Goal: Contribute content: Contribute content

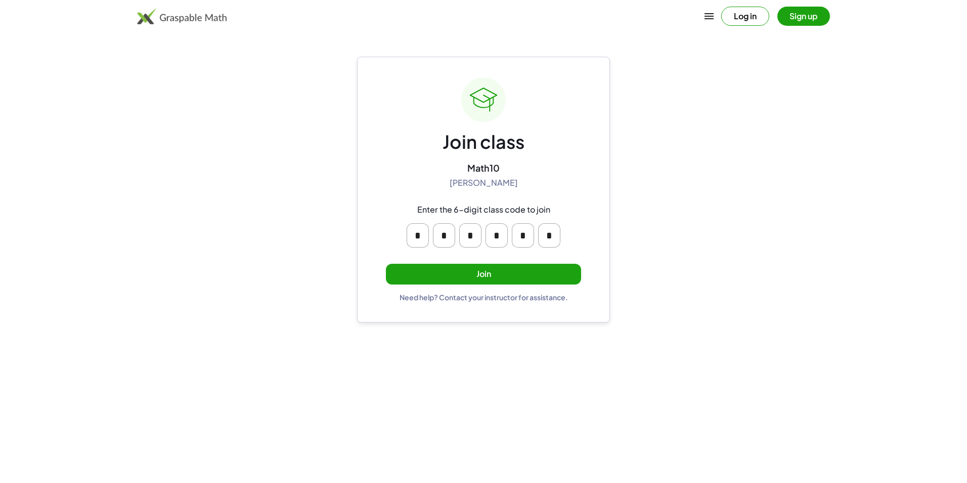
click at [501, 271] on button "Join" at bounding box center [483, 274] width 195 height 21
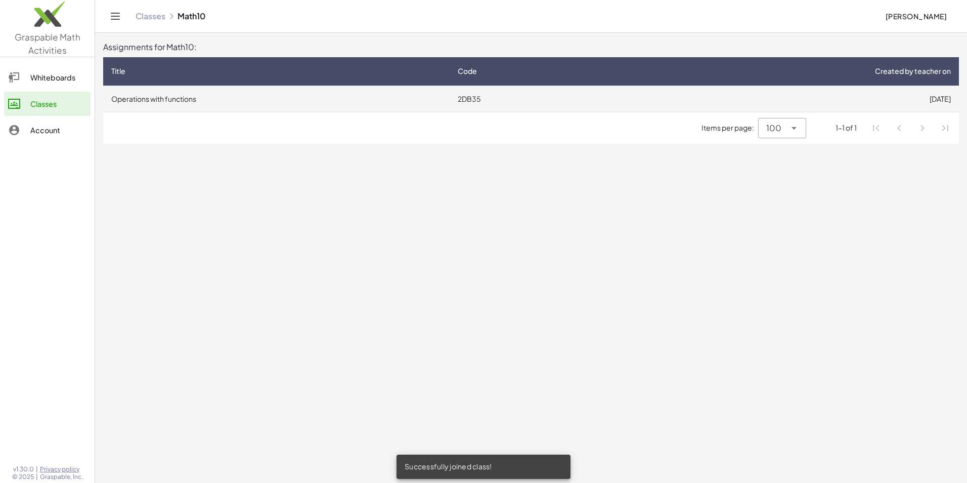
click at [186, 93] on td "Operations with functions" at bounding box center [276, 98] width 346 height 26
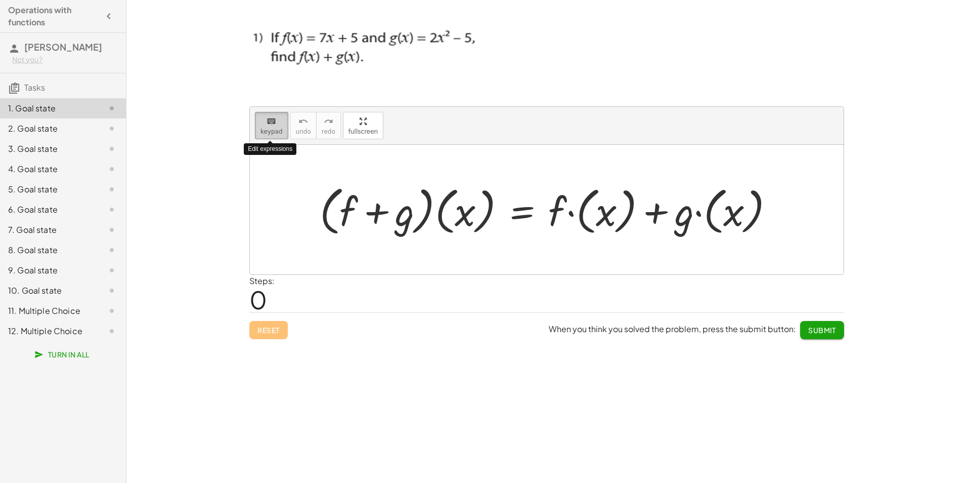
click at [266, 136] on button "keyboard keypad" at bounding box center [271, 125] width 33 height 27
click at [270, 126] on button "keyboard keypad" at bounding box center [271, 125] width 33 height 27
click at [599, 220] on div at bounding box center [551, 210] width 472 height 58
click at [274, 325] on span "Reset" at bounding box center [268, 329] width 22 height 9
click at [276, 128] on span "keypad" at bounding box center [271, 131] width 22 height 7
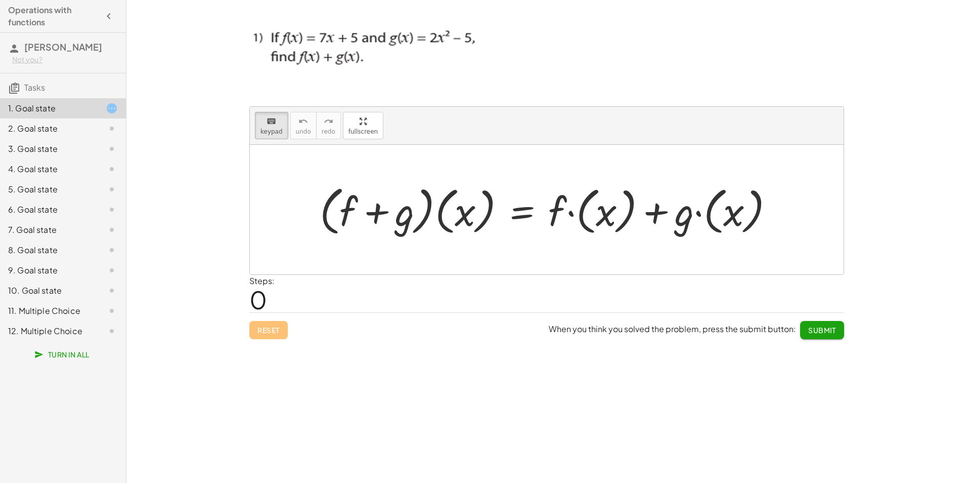
click at [628, 219] on div at bounding box center [551, 210] width 472 height 58
click at [569, 216] on div at bounding box center [551, 210] width 472 height 58
click at [597, 213] on div at bounding box center [551, 210] width 472 height 58
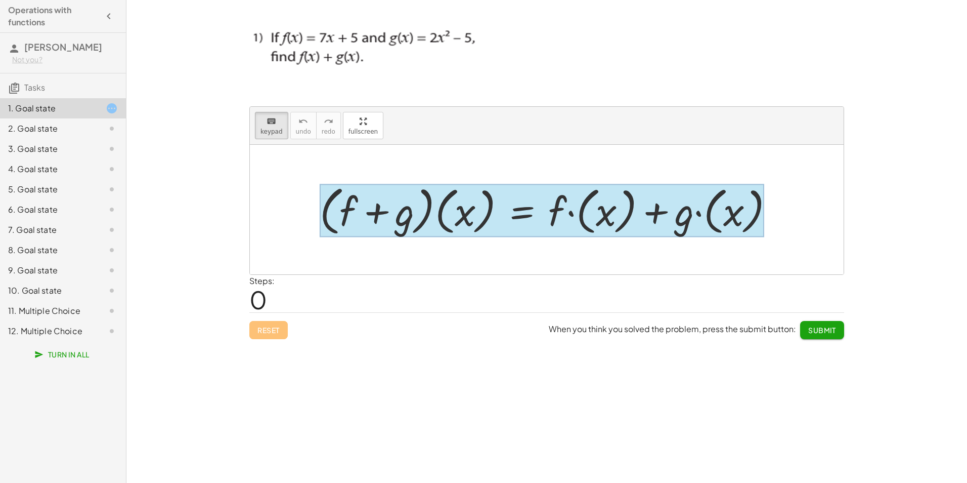
click at [546, 218] on div at bounding box center [542, 210] width 445 height 53
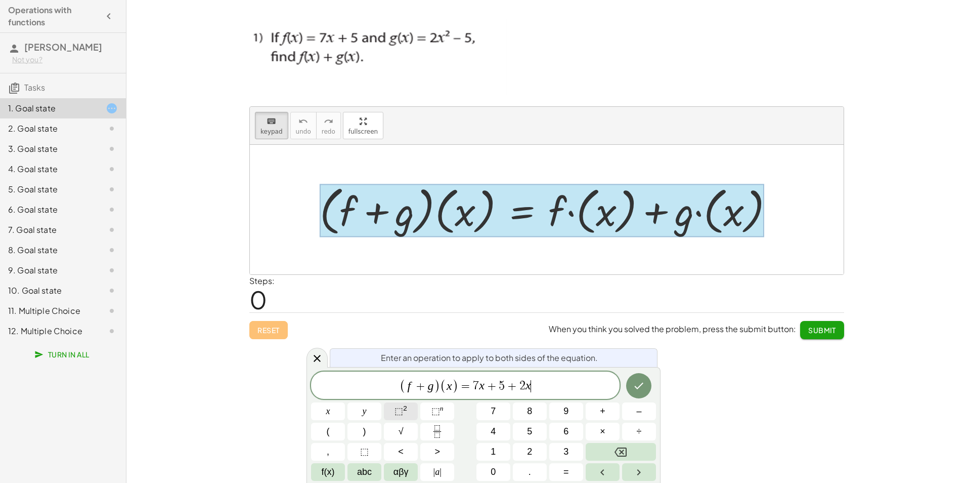
click at [401, 405] on span "⬚ 2" at bounding box center [401, 411] width 13 height 14
click at [634, 379] on icon "Done" at bounding box center [639, 384] width 12 height 12
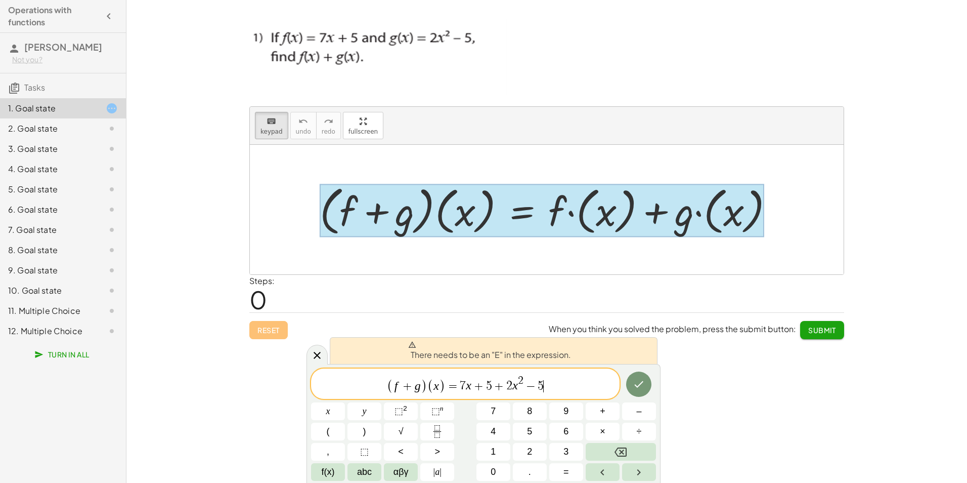
click at [460, 384] on span "7" at bounding box center [463, 386] width 6 height 12
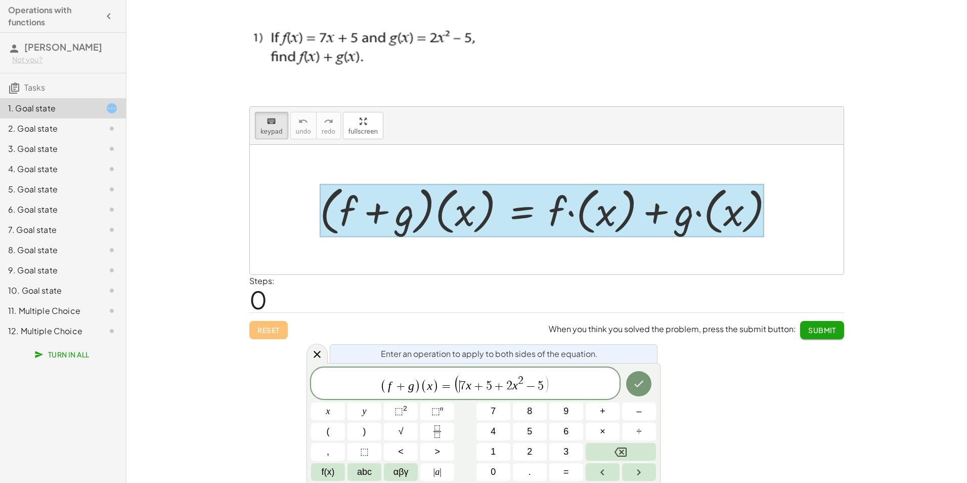
click at [494, 386] on span "+" at bounding box center [499, 386] width 15 height 12
click at [510, 387] on span "+" at bounding box center [505, 386] width 15 height 12
click at [551, 385] on span ")" at bounding box center [553, 383] width 7 height 19
click at [636, 381] on icon "Done" at bounding box center [639, 383] width 12 height 12
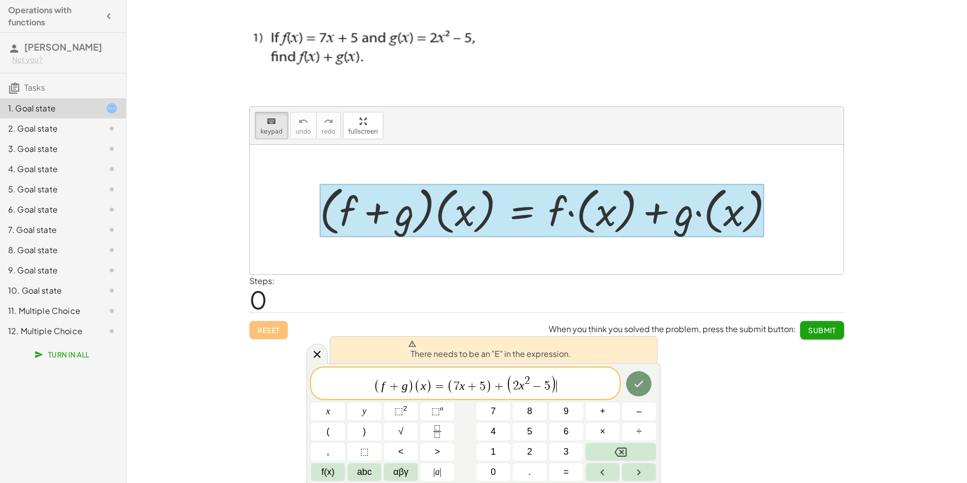
click at [452, 388] on span "(" at bounding box center [450, 385] width 7 height 15
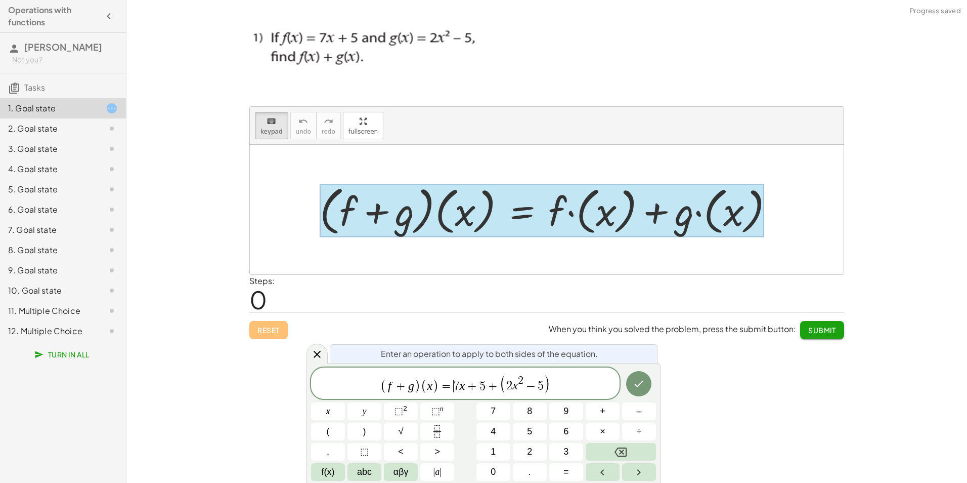
click at [502, 387] on span "(" at bounding box center [503, 383] width 7 height 19
click at [503, 387] on span "(" at bounding box center [503, 383] width 7 height 19
click at [577, 393] on span "( f + g ) ( x ) = 7 x + 5 + ​ 2 x 2 − 5" at bounding box center [465, 384] width 309 height 20
click at [640, 390] on button "Done" at bounding box center [638, 383] width 25 height 25
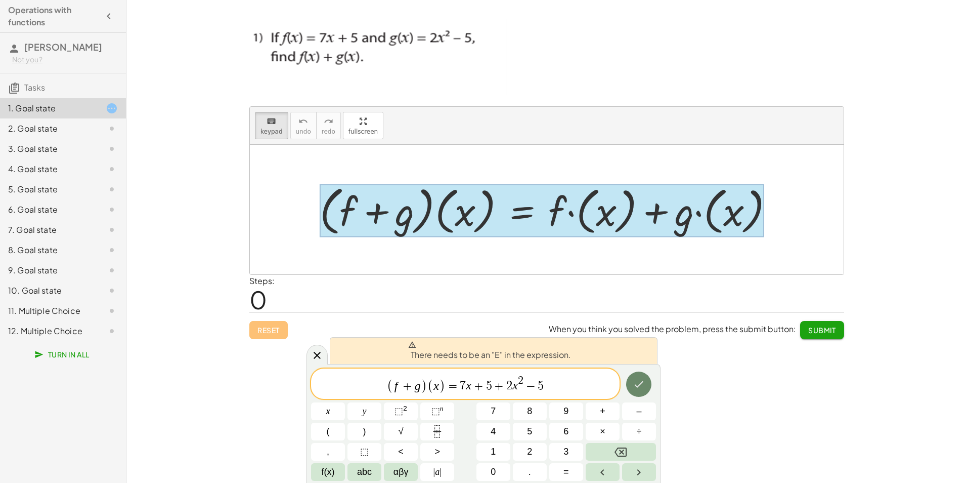
click at [640, 390] on button "Done" at bounding box center [638, 383] width 25 height 25
click at [412, 345] on icon at bounding box center [412, 344] width 8 height 8
drag, startPoint x: 412, startPoint y: 345, endPoint x: 521, endPoint y: 353, distance: 109.5
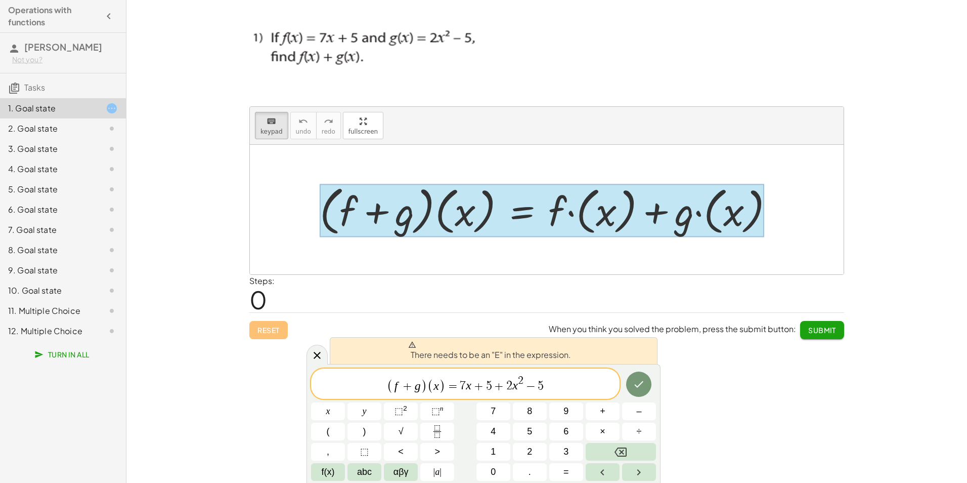
click at [521, 353] on span "There needs to be an "E" in the expression." at bounding box center [489, 350] width 163 height 20
click at [546, 384] on span "( f + g ) ( x ) = 7 x + 5 + 2 x 2 − 5" at bounding box center [465, 384] width 309 height 20
click at [246, 381] on div "keyboard keypad undo undo redo redo fullscreen · ( + f + g ) · ( x ) = + · f · …" at bounding box center [546, 241] width 841 height 483
click at [642, 385] on icon "Done" at bounding box center [639, 384] width 12 height 12
click at [673, 250] on div at bounding box center [547, 209] width 594 height 129
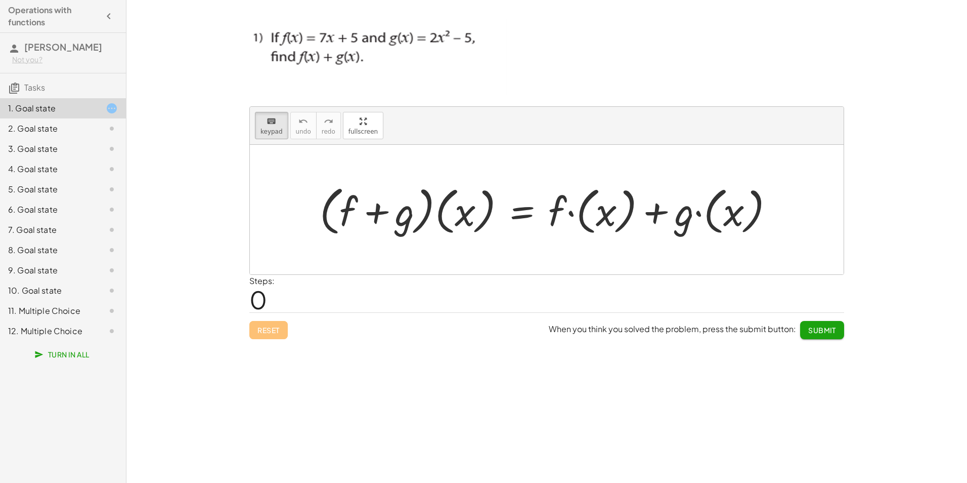
click at [764, 206] on div at bounding box center [551, 210] width 472 height 58
click at [620, 213] on div at bounding box center [551, 210] width 472 height 58
click at [276, 122] on div "keyboard" at bounding box center [271, 121] width 22 height 12
click at [624, 220] on div at bounding box center [551, 210] width 472 height 58
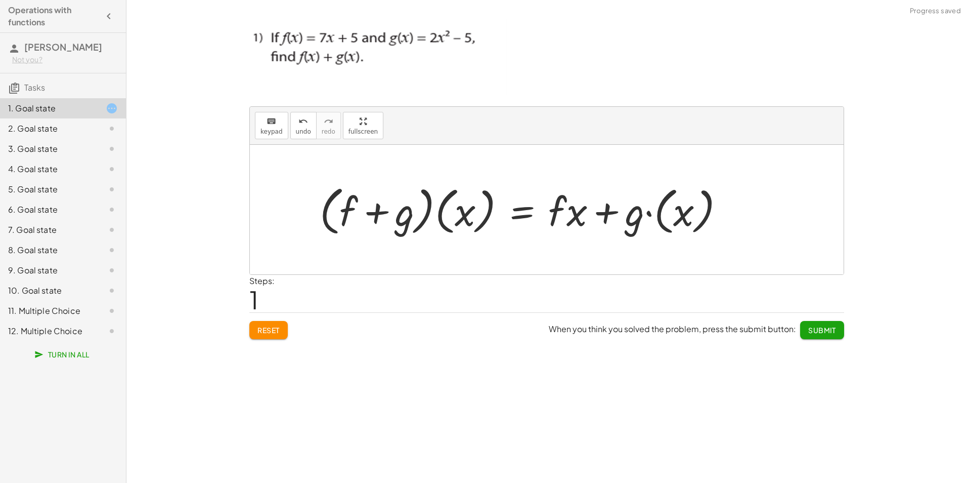
click at [569, 217] on div at bounding box center [526, 210] width 423 height 58
click at [269, 130] on span "keypad" at bounding box center [271, 131] width 22 height 7
click at [565, 215] on div at bounding box center [567, 210] width 39 height 47
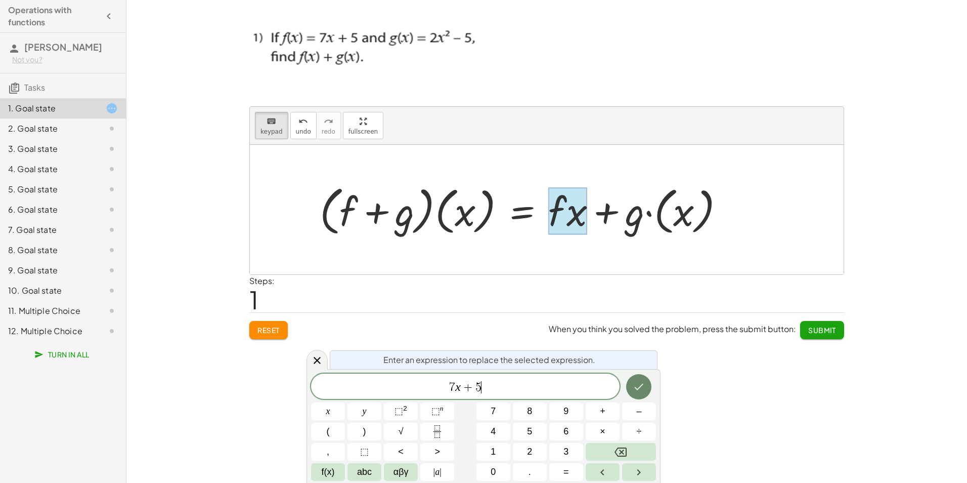
click at [634, 386] on icon "Done" at bounding box center [639, 386] width 12 height 12
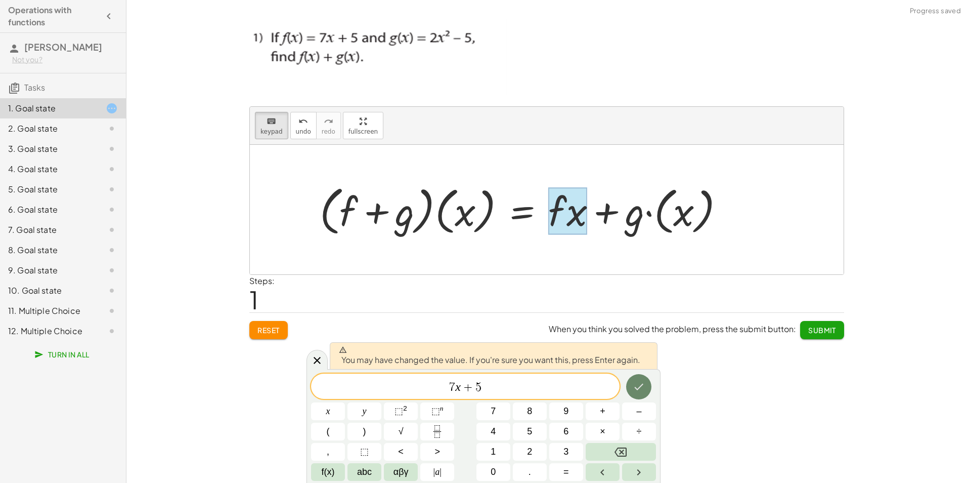
click at [633, 384] on icon "Done" at bounding box center [639, 386] width 12 height 12
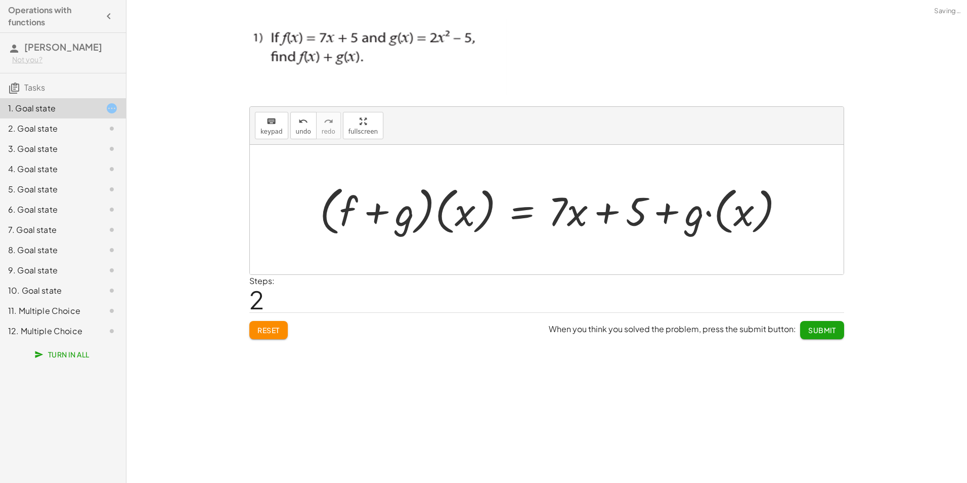
click at [722, 220] on div at bounding box center [556, 210] width 483 height 58
click at [722, 220] on div at bounding box center [531, 210] width 433 height 58
click at [712, 214] on div at bounding box center [531, 210] width 433 height 58
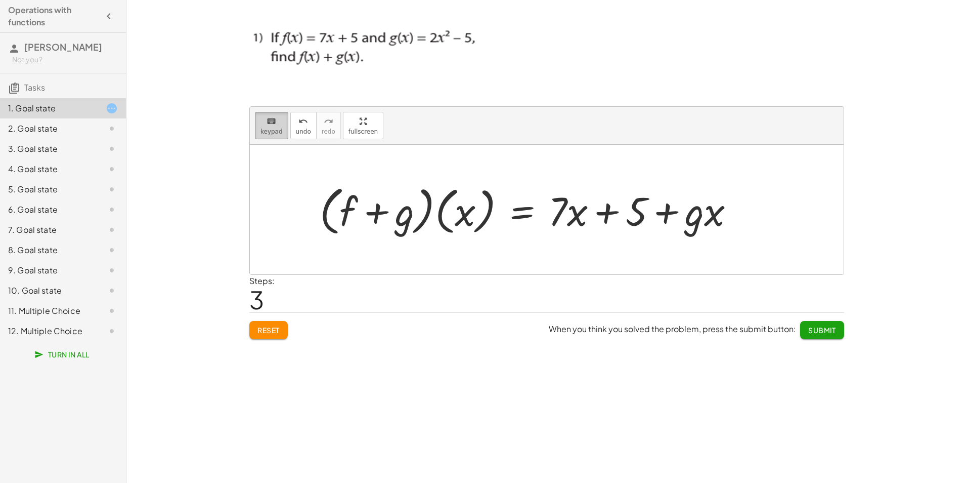
click at [270, 122] on icon "keyboard" at bounding box center [272, 121] width 10 height 12
click at [709, 228] on div at bounding box center [686, 210] width 78 height 47
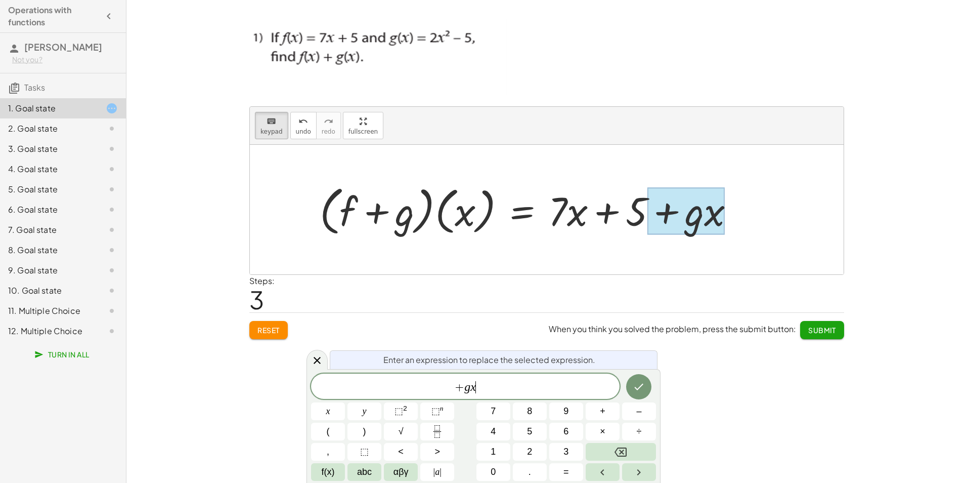
click at [486, 388] on span "+ g x ​" at bounding box center [465, 387] width 309 height 14
click at [398, 409] on span "⬚" at bounding box center [399, 411] width 9 height 10
click at [634, 385] on icon "Done" at bounding box center [639, 384] width 12 height 12
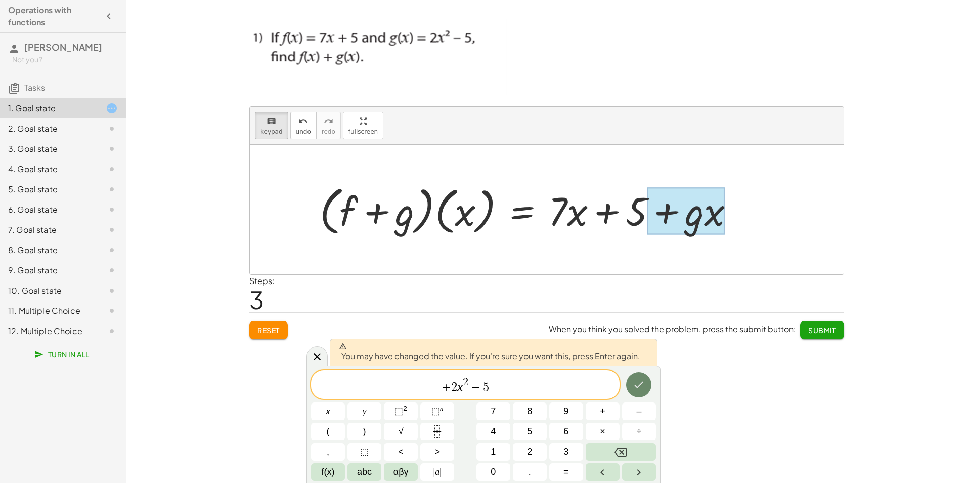
click at [634, 385] on icon "Done" at bounding box center [639, 384] width 12 height 12
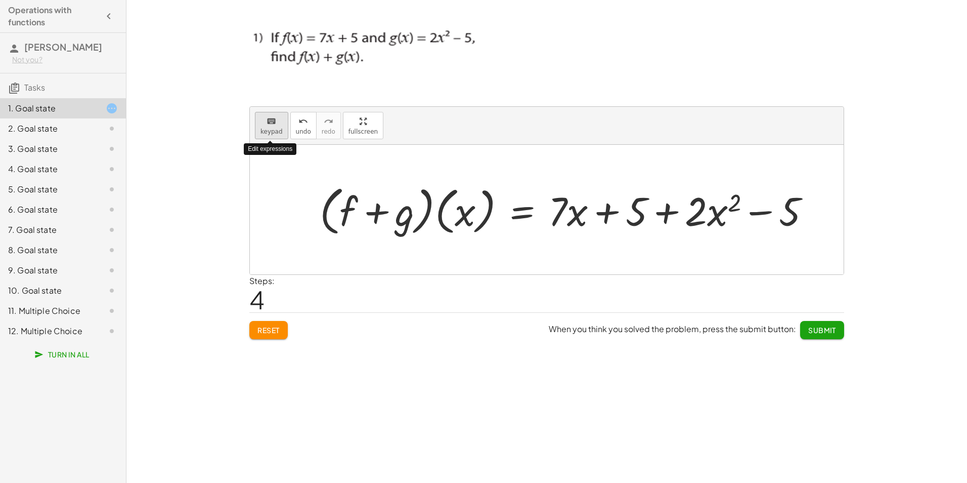
click at [271, 128] on span "keypad" at bounding box center [271, 131] width 22 height 7
click at [579, 221] on div at bounding box center [567, 210] width 39 height 47
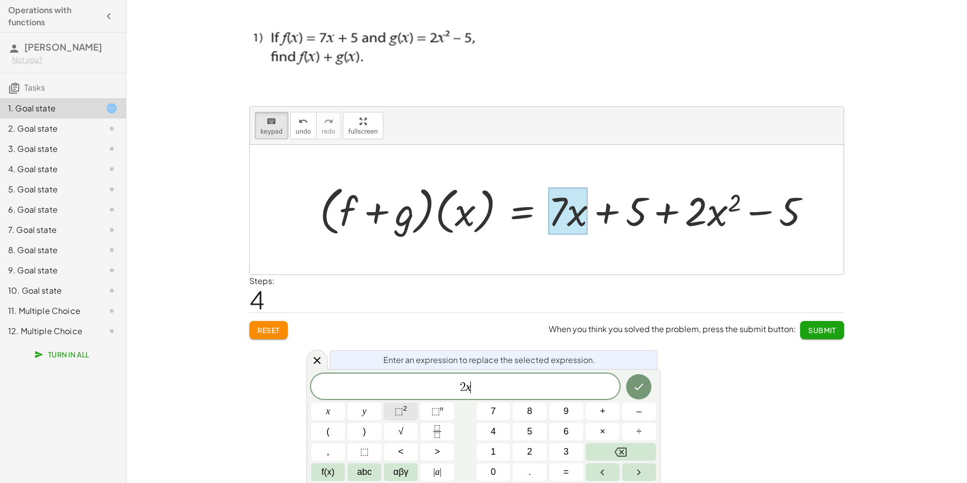
click at [407, 411] on span "⬚ 2" at bounding box center [401, 411] width 13 height 14
click at [641, 389] on icon "Done" at bounding box center [639, 384] width 12 height 12
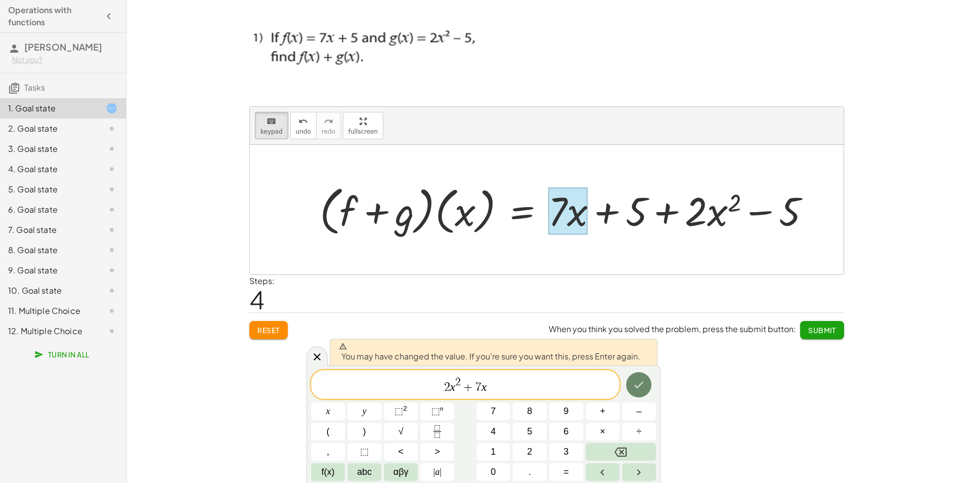
click at [641, 389] on icon "Done" at bounding box center [639, 384] width 12 height 12
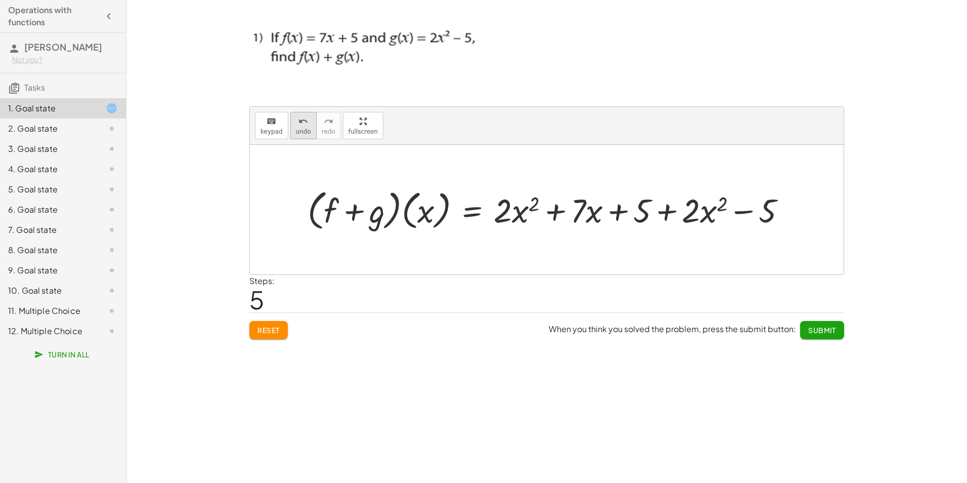
click at [297, 139] on button "undo undo" at bounding box center [303, 125] width 26 height 27
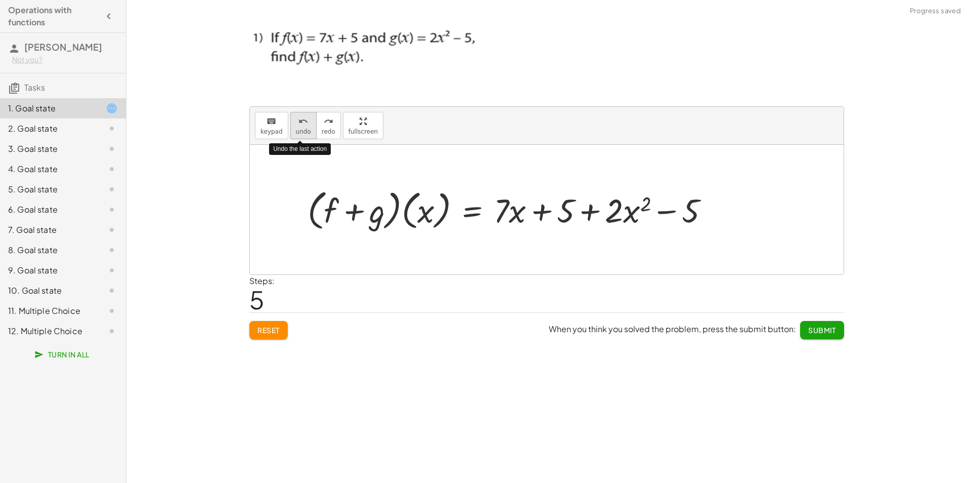
click at [304, 125] on icon "undo" at bounding box center [303, 121] width 10 height 12
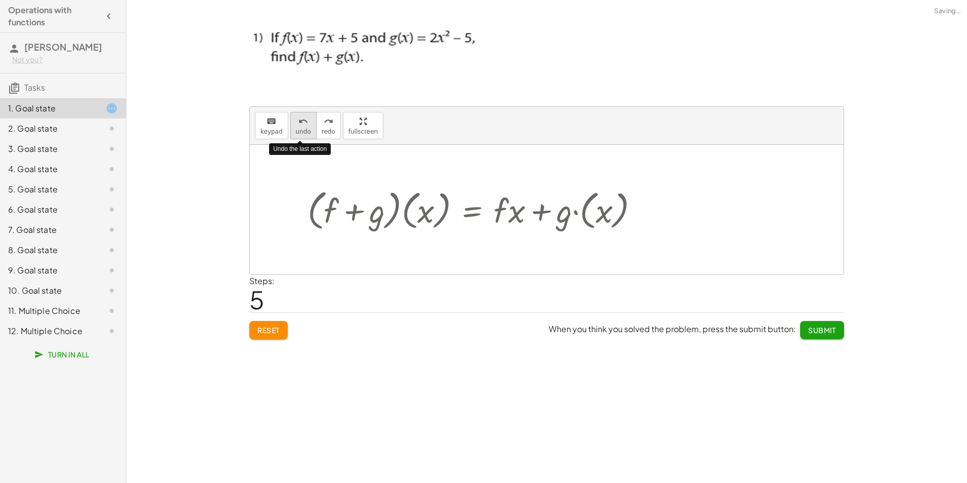
click at [304, 125] on icon "undo" at bounding box center [303, 121] width 10 height 12
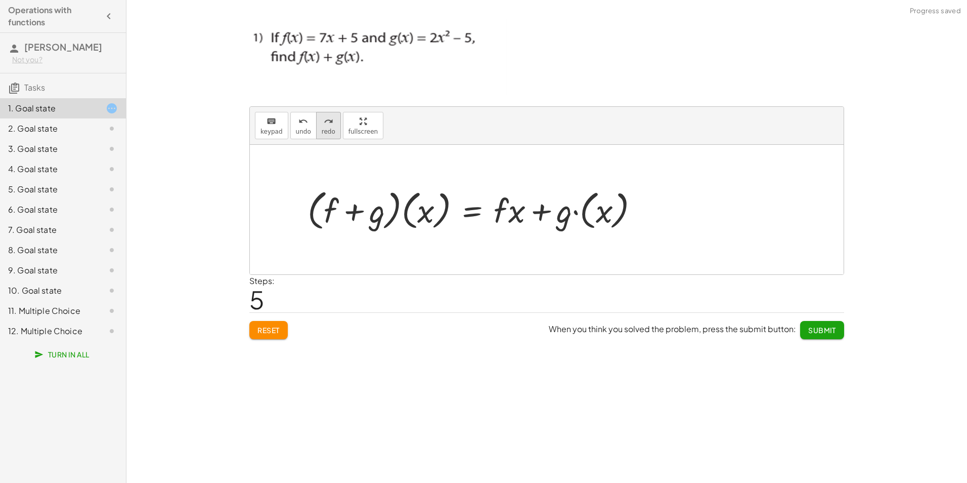
click at [316, 130] on button "redo redo" at bounding box center [328, 125] width 25 height 27
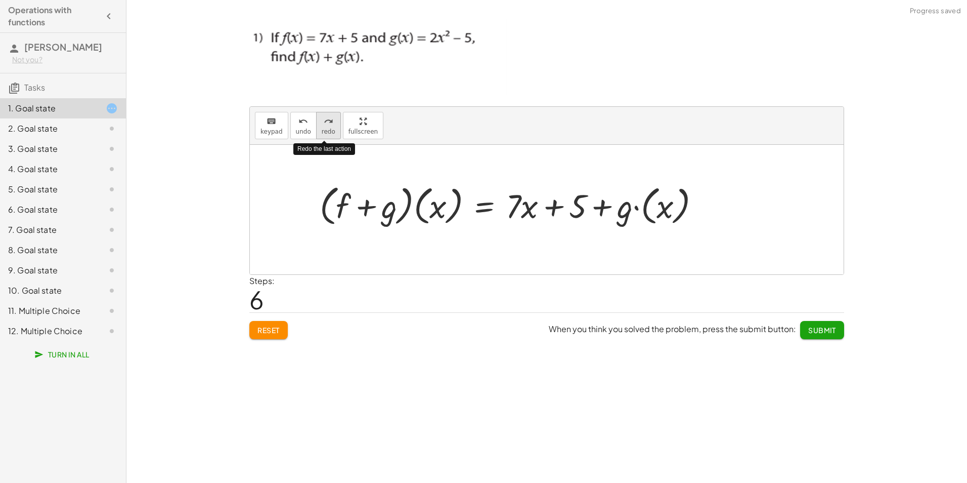
click at [316, 130] on button "redo redo" at bounding box center [328, 125] width 25 height 27
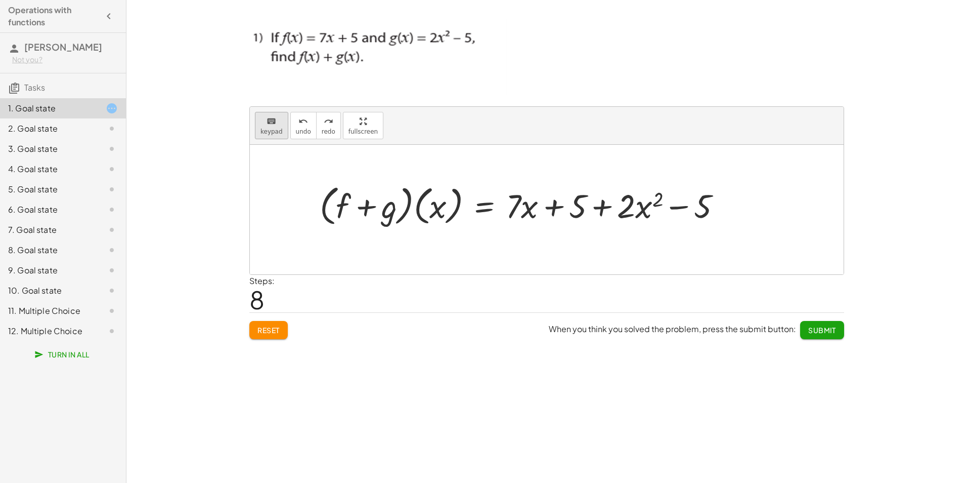
click at [275, 128] on span "keypad" at bounding box center [271, 131] width 22 height 7
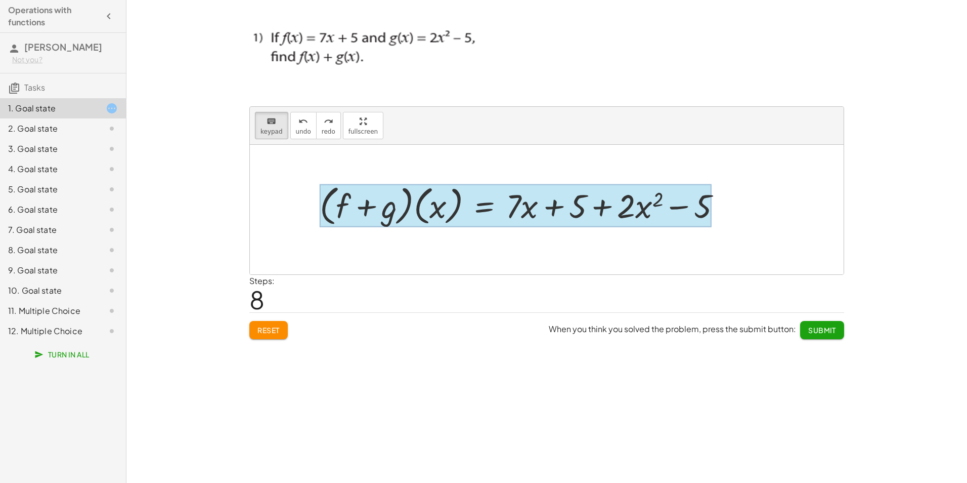
click at [478, 213] on div at bounding box center [516, 205] width 392 height 43
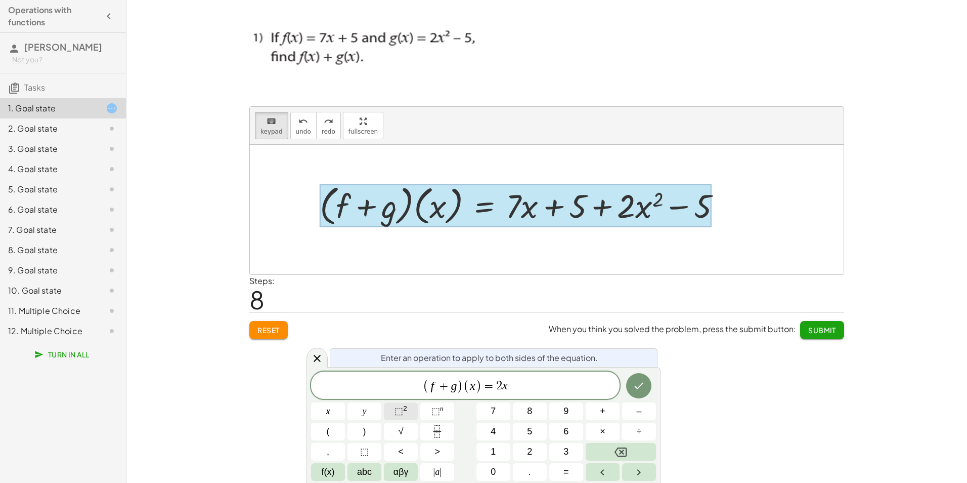
click at [407, 406] on span "⬚ 2" at bounding box center [401, 411] width 13 height 14
click at [634, 388] on icon "Done" at bounding box center [639, 384] width 12 height 12
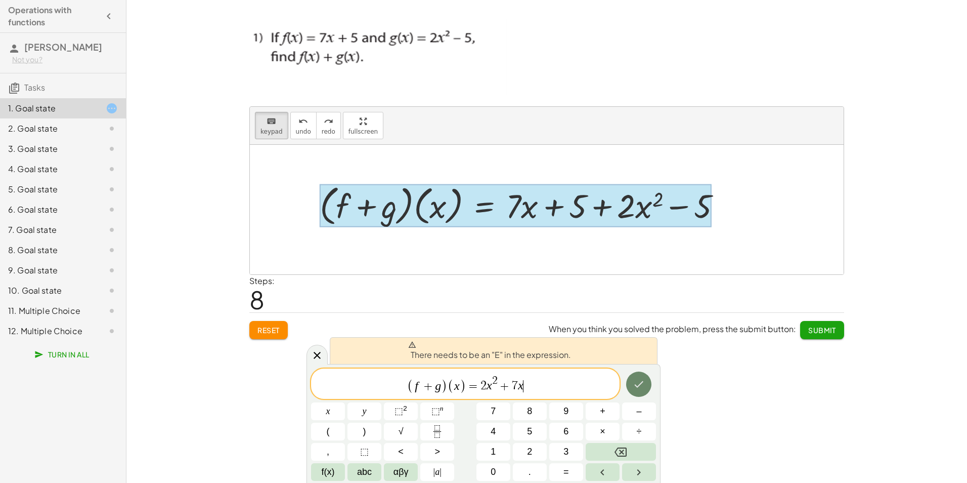
click at [634, 388] on icon "Done" at bounding box center [639, 384] width 12 height 12
click at [640, 385] on icon "Done" at bounding box center [639, 384] width 12 height 12
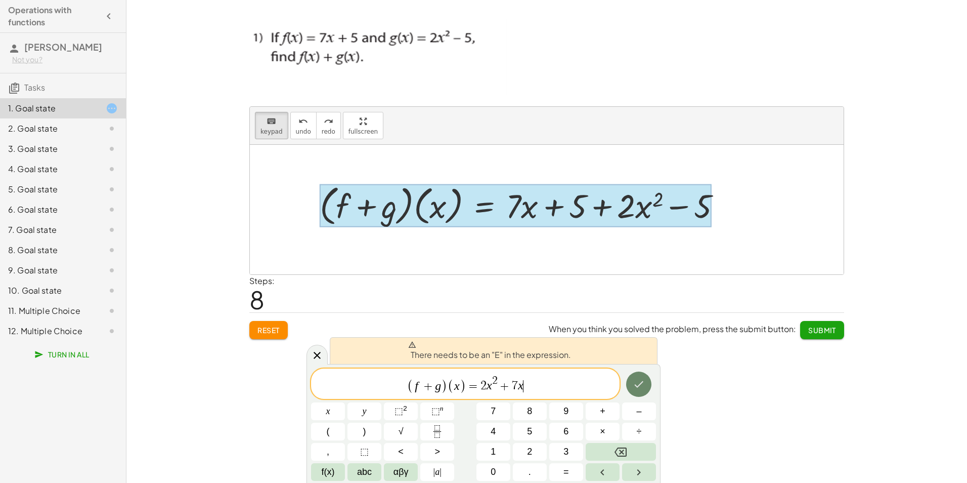
click at [640, 385] on icon "Done" at bounding box center [639, 384] width 12 height 12
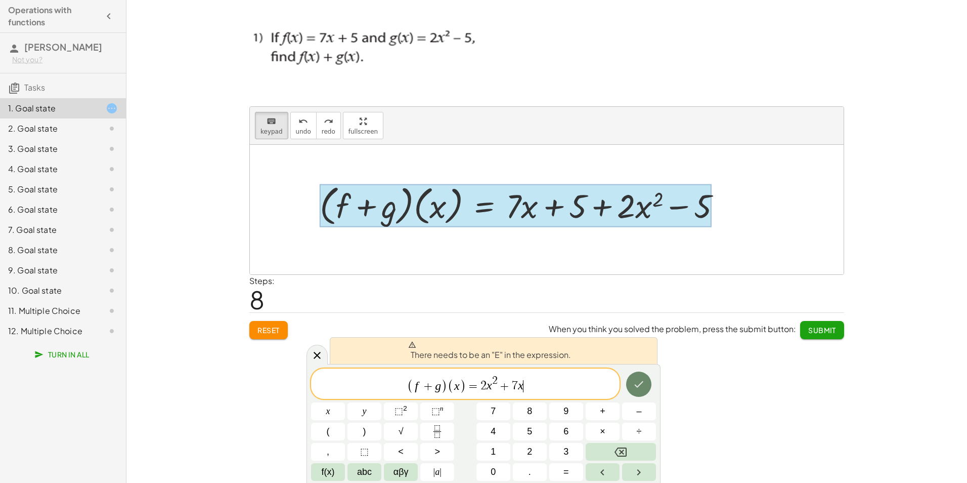
click at [640, 385] on icon "Done" at bounding box center [639, 384] width 12 height 12
click at [317, 359] on icon at bounding box center [317, 355] width 12 height 12
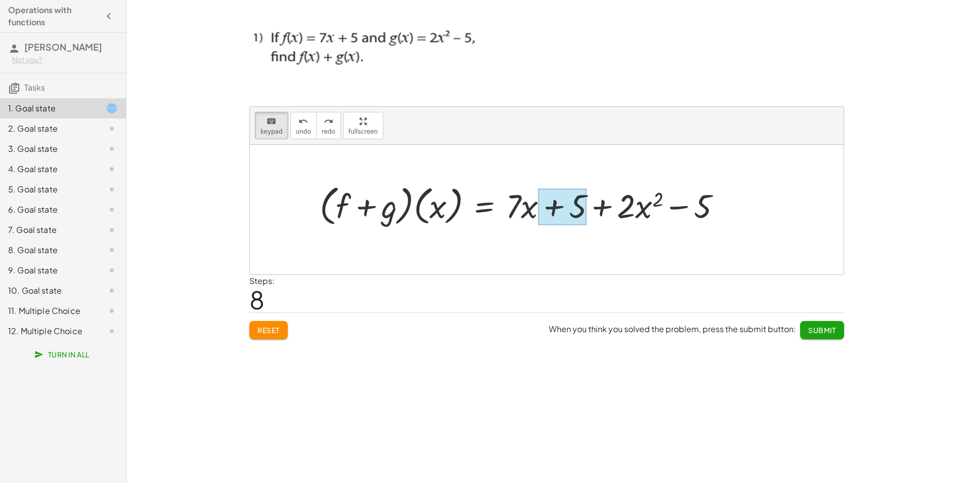
click at [549, 214] on div at bounding box center [562, 206] width 49 height 36
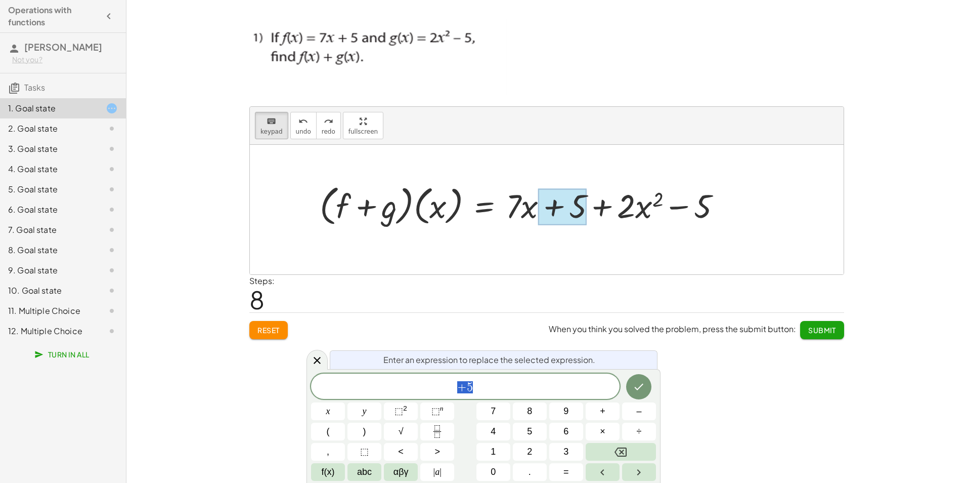
click at [529, 213] on div at bounding box center [525, 205] width 420 height 48
click at [493, 389] on span "+ 5" at bounding box center [465, 387] width 309 height 14
click at [319, 365] on icon at bounding box center [317, 360] width 12 height 12
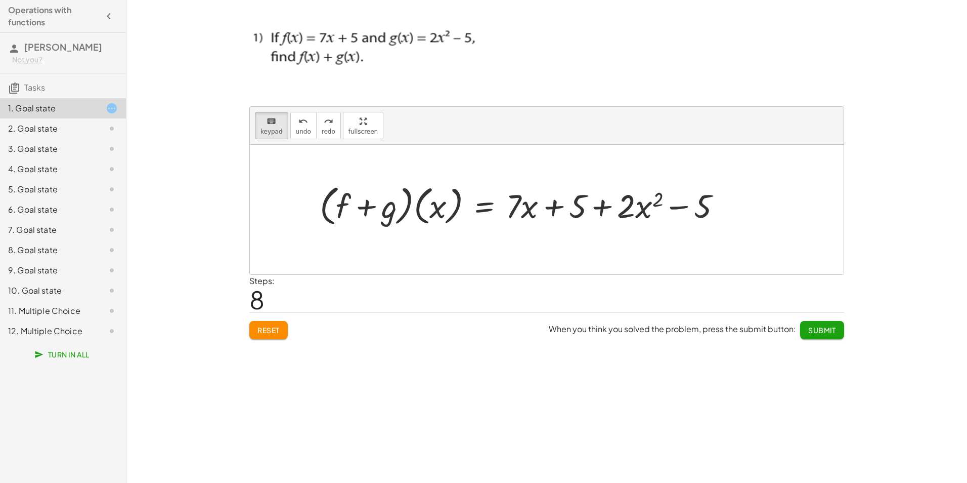
click at [720, 212] on div at bounding box center [525, 205] width 420 height 48
click at [525, 205] on div at bounding box center [522, 206] width 32 height 38
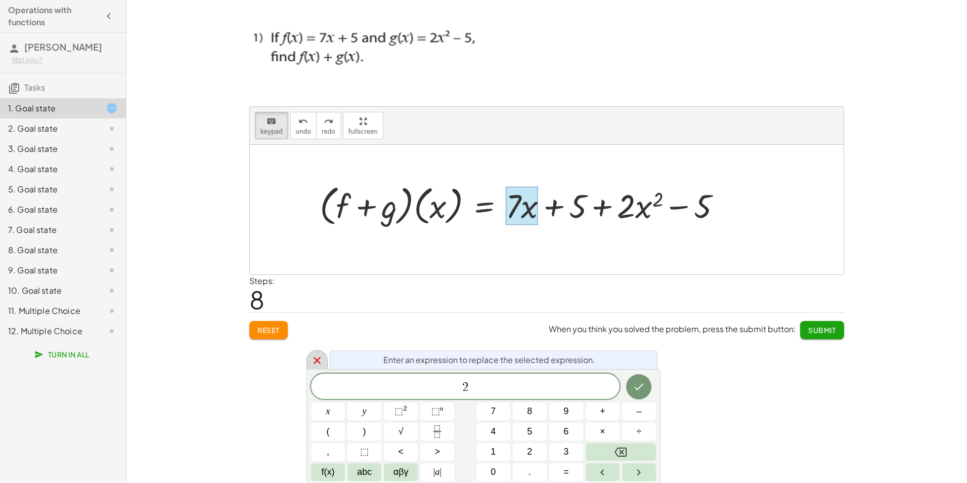
click at [315, 358] on icon at bounding box center [317, 360] width 7 height 7
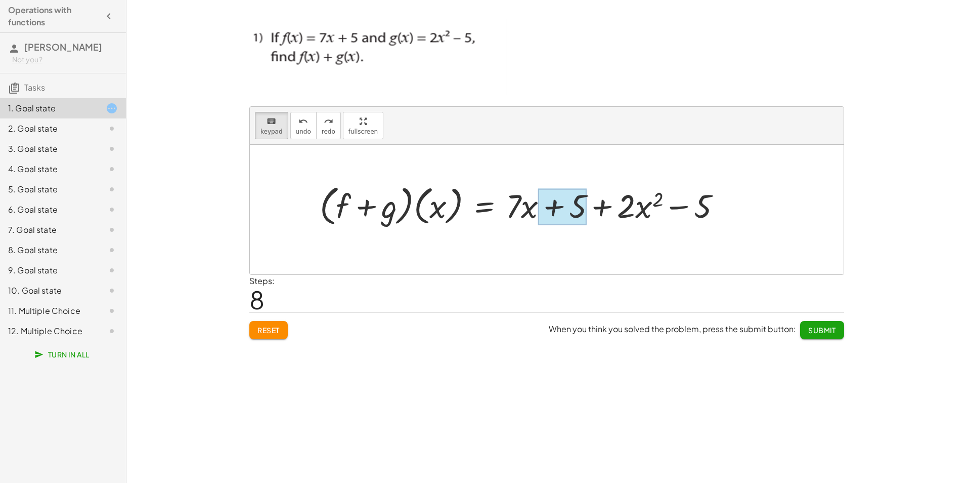
click at [581, 210] on div at bounding box center [562, 206] width 49 height 36
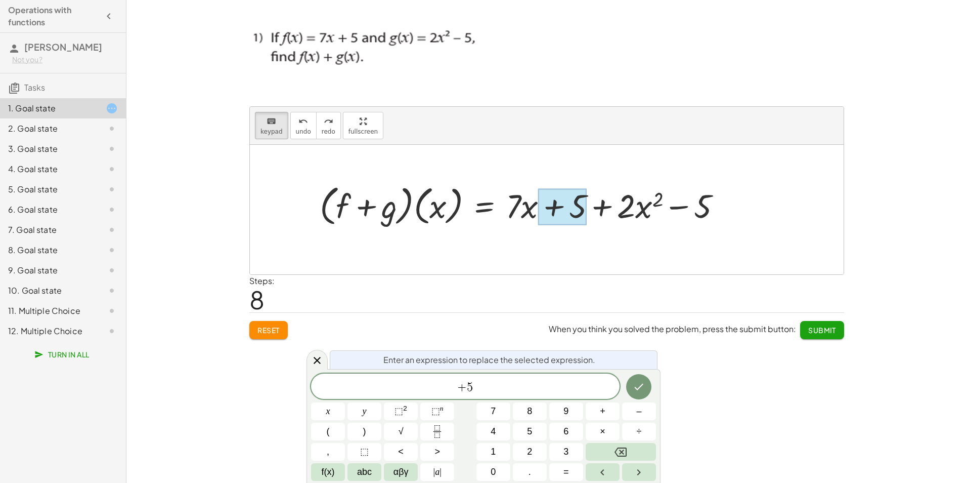
click at [698, 208] on div at bounding box center [525, 205] width 420 height 48
drag, startPoint x: 698, startPoint y: 208, endPoint x: 577, endPoint y: 203, distance: 121.0
click at [485, 205] on div "· ( + f + g ) · ( x ) = + · 7 · x + 5 + · 2 · x 2 − 5" at bounding box center [485, 205] width 0 height 0
drag, startPoint x: 577, startPoint y: 203, endPoint x: 572, endPoint y: 207, distance: 6.5
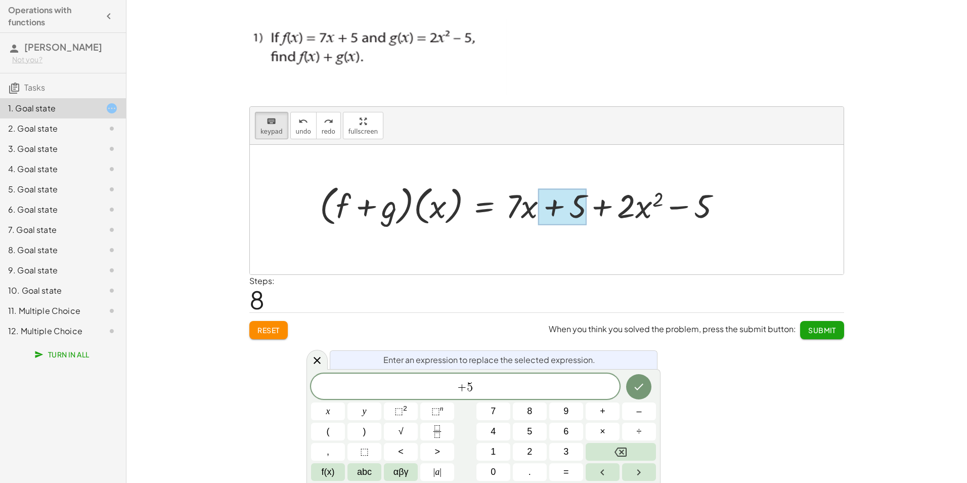
click at [572, 207] on div at bounding box center [562, 206] width 49 height 36
click at [698, 210] on div at bounding box center [525, 205] width 420 height 48
click at [487, 381] on span "+ 5 ​" at bounding box center [465, 387] width 309 height 14
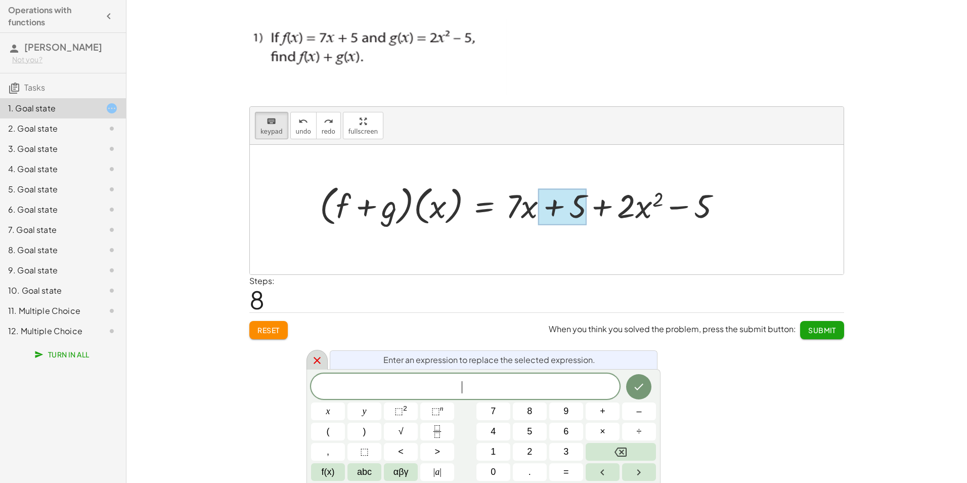
click at [318, 366] on div at bounding box center [317, 360] width 21 height 20
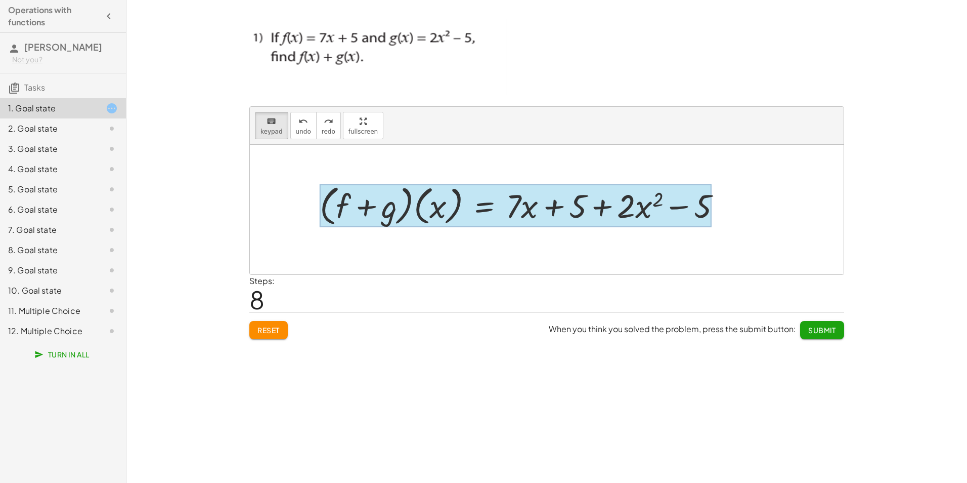
click at [490, 211] on div at bounding box center [516, 205] width 392 height 43
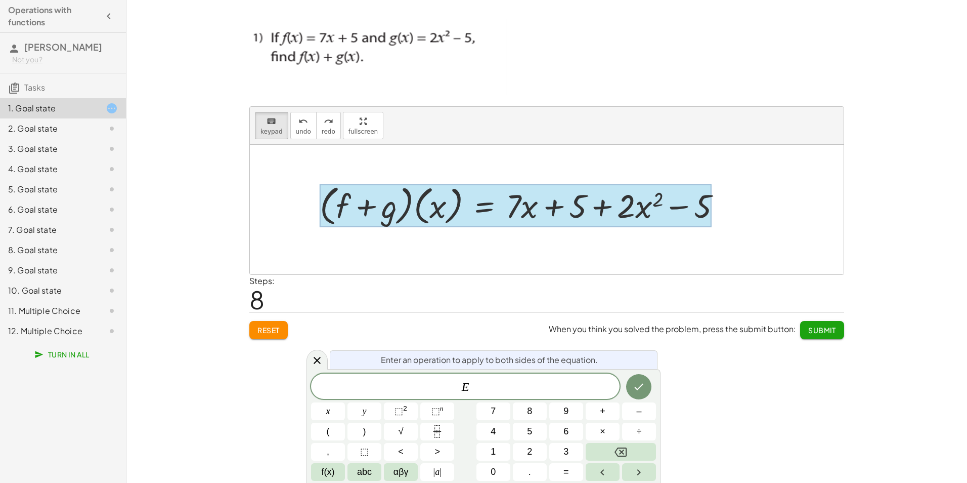
click at [527, 213] on div at bounding box center [516, 205] width 392 height 43
click at [491, 388] on span "E" at bounding box center [465, 387] width 309 height 14
click at [404, 410] on sup "2" at bounding box center [405, 408] width 4 height 8
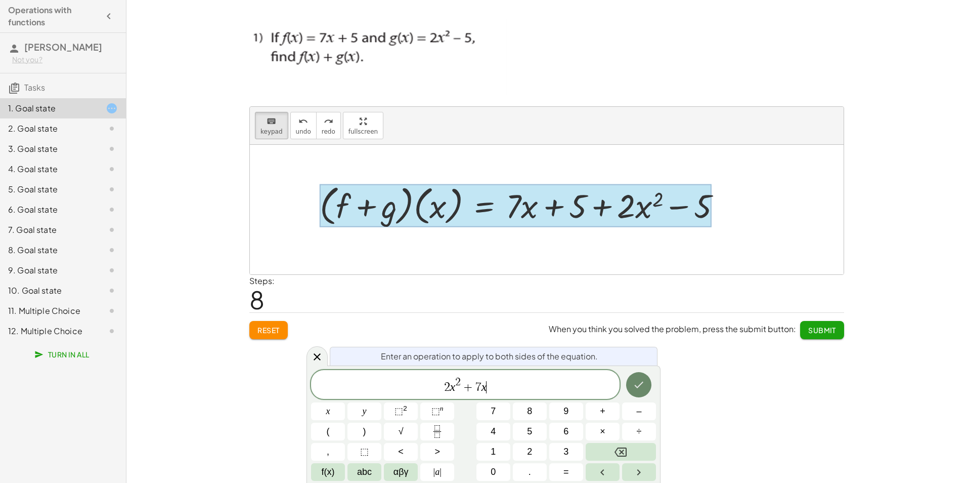
click at [646, 388] on button "Done" at bounding box center [638, 384] width 25 height 25
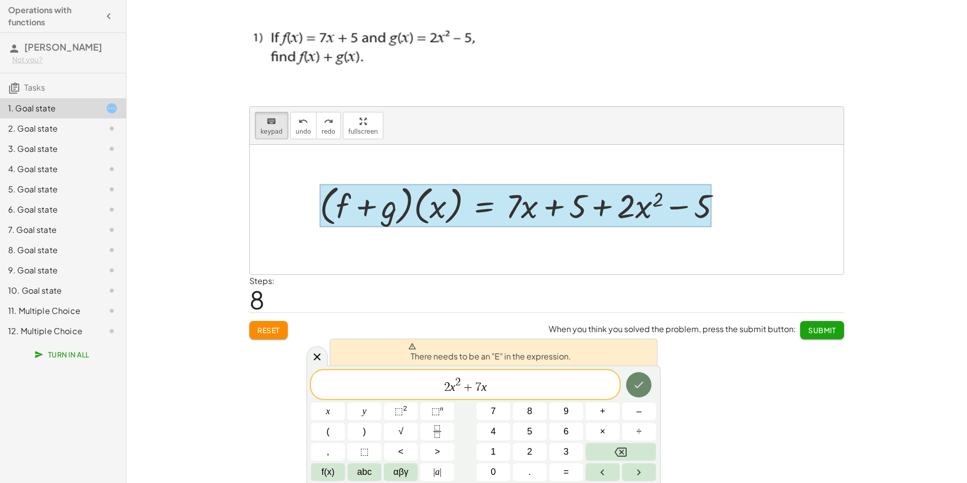
click at [646, 388] on button "Done" at bounding box center [638, 384] width 25 height 25
click at [443, 386] on span "2 x 2 + 7 x ​" at bounding box center [465, 385] width 309 height 18
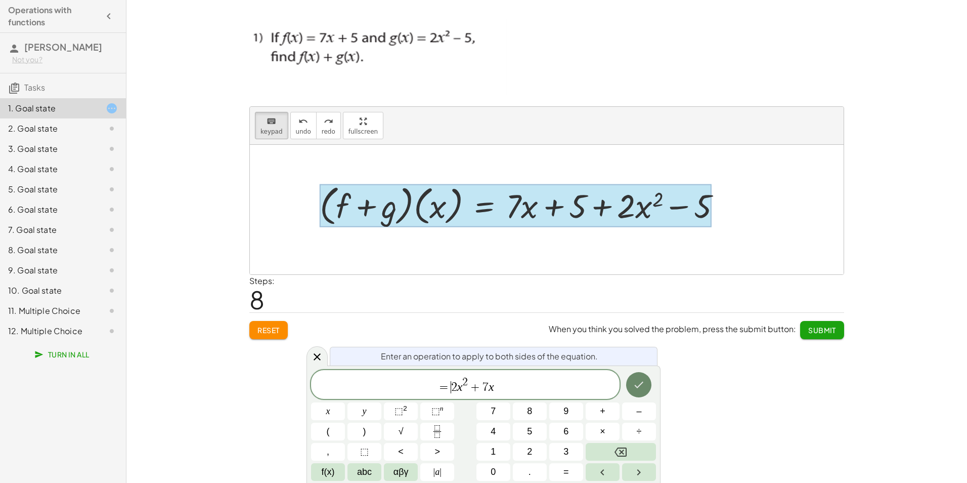
click at [636, 384] on icon "Done" at bounding box center [639, 384] width 12 height 12
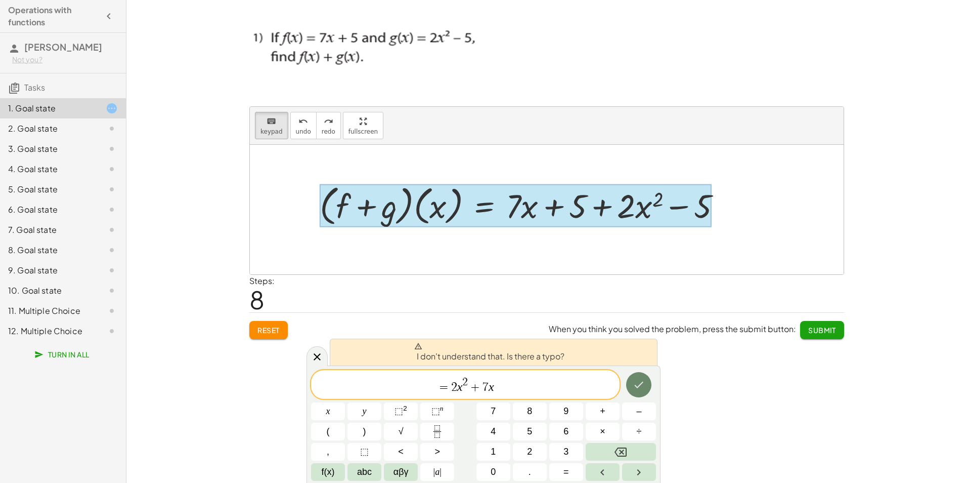
click at [636, 384] on icon "Done" at bounding box center [639, 384] width 12 height 12
click at [427, 385] on span "= ​ 2 x 2 + 7 x" at bounding box center [465, 385] width 309 height 18
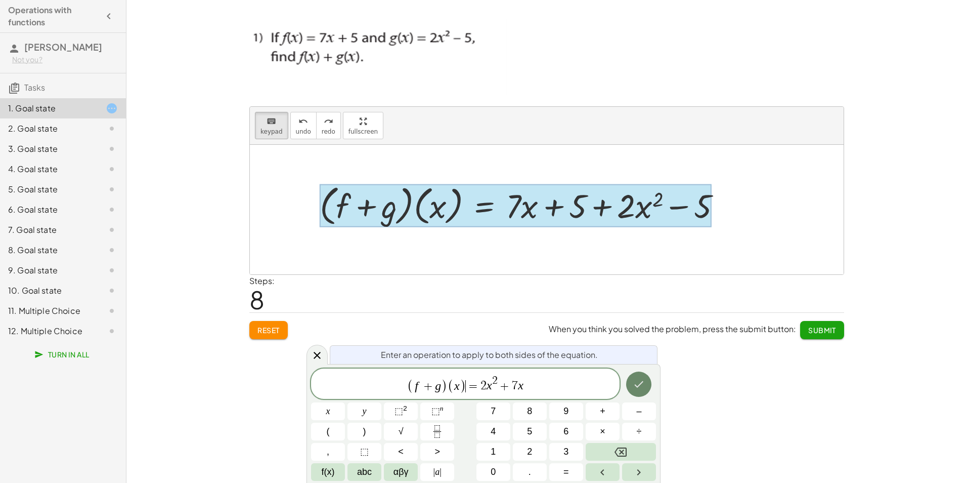
click at [646, 389] on button "Done" at bounding box center [638, 383] width 25 height 25
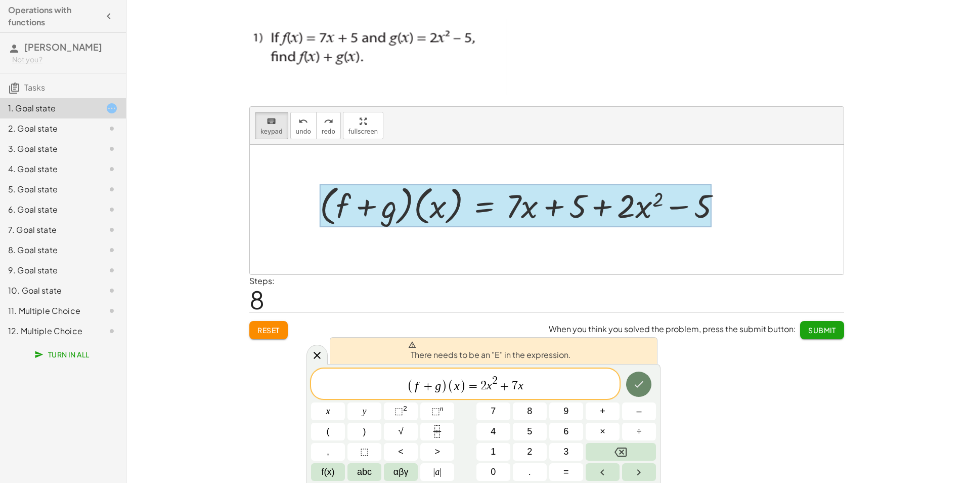
click at [642, 385] on icon "Done" at bounding box center [639, 384] width 12 height 12
click at [414, 347] on icon at bounding box center [412, 344] width 8 height 7
click at [528, 390] on span "( f + g ) ( x ) = 2 x 2 + 7 x" at bounding box center [465, 384] width 309 height 20
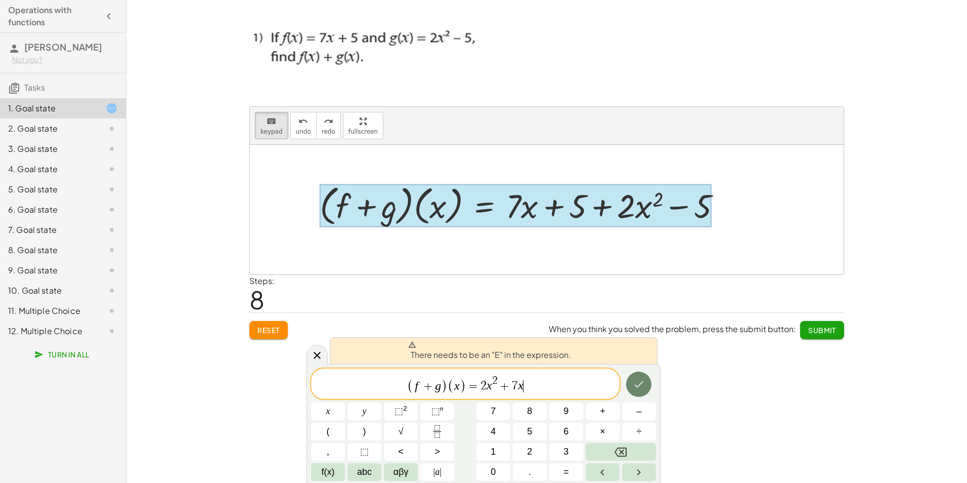
click at [646, 383] on button "Done" at bounding box center [638, 383] width 25 height 25
click at [489, 212] on div at bounding box center [516, 205] width 392 height 43
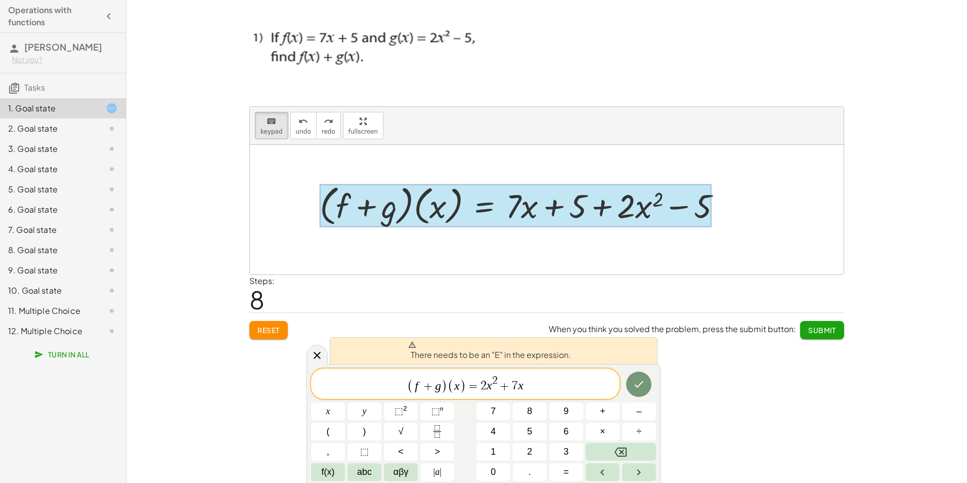
click at [488, 196] on div at bounding box center [516, 205] width 392 height 43
drag, startPoint x: 488, startPoint y: 196, endPoint x: 488, endPoint y: 259, distance: 63.7
click at [488, 259] on div at bounding box center [547, 209] width 594 height 129
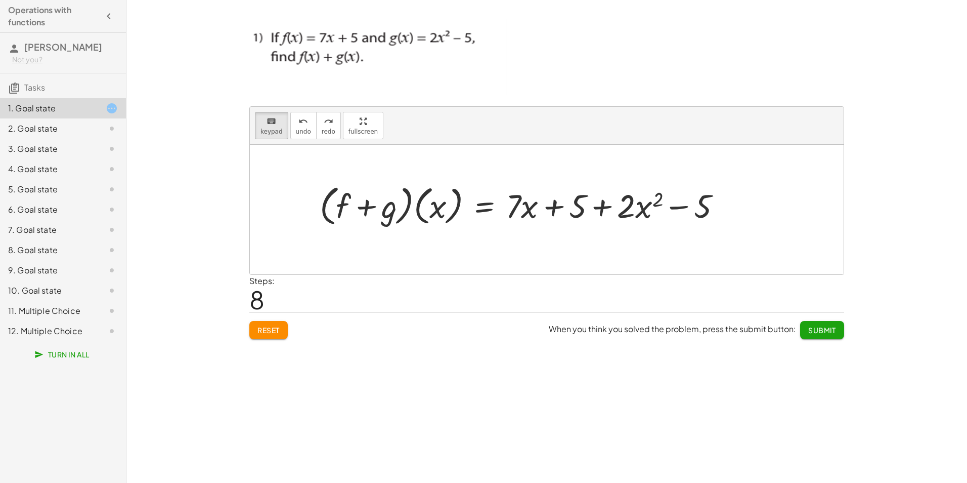
click at [488, 259] on div at bounding box center [547, 209] width 594 height 129
click at [518, 216] on div at bounding box center [513, 206] width 15 height 38
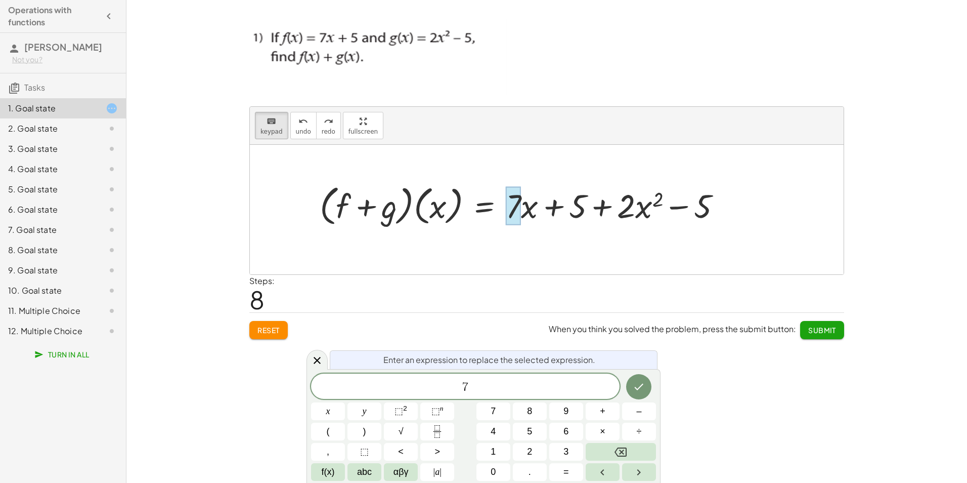
drag, startPoint x: 521, startPoint y: 216, endPoint x: 583, endPoint y: 213, distance: 61.3
click at [583, 213] on div at bounding box center [525, 205] width 420 height 48
click at [542, 212] on div at bounding box center [525, 205] width 420 height 48
click at [512, 210] on div at bounding box center [513, 206] width 15 height 38
click at [509, 221] on div at bounding box center [513, 206] width 15 height 38
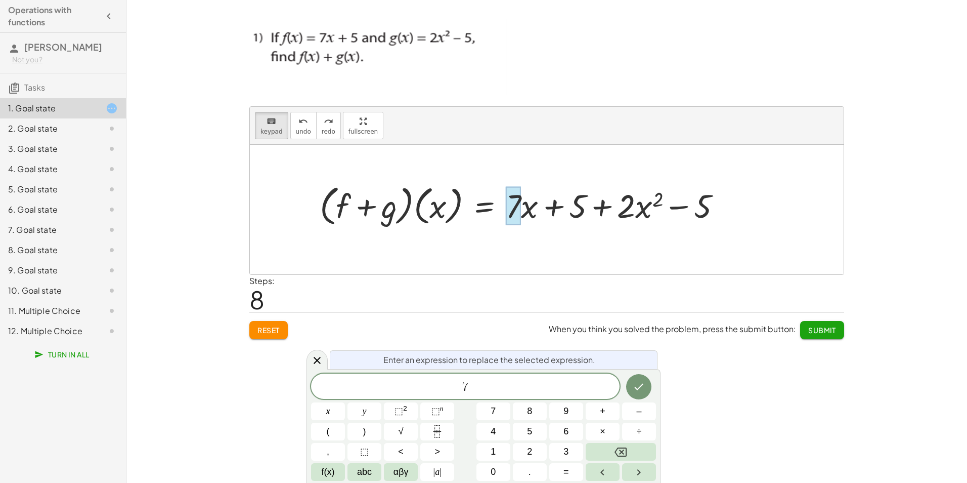
click at [509, 221] on div at bounding box center [513, 206] width 15 height 38
drag, startPoint x: 509, startPoint y: 221, endPoint x: 512, endPoint y: 211, distance: 10.6
click at [512, 211] on div at bounding box center [513, 206] width 15 height 38
click at [480, 384] on span "7" at bounding box center [465, 387] width 309 height 14
click at [409, 412] on button "⬚ 2" at bounding box center [401, 411] width 34 height 18
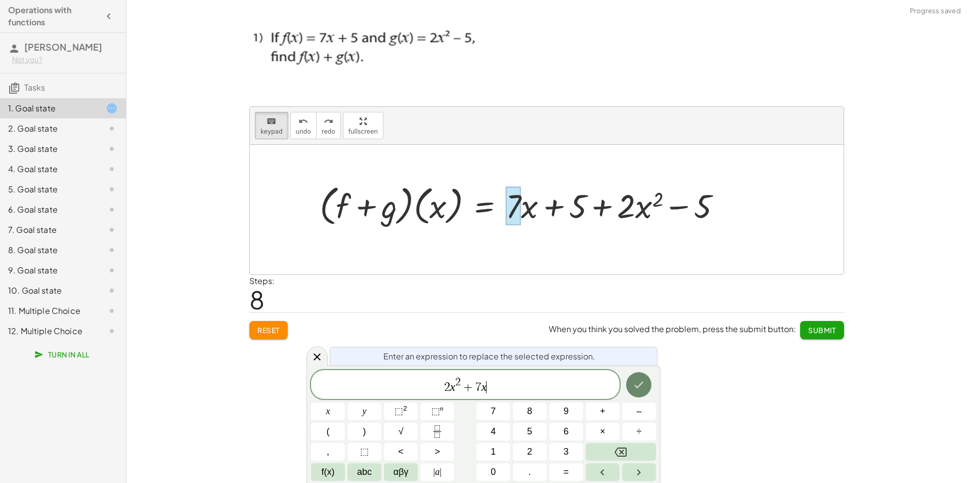
click at [635, 381] on icon "Done" at bounding box center [639, 384] width 12 height 12
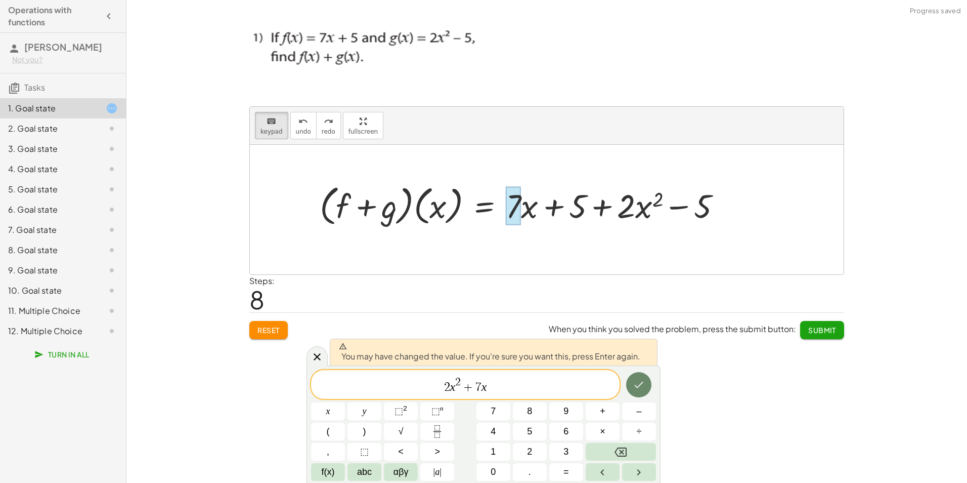
click at [635, 381] on icon "Done" at bounding box center [639, 384] width 12 height 12
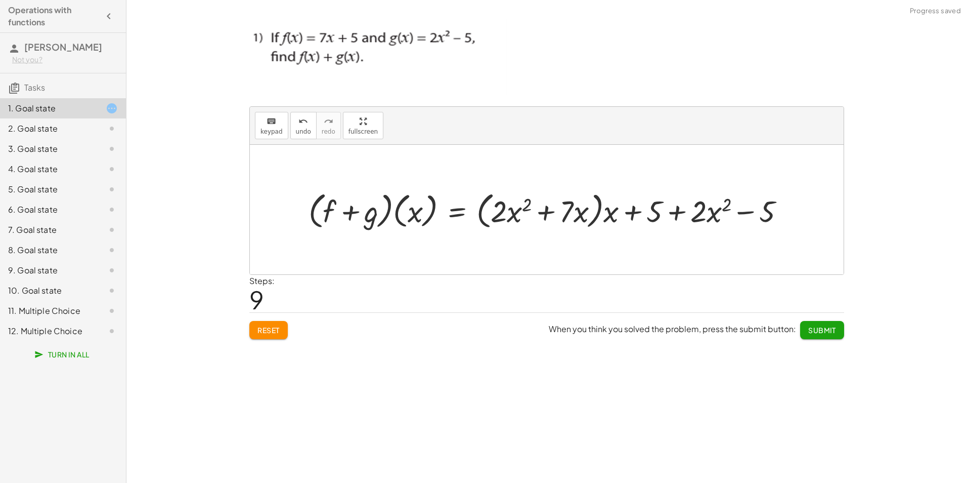
click at [713, 214] on div at bounding box center [550, 210] width 495 height 44
click at [265, 130] on span "keypad" at bounding box center [271, 131] width 22 height 7
click at [769, 217] on div at bounding box center [752, 211] width 43 height 33
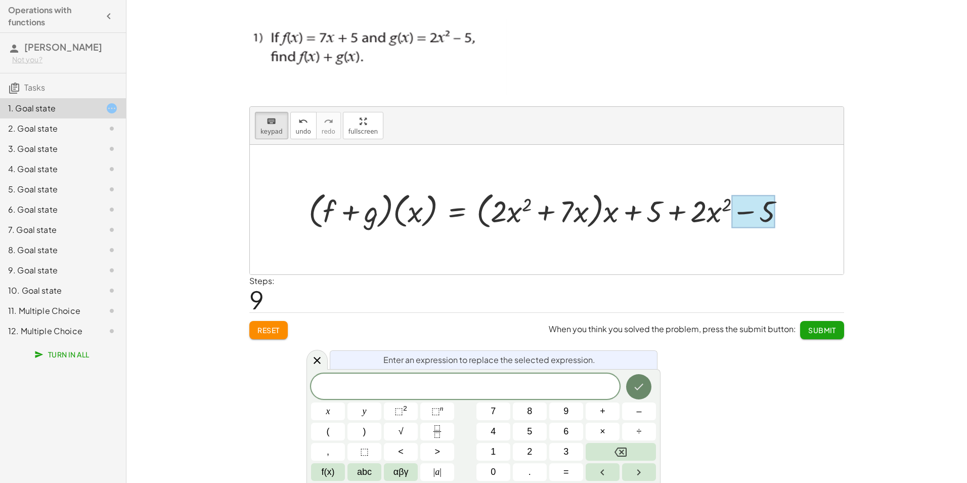
click at [630, 385] on button "Done" at bounding box center [638, 386] width 25 height 25
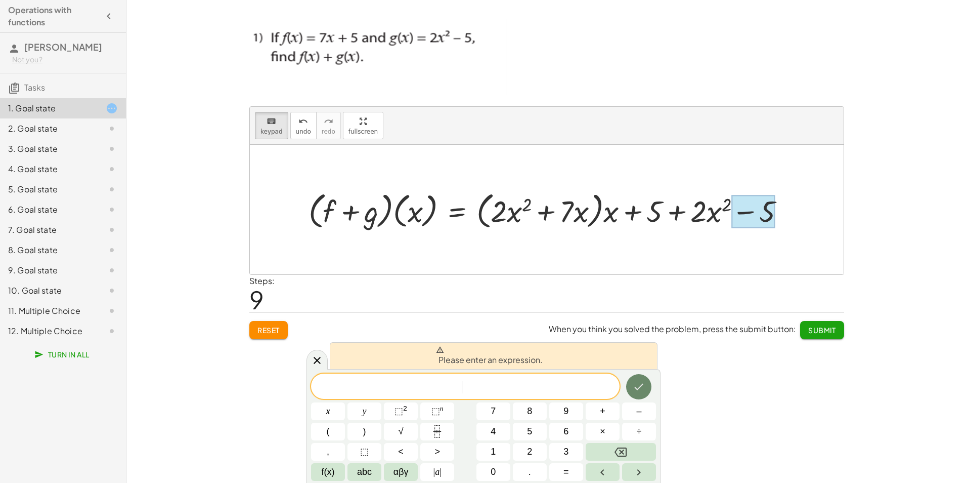
click at [637, 388] on icon "Done" at bounding box center [639, 386] width 9 height 7
click at [319, 365] on icon at bounding box center [317, 360] width 12 height 12
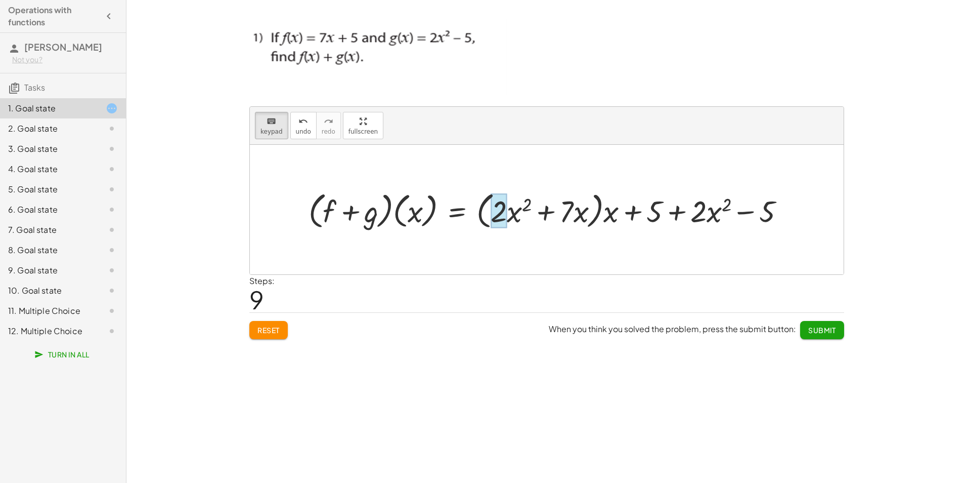
click at [507, 219] on div at bounding box center [499, 210] width 16 height 34
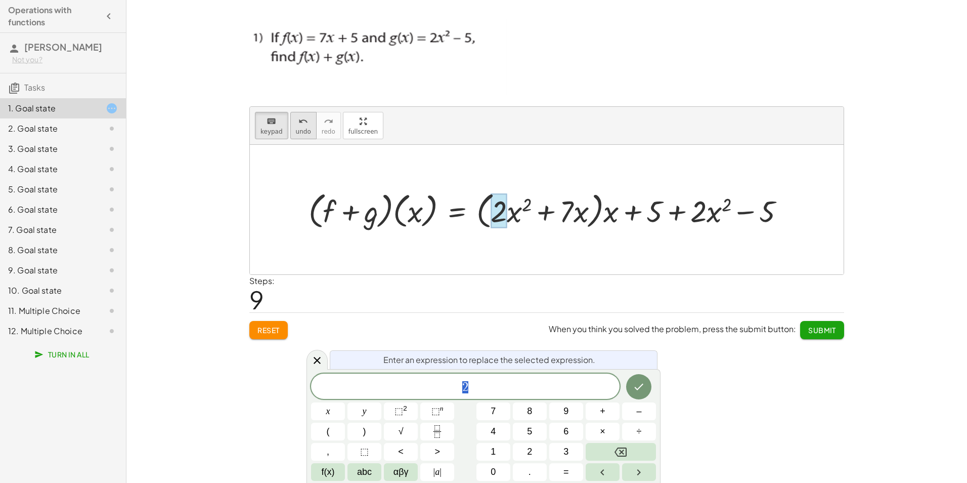
click at [296, 128] on span "undo" at bounding box center [303, 131] width 15 height 7
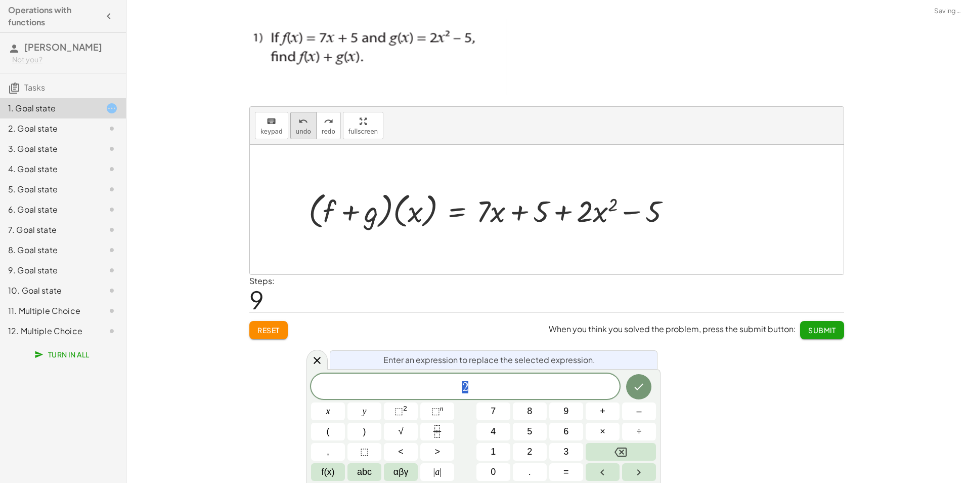
click at [296, 128] on span "undo" at bounding box center [303, 131] width 15 height 7
click at [584, 221] on div at bounding box center [550, 210] width 495 height 44
click at [323, 128] on span "redo" at bounding box center [329, 131] width 14 height 7
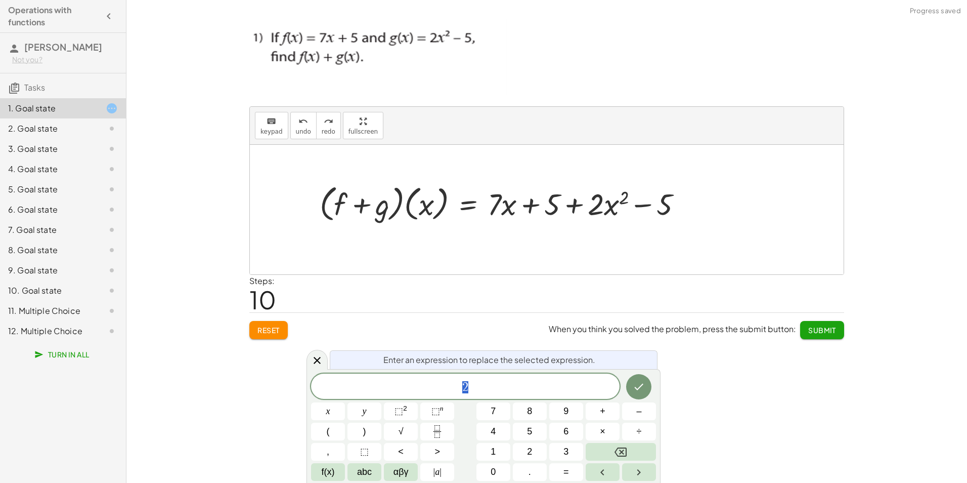
click at [665, 206] on div at bounding box center [562, 203] width 495 height 44
click at [315, 353] on div at bounding box center [317, 360] width 21 height 20
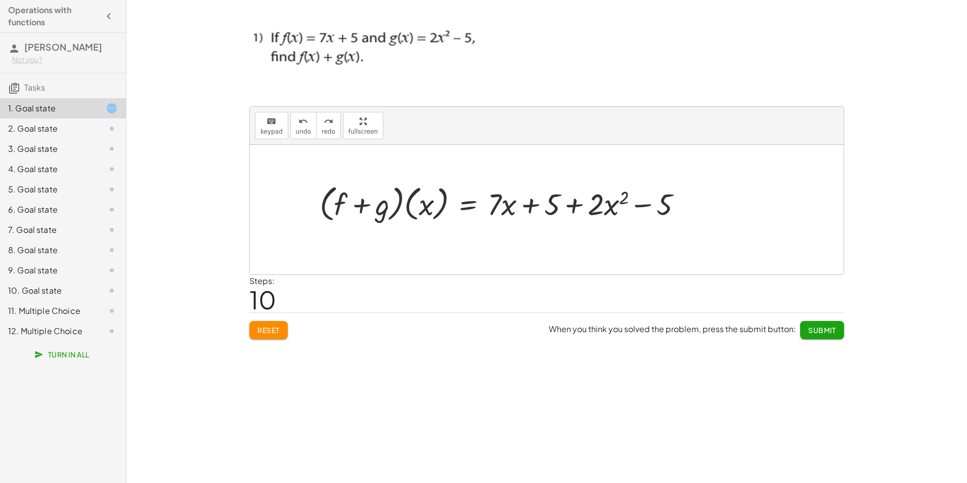
click at [667, 208] on div at bounding box center [562, 203] width 495 height 44
click at [273, 331] on span "Reset" at bounding box center [268, 329] width 22 height 9
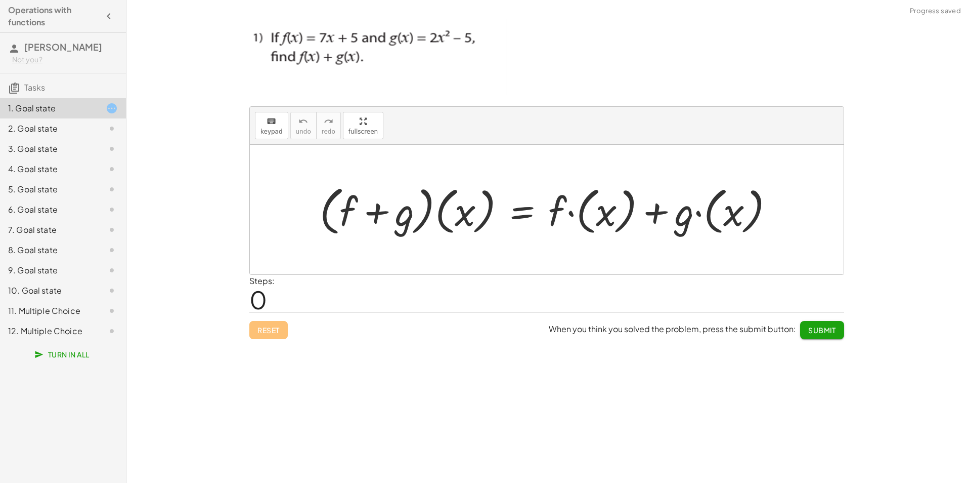
click at [515, 207] on div at bounding box center [551, 210] width 472 height 58
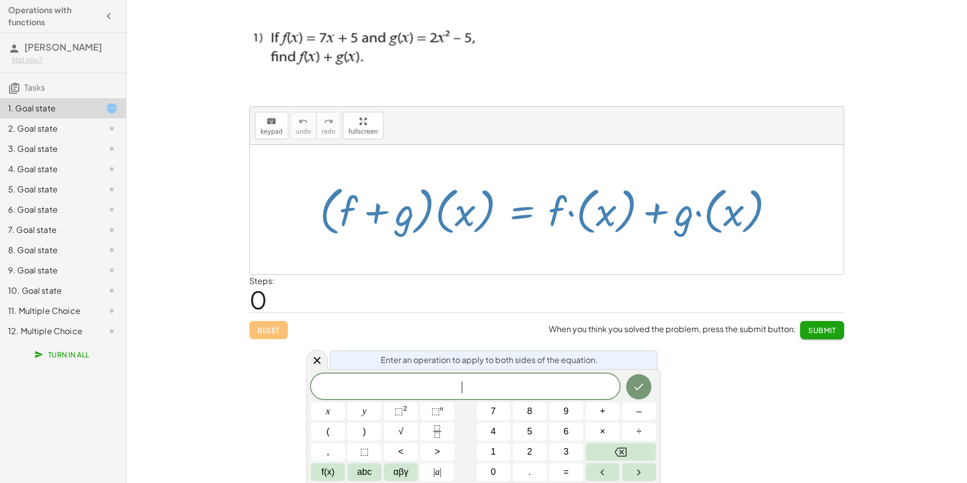
click at [683, 227] on div at bounding box center [551, 210] width 472 height 58
click at [404, 411] on sup "2" at bounding box center [405, 408] width 4 height 8
click at [638, 382] on icon "Done" at bounding box center [639, 384] width 12 height 12
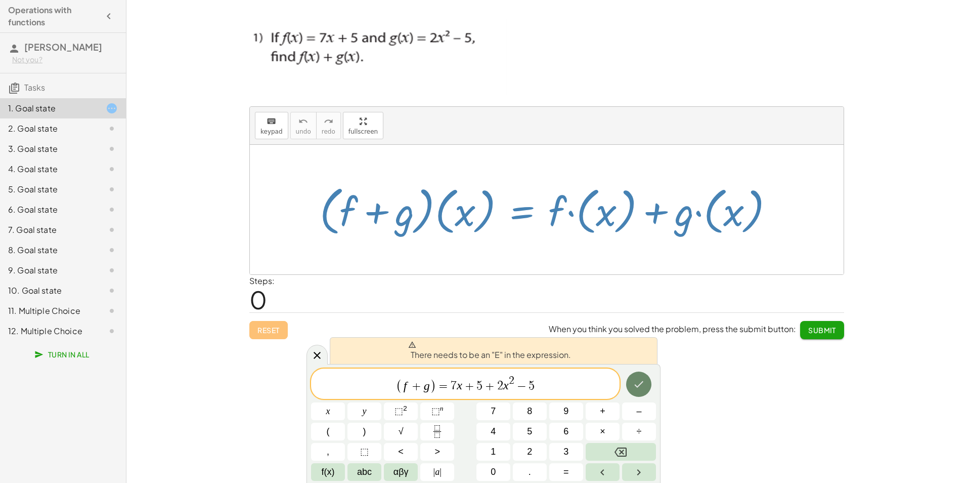
click at [638, 382] on icon "Done" at bounding box center [639, 384] width 12 height 12
click at [638, 383] on icon "Done" at bounding box center [639, 384] width 12 height 12
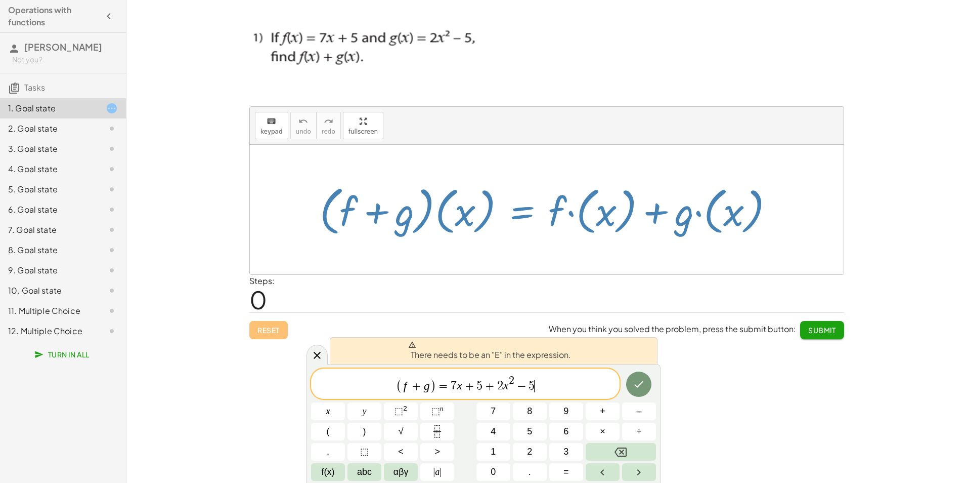
click at [435, 383] on span ")" at bounding box center [433, 385] width 7 height 15
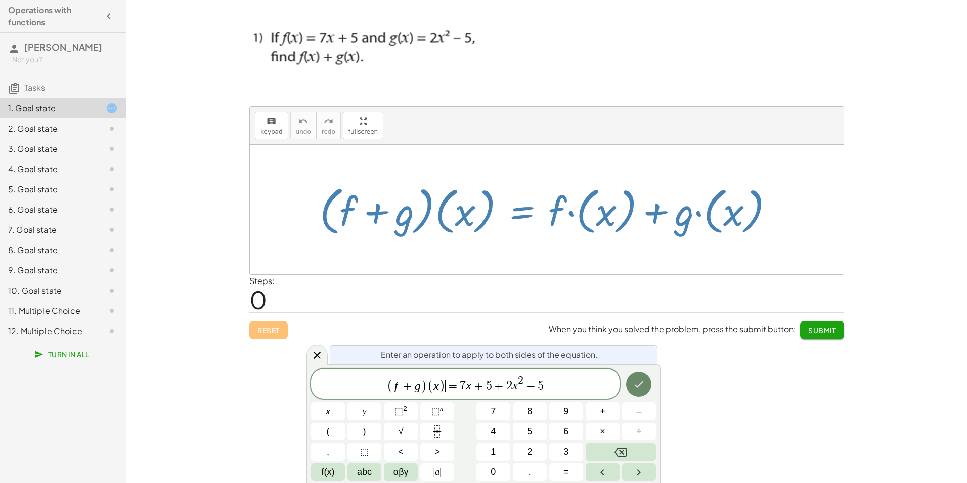
click at [636, 387] on icon "Done" at bounding box center [639, 384] width 12 height 12
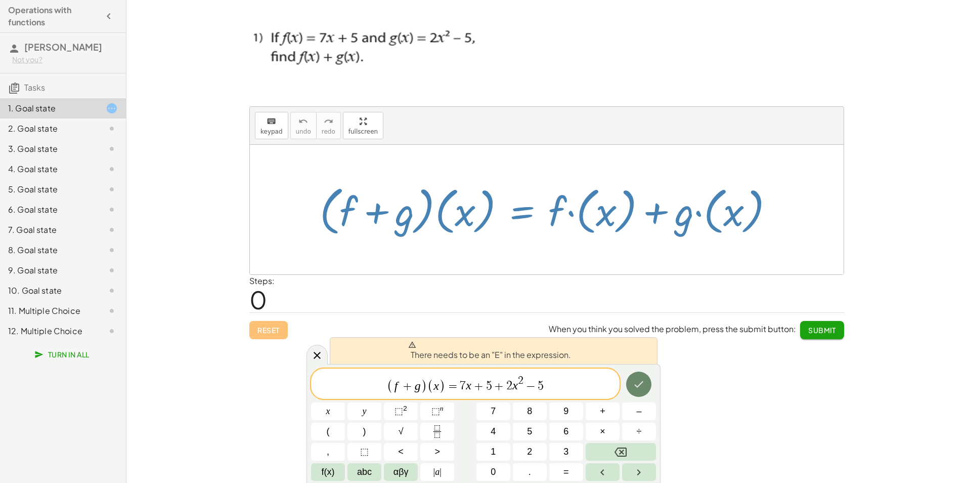
click at [636, 387] on icon "Done" at bounding box center [639, 384] width 12 height 12
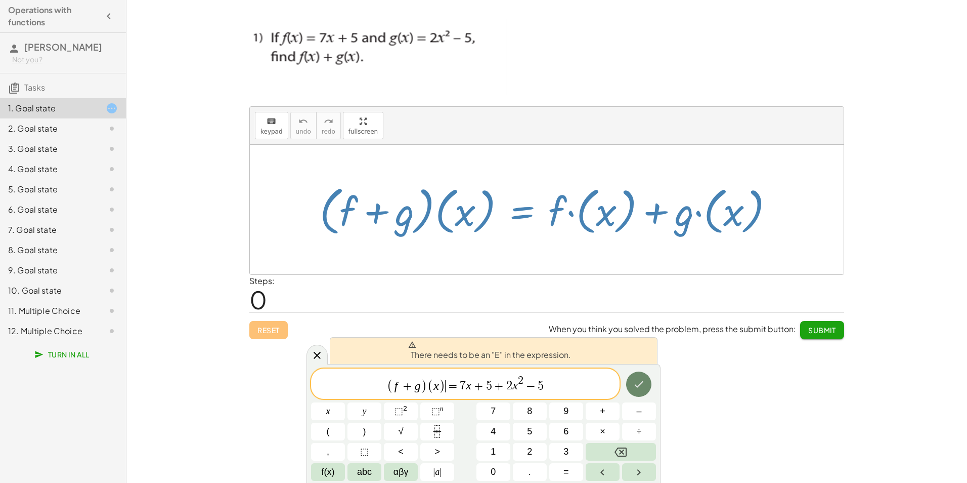
click at [636, 387] on icon "Done" at bounding box center [639, 384] width 12 height 12
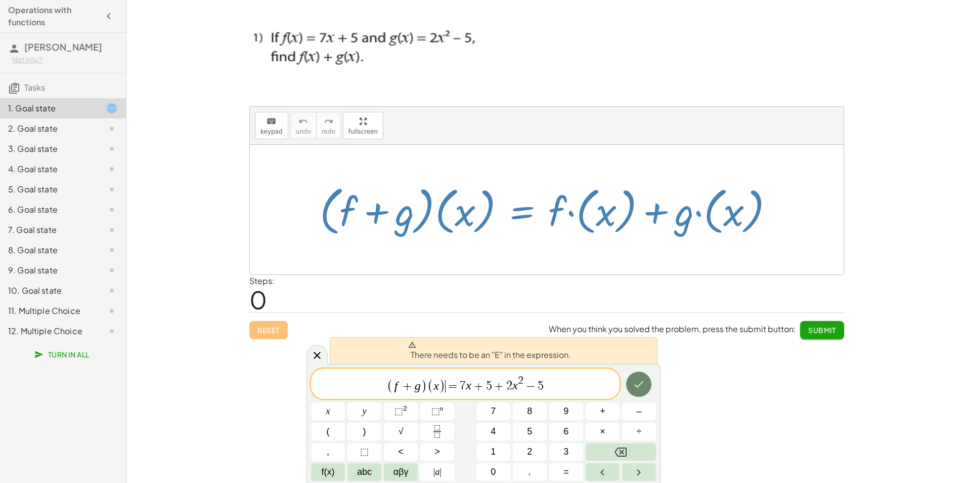
click at [636, 387] on icon "Done" at bounding box center [639, 384] width 12 height 12
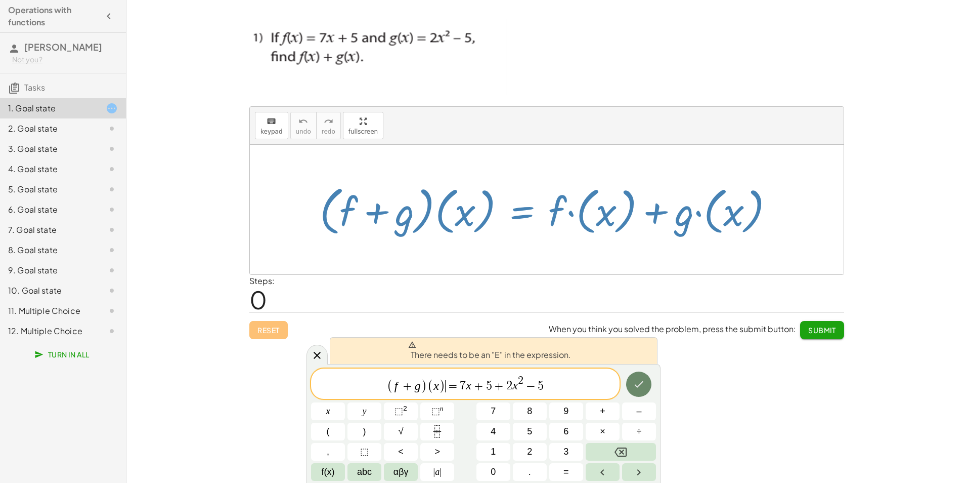
click at [636, 387] on icon "Done" at bounding box center [639, 384] width 12 height 12
click at [560, 387] on span "( f + g ) ( x ) ​ = 7 x + 5 + 2 x 2 − 5" at bounding box center [465, 384] width 309 height 20
click at [640, 385] on icon "Done" at bounding box center [639, 384] width 12 height 12
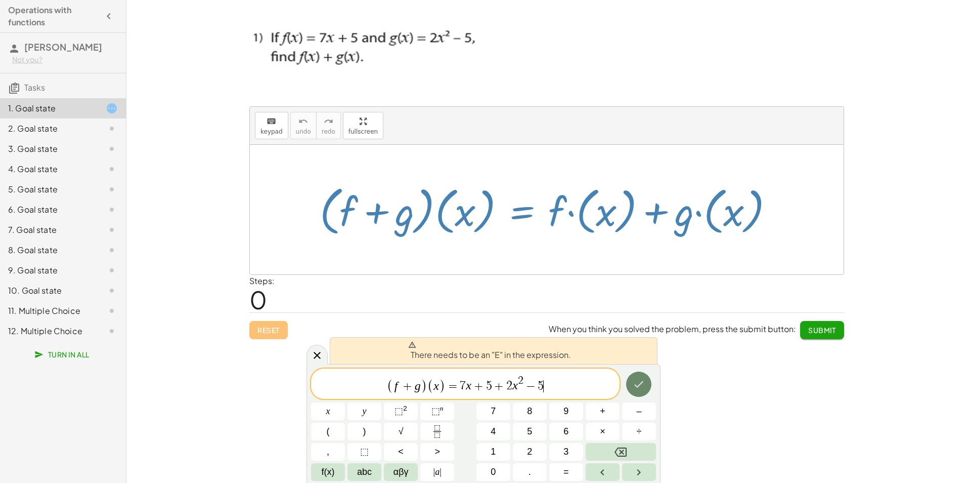
click at [640, 385] on icon "Done" at bounding box center [639, 384] width 12 height 12
click at [315, 357] on icon at bounding box center [317, 355] width 12 height 12
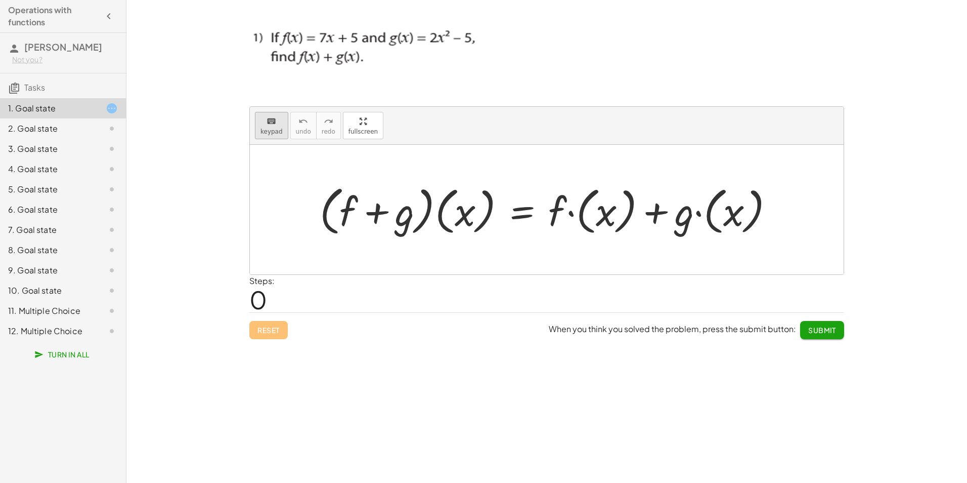
click at [275, 131] on span "keypad" at bounding box center [271, 131] width 22 height 7
click at [583, 206] on div at bounding box center [551, 210] width 472 height 58
click at [581, 214] on div at bounding box center [551, 210] width 472 height 58
drag, startPoint x: 581, startPoint y: 214, endPoint x: 610, endPoint y: 221, distance: 30.0
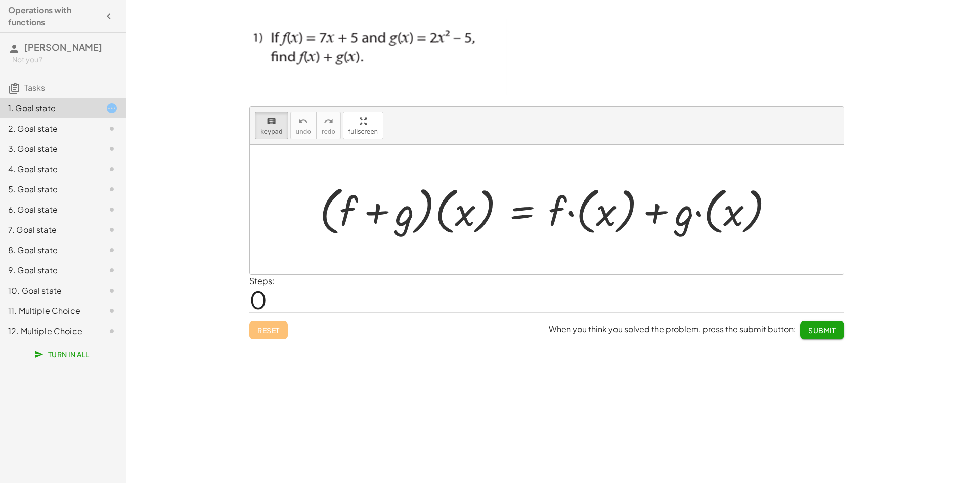
click at [610, 221] on div at bounding box center [551, 210] width 472 height 58
click at [276, 129] on span "keypad" at bounding box center [271, 131] width 22 height 7
click at [611, 214] on div at bounding box center [551, 210] width 472 height 58
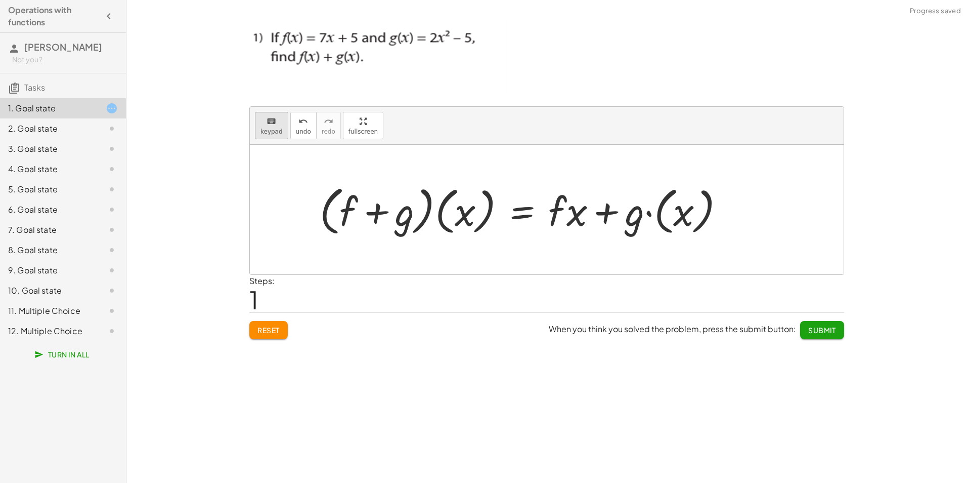
click at [268, 131] on span "keypad" at bounding box center [271, 131] width 22 height 7
drag, startPoint x: 586, startPoint y: 208, endPoint x: 576, endPoint y: 204, distance: 11.2
click at [585, 208] on div at bounding box center [567, 210] width 39 height 47
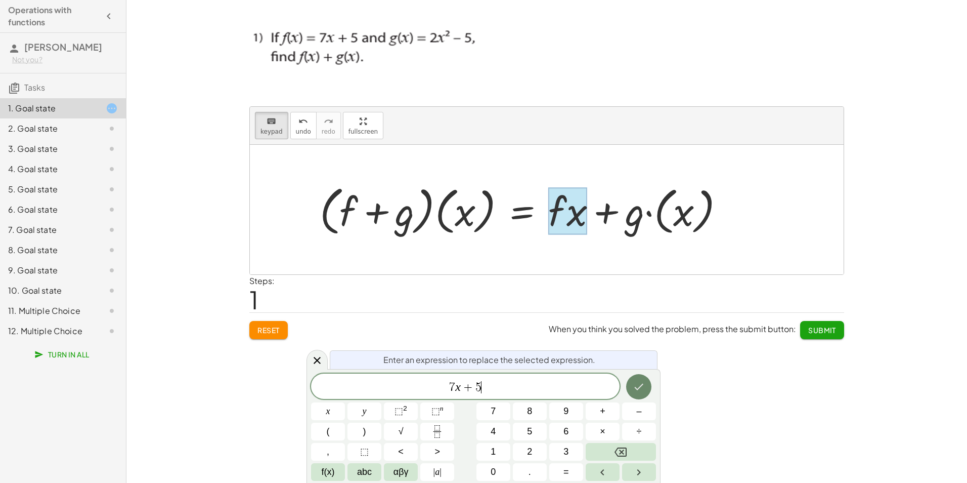
click at [647, 383] on button "Done" at bounding box center [638, 386] width 25 height 25
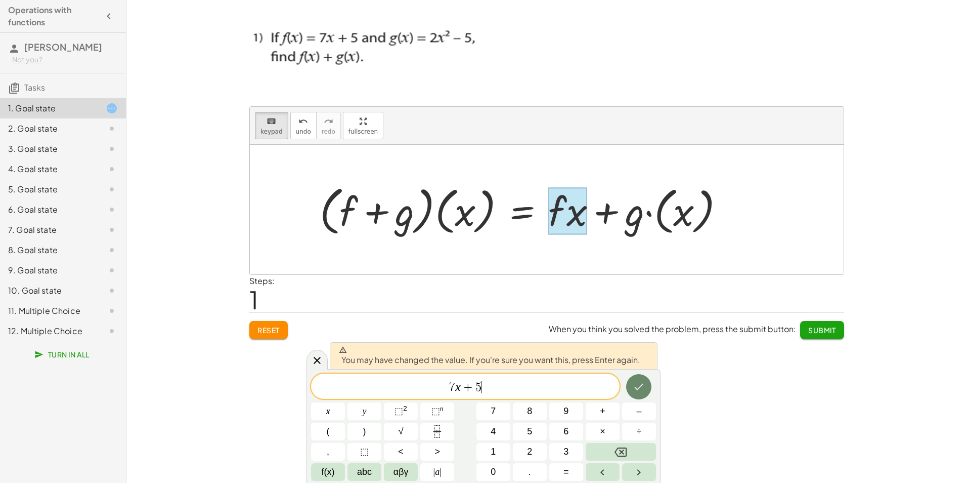
click at [642, 387] on icon "Done" at bounding box center [639, 386] width 12 height 12
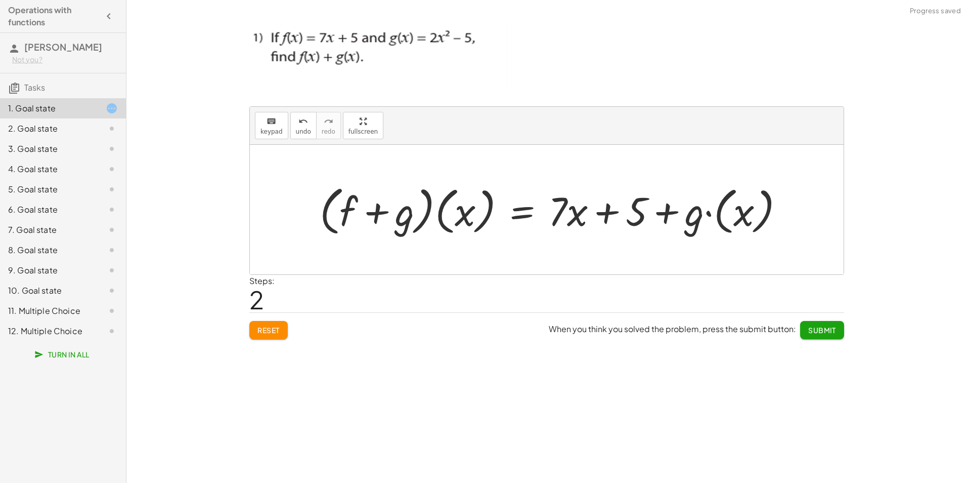
click at [753, 216] on div at bounding box center [556, 210] width 483 height 58
click at [277, 122] on div "keyboard" at bounding box center [271, 121] width 22 height 12
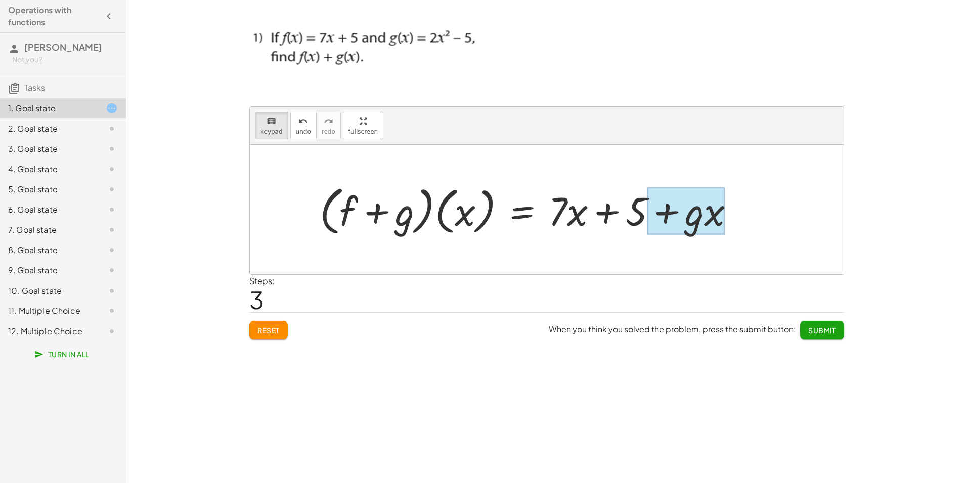
click at [720, 218] on div at bounding box center [686, 210] width 78 height 47
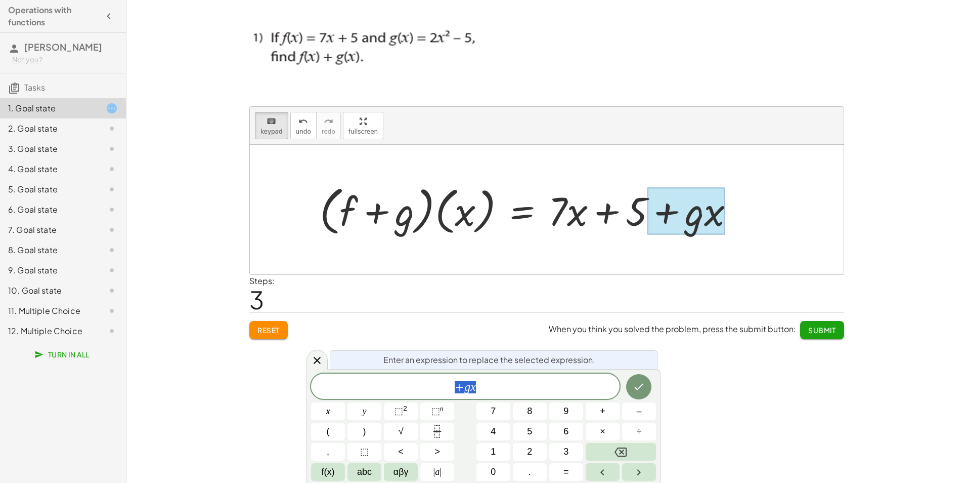
click at [489, 391] on span "+ g x" at bounding box center [465, 387] width 309 height 14
click at [412, 411] on button "⬚ 2" at bounding box center [401, 411] width 34 height 18
click at [631, 383] on button "Done" at bounding box center [638, 384] width 25 height 25
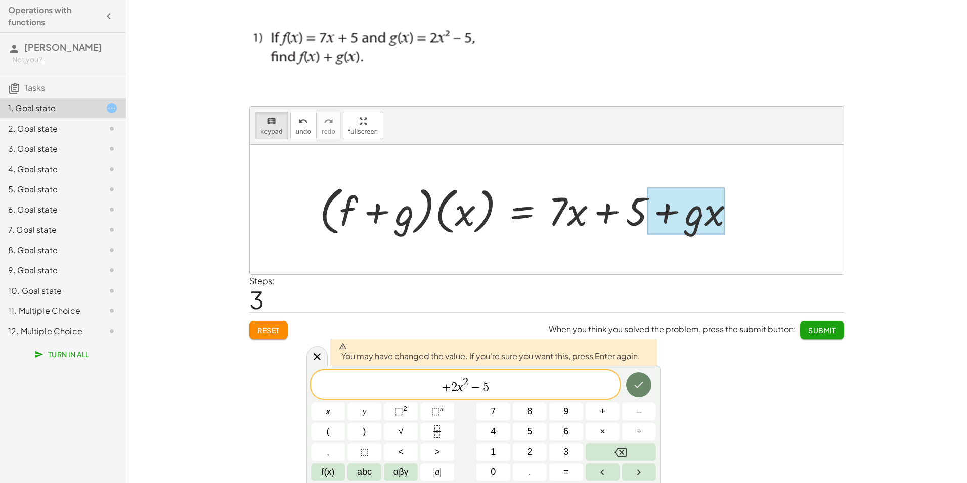
click at [631, 383] on button "Done" at bounding box center [638, 384] width 25 height 25
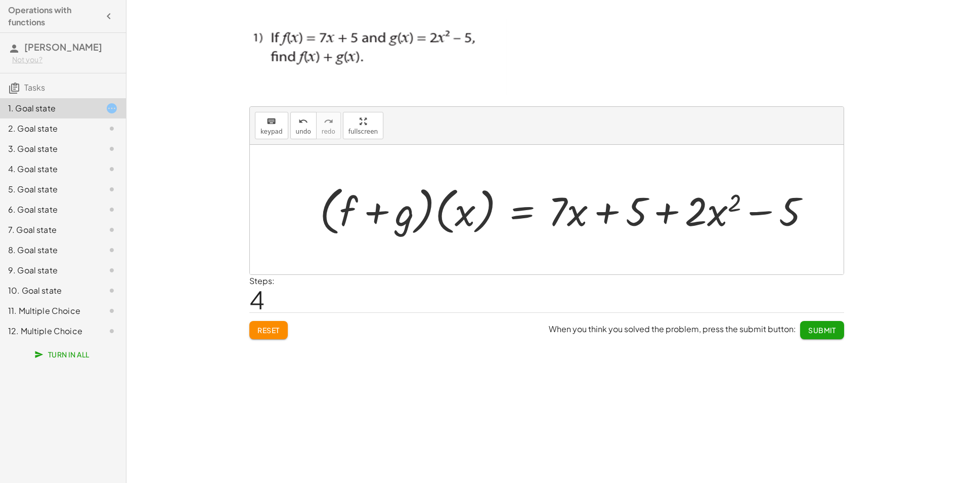
click at [796, 216] on div at bounding box center [569, 210] width 509 height 58
click at [272, 132] on span "keypad" at bounding box center [271, 131] width 22 height 7
drag, startPoint x: 551, startPoint y: 221, endPoint x: 778, endPoint y: 217, distance: 227.6
click at [553, 222] on div at bounding box center [557, 210] width 19 height 47
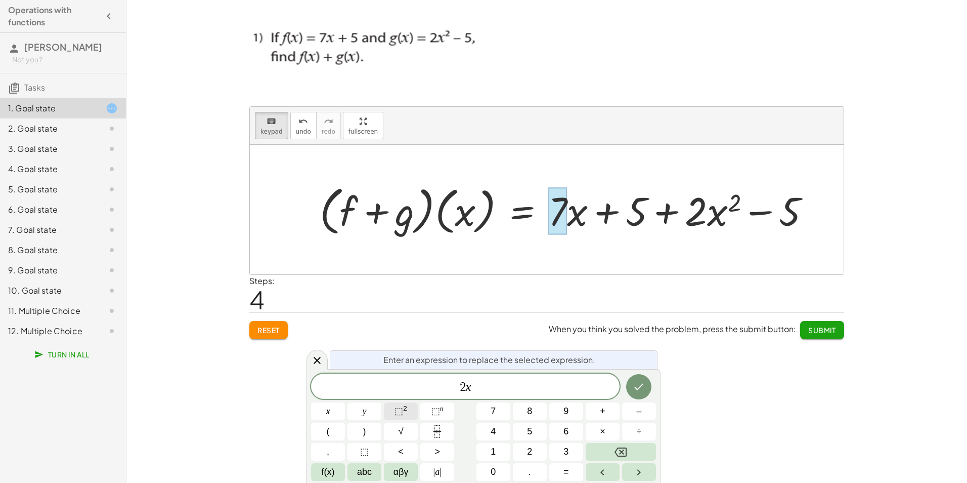
click at [406, 408] on sup "2" at bounding box center [405, 408] width 4 height 8
click at [635, 389] on icon "Done" at bounding box center [639, 384] width 12 height 12
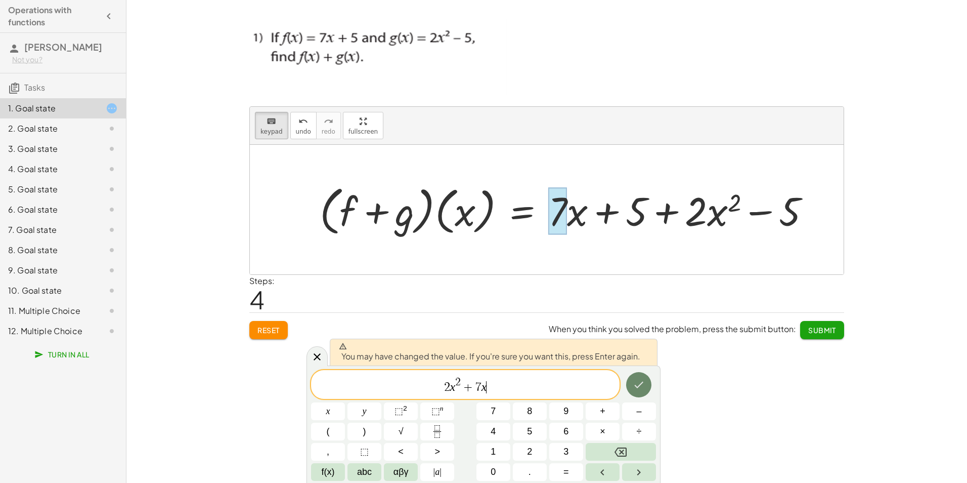
click at [635, 389] on icon "Done" at bounding box center [639, 384] width 12 height 12
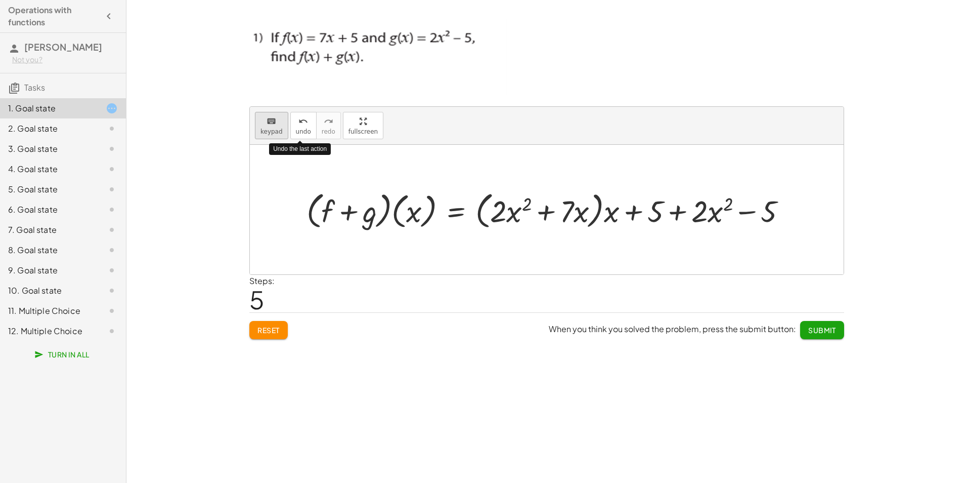
click at [271, 126] on icon "keyboard" at bounding box center [272, 121] width 10 height 12
click at [306, 134] on span "undo" at bounding box center [303, 131] width 15 height 7
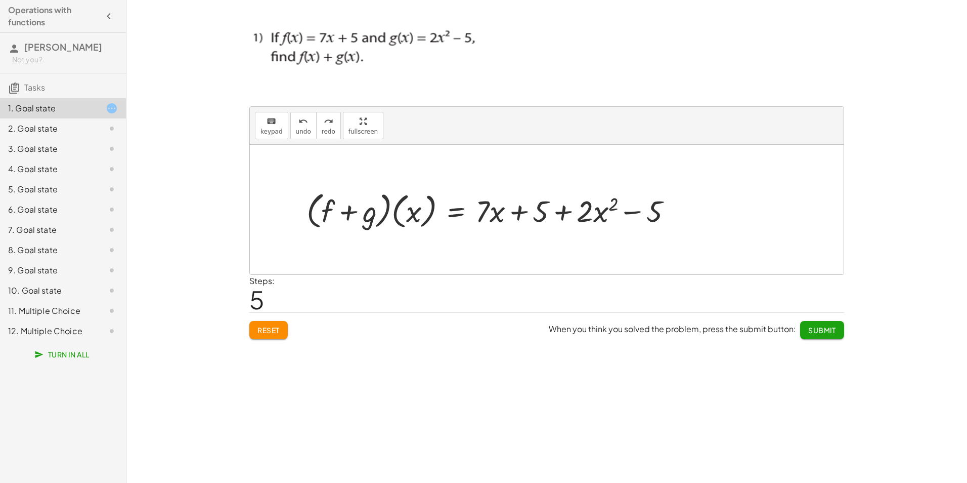
click at [490, 217] on div at bounding box center [493, 209] width 384 height 45
click at [281, 134] on button "keyboard keypad" at bounding box center [271, 125] width 33 height 27
click at [277, 133] on span "keypad" at bounding box center [271, 131] width 22 height 7
click at [503, 215] on div at bounding box center [493, 209] width 384 height 45
click at [278, 138] on button "keyboard keypad" at bounding box center [271, 125] width 33 height 27
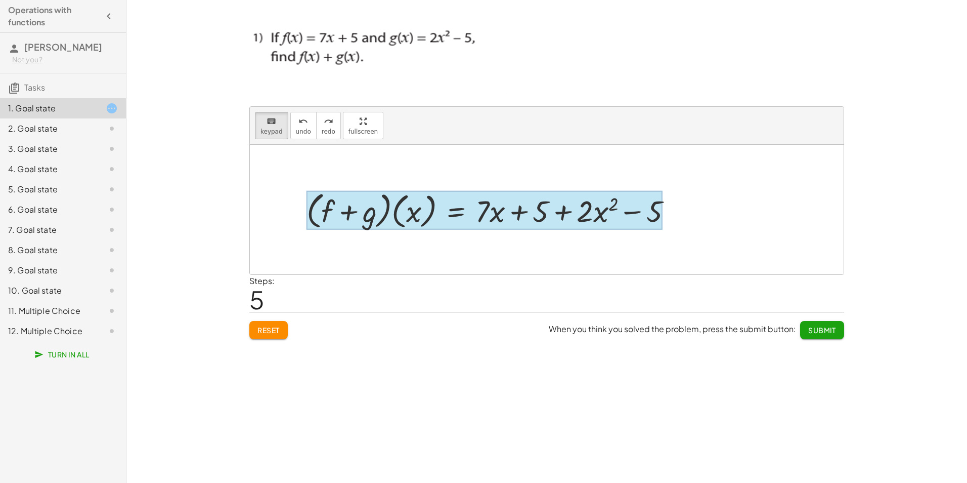
click at [474, 210] on div at bounding box center [485, 210] width 356 height 39
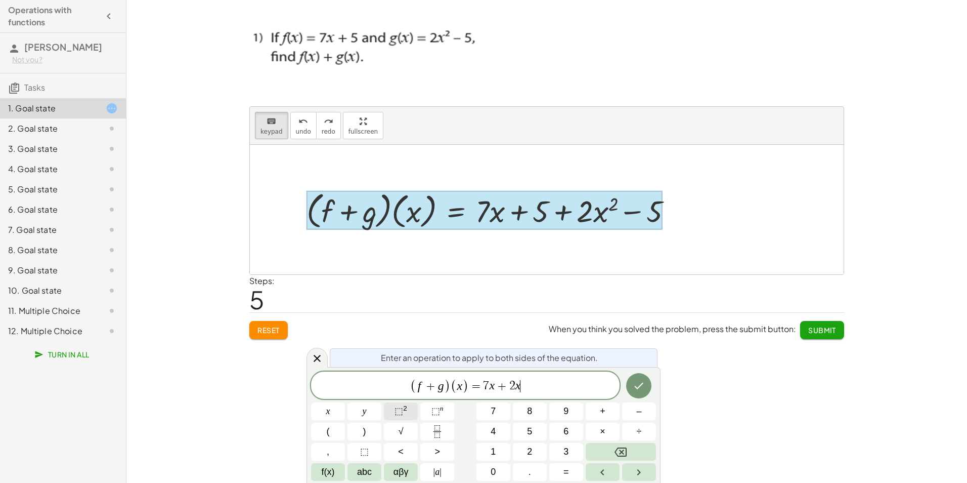
click at [398, 414] on span "⬚" at bounding box center [399, 411] width 9 height 10
click at [631, 387] on button "Done" at bounding box center [638, 383] width 25 height 25
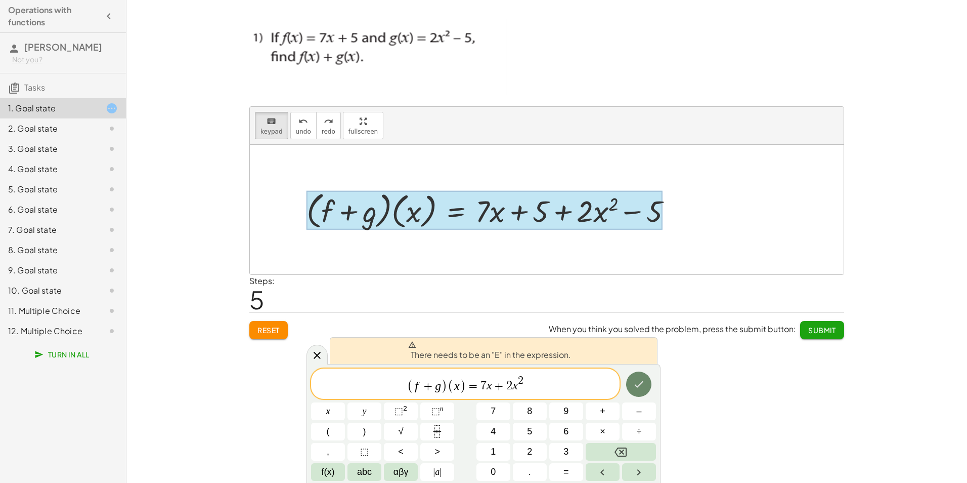
click at [631, 387] on button "Done" at bounding box center [638, 383] width 25 height 25
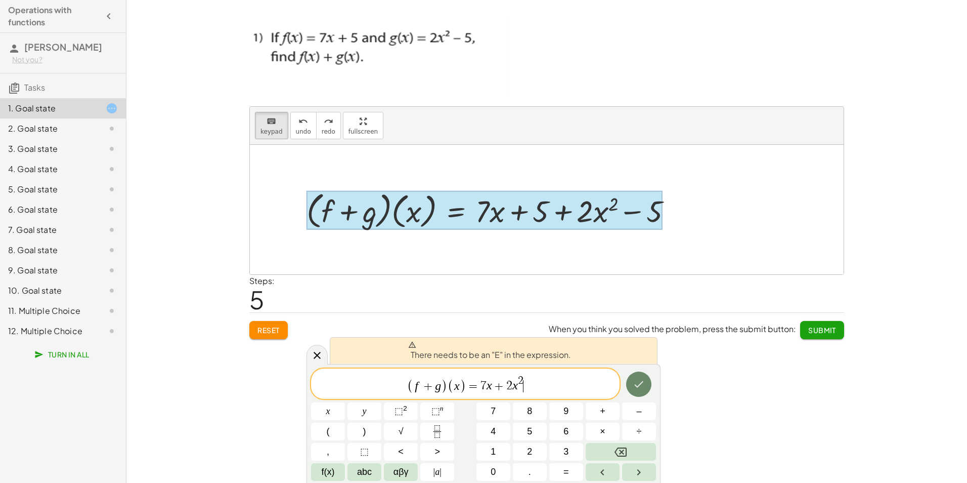
click at [631, 387] on button "Done" at bounding box center [638, 383] width 25 height 25
click at [489, 384] on var "x" at bounding box center [490, 385] width 6 height 13
click at [529, 386] on span "( f + g ) ( x ) = 7 x + 2 x 2 ​" at bounding box center [465, 384] width 309 height 20
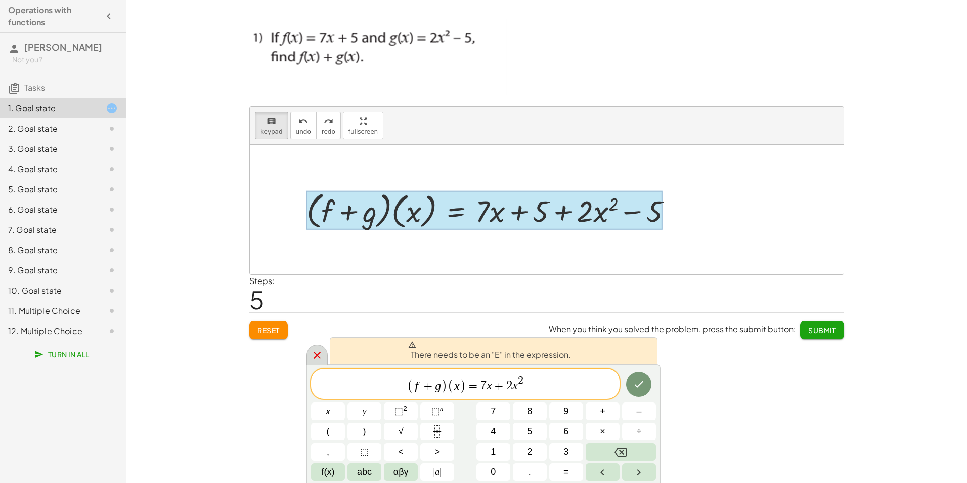
click at [314, 358] on icon at bounding box center [317, 355] width 12 height 12
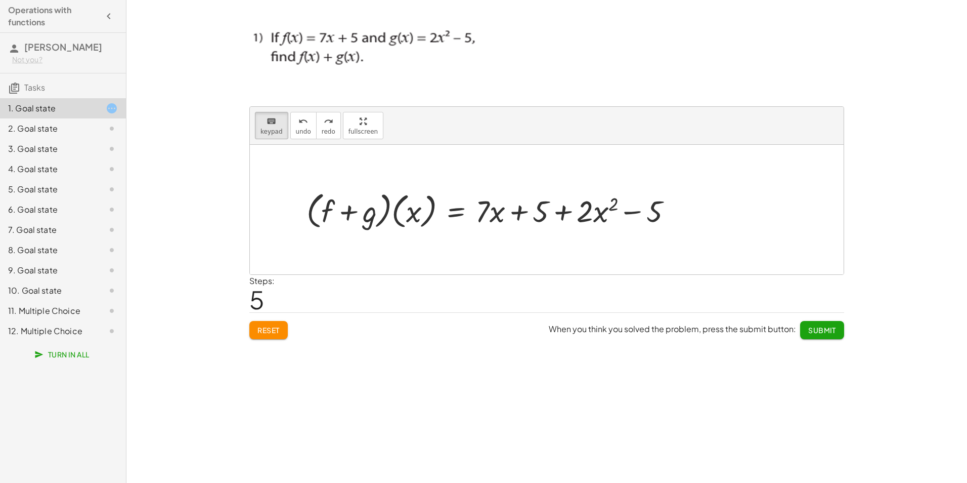
click at [803, 330] on button "Submit" at bounding box center [822, 330] width 44 height 18
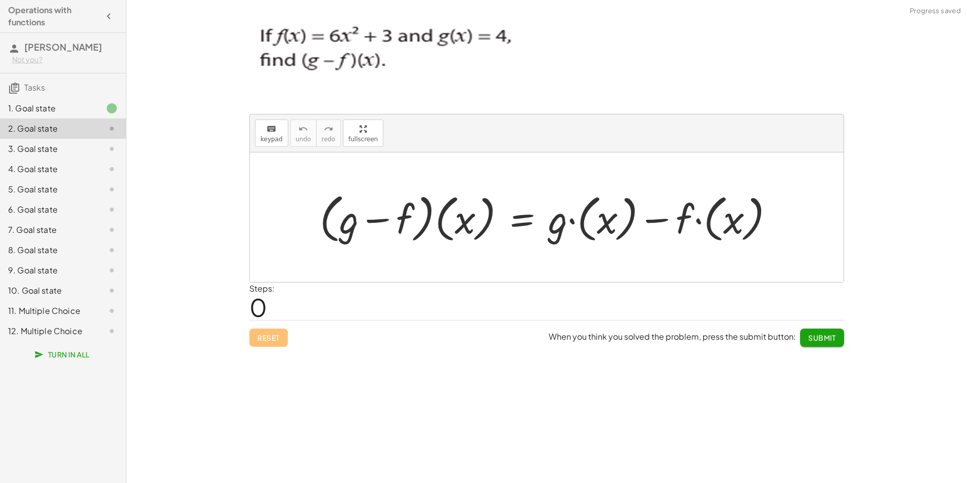
click at [76, 109] on div "1. Goal state" at bounding box center [48, 108] width 81 height 12
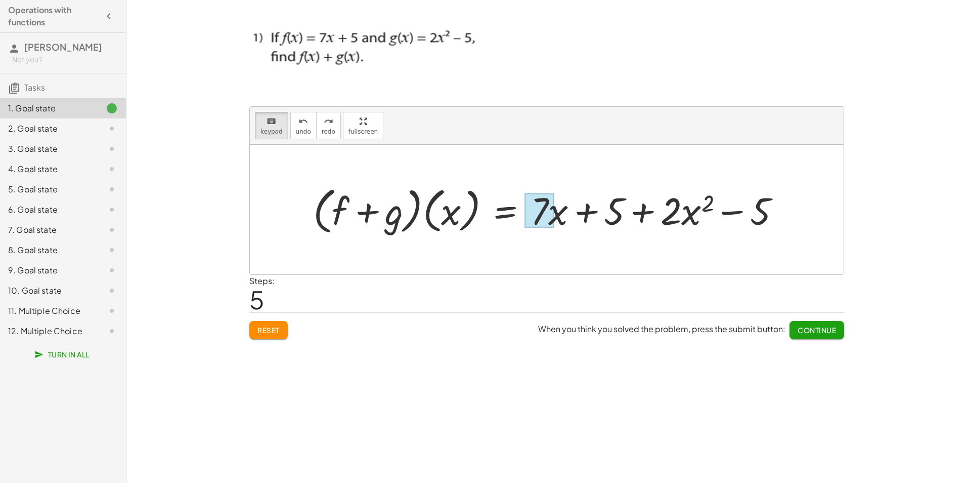
click at [550, 217] on div at bounding box center [539, 210] width 29 height 35
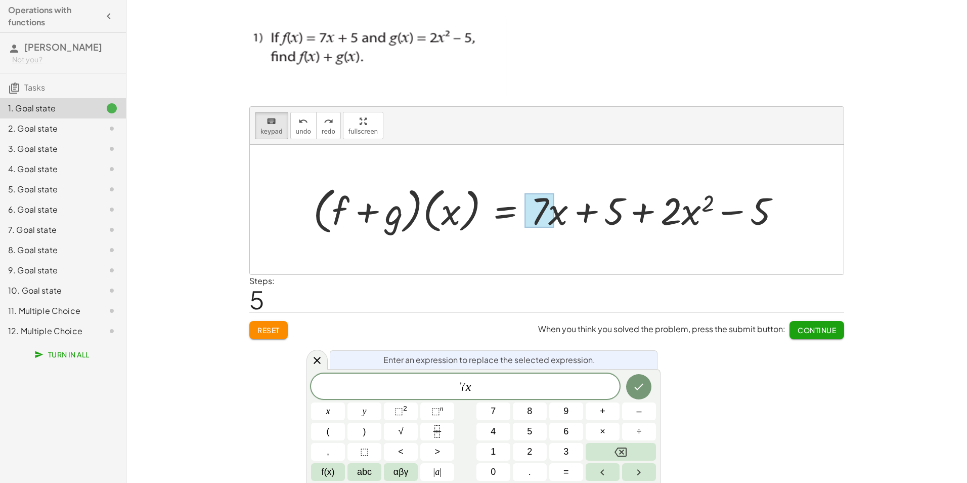
click at [550, 217] on div at bounding box center [539, 210] width 29 height 35
click at [765, 217] on div at bounding box center [550, 210] width 485 height 56
click at [740, 219] on div at bounding box center [550, 210] width 485 height 56
click at [662, 208] on div at bounding box center [550, 210] width 485 height 56
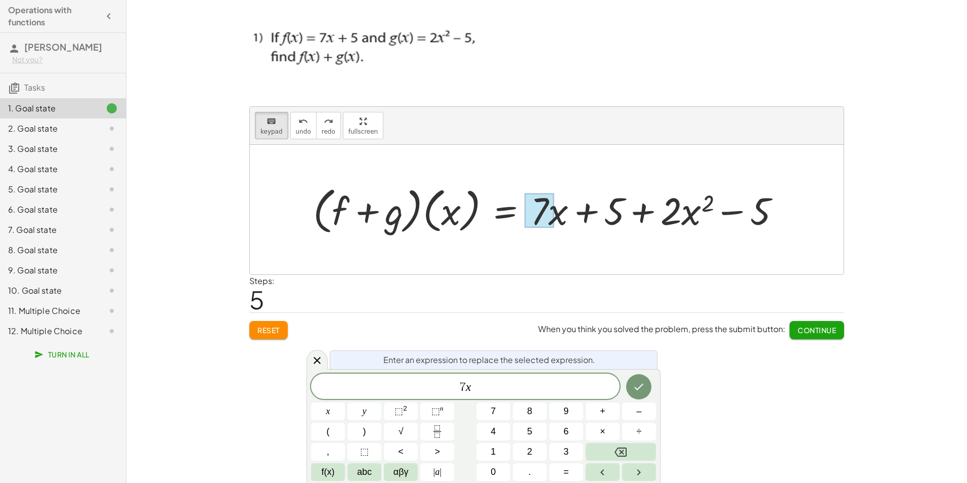
click at [662, 208] on div at bounding box center [550, 210] width 485 height 56
click at [677, 207] on div at bounding box center [550, 210] width 485 height 56
click at [272, 125] on icon "keyboard" at bounding box center [272, 121] width 10 height 12
drag, startPoint x: 544, startPoint y: 193, endPoint x: 544, endPoint y: 208, distance: 14.7
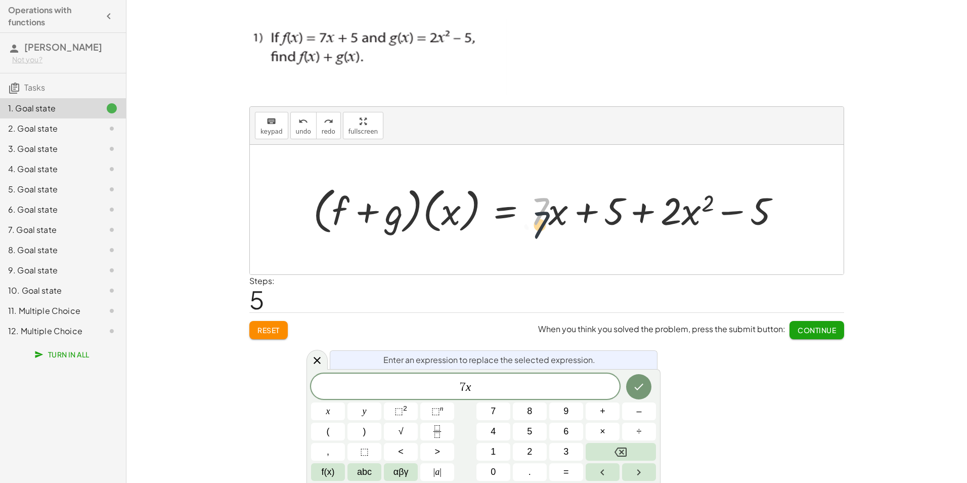
click at [544, 208] on div at bounding box center [550, 210] width 485 height 56
click at [543, 209] on div at bounding box center [550, 210] width 485 height 56
drag, startPoint x: 613, startPoint y: 212, endPoint x: 766, endPoint y: 212, distance: 153.3
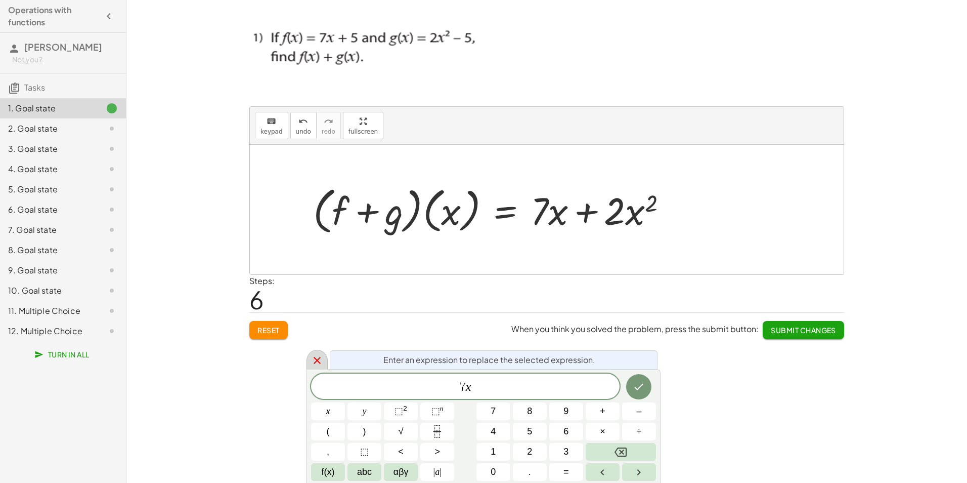
click at [317, 354] on icon at bounding box center [317, 360] width 12 height 12
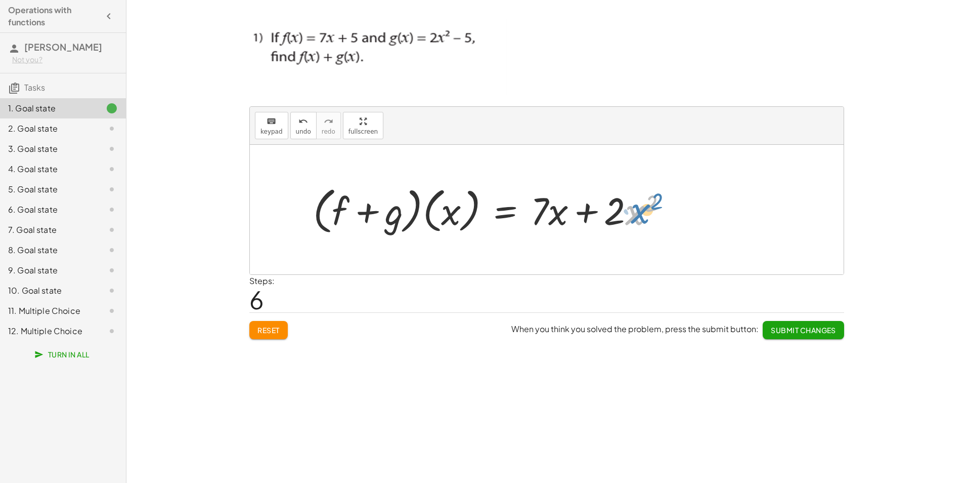
drag, startPoint x: 634, startPoint y: 212, endPoint x: 639, endPoint y: 211, distance: 5.8
click at [639, 211] on div at bounding box center [494, 210] width 372 height 56
drag, startPoint x: 614, startPoint y: 209, endPoint x: 518, endPoint y: 211, distance: 95.6
click at [518, 211] on div at bounding box center [494, 210] width 372 height 56
click at [786, 333] on span "Submit Changes" at bounding box center [803, 329] width 65 height 9
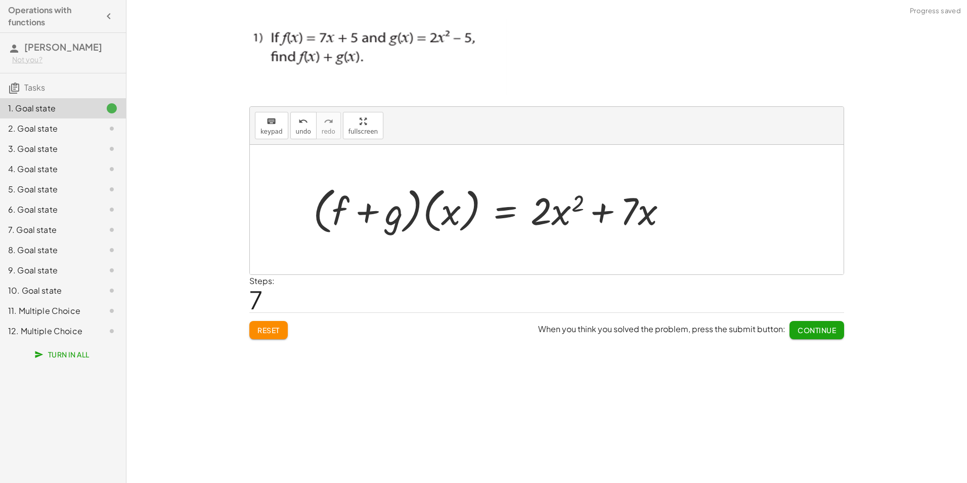
click at [806, 325] on button "Continue" at bounding box center [817, 330] width 55 height 18
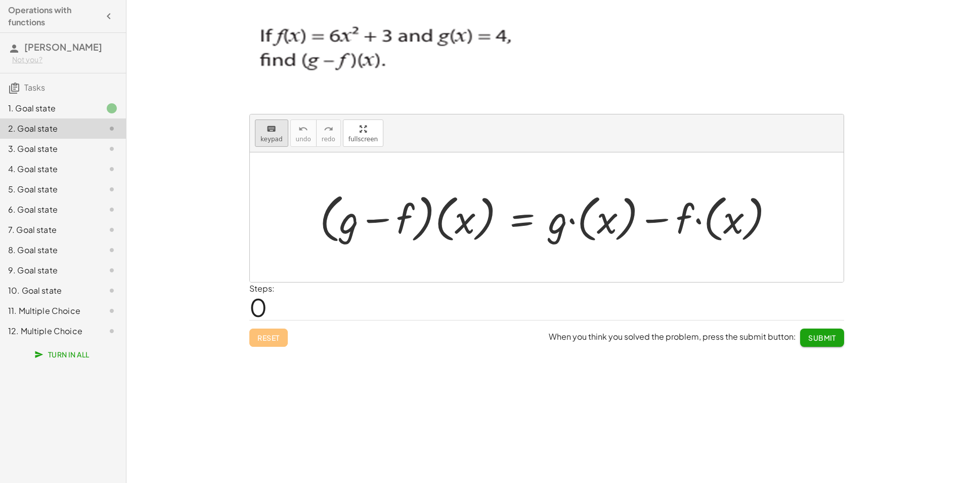
click at [260, 138] on span "keypad" at bounding box center [271, 139] width 22 height 7
click at [584, 222] on div at bounding box center [551, 217] width 472 height 58
click at [265, 140] on span "keypad" at bounding box center [271, 139] width 22 height 7
click at [606, 224] on div at bounding box center [551, 217] width 472 height 58
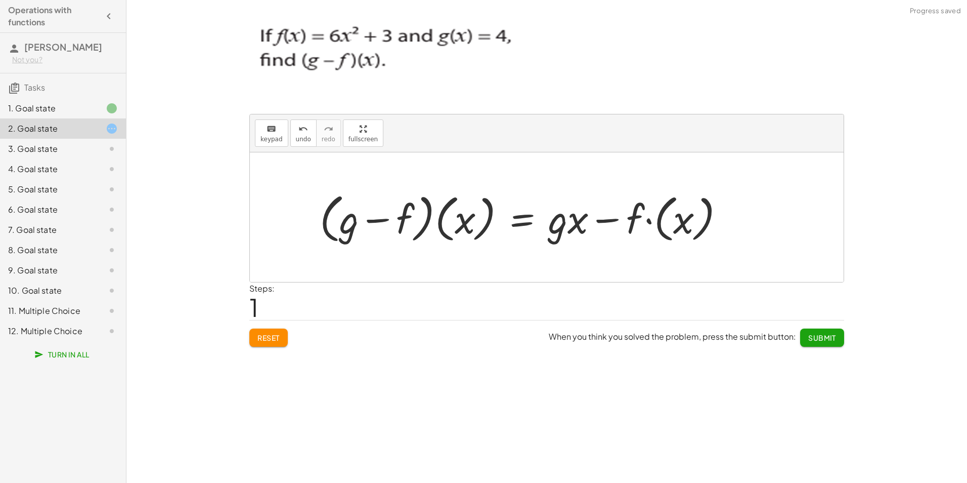
click at [561, 221] on div at bounding box center [526, 217] width 423 height 58
click at [563, 226] on div at bounding box center [526, 217] width 423 height 58
click at [264, 129] on div "keyboard" at bounding box center [271, 128] width 22 height 12
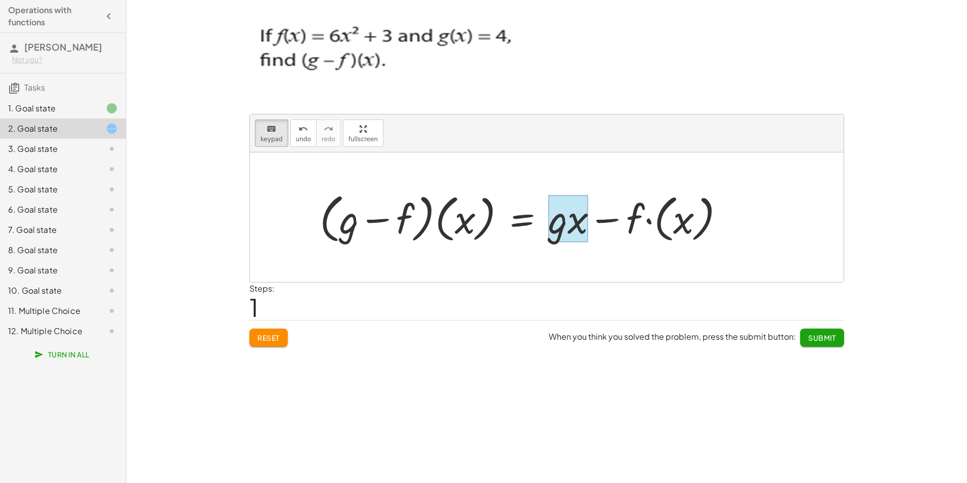
click at [565, 219] on div at bounding box center [568, 218] width 40 height 47
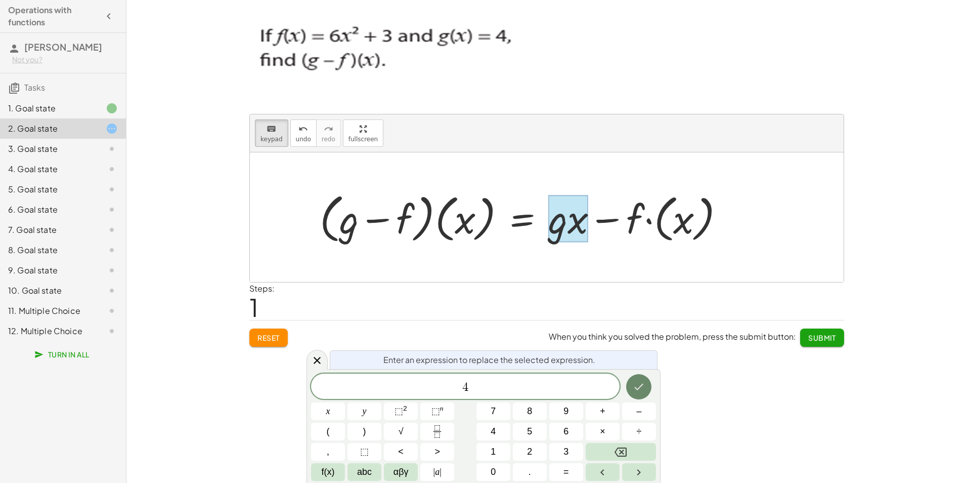
click at [635, 385] on icon "Done" at bounding box center [639, 386] width 12 height 12
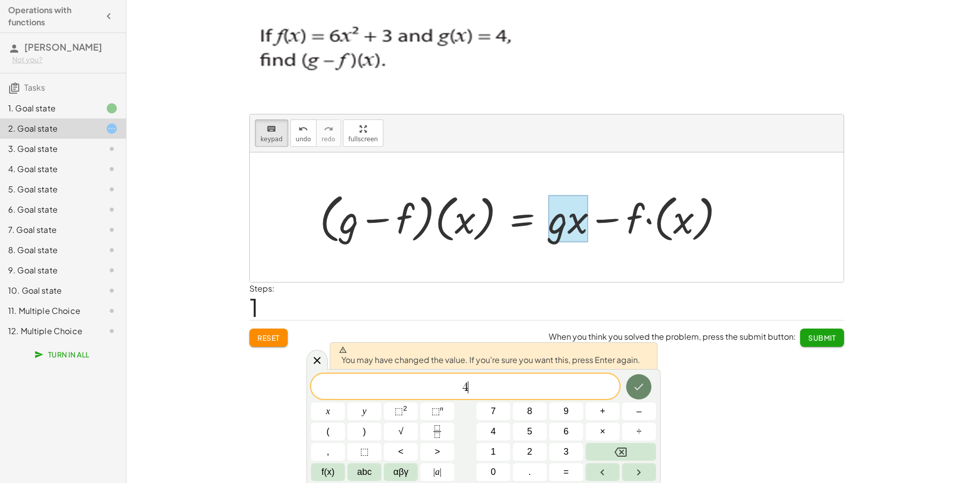
click at [635, 380] on button "Done" at bounding box center [638, 386] width 25 height 25
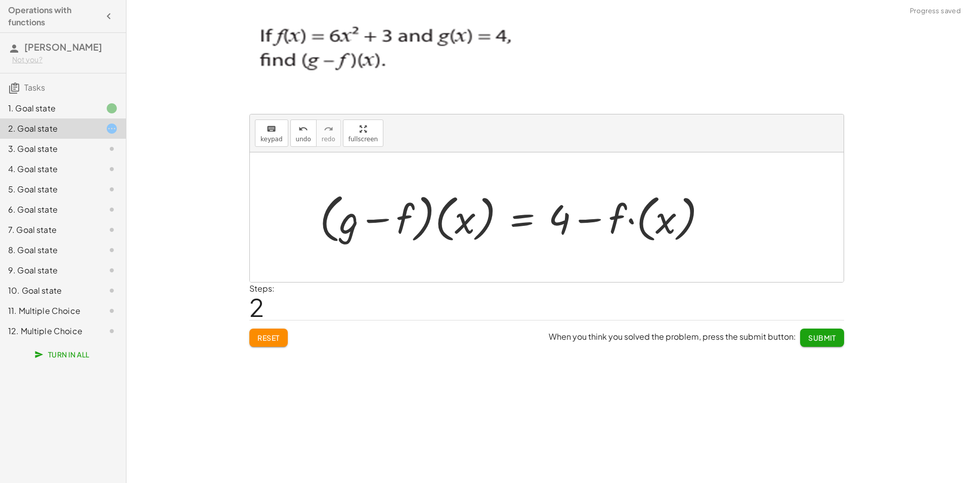
click at [643, 227] on div at bounding box center [517, 217] width 405 height 58
click at [633, 231] on div at bounding box center [493, 217] width 356 height 58
click at [633, 229] on div at bounding box center [493, 217] width 356 height 58
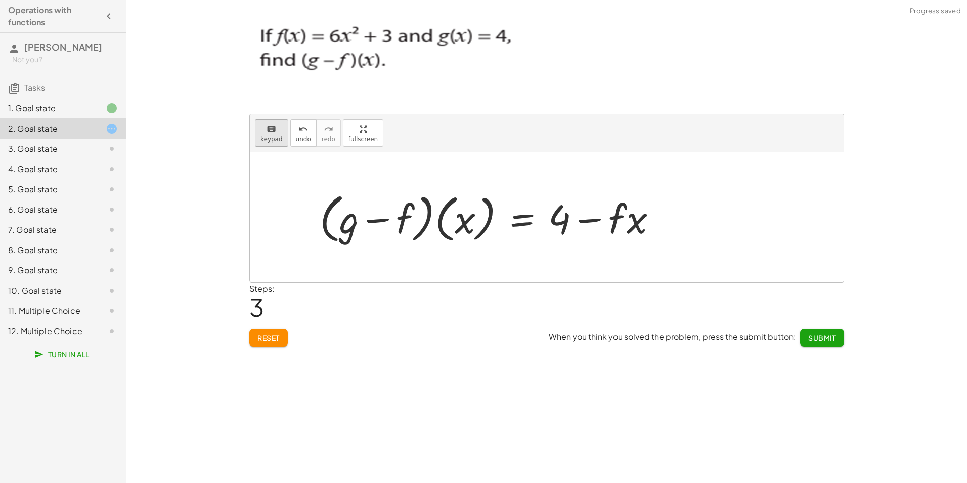
click at [267, 132] on icon "keyboard" at bounding box center [272, 129] width 10 height 12
click at [637, 232] on div at bounding box center [609, 218] width 77 height 47
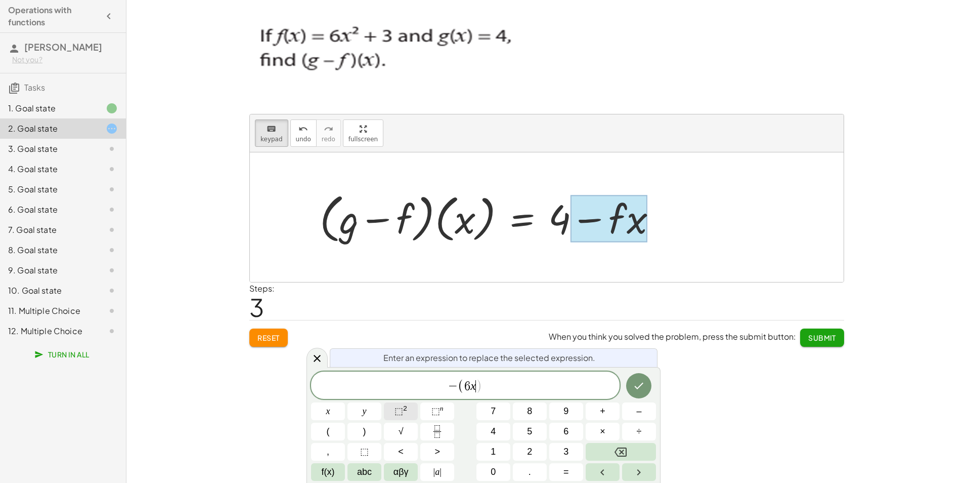
click at [393, 406] on button "⬚ 2" at bounding box center [401, 411] width 34 height 18
click at [631, 383] on button "Done" at bounding box center [638, 383] width 25 height 25
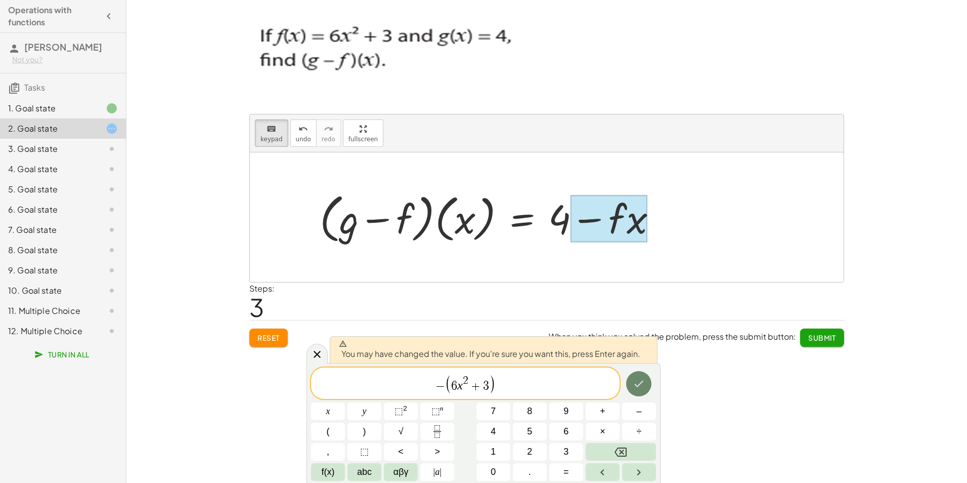
click at [631, 383] on button "Done" at bounding box center [638, 383] width 25 height 25
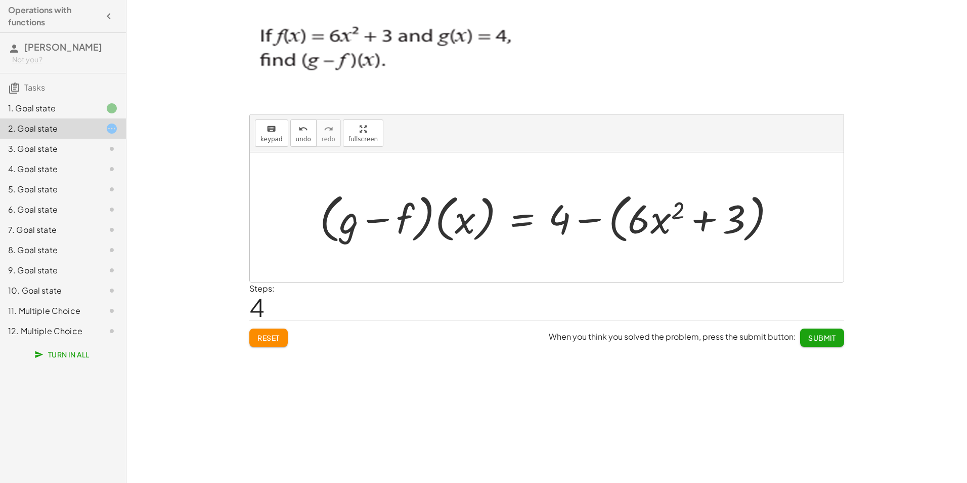
click at [565, 222] on div at bounding box center [552, 217] width 474 height 58
click at [559, 219] on div at bounding box center [552, 217] width 474 height 58
click at [266, 139] on span "keypad" at bounding box center [271, 139] width 22 height 7
click at [567, 220] on div at bounding box center [559, 218] width 22 height 47
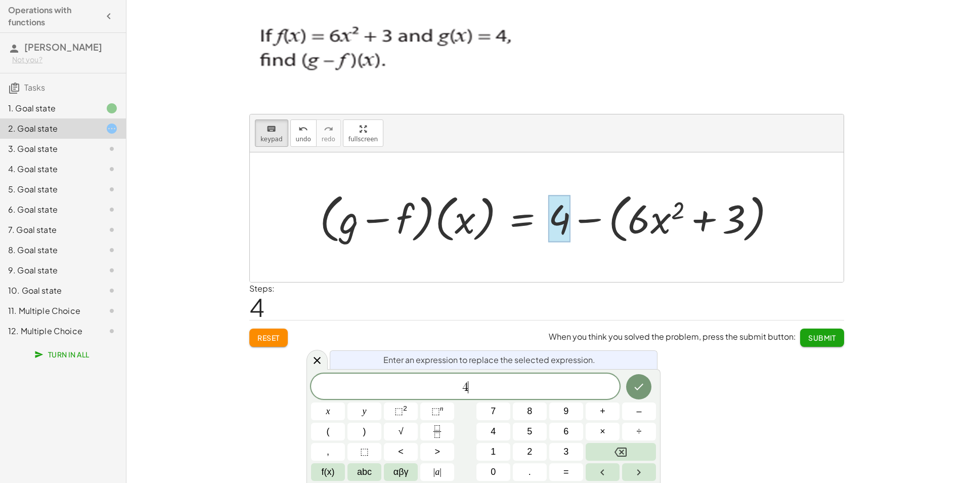
click at [498, 389] on span "4 ​" at bounding box center [465, 387] width 309 height 14
click at [626, 223] on div at bounding box center [552, 217] width 474 height 58
click at [643, 381] on icon "Done" at bounding box center [639, 386] width 12 height 12
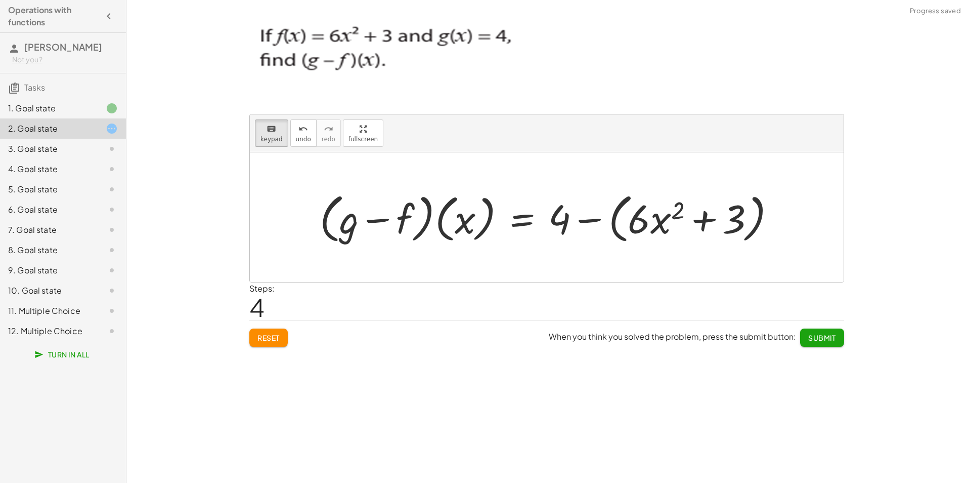
click at [616, 222] on div at bounding box center [552, 217] width 474 height 58
drag, startPoint x: 616, startPoint y: 222, endPoint x: 619, endPoint y: 234, distance: 12.5
click at [619, 234] on div at bounding box center [552, 217] width 474 height 58
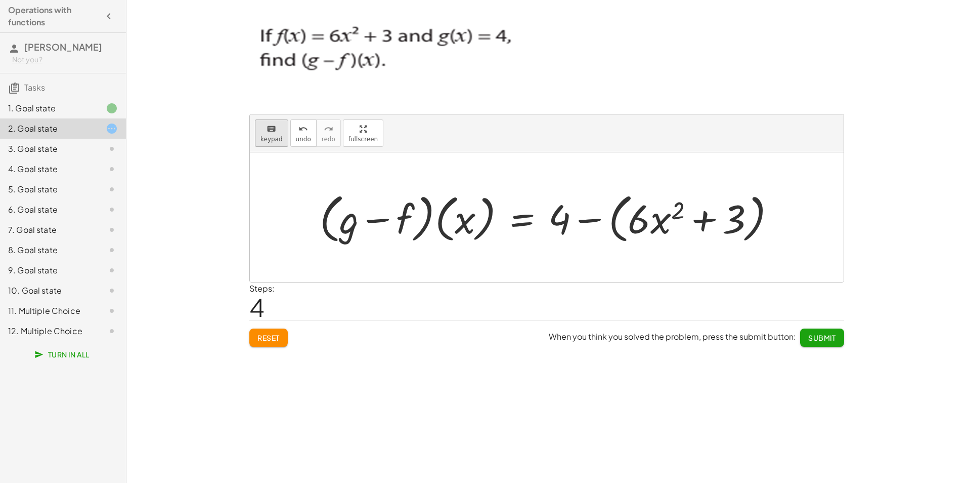
click at [270, 130] on icon "keyboard" at bounding box center [272, 129] width 10 height 12
click at [623, 237] on div at bounding box center [552, 217] width 474 height 58
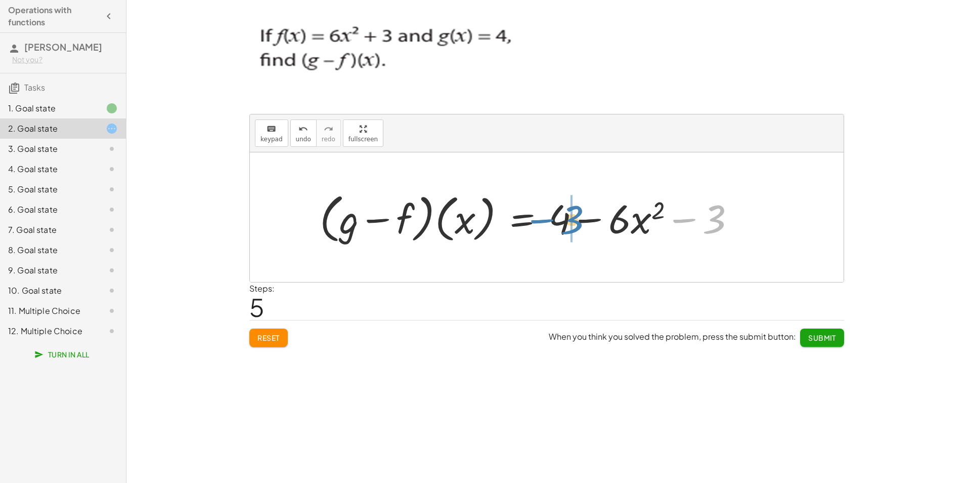
drag, startPoint x: 718, startPoint y: 225, endPoint x: 576, endPoint y: 225, distance: 142.1
click at [576, 225] on div at bounding box center [532, 217] width 434 height 58
drag, startPoint x: 558, startPoint y: 220, endPoint x: 609, endPoint y: 222, distance: 50.6
drag, startPoint x: 617, startPoint y: 226, endPoint x: 626, endPoint y: 229, distance: 9.3
click at [626, 229] on div at bounding box center [497, 217] width 365 height 58
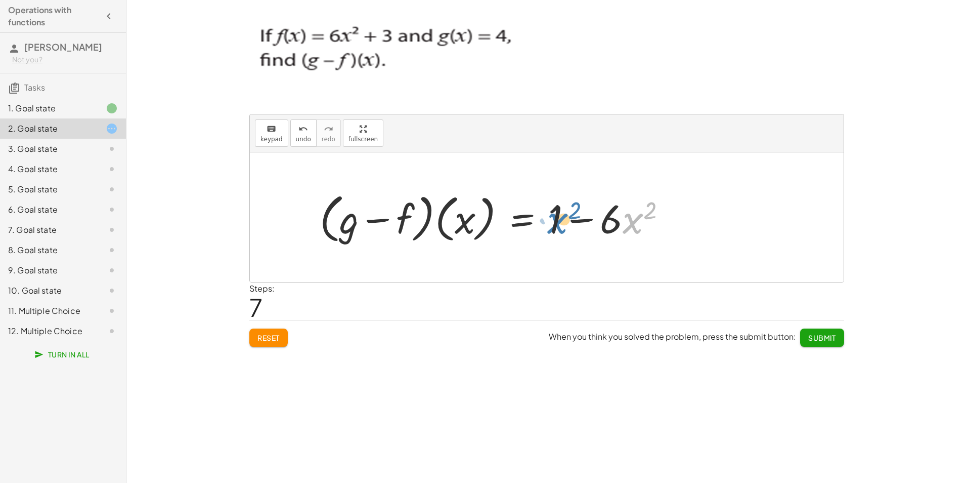
drag, startPoint x: 634, startPoint y: 225, endPoint x: 558, endPoint y: 225, distance: 75.9
click at [558, 225] on div at bounding box center [497, 217] width 365 height 58
drag, startPoint x: 615, startPoint y: 223, endPoint x: 542, endPoint y: 209, distance: 74.1
click at [542, 209] on div at bounding box center [497, 217] width 365 height 58
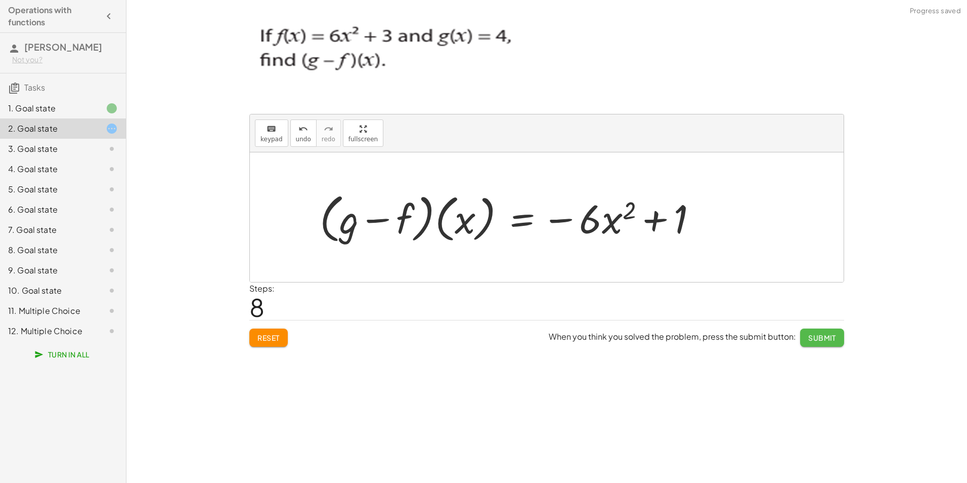
click at [821, 342] on button "Submit" at bounding box center [822, 337] width 44 height 18
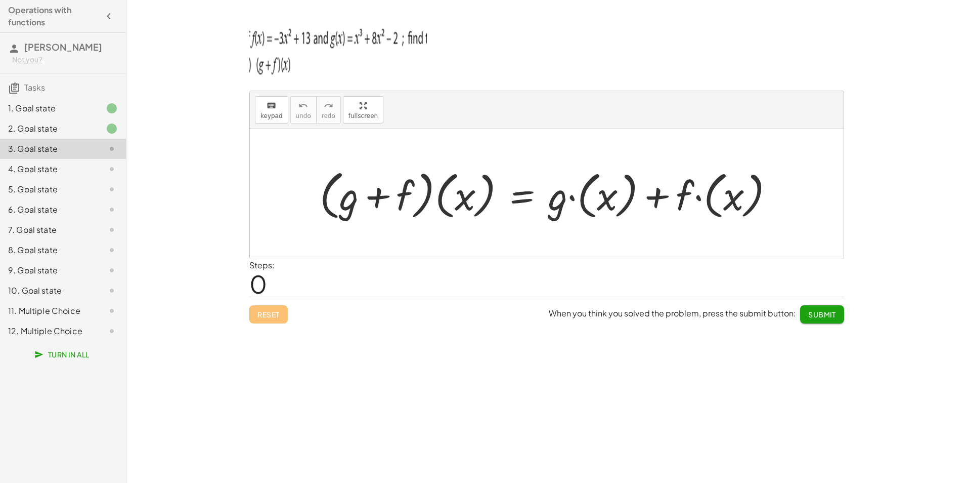
click at [45, 106] on div "1. Goal state" at bounding box center [48, 108] width 81 height 12
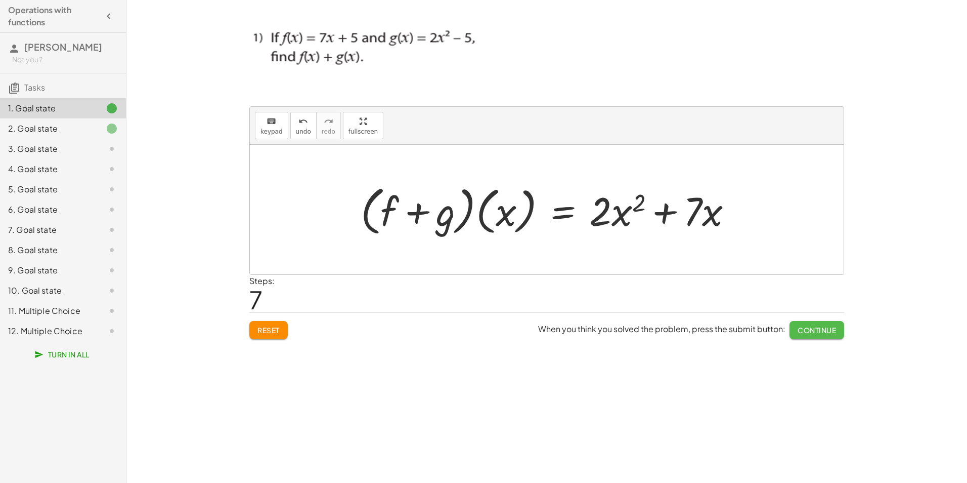
click at [806, 326] on span "Continue" at bounding box center [817, 329] width 38 height 9
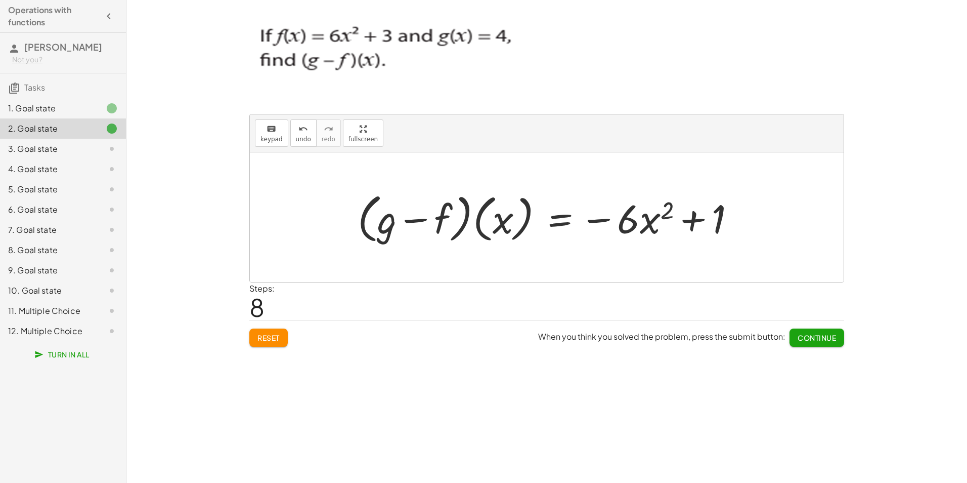
click at [97, 105] on div at bounding box center [104, 108] width 28 height 12
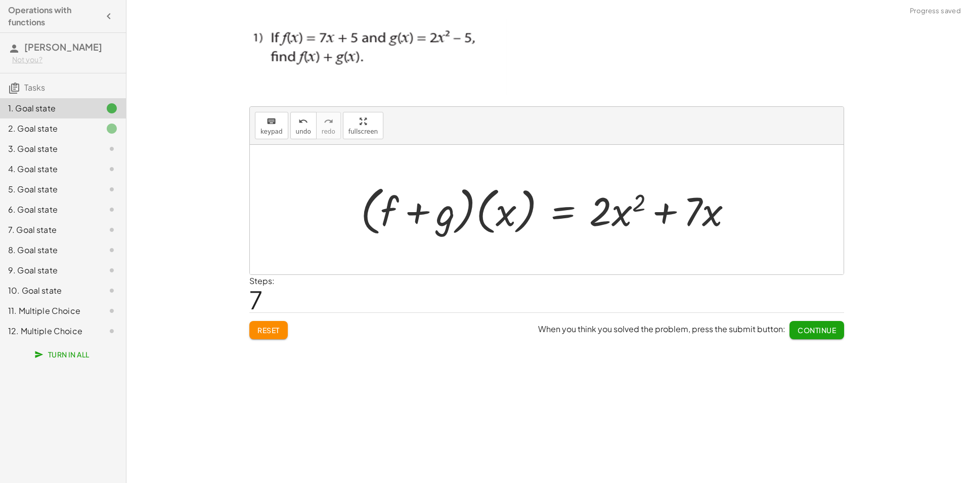
click at [272, 334] on span "Reset" at bounding box center [268, 329] width 22 height 9
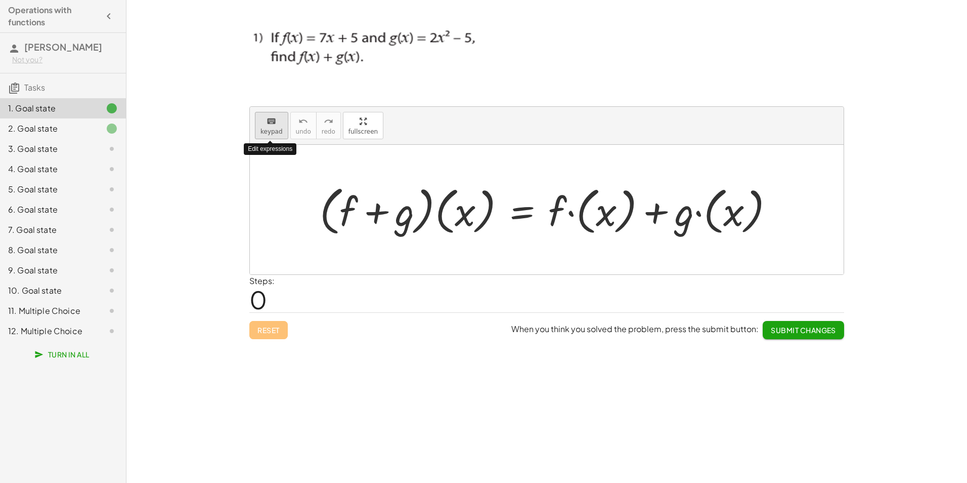
click at [274, 134] on span "keypad" at bounding box center [271, 131] width 22 height 7
click at [276, 126] on div "keyboard" at bounding box center [271, 121] width 22 height 12
click at [588, 218] on div at bounding box center [551, 210] width 472 height 58
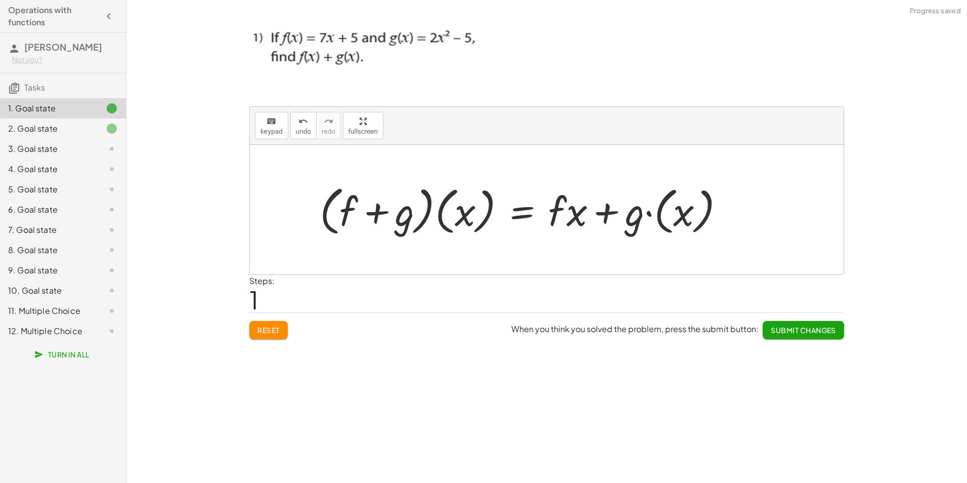
click at [578, 217] on div at bounding box center [526, 210] width 423 height 58
click at [264, 130] on span "keypad" at bounding box center [271, 131] width 22 height 7
click at [569, 216] on div at bounding box center [567, 210] width 39 height 47
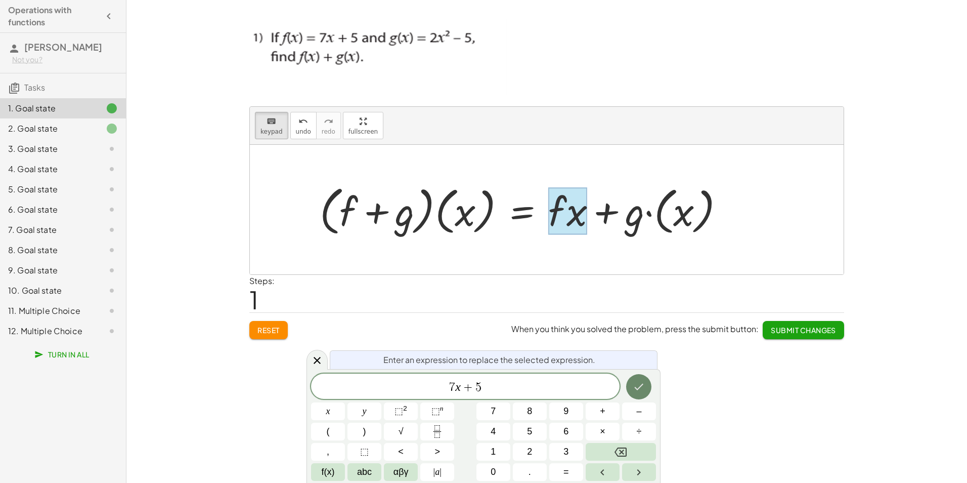
click at [642, 388] on icon "Done" at bounding box center [639, 386] width 12 height 12
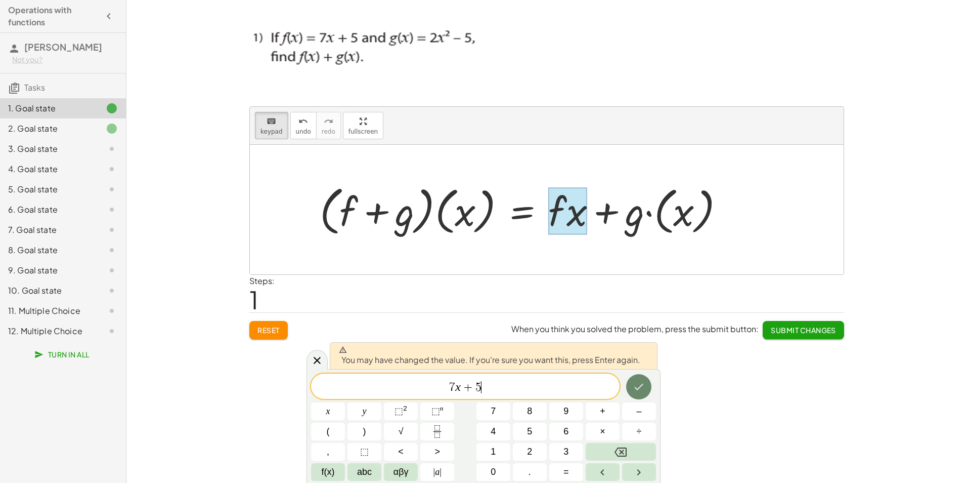
click at [631, 384] on button "Done" at bounding box center [638, 386] width 25 height 25
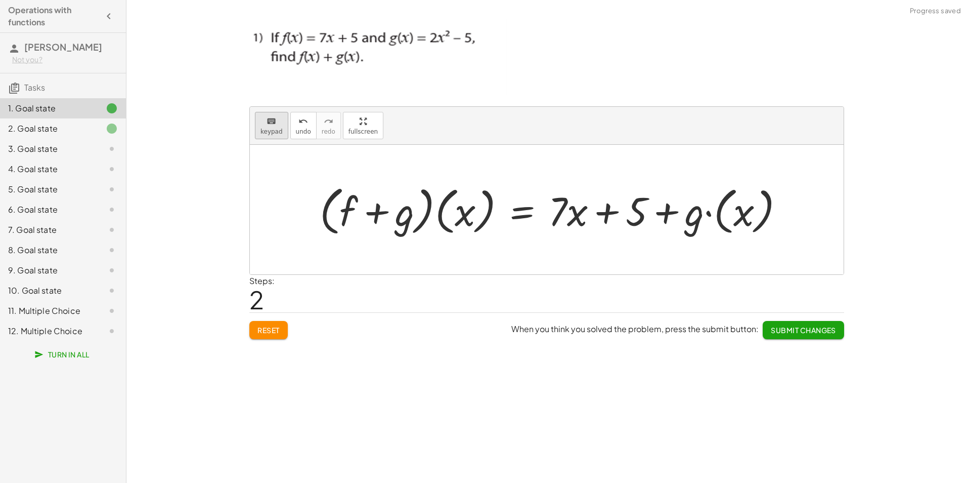
click at [257, 126] on button "keyboard keypad" at bounding box center [271, 125] width 33 height 27
click at [693, 219] on div at bounding box center [556, 210] width 483 height 58
drag, startPoint x: 731, startPoint y: 221, endPoint x: 703, endPoint y: 224, distance: 28.0
click at [703, 224] on div at bounding box center [556, 210] width 483 height 58
click at [720, 226] on div at bounding box center [556, 210] width 483 height 58
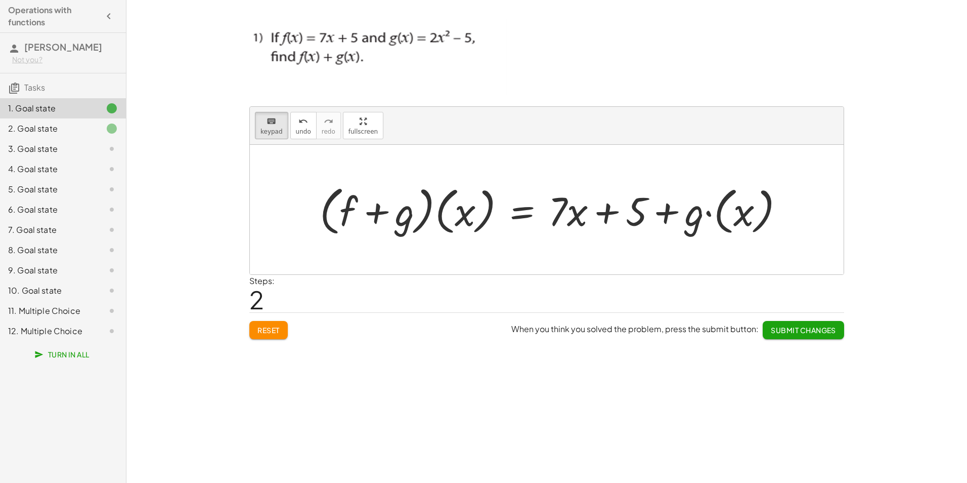
click at [720, 226] on div at bounding box center [556, 210] width 483 height 58
drag, startPoint x: 723, startPoint y: 200, endPoint x: 693, endPoint y: 224, distance: 38.2
click at [695, 225] on div at bounding box center [556, 210] width 483 height 58
click at [693, 219] on div at bounding box center [556, 210] width 483 height 58
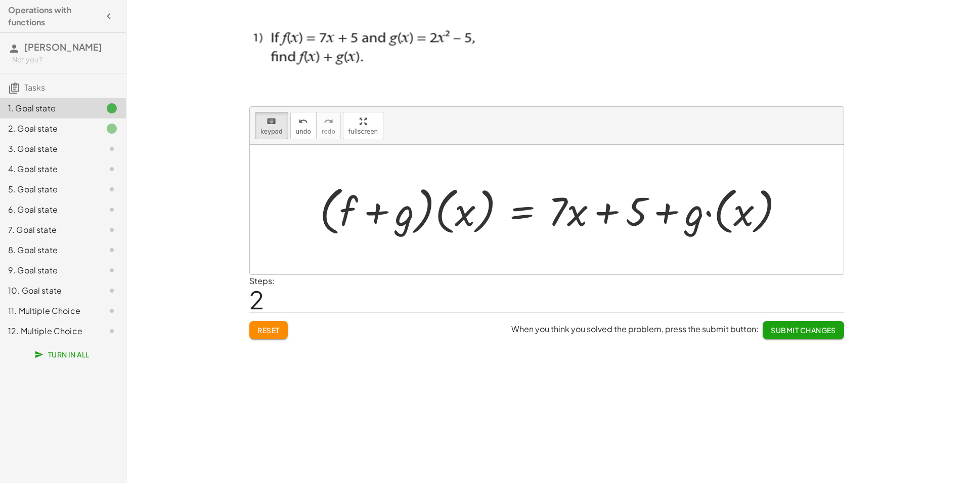
drag, startPoint x: 693, startPoint y: 219, endPoint x: 751, endPoint y: 215, distance: 57.3
click at [751, 215] on div at bounding box center [556, 210] width 483 height 58
click at [273, 120] on icon "keyboard" at bounding box center [272, 121] width 10 height 12
click at [716, 222] on div at bounding box center [556, 210] width 483 height 58
click at [710, 221] on div at bounding box center [531, 210] width 433 height 58
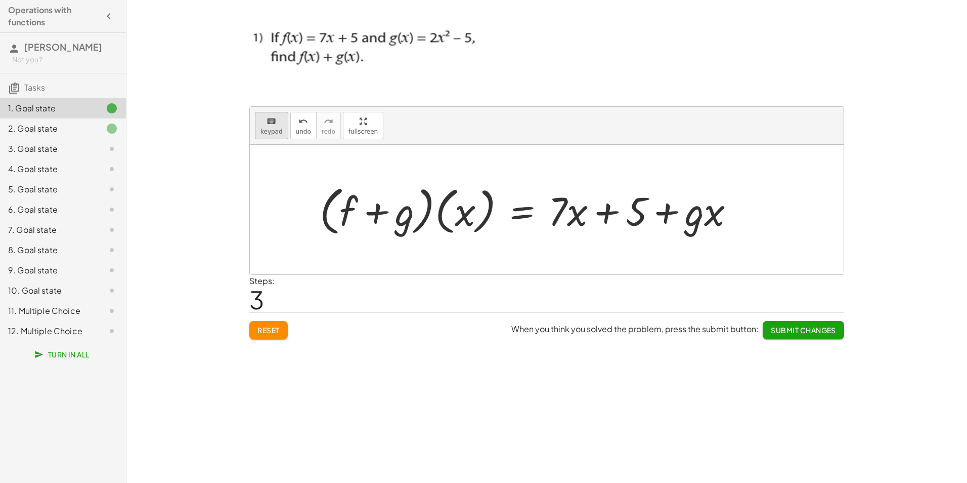
click at [272, 123] on icon "keyboard" at bounding box center [272, 121] width 10 height 12
click at [714, 219] on div at bounding box center [686, 210] width 78 height 47
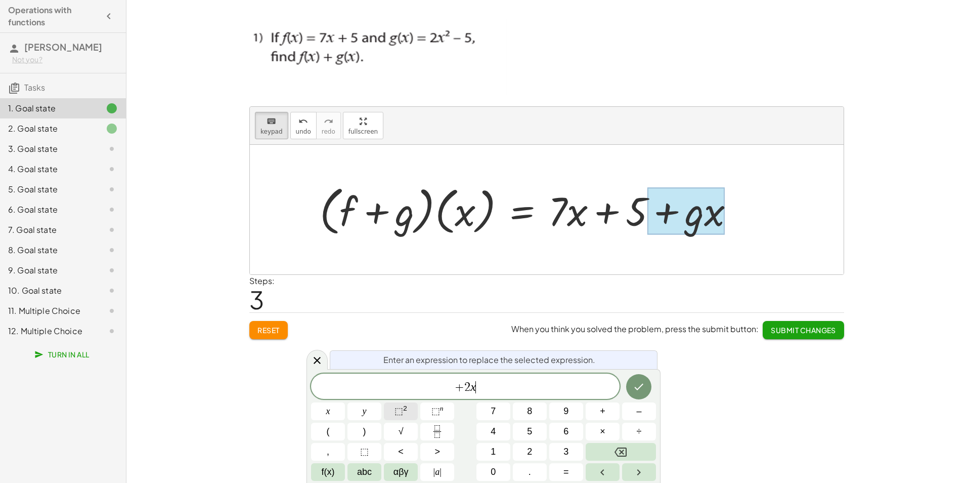
click at [408, 407] on button "⬚ 2" at bounding box center [401, 411] width 34 height 18
click at [638, 387] on icon "Done" at bounding box center [639, 384] width 12 height 12
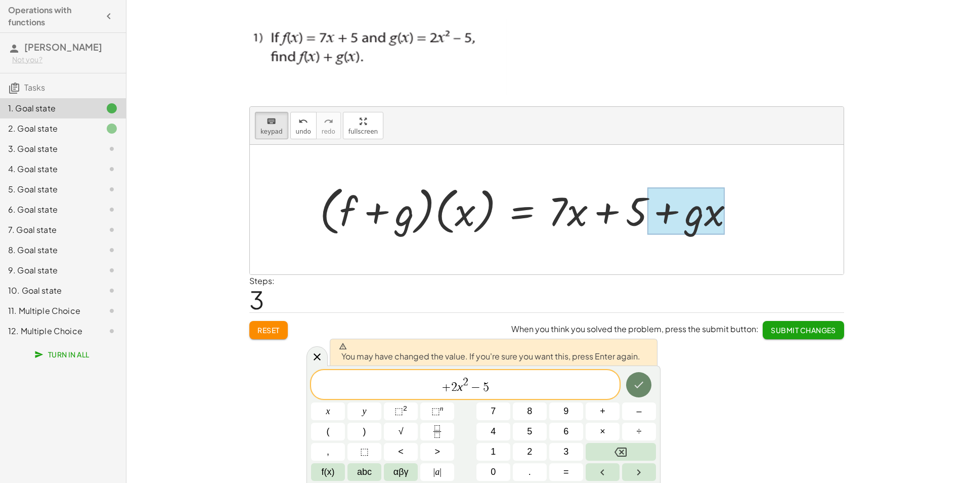
click at [638, 387] on icon "Done" at bounding box center [639, 384] width 12 height 12
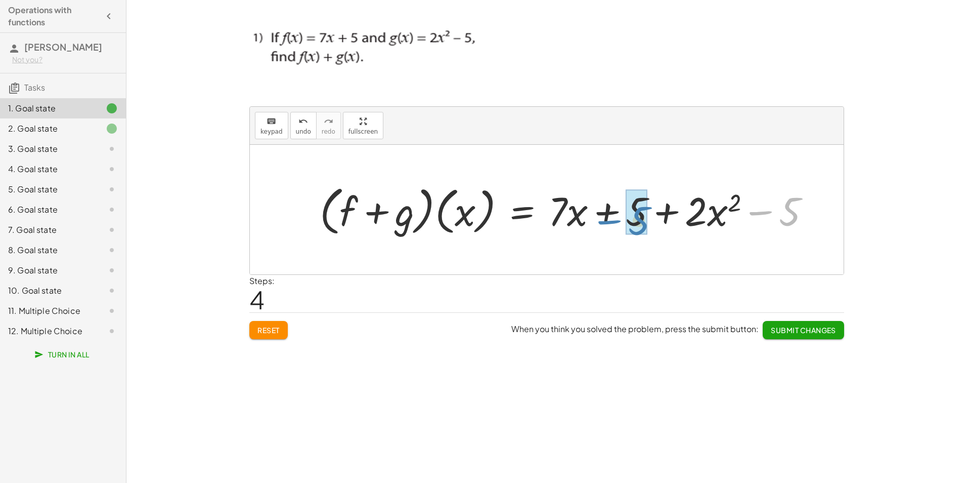
drag, startPoint x: 790, startPoint y: 224, endPoint x: 638, endPoint y: 233, distance: 152.0
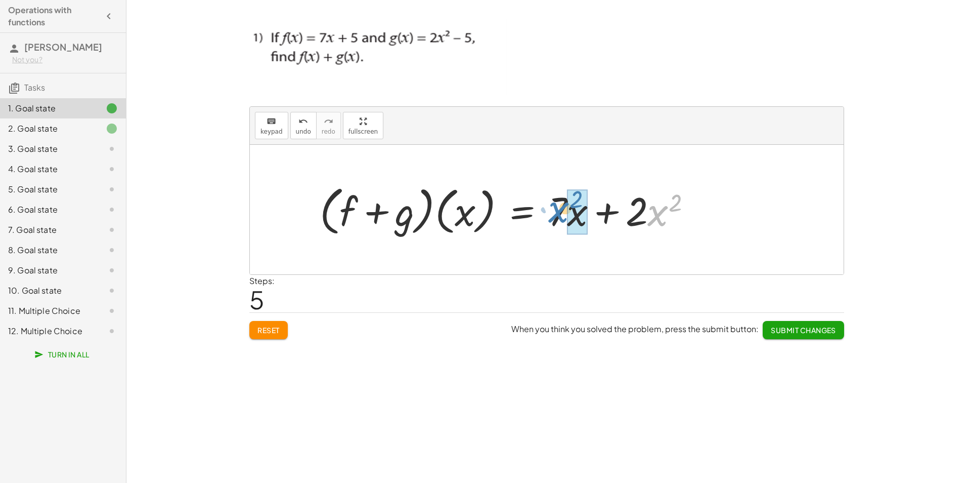
drag, startPoint x: 656, startPoint y: 217, endPoint x: 556, endPoint y: 213, distance: 99.2
click at [556, 213] on div at bounding box center [510, 210] width 390 height 58
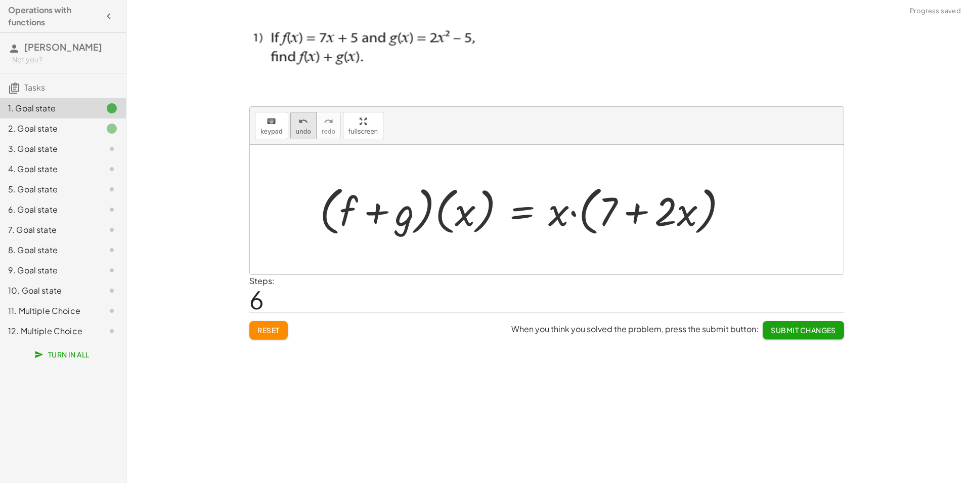
click at [296, 130] on span "undo" at bounding box center [303, 131] width 15 height 7
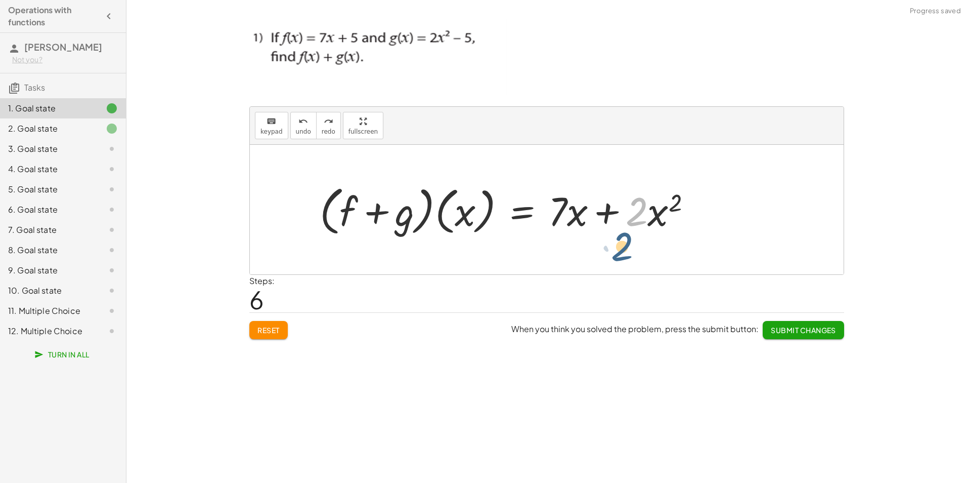
click at [631, 219] on div at bounding box center [510, 210] width 390 height 58
click at [653, 216] on div at bounding box center [510, 210] width 390 height 58
click at [572, 213] on div at bounding box center [510, 210] width 390 height 58
click at [565, 208] on div at bounding box center [510, 210] width 390 height 58
drag, startPoint x: 571, startPoint y: 219, endPoint x: 555, endPoint y: 218, distance: 15.7
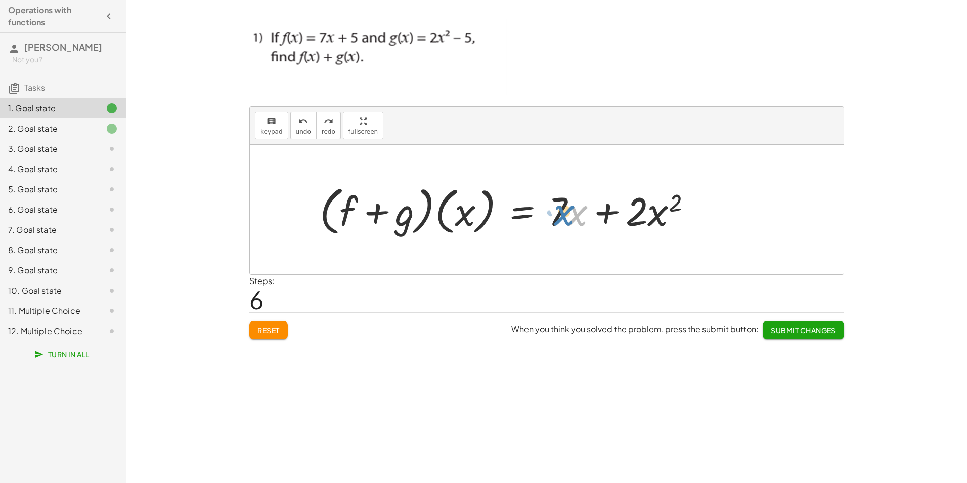
click at [555, 218] on div at bounding box center [510, 210] width 390 height 58
drag, startPoint x: 557, startPoint y: 215, endPoint x: 568, endPoint y: 220, distance: 11.6
click at [568, 220] on div at bounding box center [510, 210] width 390 height 58
drag, startPoint x: 633, startPoint y: 220, endPoint x: 651, endPoint y: 218, distance: 18.8
click at [651, 218] on div at bounding box center [510, 210] width 390 height 58
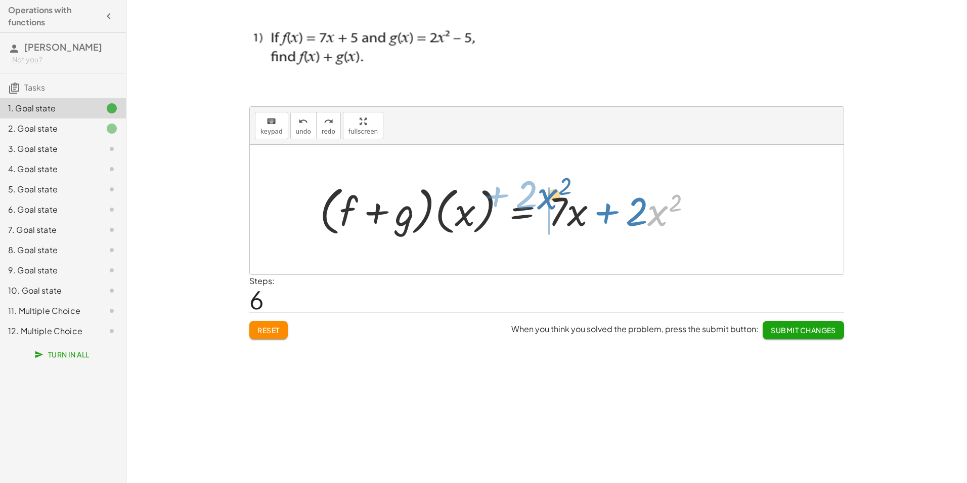
drag, startPoint x: 659, startPoint y: 216, endPoint x: 548, endPoint y: 200, distance: 111.5
click at [782, 318] on div "When you think you solved the problem, press the submit button: Submit Changes" at bounding box center [677, 326] width 333 height 26
click at [784, 330] on span "Submit Changes" at bounding box center [803, 329] width 65 height 9
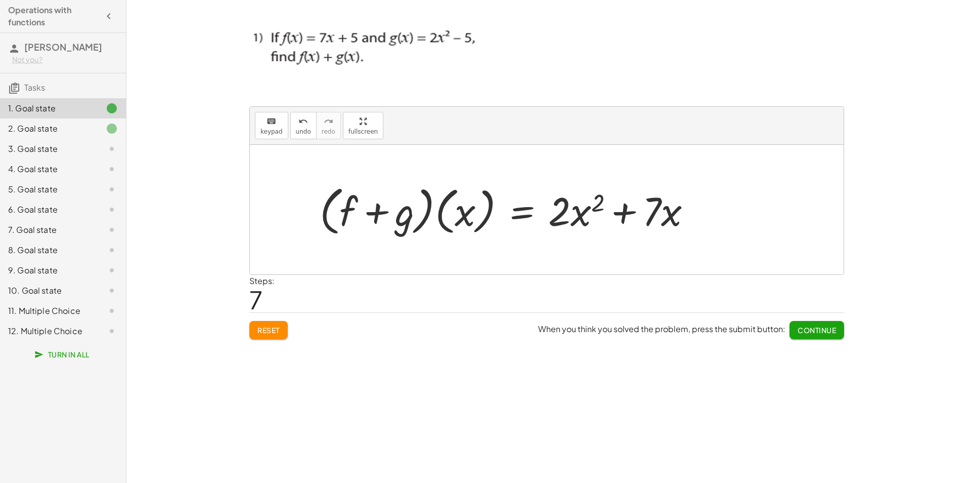
click at [835, 333] on span "Continue" at bounding box center [817, 329] width 38 height 9
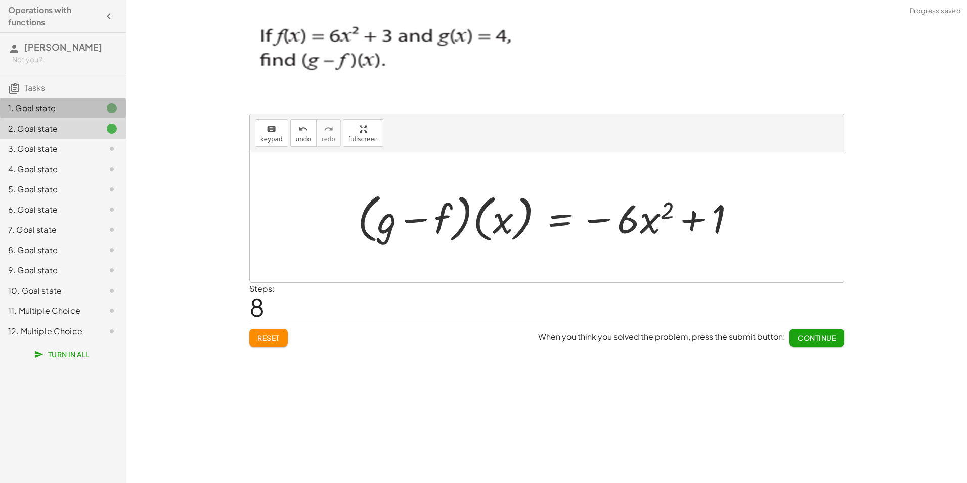
click at [92, 110] on div at bounding box center [104, 108] width 28 height 12
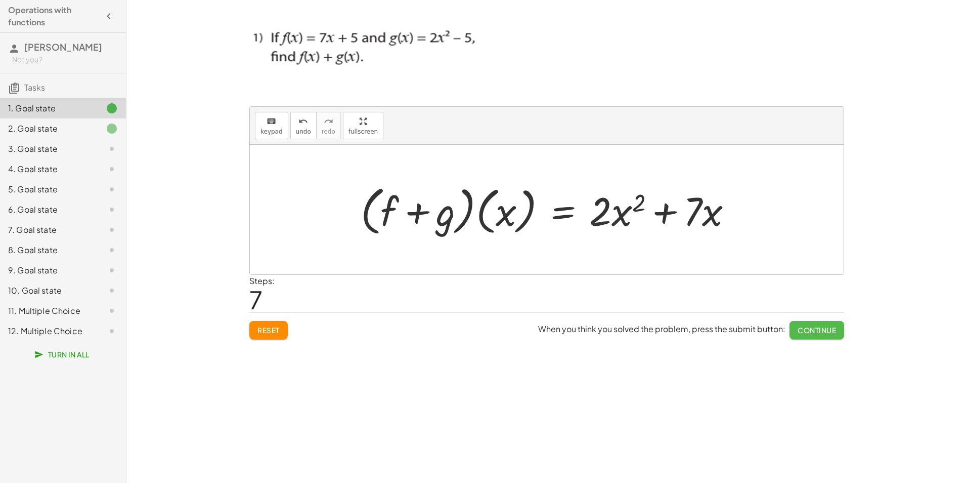
click at [833, 332] on span "Continue" at bounding box center [817, 329] width 38 height 9
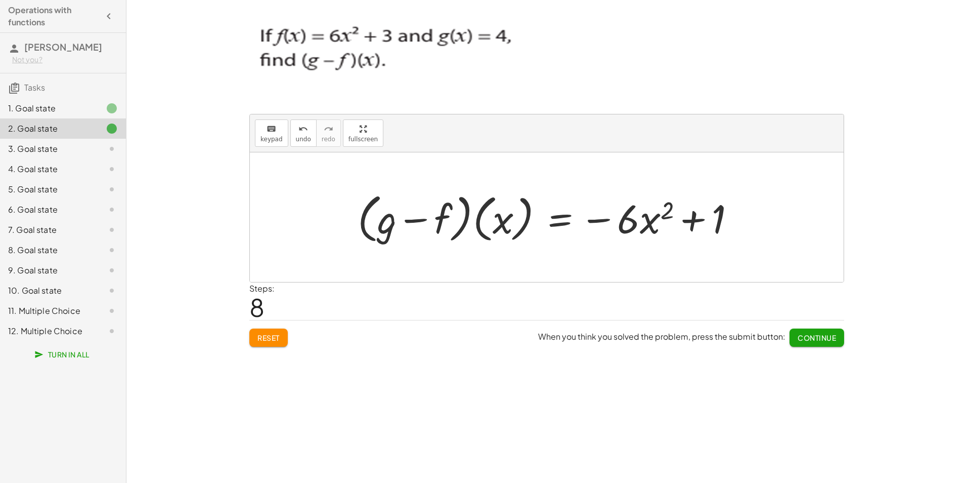
click at [833, 332] on button "Continue" at bounding box center [817, 337] width 55 height 18
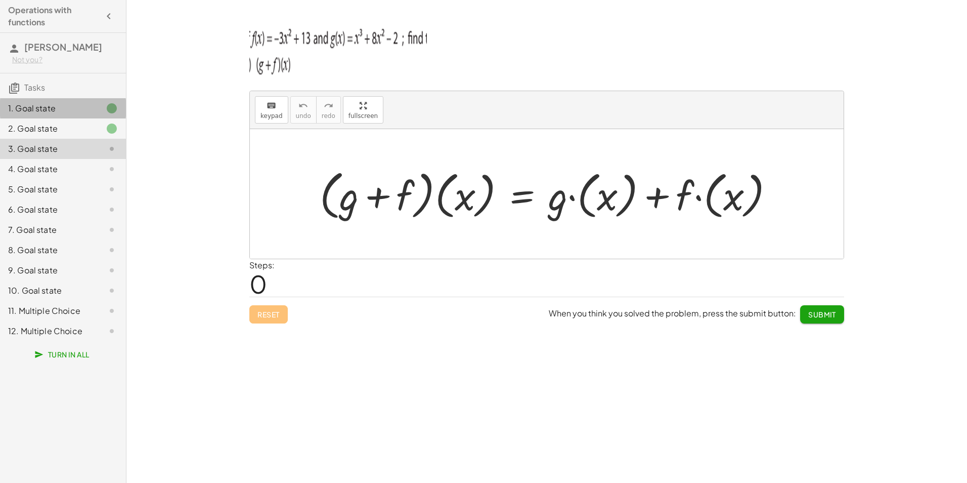
click at [102, 112] on div at bounding box center [104, 108] width 28 height 12
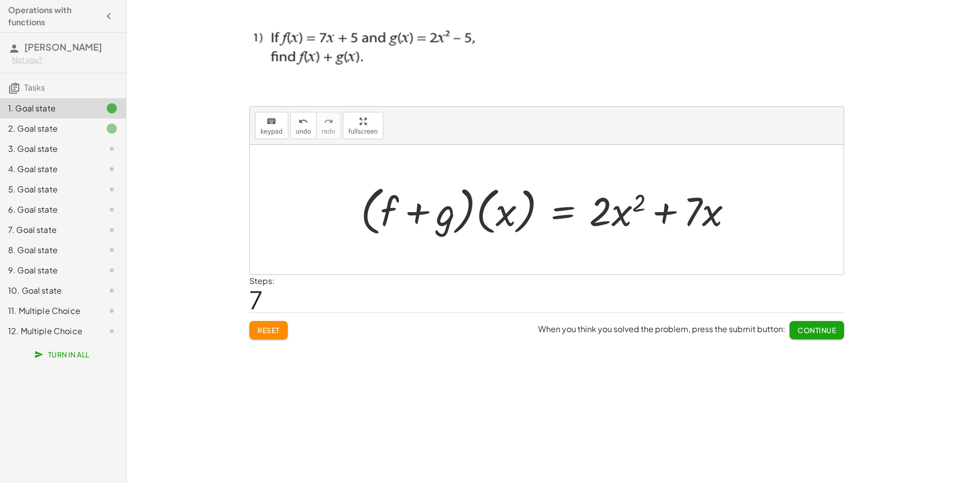
click at [268, 330] on span "Reset" at bounding box center [268, 329] width 22 height 9
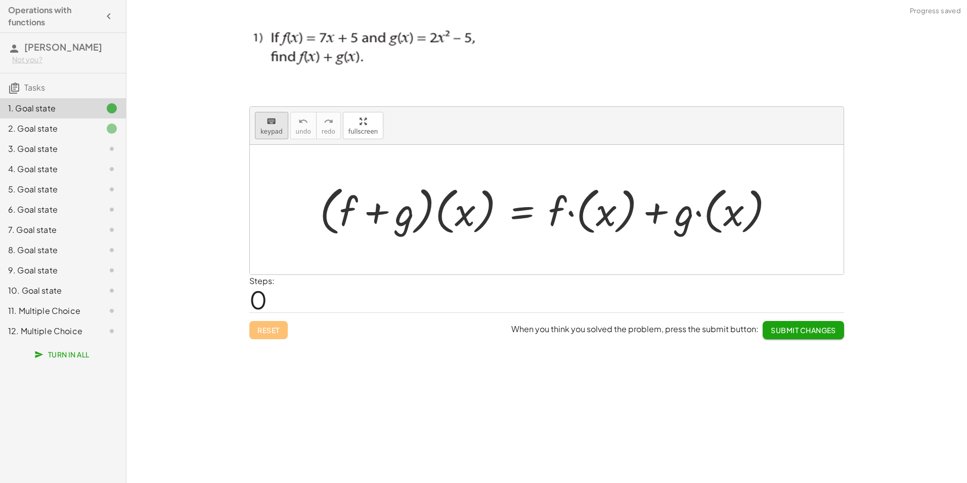
click at [260, 119] on div "keyboard" at bounding box center [271, 121] width 22 height 12
click at [579, 211] on div at bounding box center [551, 210] width 472 height 58
click at [568, 211] on div at bounding box center [551, 210] width 472 height 58
click at [572, 213] on div at bounding box center [551, 210] width 472 height 58
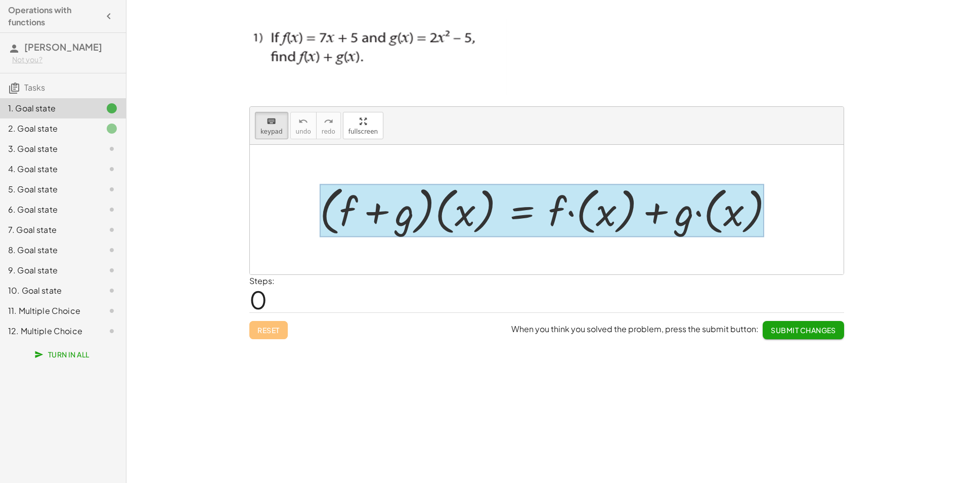
drag, startPoint x: 587, startPoint y: 229, endPoint x: 542, endPoint y: 215, distance: 46.9
click at [522, 210] on div "· ( + f + g ) · ( x ) = + · f · ( x ) + · g · ( x )" at bounding box center [522, 210] width 0 height 0
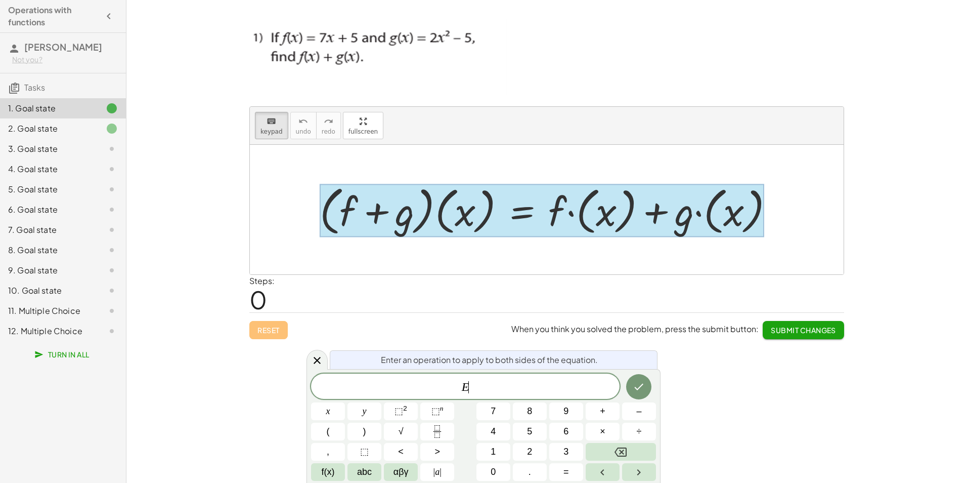
click at [579, 212] on div at bounding box center [542, 210] width 445 height 53
click at [318, 358] on icon at bounding box center [317, 360] width 12 height 12
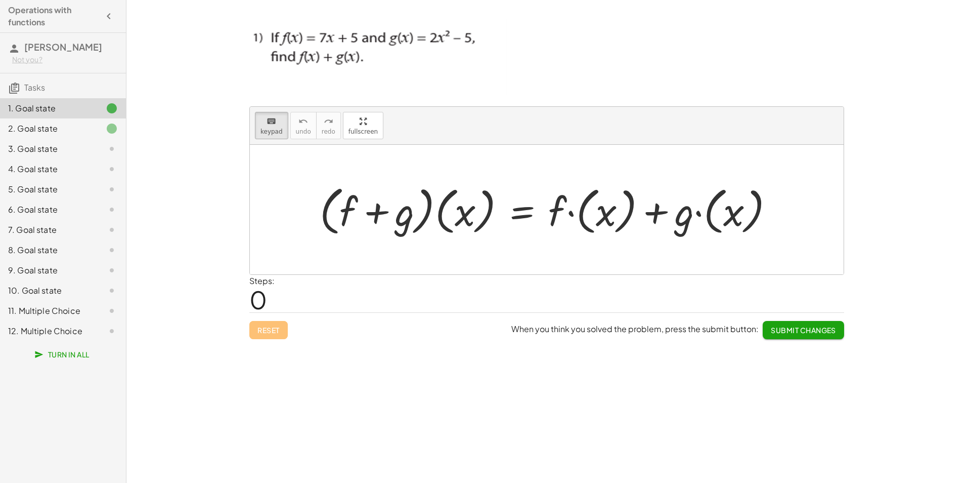
drag, startPoint x: 553, startPoint y: 214, endPoint x: 588, endPoint y: 217, distance: 34.5
click at [588, 217] on div at bounding box center [551, 210] width 472 height 58
drag, startPoint x: 589, startPoint y: 227, endPoint x: 569, endPoint y: 217, distance: 21.9
click at [569, 217] on div at bounding box center [551, 210] width 472 height 58
click at [582, 215] on div at bounding box center [551, 210] width 472 height 58
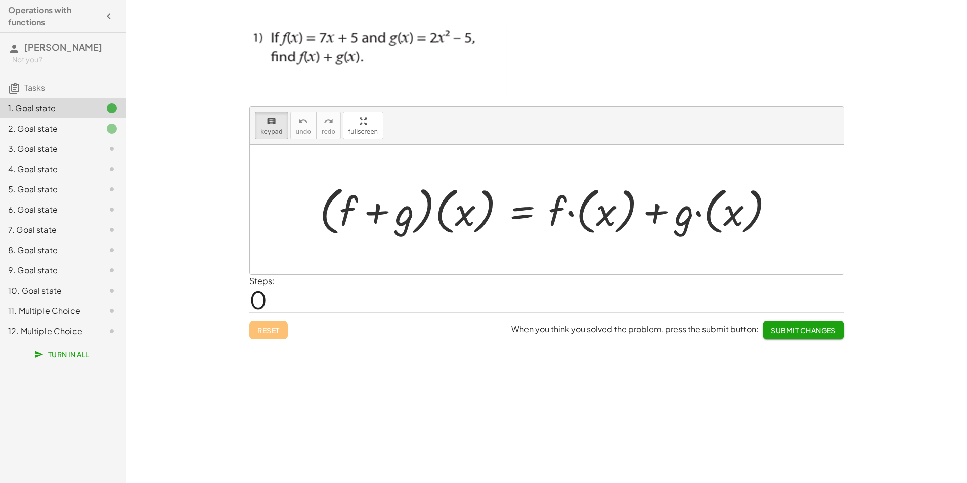
click at [582, 215] on div at bounding box center [551, 210] width 472 height 58
click at [274, 131] on span "keypad" at bounding box center [271, 131] width 22 height 7
drag, startPoint x: 591, startPoint y: 226, endPoint x: 559, endPoint y: 221, distance: 32.8
click at [559, 221] on div at bounding box center [551, 210] width 472 height 58
drag, startPoint x: 581, startPoint y: 220, endPoint x: 556, endPoint y: 223, distance: 25.5
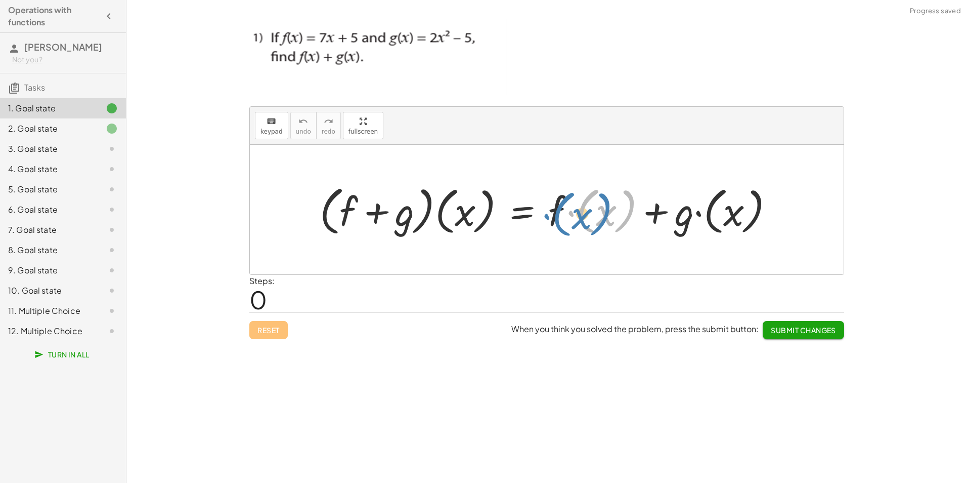
click at [556, 223] on div at bounding box center [551, 210] width 472 height 58
drag, startPoint x: 552, startPoint y: 218, endPoint x: 587, endPoint y: 210, distance: 35.7
click at [587, 210] on div at bounding box center [551, 210] width 472 height 58
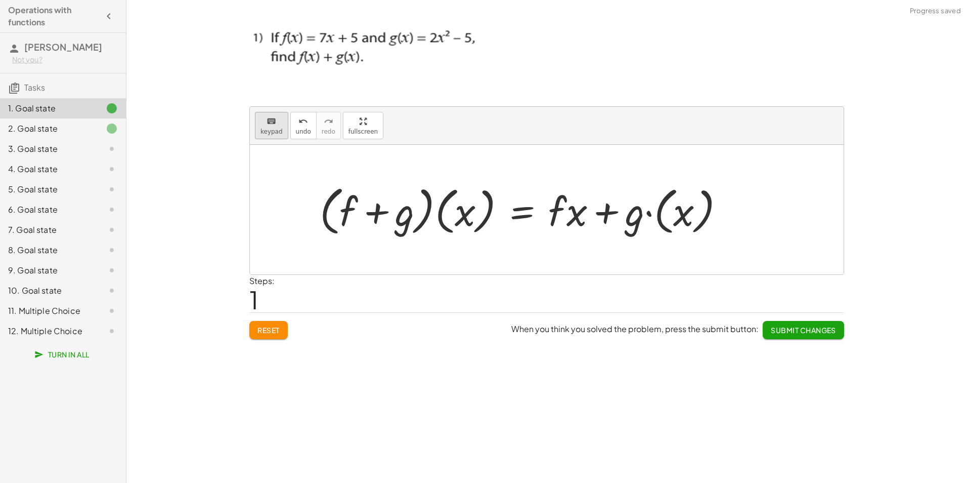
click at [278, 129] on span "keypad" at bounding box center [271, 131] width 22 height 7
click at [578, 214] on div at bounding box center [567, 210] width 39 height 47
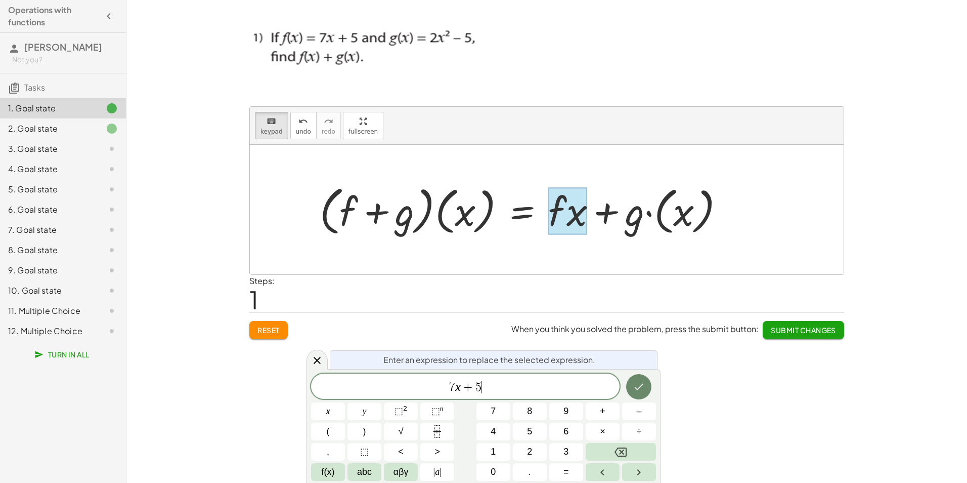
click at [635, 386] on icon "Done" at bounding box center [639, 386] width 12 height 12
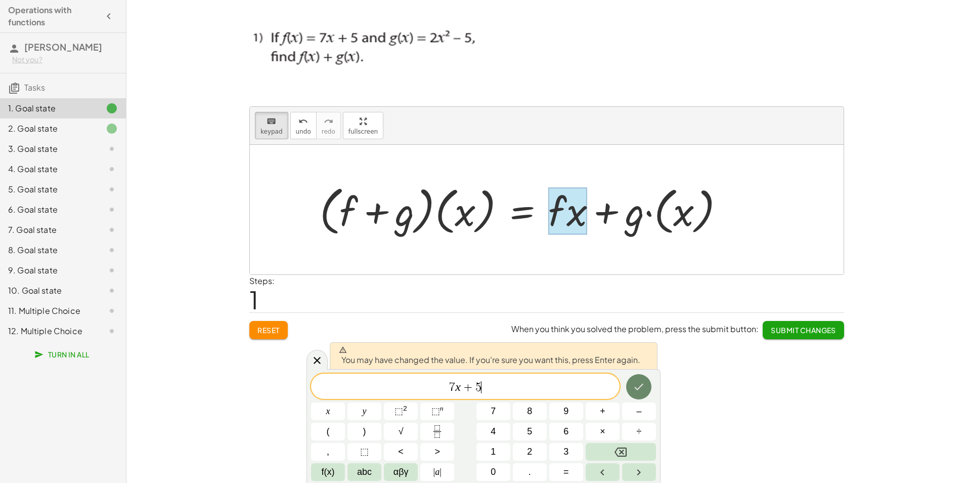
click at [638, 384] on icon "Done" at bounding box center [639, 386] width 12 height 12
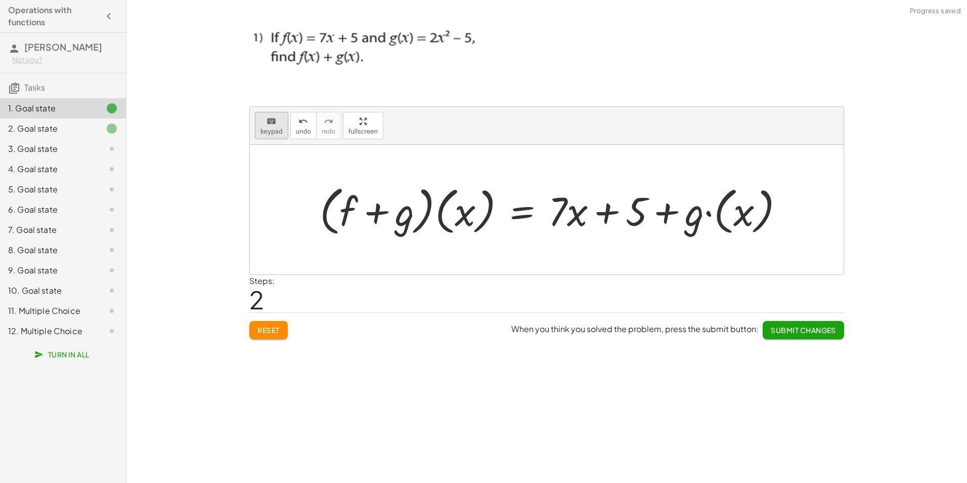
click at [274, 133] on span "keypad" at bounding box center [271, 131] width 22 height 7
click at [722, 223] on div at bounding box center [556, 210] width 483 height 58
click at [698, 222] on div at bounding box center [556, 210] width 483 height 58
click at [273, 128] on span "keypad" at bounding box center [271, 131] width 22 height 7
drag, startPoint x: 692, startPoint y: 221, endPoint x: 727, endPoint y: 217, distance: 35.0
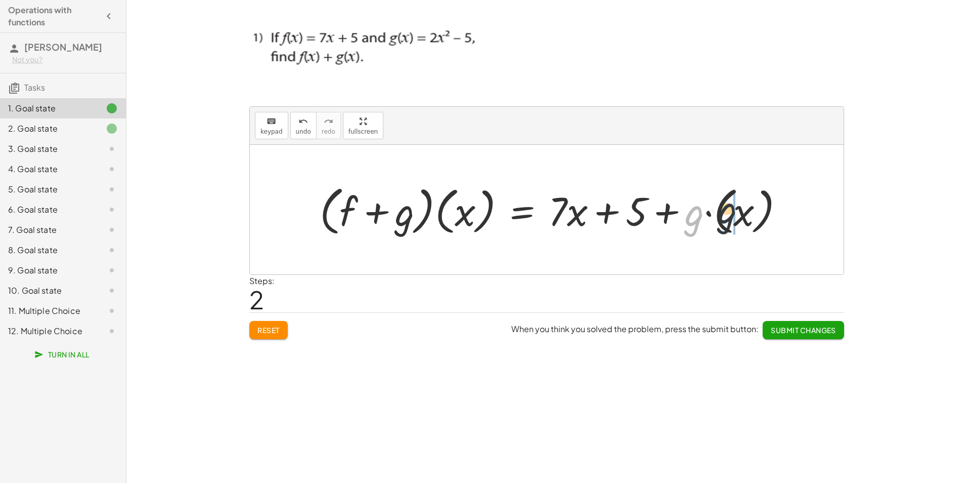
click at [727, 217] on div at bounding box center [556, 210] width 483 height 58
click at [267, 131] on span "keypad" at bounding box center [271, 131] width 22 height 7
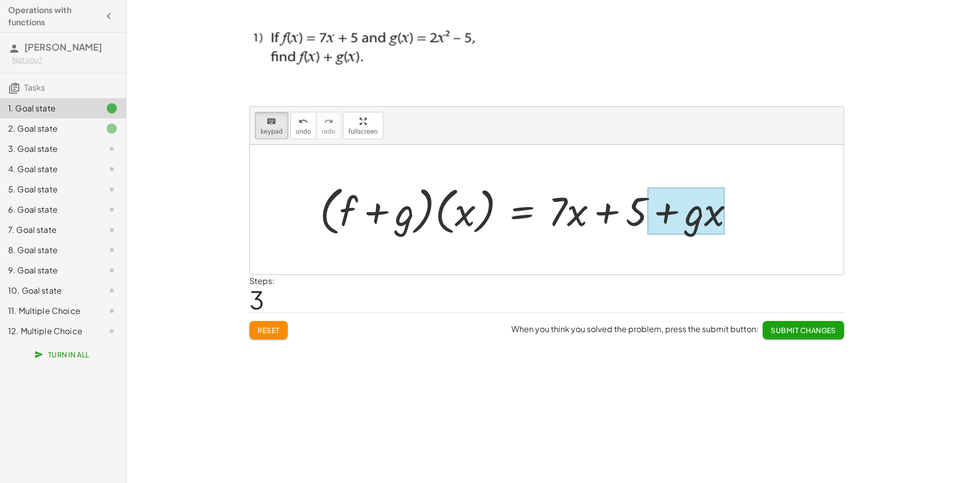
click at [697, 221] on div at bounding box center [686, 210] width 78 height 47
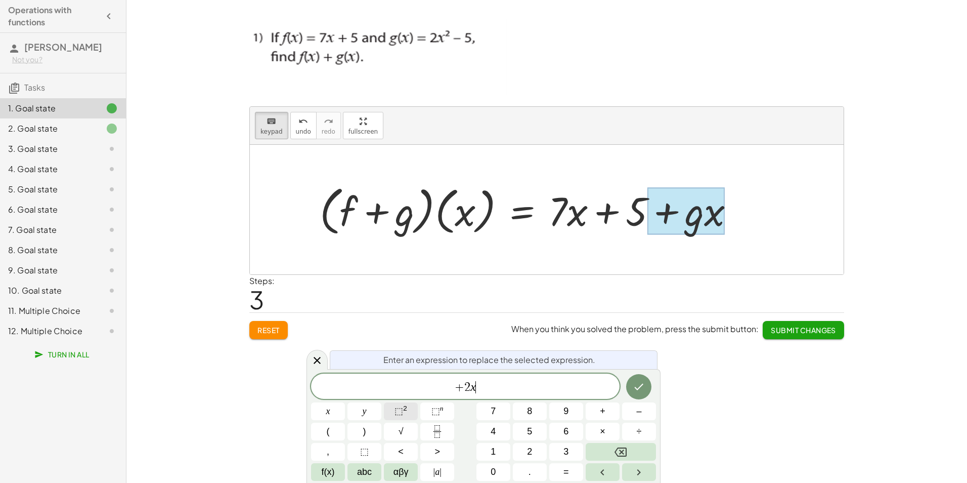
click at [407, 411] on span "⬚ 2" at bounding box center [401, 411] width 13 height 14
click at [632, 385] on button "Done" at bounding box center [638, 384] width 25 height 25
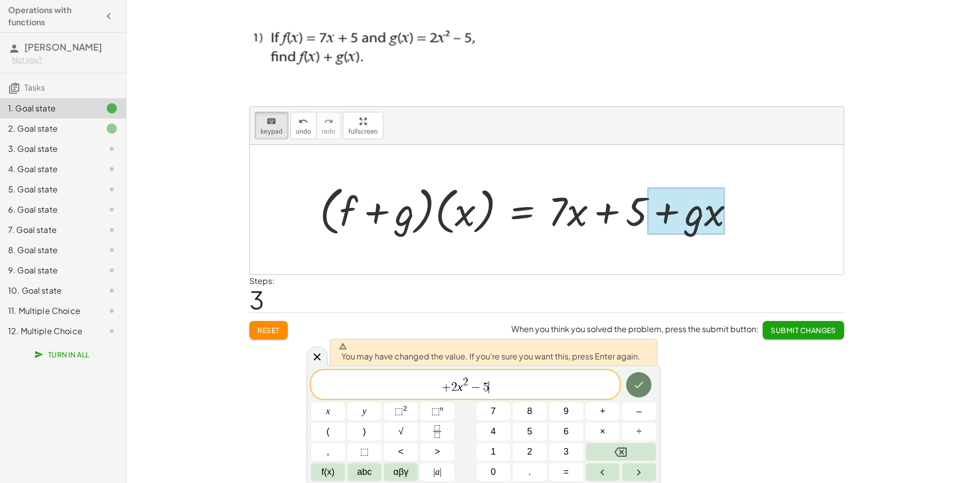
click at [632, 385] on button "Done" at bounding box center [638, 384] width 25 height 25
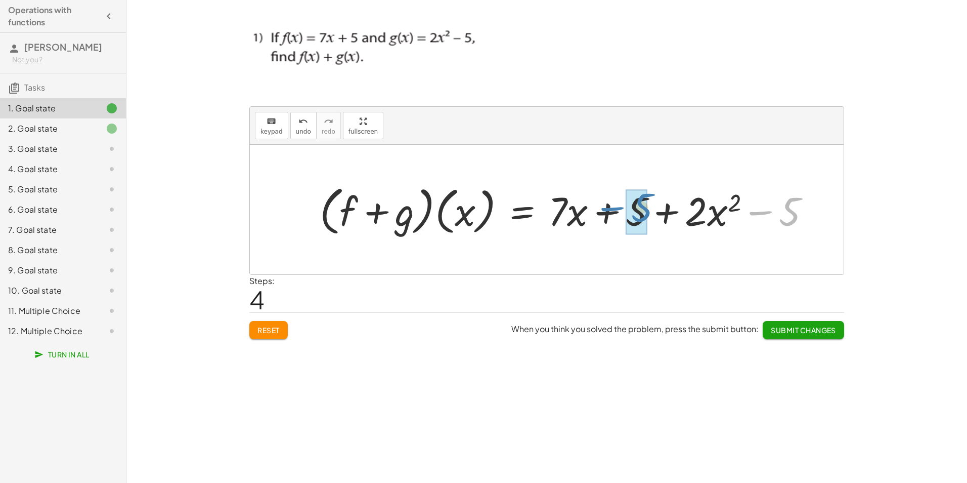
drag, startPoint x: 789, startPoint y: 224, endPoint x: 641, endPoint y: 220, distance: 148.3
click at [778, 330] on span "Submit Changes" at bounding box center [803, 329] width 65 height 9
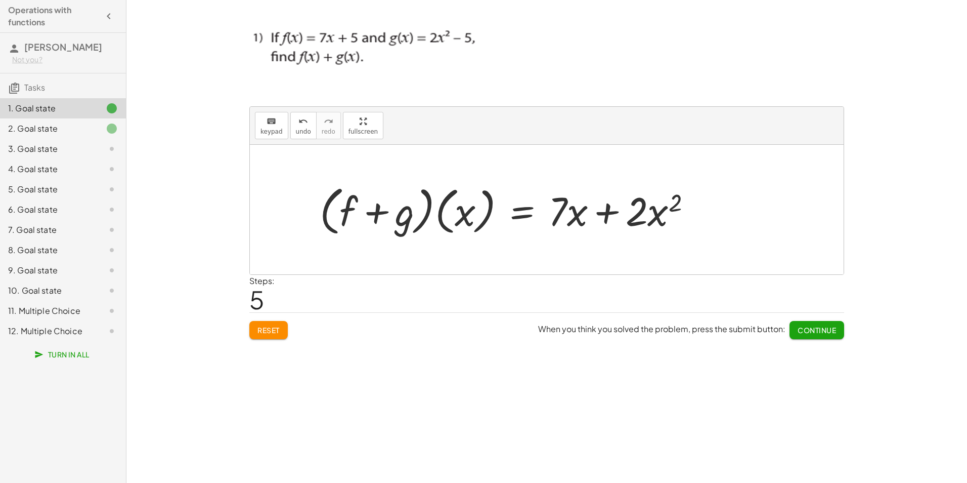
click at [821, 331] on span "Continue" at bounding box center [817, 329] width 38 height 9
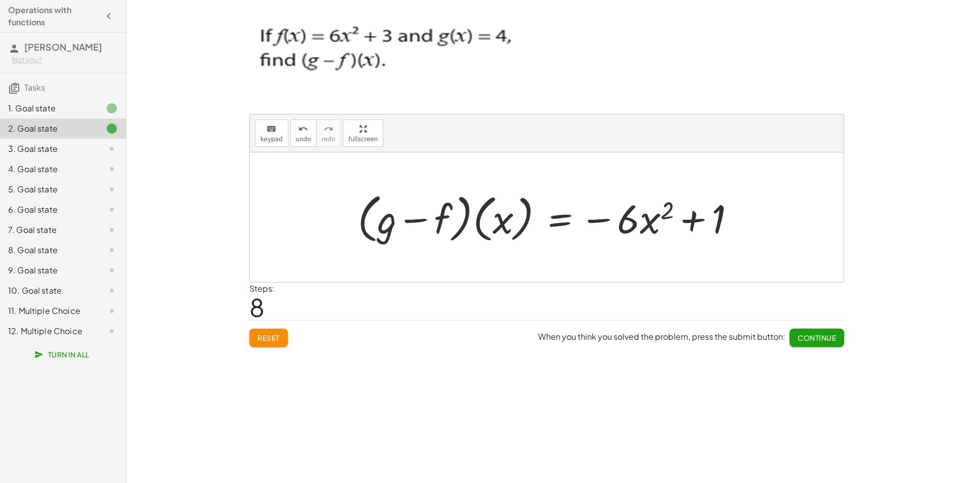
click at [103, 109] on div at bounding box center [104, 108] width 28 height 12
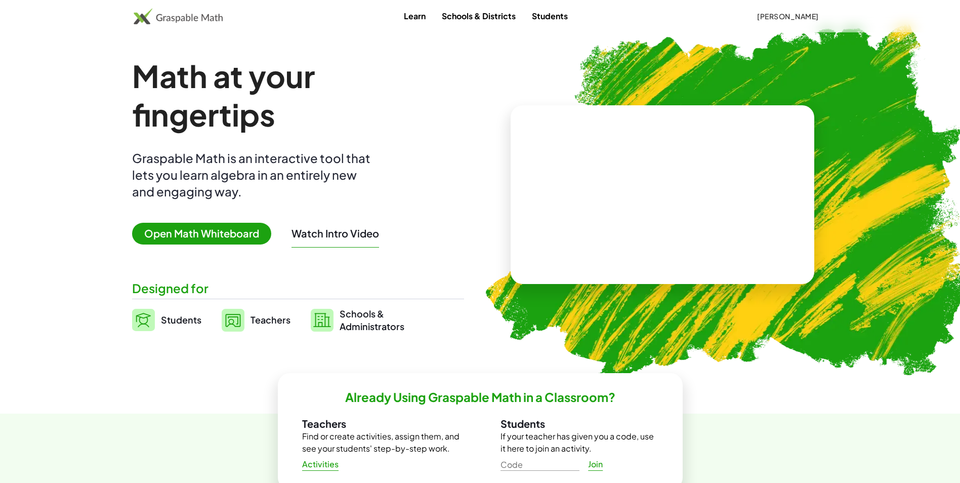
click at [795, 11] on button "Gisselle Diaz" at bounding box center [788, 16] width 78 height 18
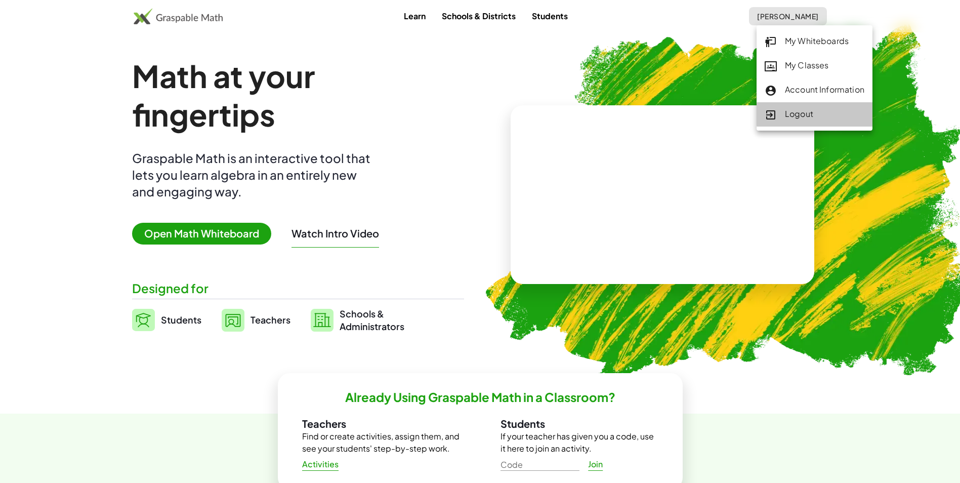
click at [798, 116] on div "Logout" at bounding box center [814, 114] width 100 height 13
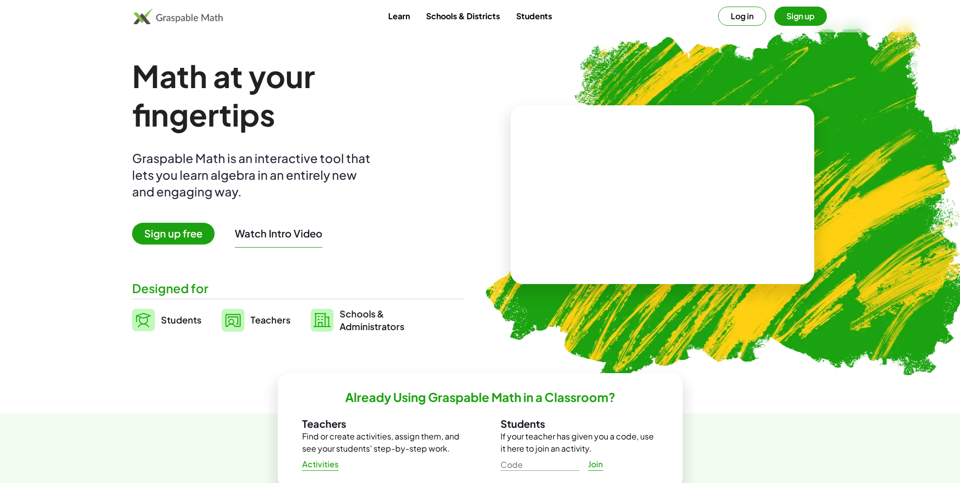
click at [740, 18] on button "Log in" at bounding box center [742, 16] width 48 height 19
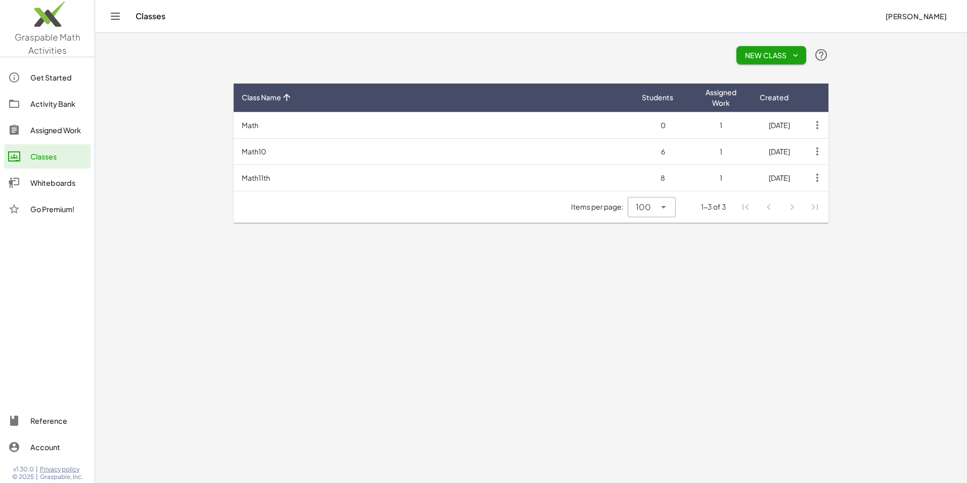
click at [58, 106] on div "Activity Bank" at bounding box center [58, 104] width 56 height 12
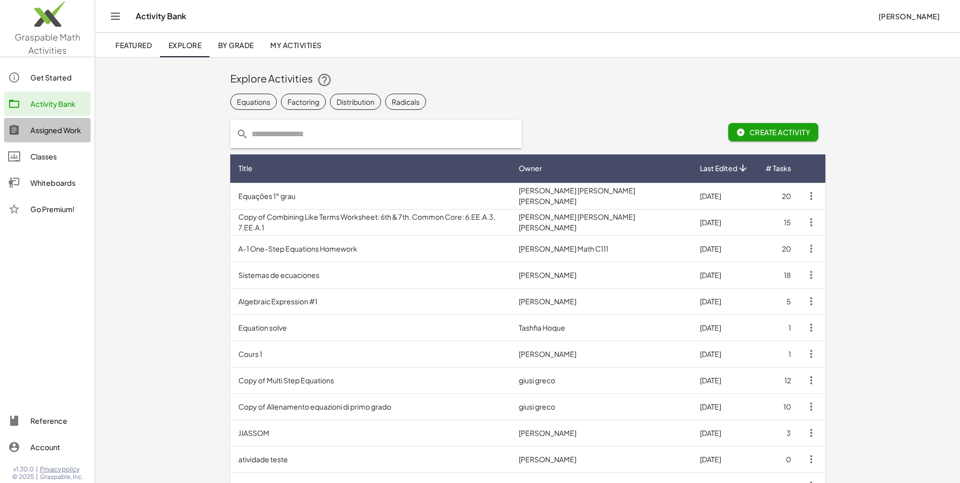
click at [62, 122] on link "Assigned Work" at bounding box center [47, 130] width 86 height 24
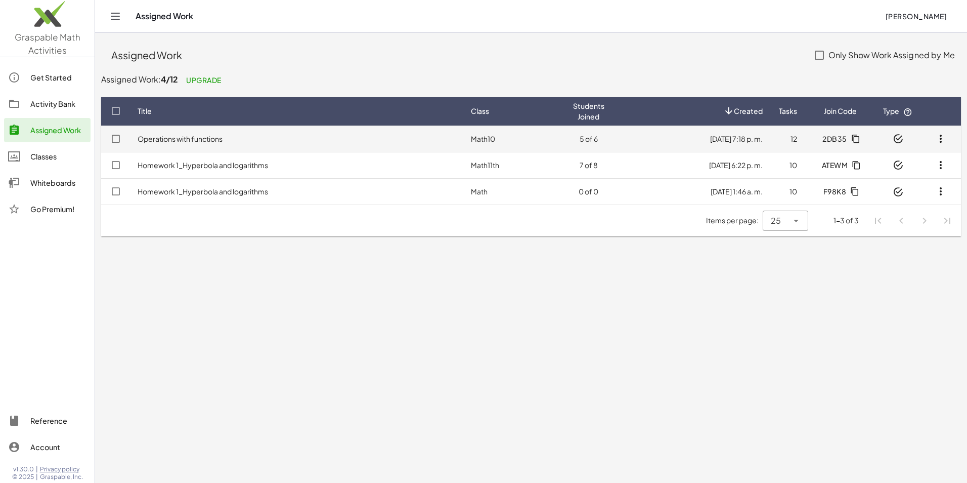
click at [372, 140] on td "Operations with functions" at bounding box center [295, 138] width 333 height 26
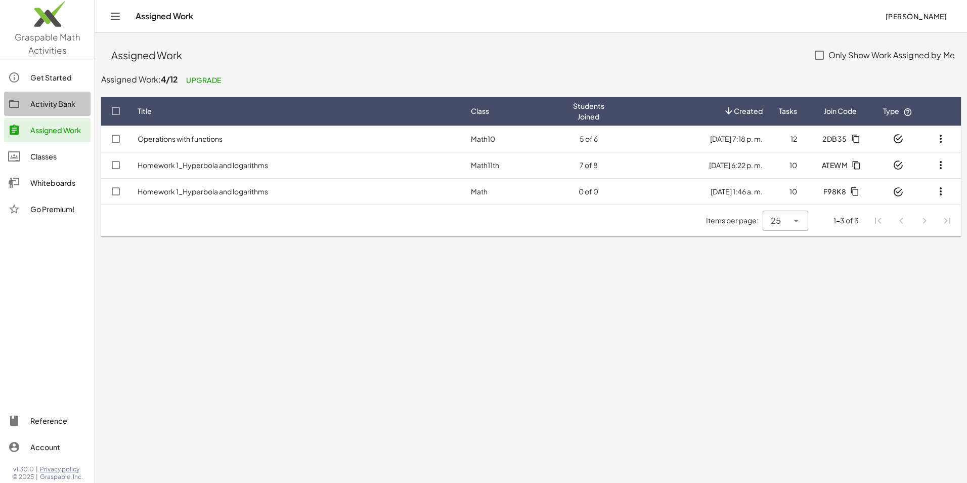
click at [63, 105] on div "Activity Bank" at bounding box center [58, 104] width 56 height 12
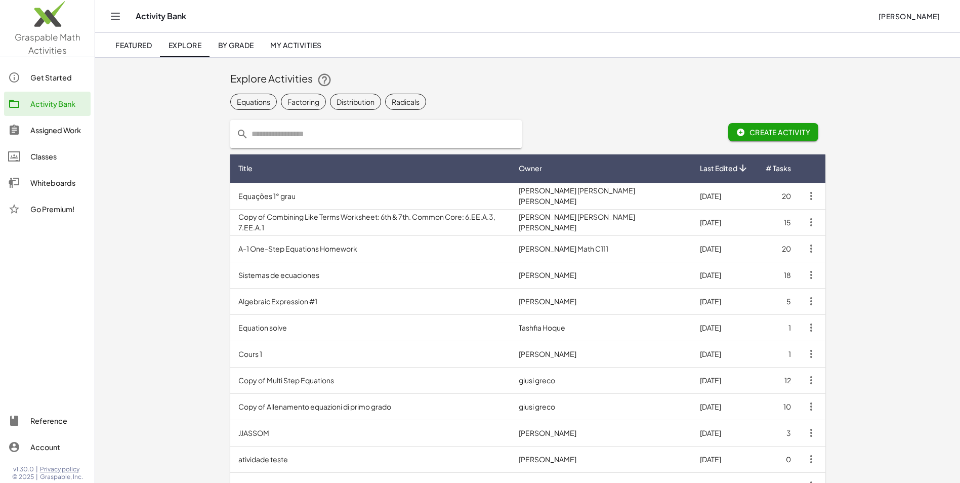
click at [303, 50] on link "My Activities" at bounding box center [296, 45] width 68 height 24
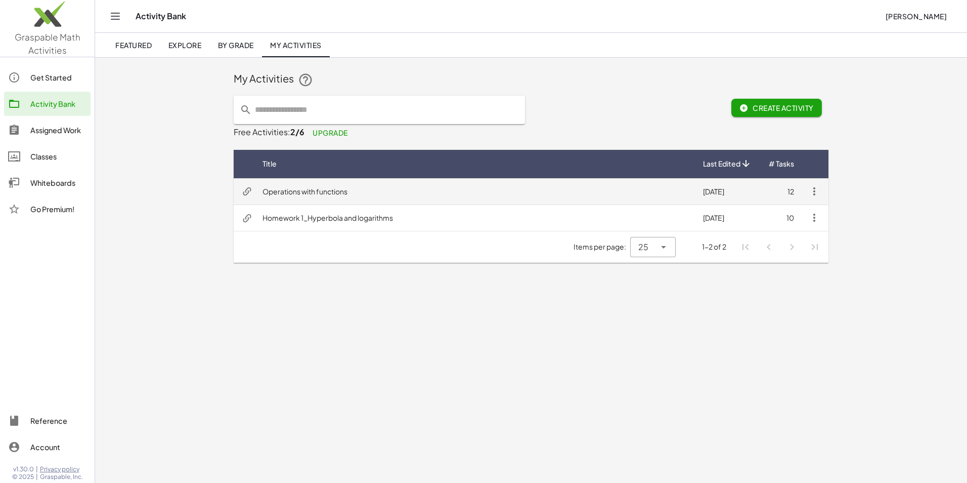
click at [394, 192] on td "Operations with functions" at bounding box center [474, 191] width 441 height 26
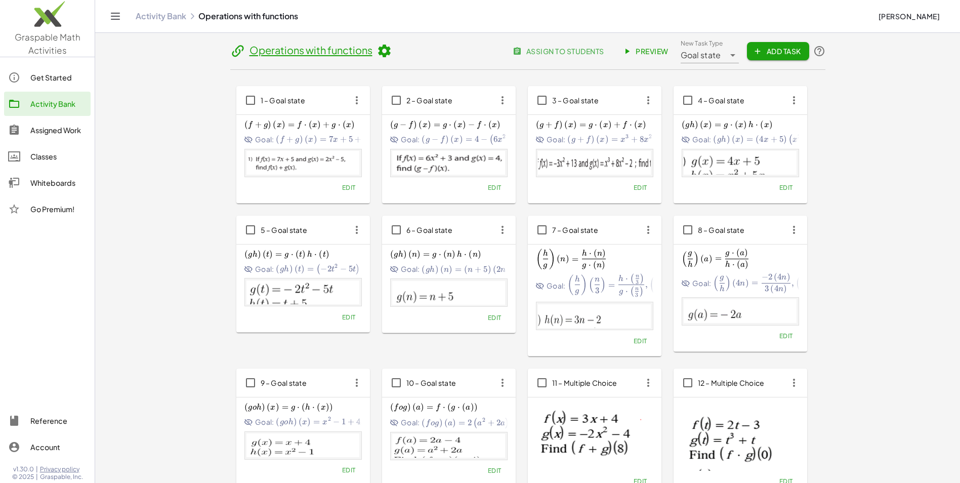
scroll to position [51, 0]
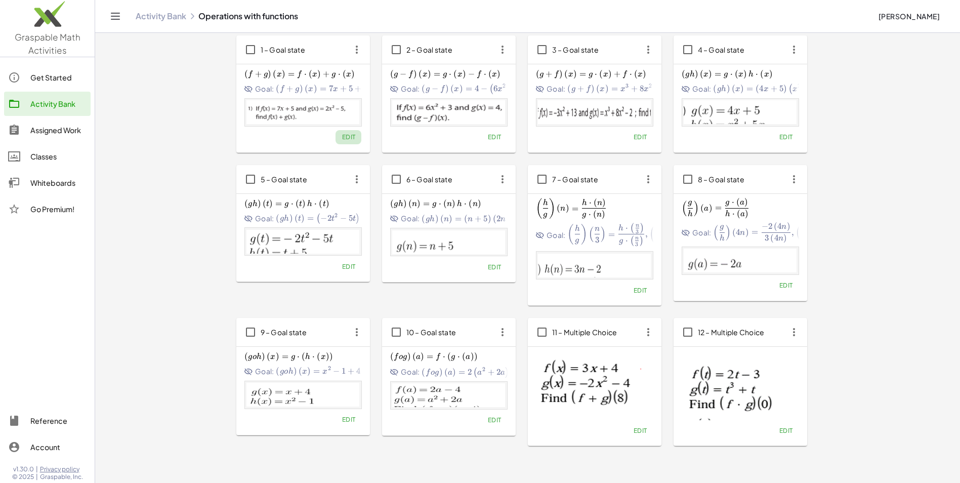
click at [344, 132] on button "Edit" at bounding box center [348, 137] width 26 height 14
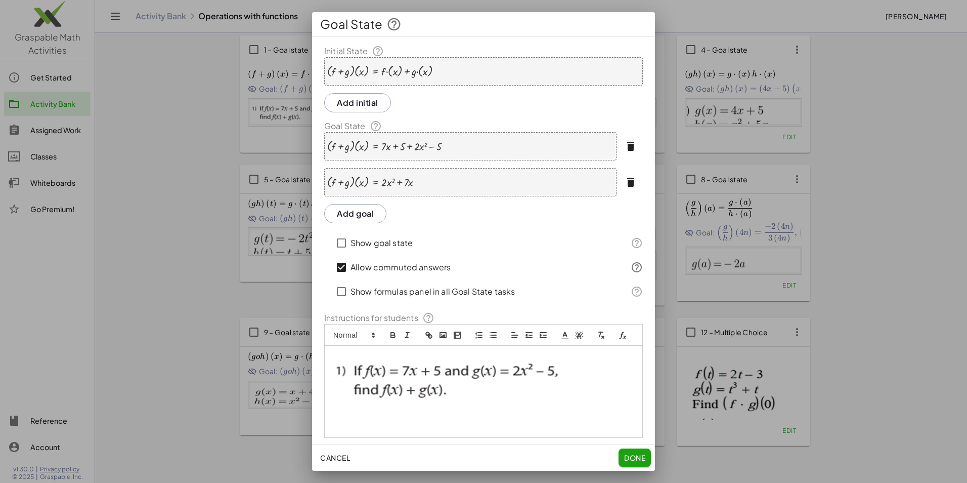
click at [464, 151] on div "· ( + f + g ) · ( x ) = + · 7 · x + 5 + · 2 · x 2 − 5" at bounding box center [470, 146] width 292 height 28
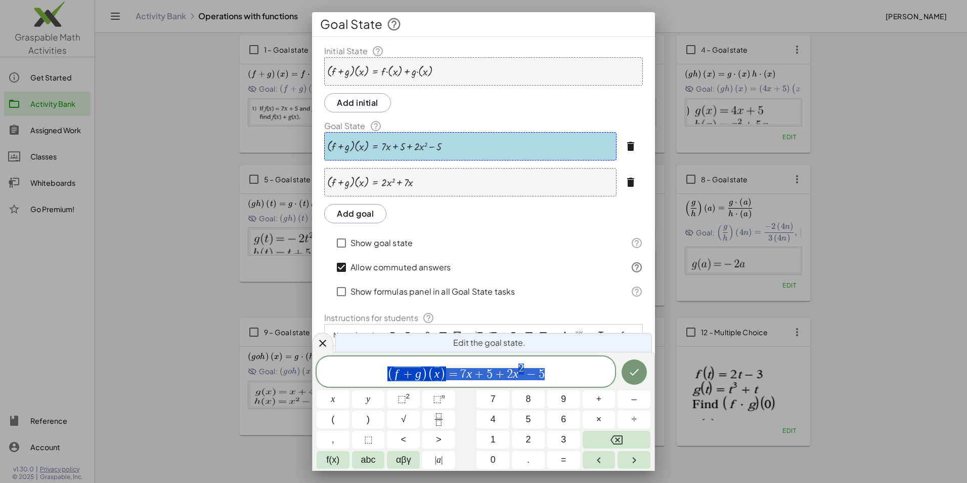
click at [464, 151] on div "· ( + f + g ) · ( x ) = + · 7 · x + 5 + · 2 · x 2 − 5" at bounding box center [470, 146] width 292 height 28
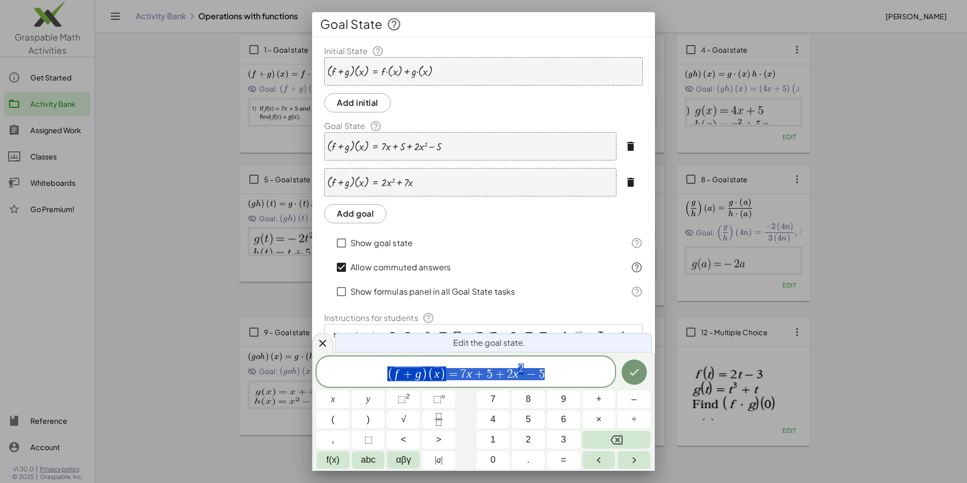
click at [449, 181] on div "· ( + f + g ) · ( x ) = + · 2 · x 2 + · 7 · x" at bounding box center [470, 182] width 292 height 28
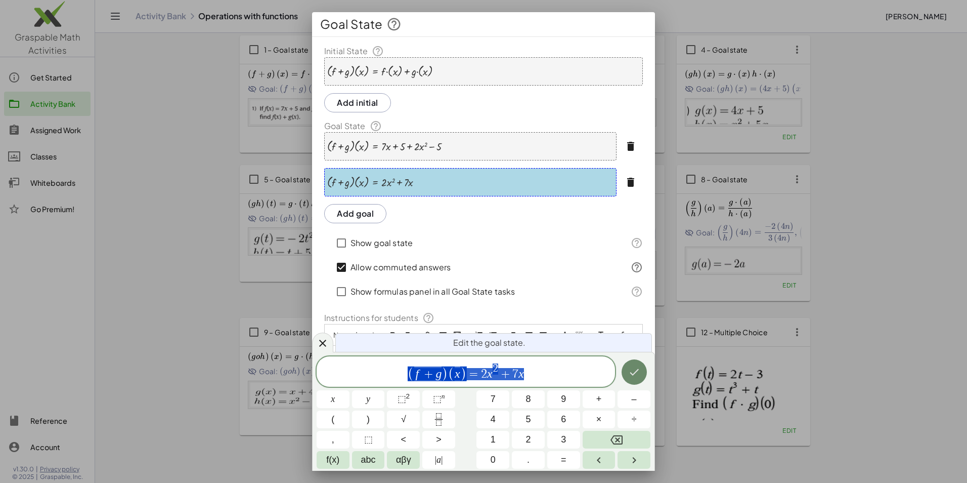
click at [633, 374] on icon "Done" at bounding box center [634, 372] width 9 height 7
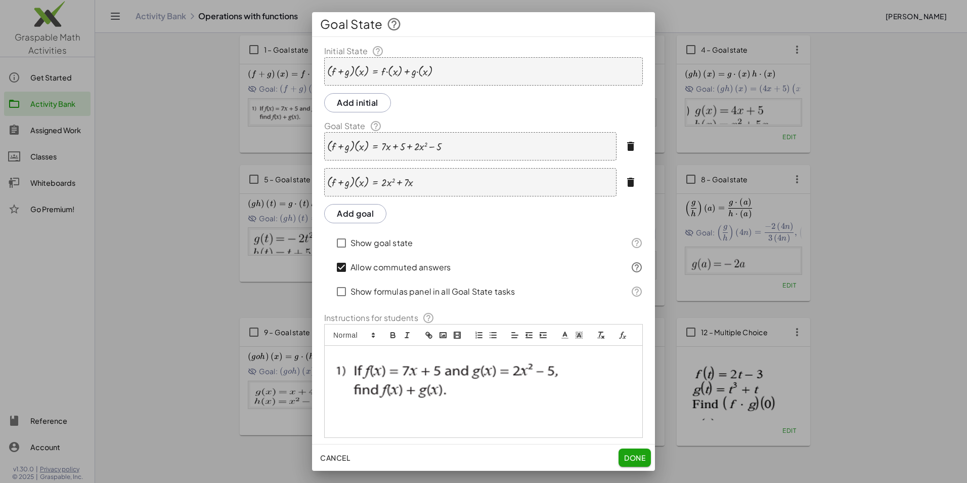
click at [454, 150] on div "· ( + f + g ) · ( x ) = + · 7 · x + 5 + · 2 · x 2 − 5" at bounding box center [470, 146] width 292 height 28
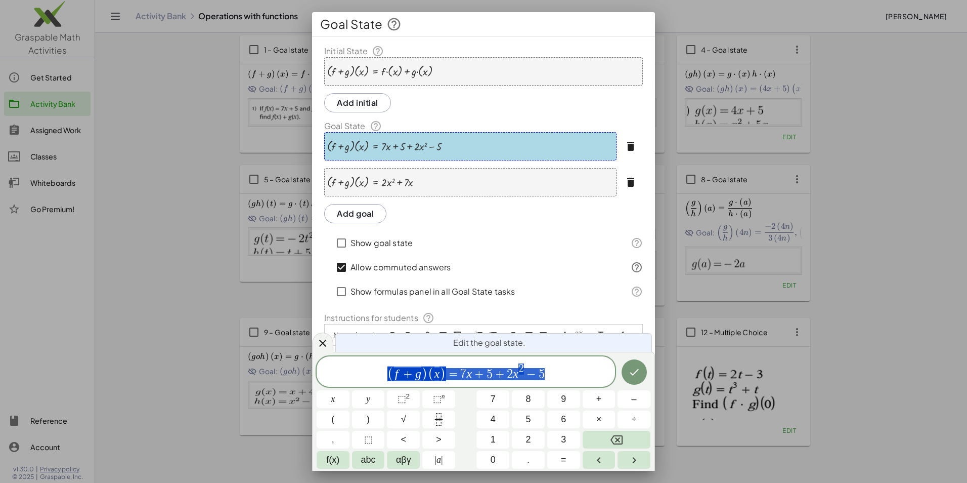
click at [571, 373] on span "( f + g ) ( x ) = 7 x + 5 + 2 x 2 − 5" at bounding box center [466, 372] width 298 height 20
click at [630, 375] on icon "Done" at bounding box center [634, 372] width 12 height 12
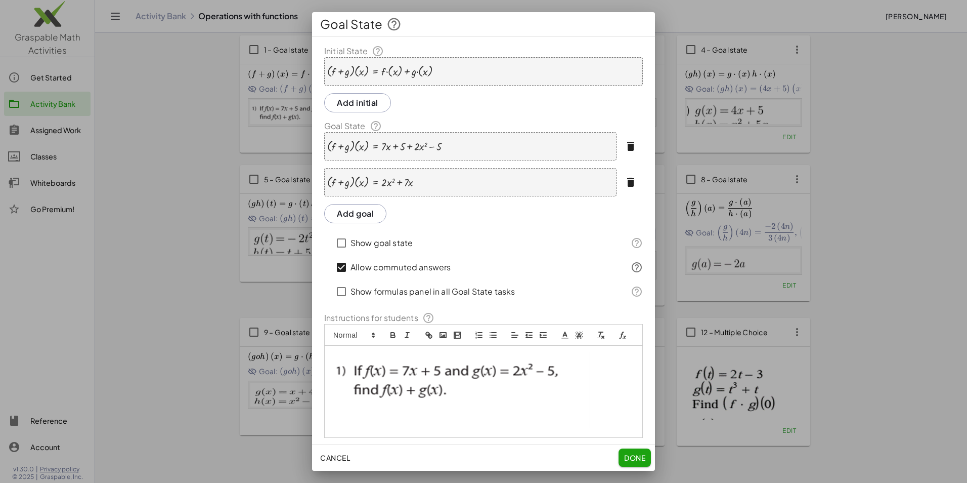
click at [448, 181] on div "· ( + f + g ) · ( x ) = + · 2 · x 2 + · 7 · x" at bounding box center [470, 182] width 292 height 28
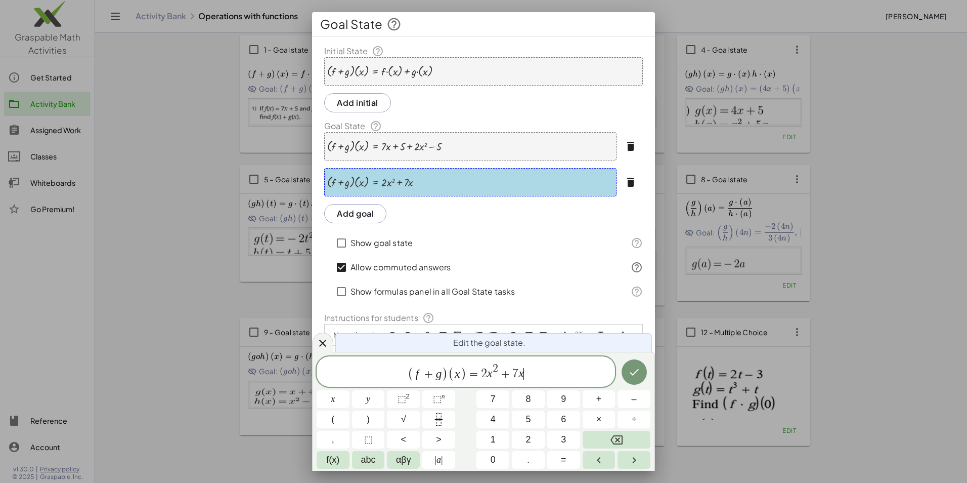
click at [526, 371] on span "( f + g ) ( x ) = 2 x 2 + 7 x ​" at bounding box center [466, 372] width 298 height 20
click at [642, 375] on button "Done" at bounding box center [634, 371] width 25 height 25
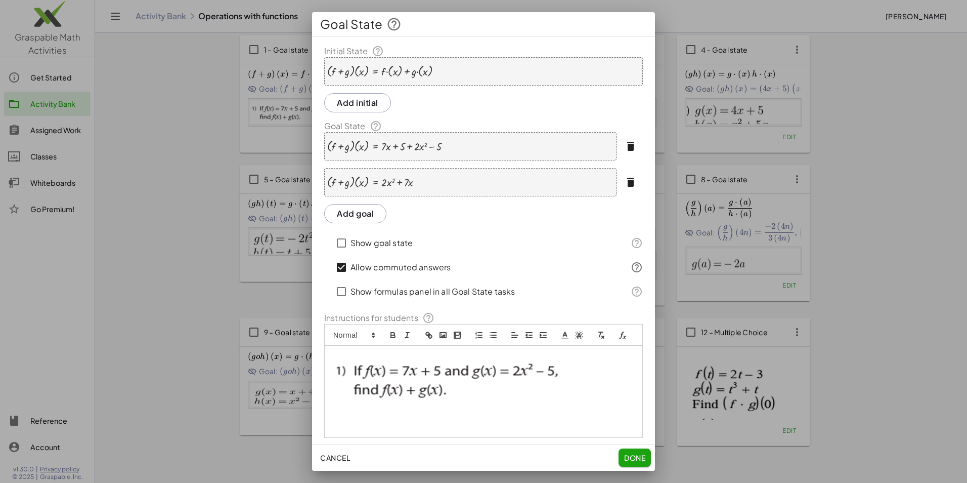
drag, startPoint x: 461, startPoint y: 188, endPoint x: 463, endPoint y: 137, distance: 51.1
click at [463, 137] on div "Initial State · ( + f + g ) · ( x ) = + · f · ( x ) + · g · ( x ) Add initial G…" at bounding box center [483, 241] width 343 height 393
click at [338, 181] on div at bounding box center [370, 182] width 86 height 13
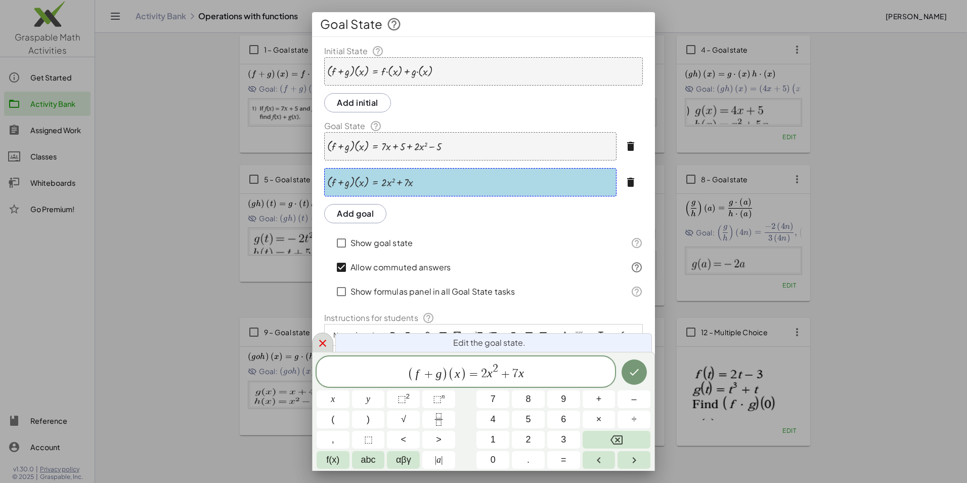
click at [318, 344] on icon at bounding box center [323, 343] width 12 height 12
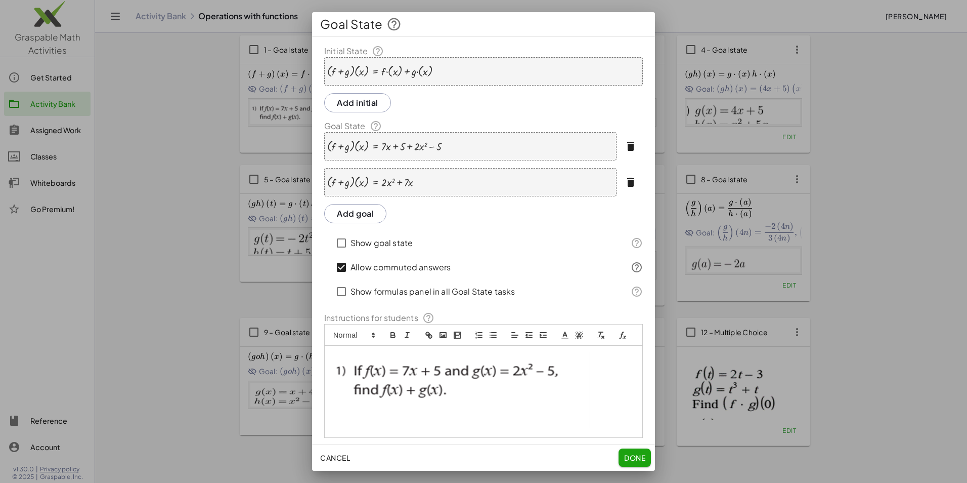
click at [474, 147] on div "· ( + f + g ) · ( x ) = + · 7 · x + 5 + · 2 · x 2 − 5" at bounding box center [470, 146] width 292 height 28
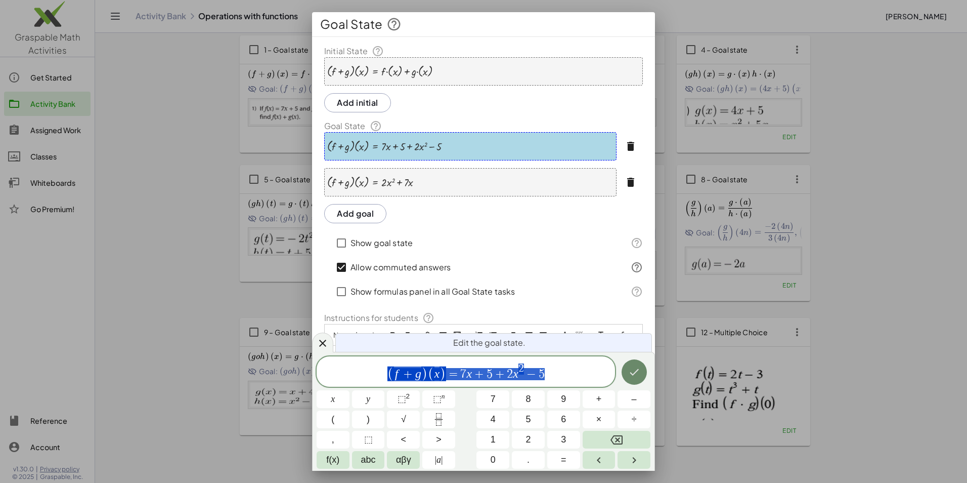
click at [627, 373] on button "Done" at bounding box center [634, 371] width 25 height 25
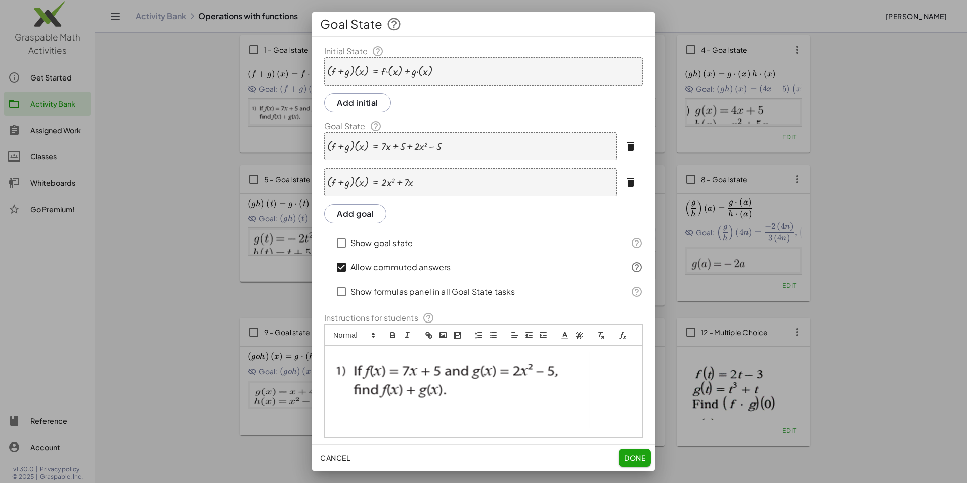
click at [643, 462] on button "Done" at bounding box center [635, 457] width 32 height 18
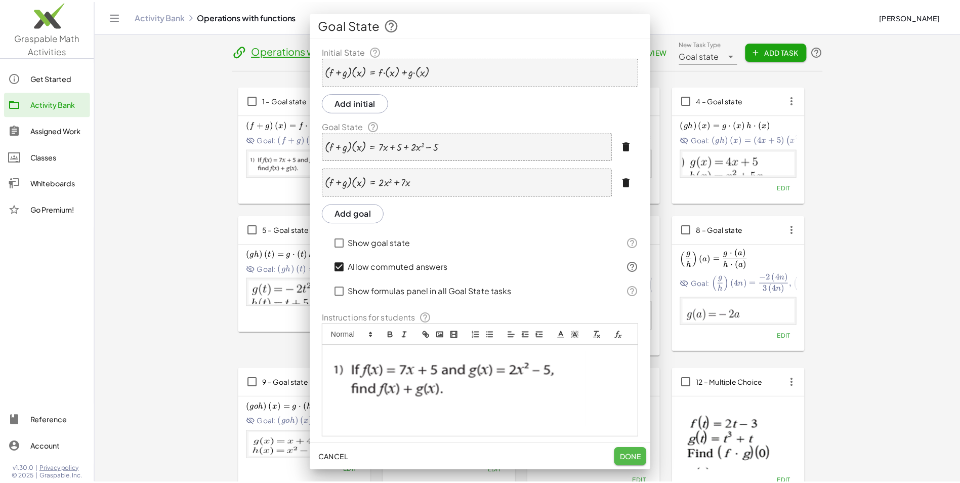
scroll to position [51, 0]
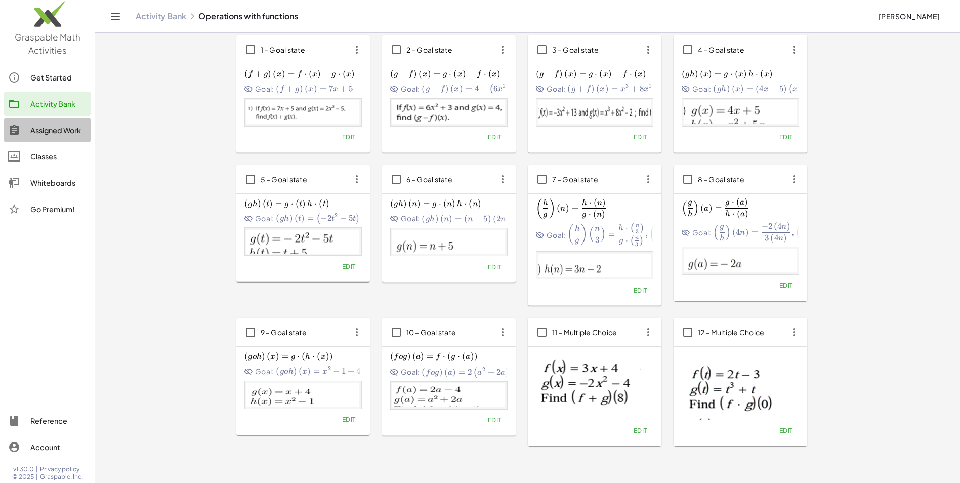
click at [72, 133] on div "Assigned Work" at bounding box center [58, 130] width 56 height 12
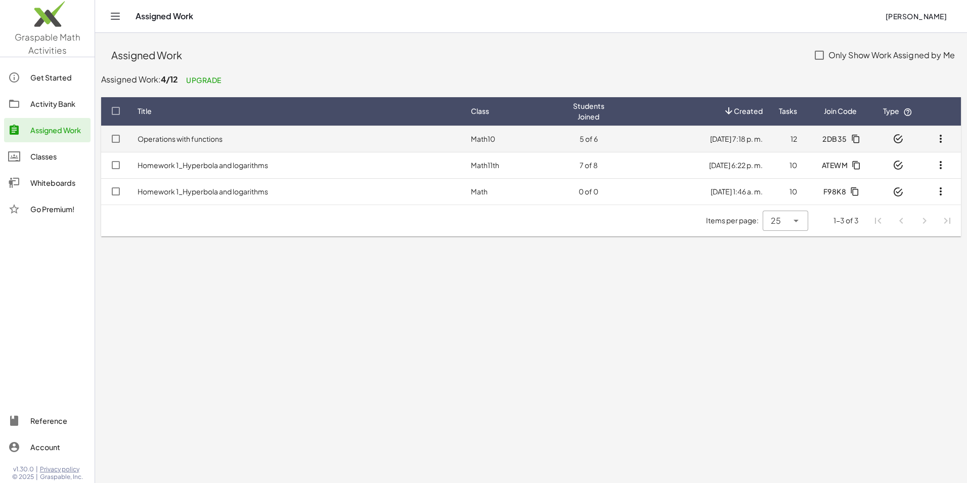
click at [313, 143] on td "Operations with functions" at bounding box center [295, 138] width 333 height 26
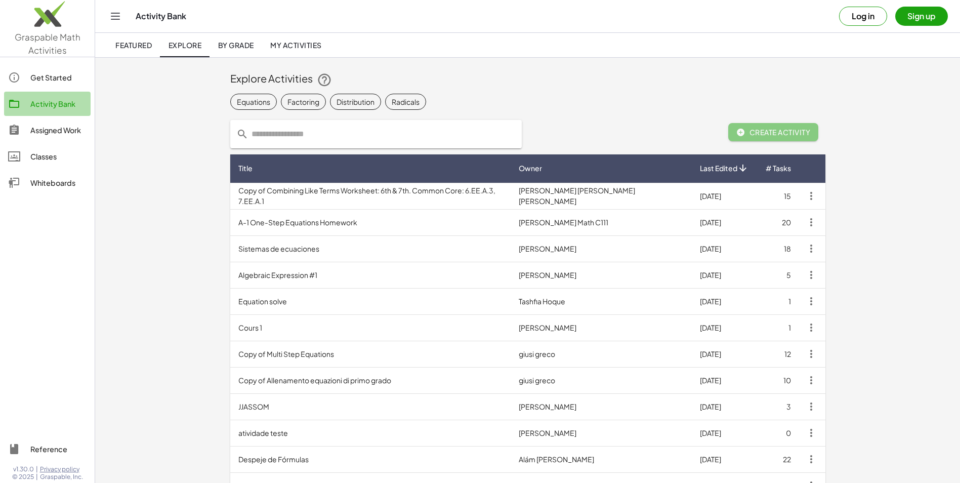
click at [42, 103] on div "Activity Bank" at bounding box center [58, 104] width 56 height 12
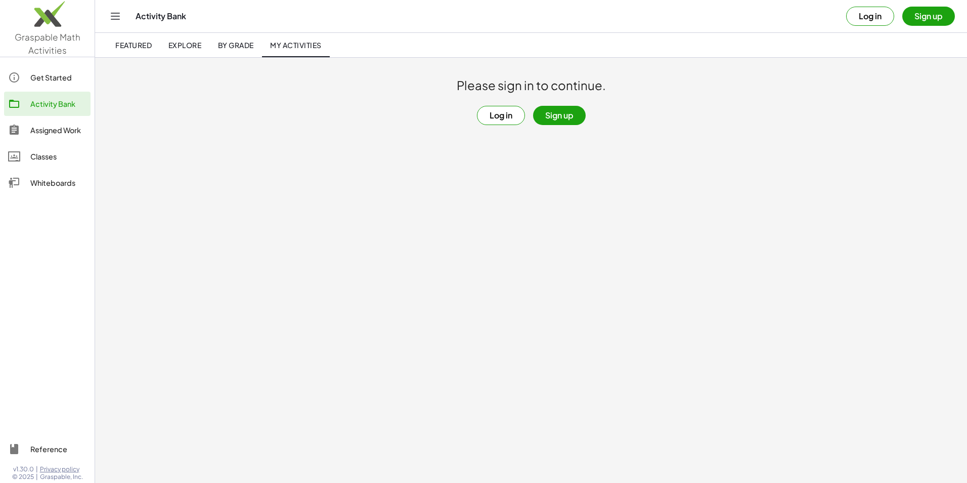
click at [56, 100] on div "Activity Bank" at bounding box center [58, 104] width 56 height 12
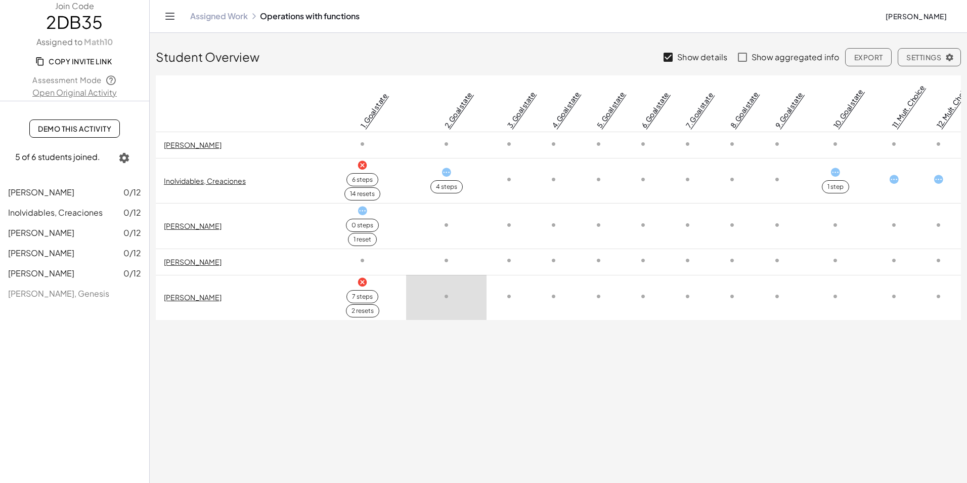
click at [363, 282] on icon at bounding box center [362, 282] width 11 height 11
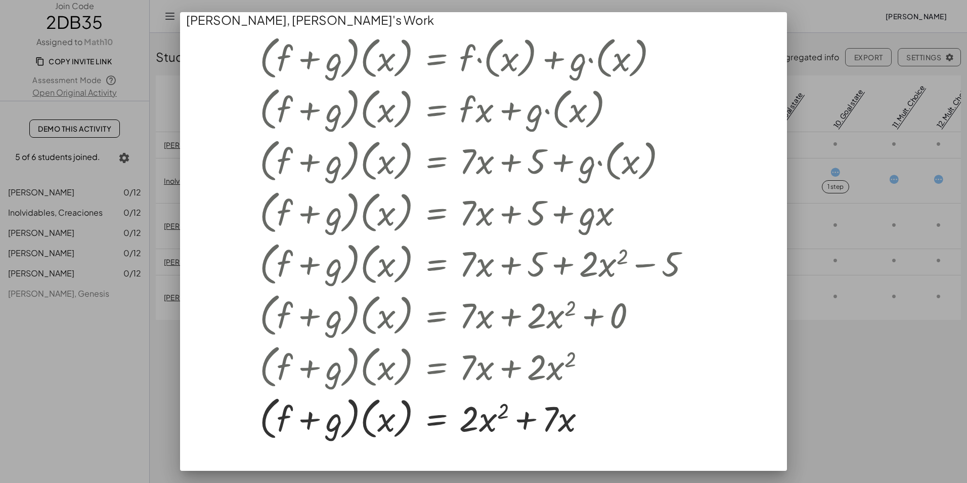
click at [900, 413] on div at bounding box center [483, 241] width 967 height 483
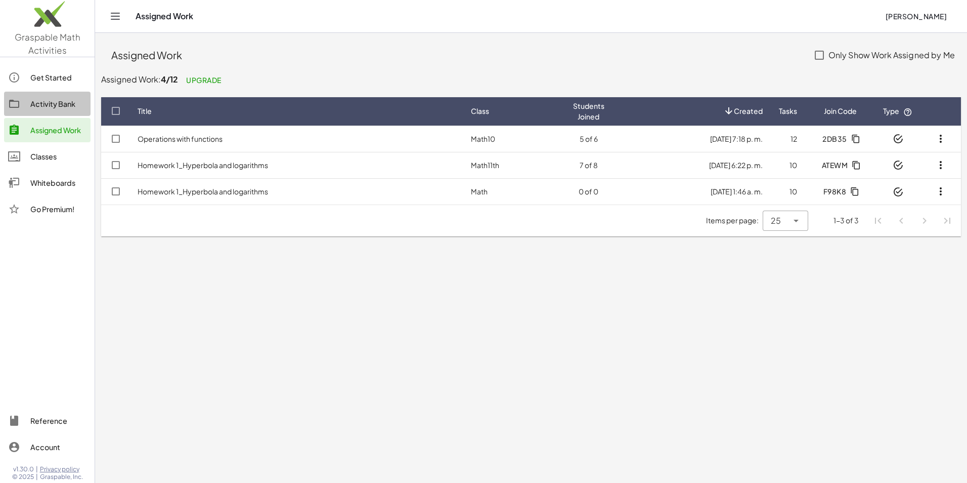
click at [56, 109] on div "Activity Bank" at bounding box center [58, 104] width 56 height 12
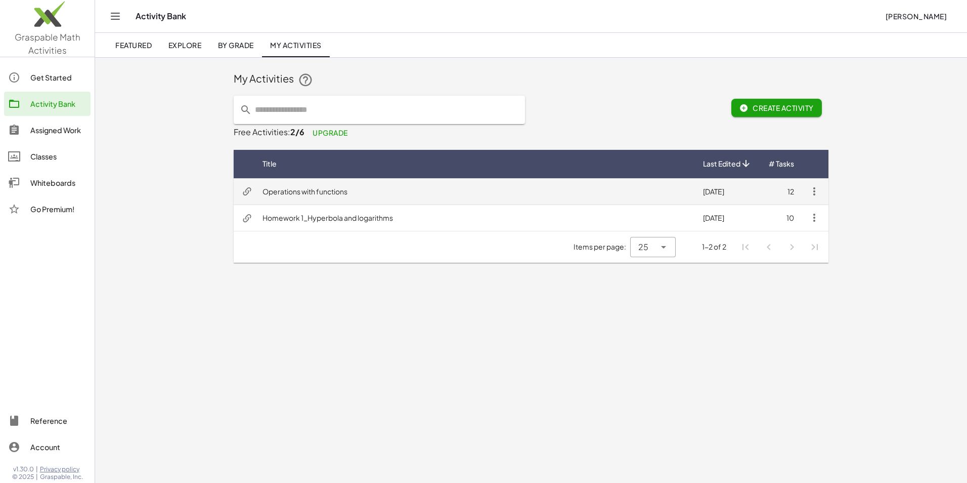
click at [315, 193] on td "Operations with functions" at bounding box center [474, 191] width 441 height 26
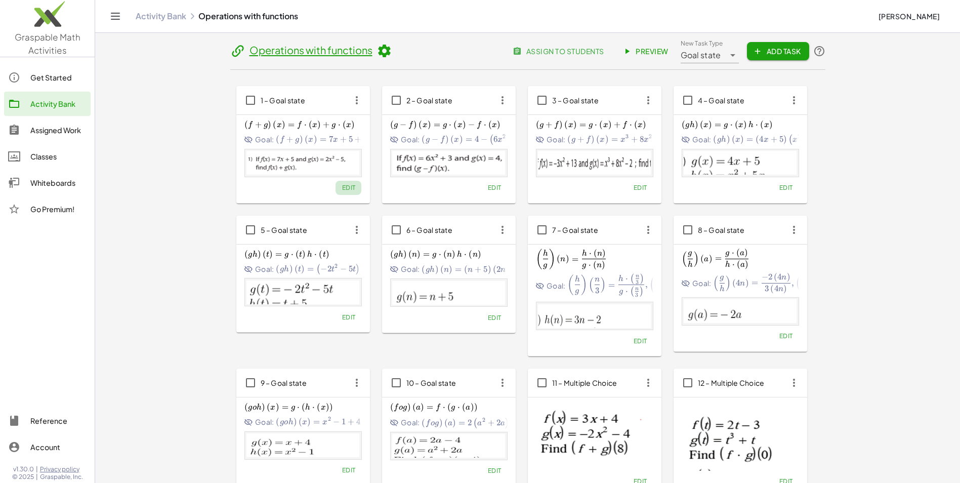
click at [351, 189] on span "Edit" at bounding box center [348, 188] width 14 height 8
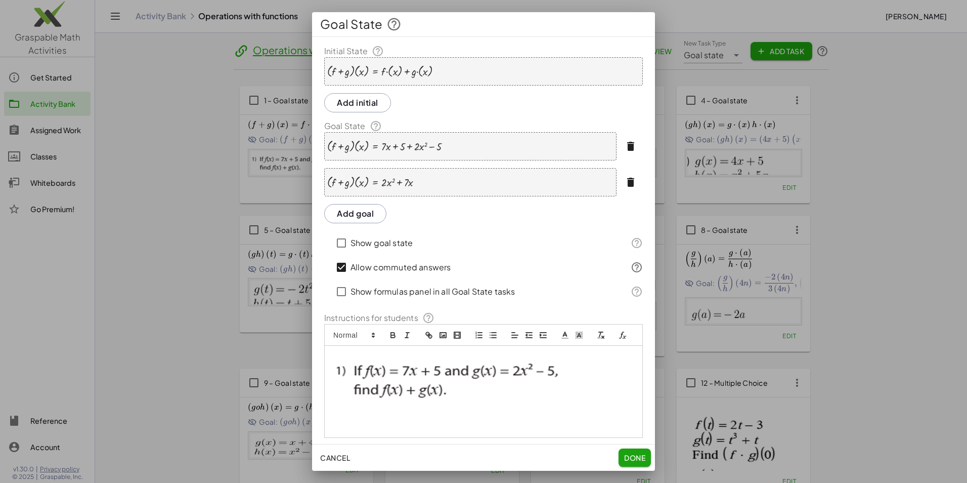
click at [625, 143] on icon "button" at bounding box center [631, 146] width 12 height 12
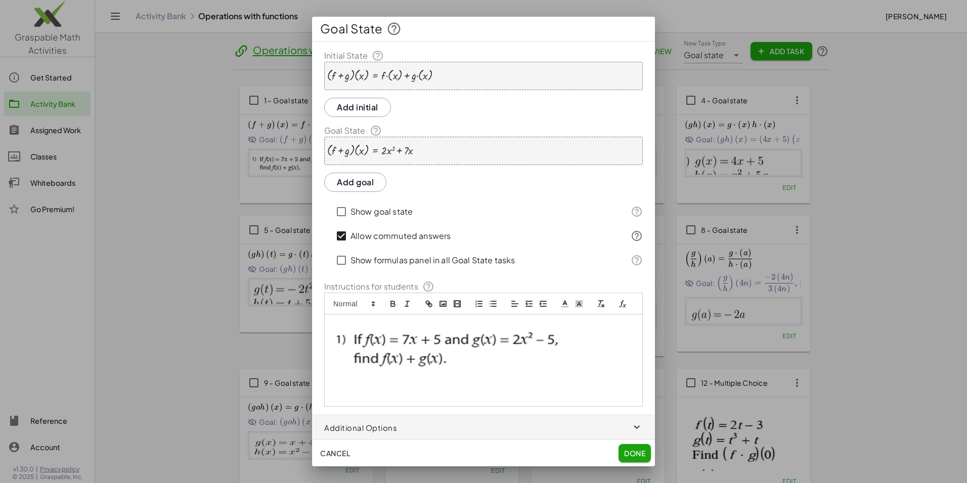
click at [632, 461] on button "Done" at bounding box center [635, 453] width 32 height 18
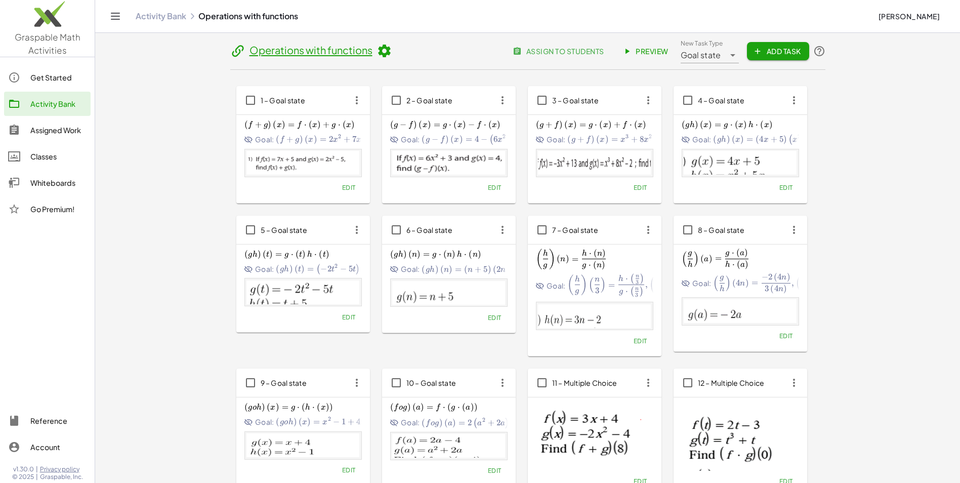
click at [462, 189] on div "Edit" at bounding box center [448, 188] width 117 height 14
click at [499, 190] on span "Edit" at bounding box center [494, 188] width 14 height 8
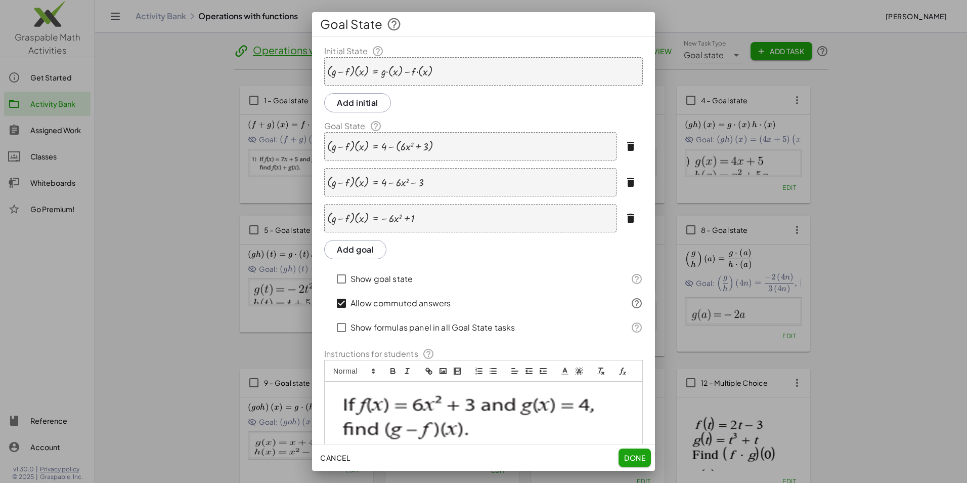
click at [626, 146] on icon "button" at bounding box center [631, 146] width 12 height 12
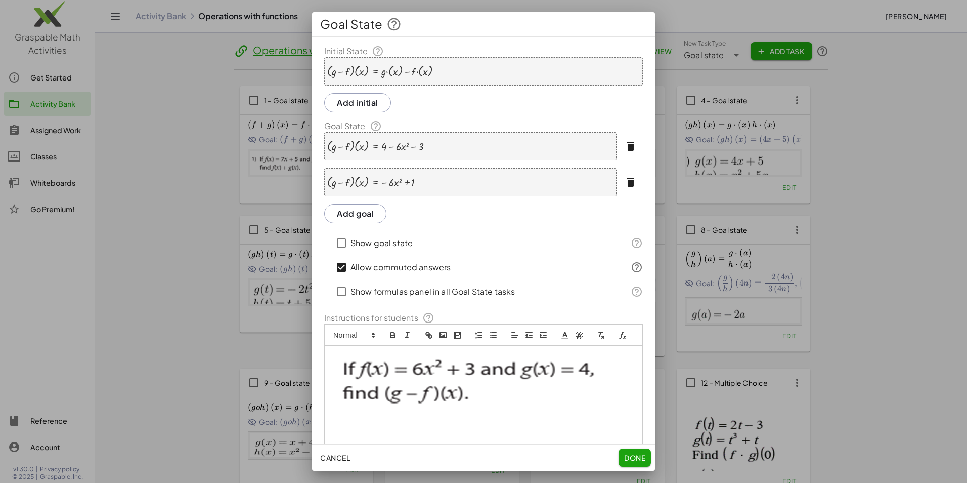
click at [625, 148] on icon "button" at bounding box center [631, 146] width 12 height 12
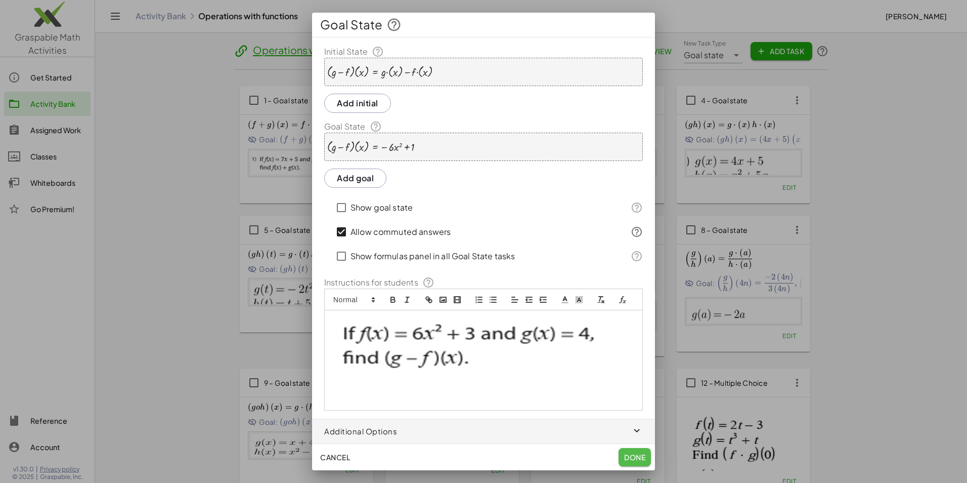
click at [628, 455] on span "Done" at bounding box center [634, 456] width 21 height 9
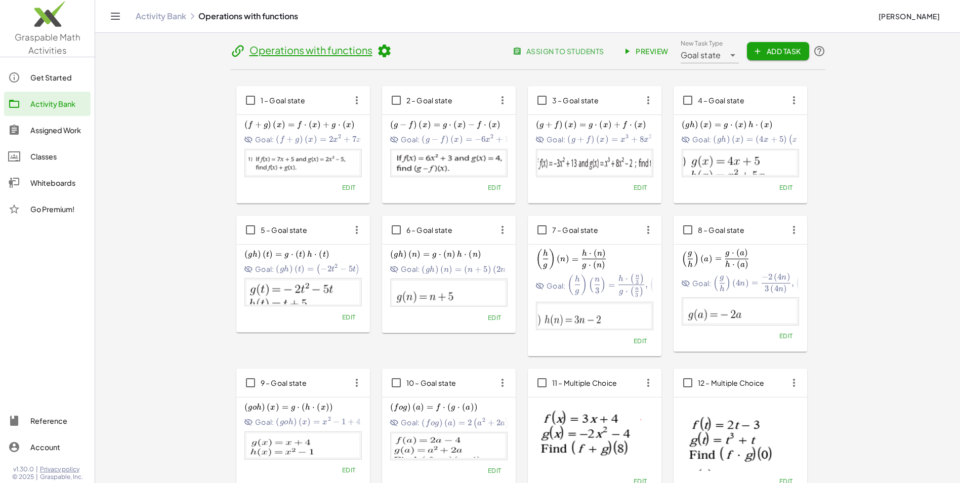
click at [64, 134] on div "Assigned Work" at bounding box center [58, 130] width 56 height 12
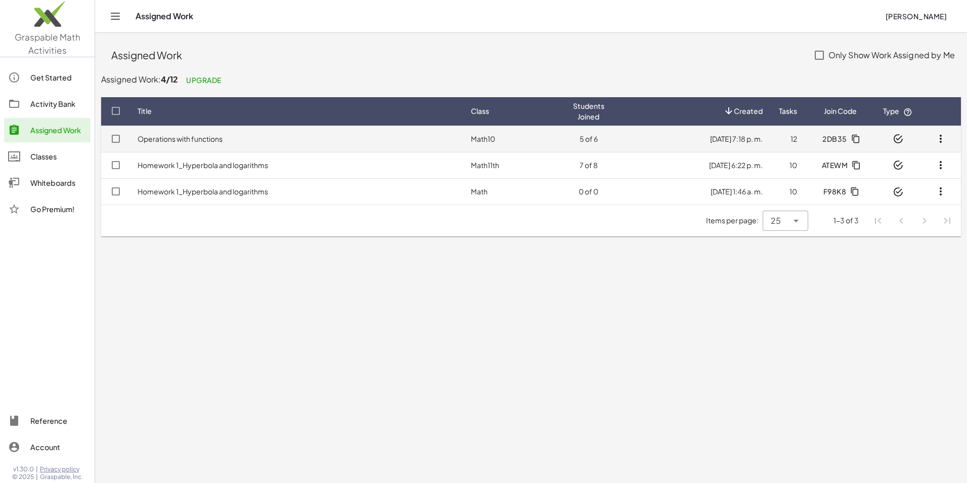
click at [265, 141] on td "Operations with functions" at bounding box center [295, 138] width 333 height 26
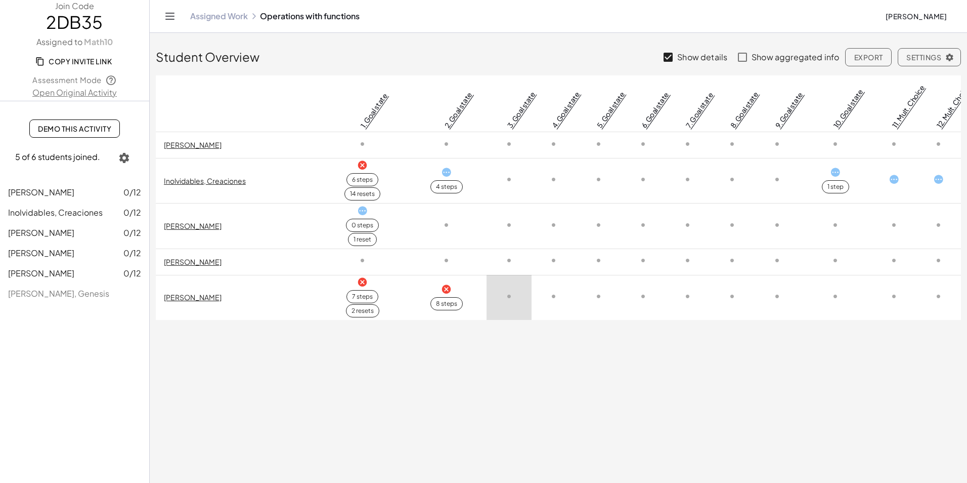
click at [361, 284] on icon at bounding box center [362, 282] width 11 height 11
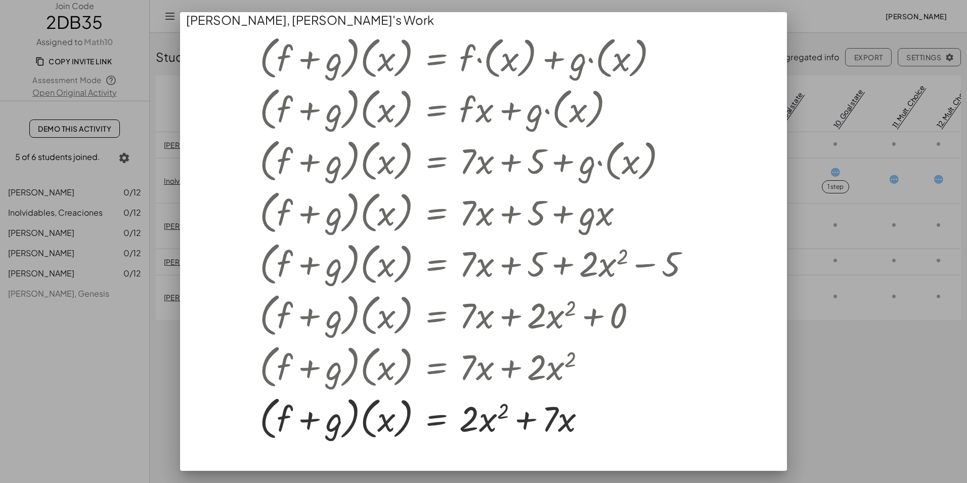
click at [907, 408] on div at bounding box center [483, 241] width 967 height 483
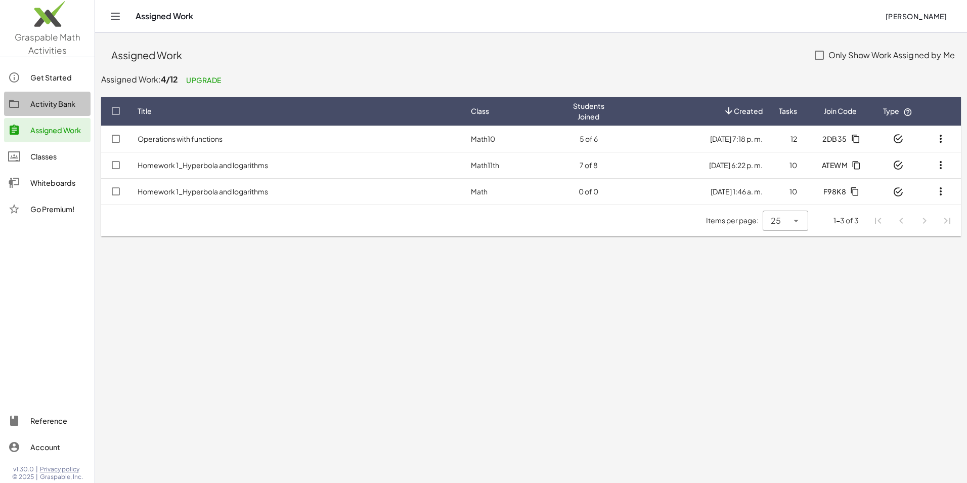
click at [59, 102] on div "Activity Bank" at bounding box center [58, 104] width 56 height 12
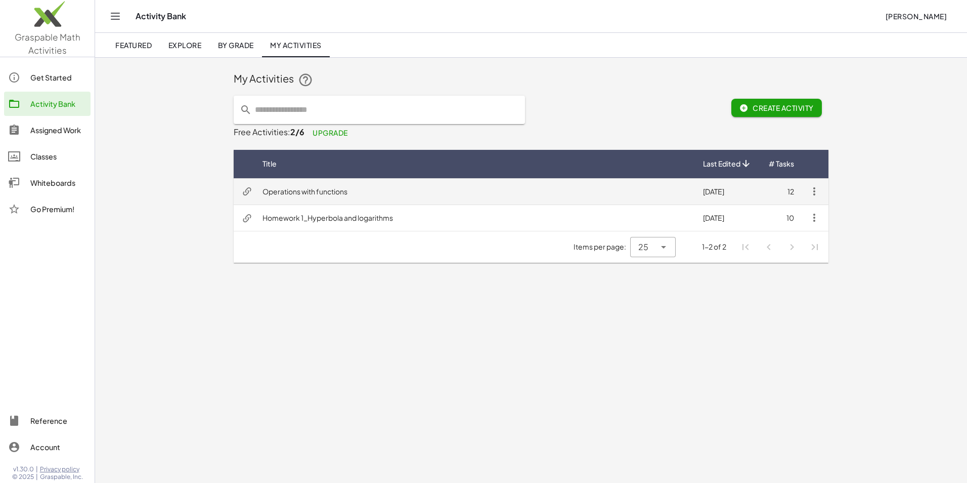
click at [570, 191] on td "Operations with functions" at bounding box center [474, 191] width 441 height 26
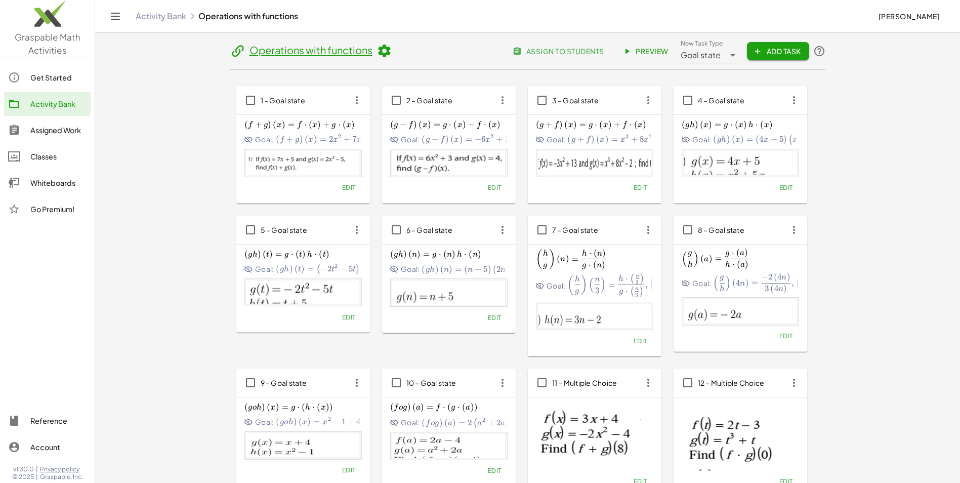
click at [346, 188] on span "Edit" at bounding box center [348, 188] width 14 height 8
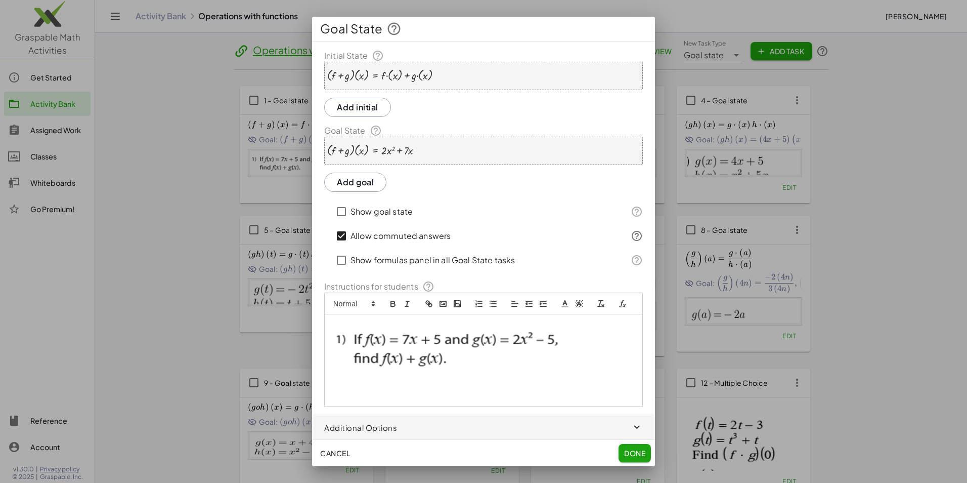
click at [630, 428] on span "button" at bounding box center [483, 427] width 343 height 24
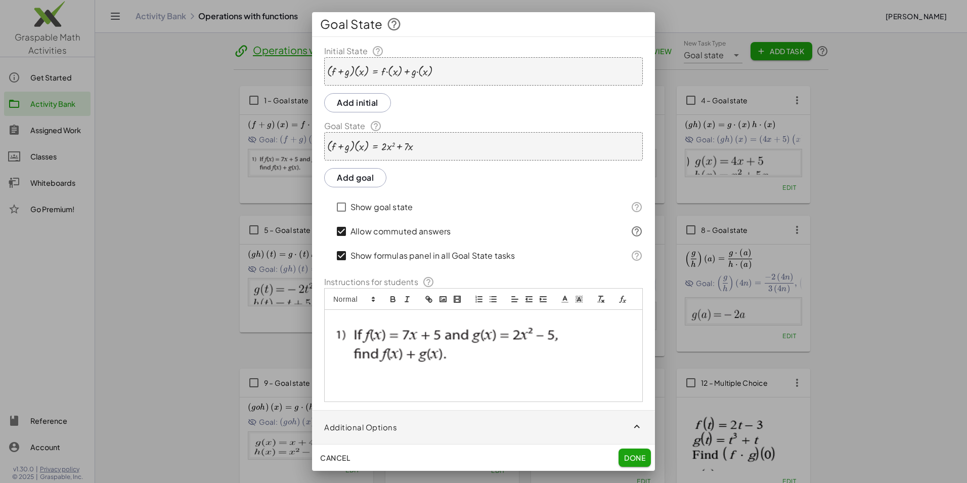
click at [635, 459] on span "Done" at bounding box center [634, 457] width 21 height 9
click at [630, 457] on span "Done" at bounding box center [634, 457] width 21 height 9
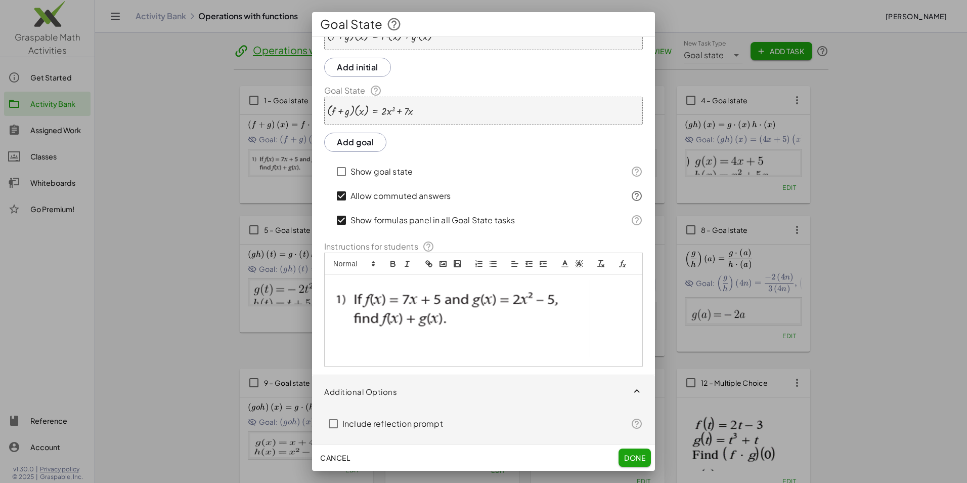
scroll to position [48, 0]
click at [627, 459] on span "Done" at bounding box center [634, 457] width 21 height 9
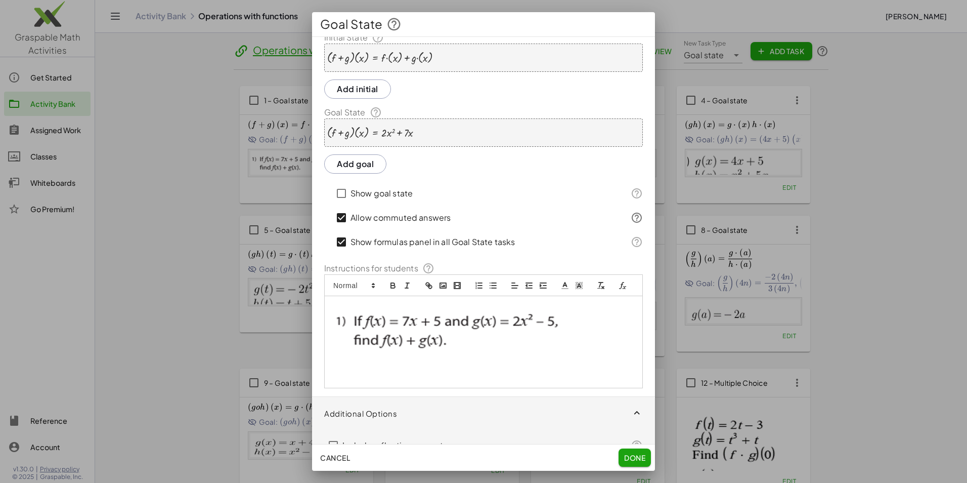
scroll to position [0, 0]
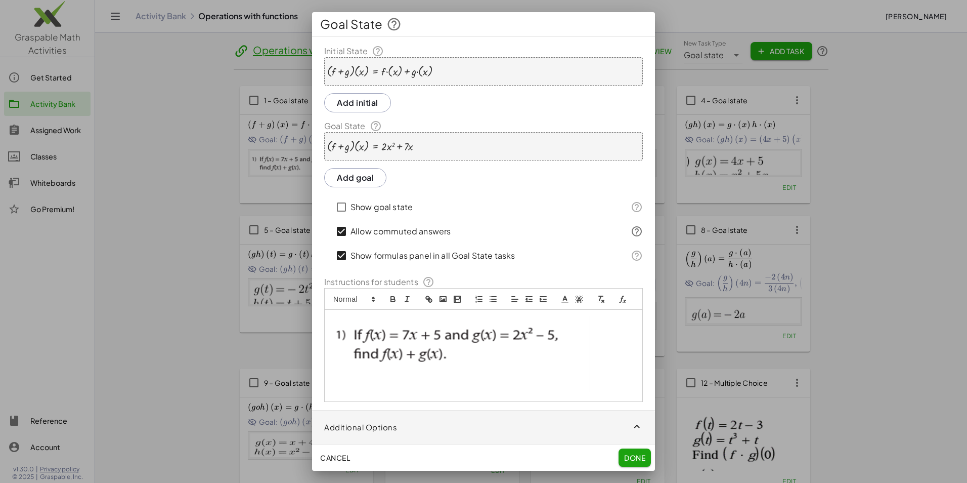
click at [634, 452] on button "Done" at bounding box center [635, 457] width 32 height 18
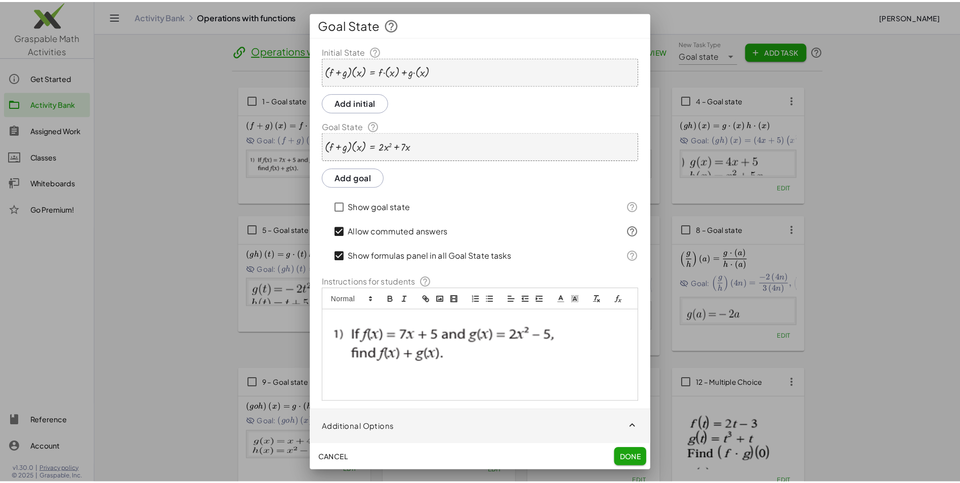
scroll to position [48, 0]
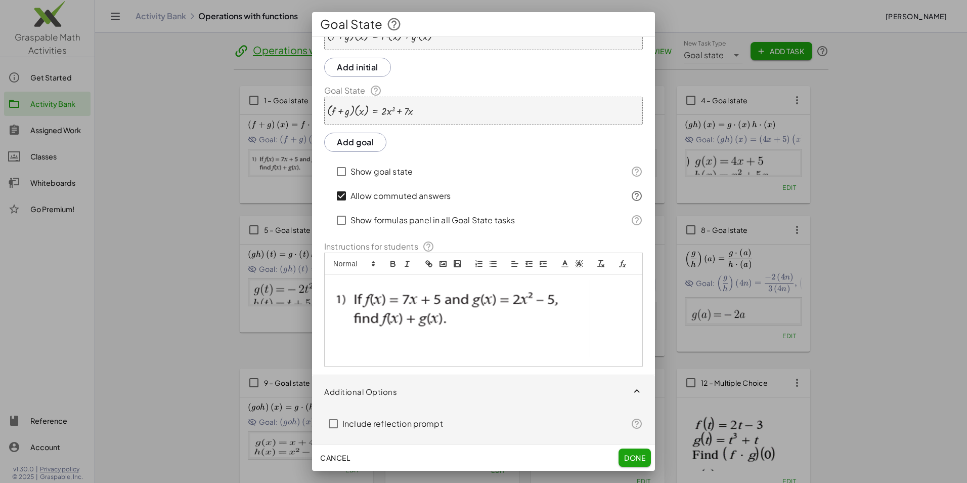
click at [632, 455] on span "Done" at bounding box center [634, 457] width 21 height 9
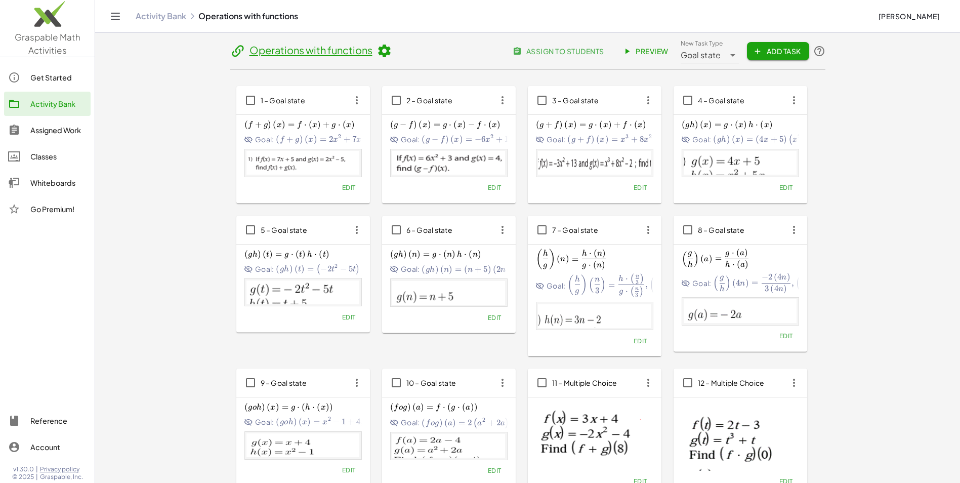
click at [351, 188] on span "Edit" at bounding box center [348, 188] width 14 height 8
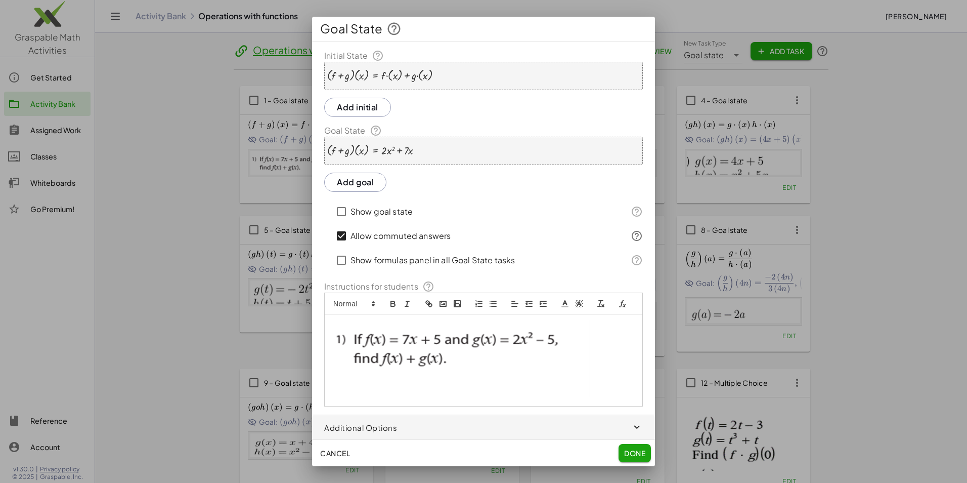
click at [639, 455] on span "Done" at bounding box center [634, 452] width 21 height 9
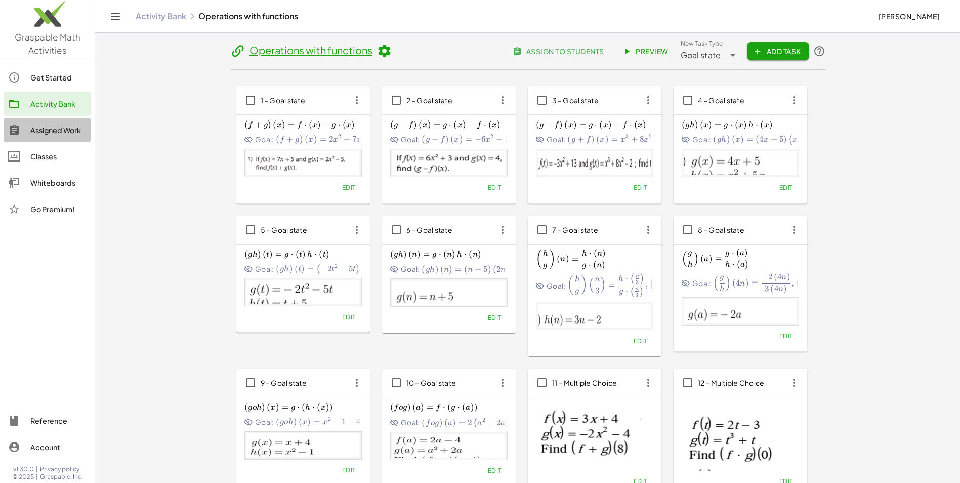
click at [62, 129] on div "Assigned Work" at bounding box center [58, 130] width 56 height 12
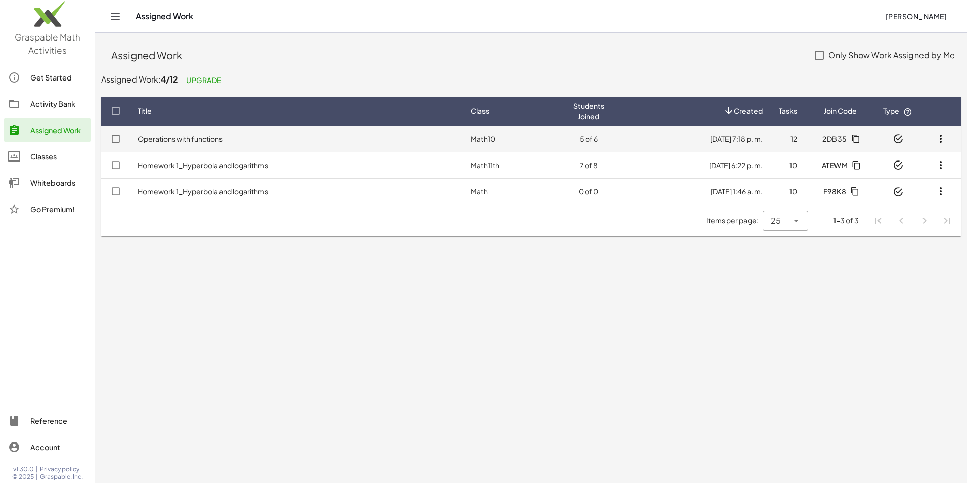
click at [298, 139] on td "Operations with functions" at bounding box center [295, 138] width 333 height 26
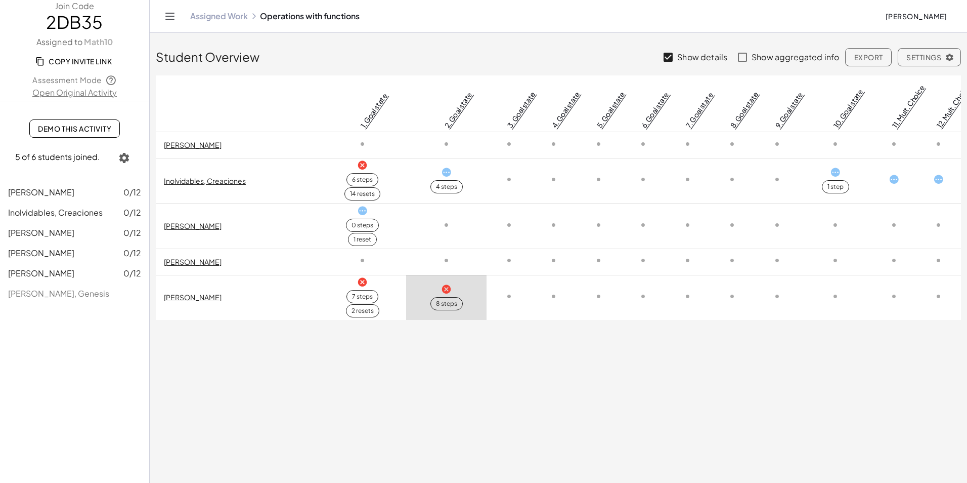
click at [364, 283] on icon at bounding box center [362, 282] width 11 height 11
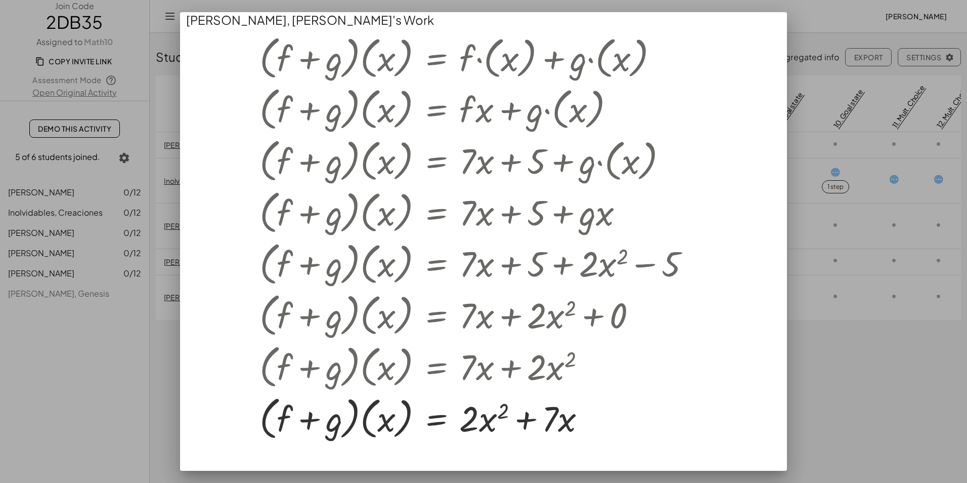
click at [876, 380] on div at bounding box center [483, 241] width 967 height 483
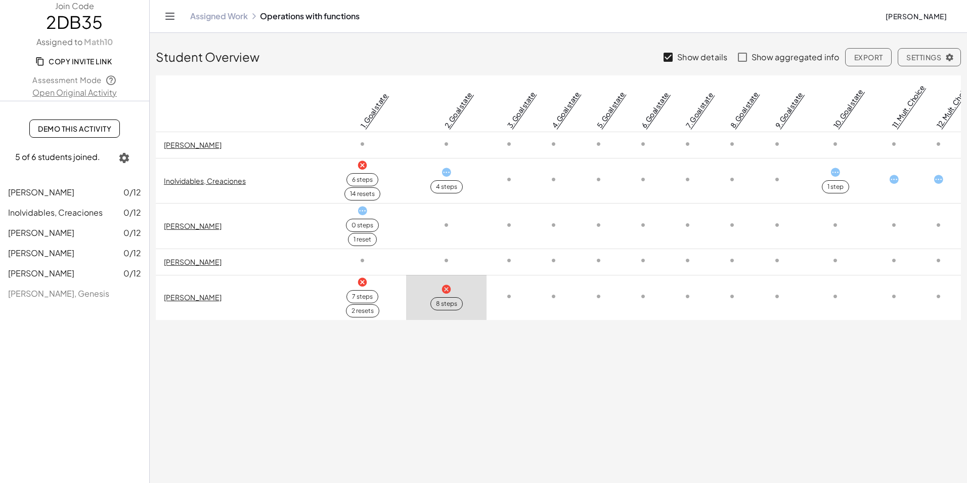
click at [833, 172] on icon at bounding box center [835, 172] width 11 height 11
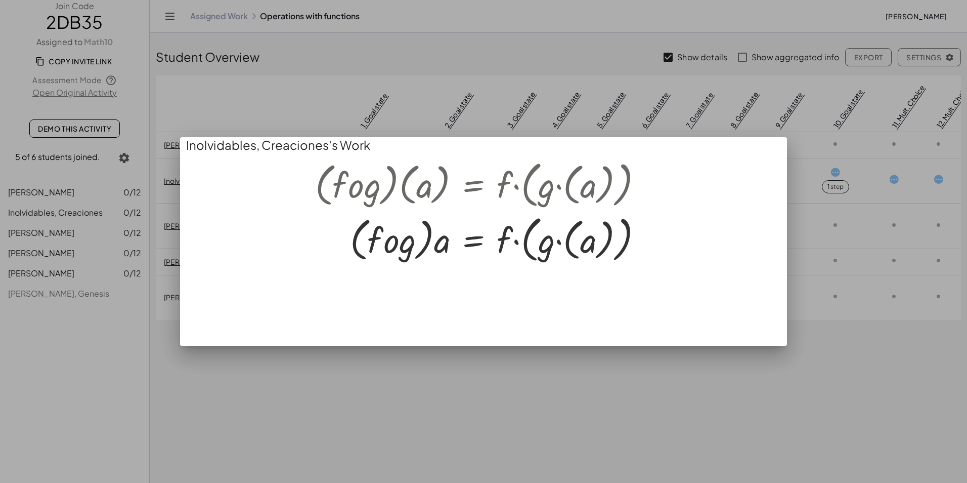
click at [599, 380] on div at bounding box center [483, 241] width 967 height 483
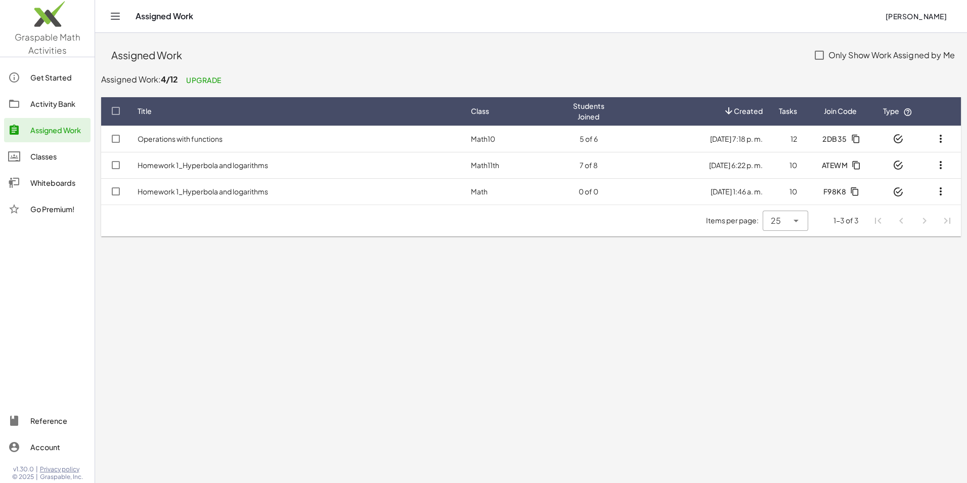
click at [57, 103] on div "Activity Bank" at bounding box center [58, 104] width 56 height 12
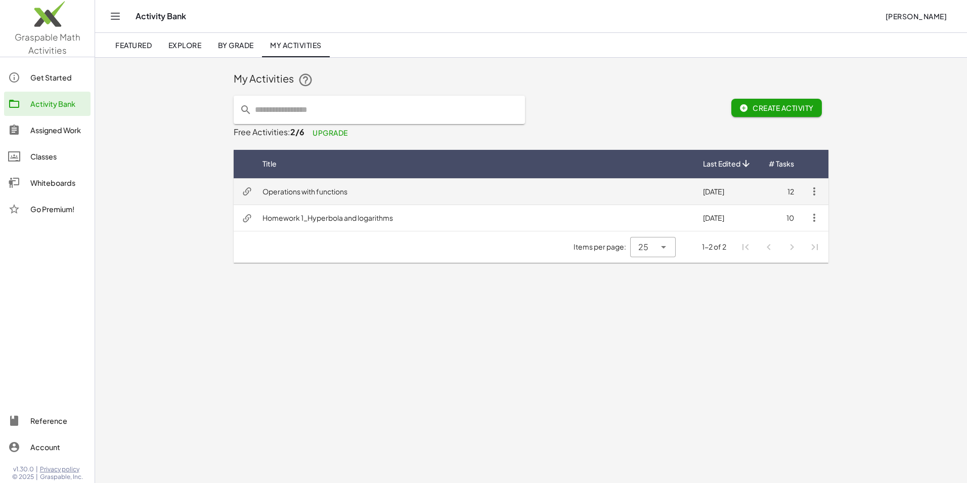
click at [283, 188] on td "Operations with functions" at bounding box center [474, 191] width 441 height 26
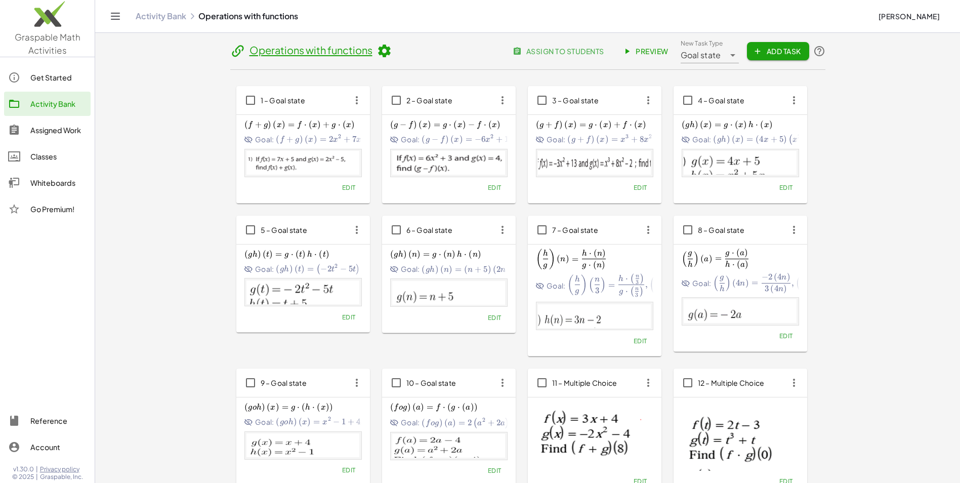
click at [641, 185] on span "Edit" at bounding box center [640, 188] width 14 height 8
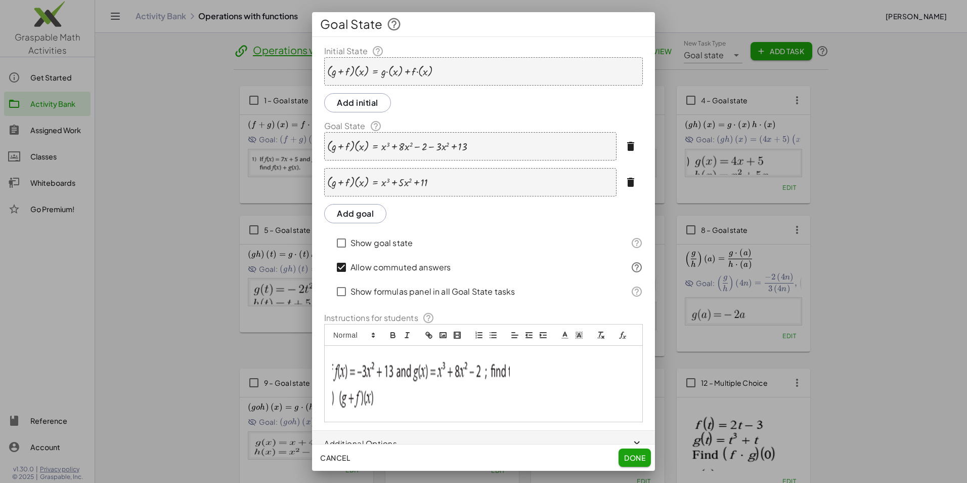
click at [632, 456] on span "Done" at bounding box center [634, 457] width 21 height 9
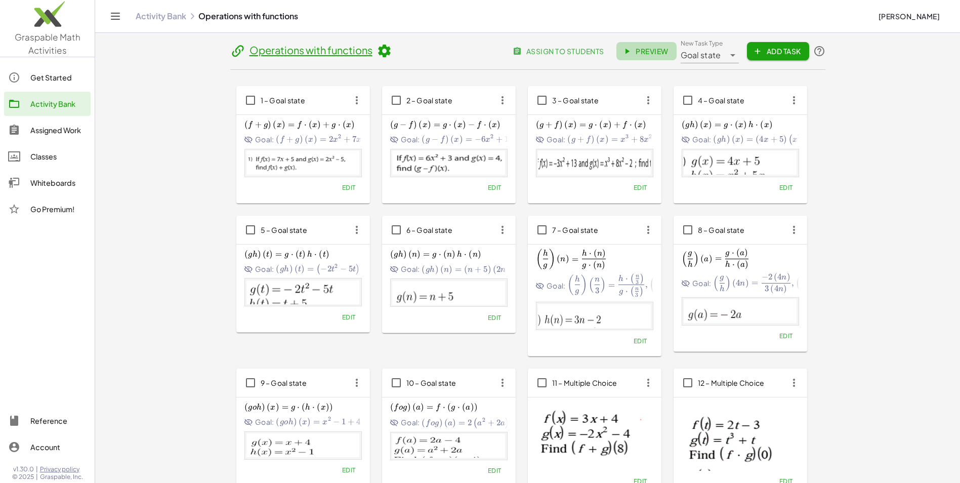
click at [661, 47] on span "Preview" at bounding box center [646, 51] width 44 height 9
click at [68, 128] on div "Assigned Work" at bounding box center [58, 130] width 56 height 12
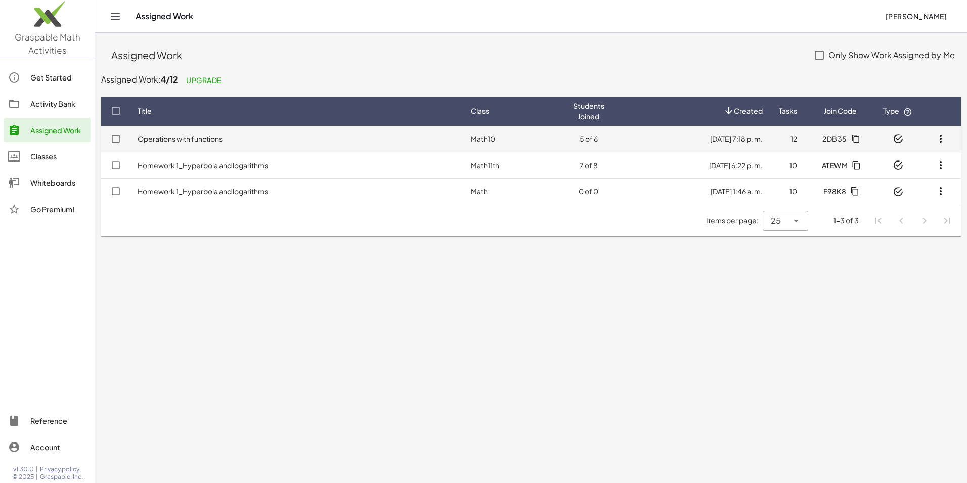
click at [353, 134] on td "Operations with functions" at bounding box center [295, 138] width 333 height 26
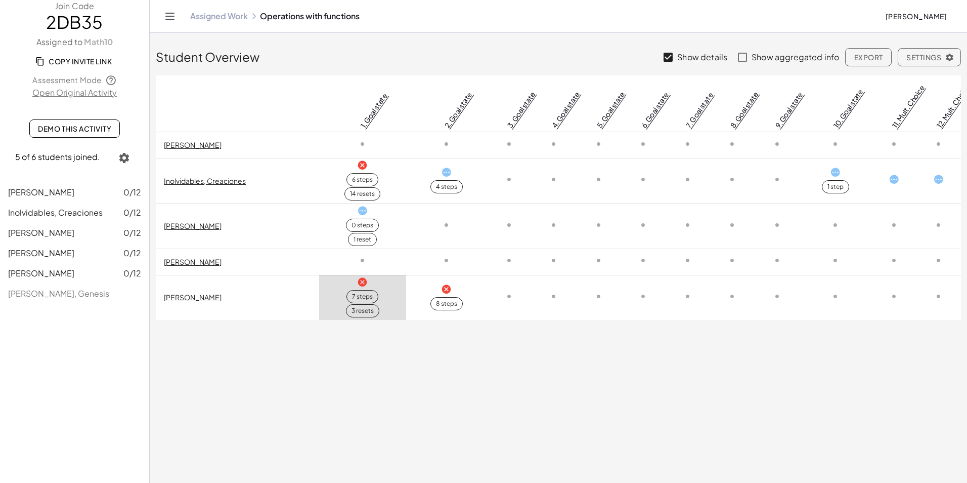
click at [364, 281] on icon at bounding box center [362, 282] width 11 height 11
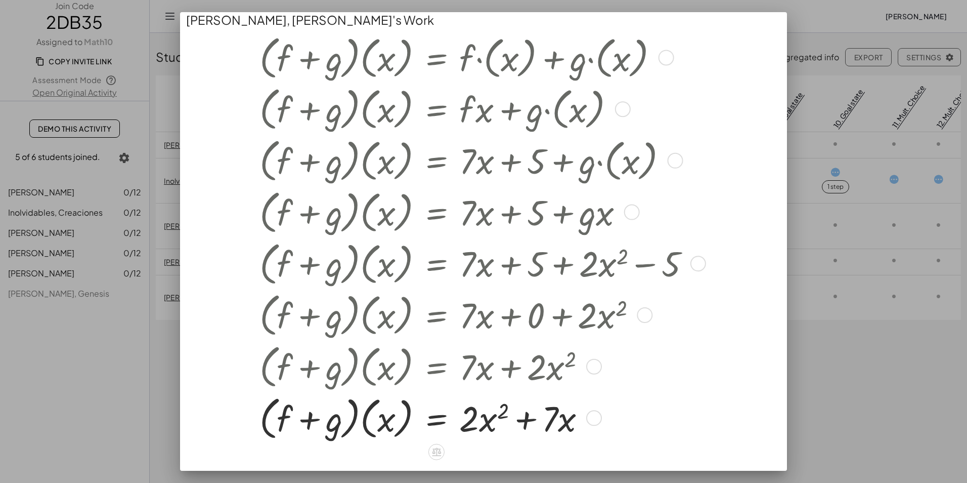
scroll to position [52, 0]
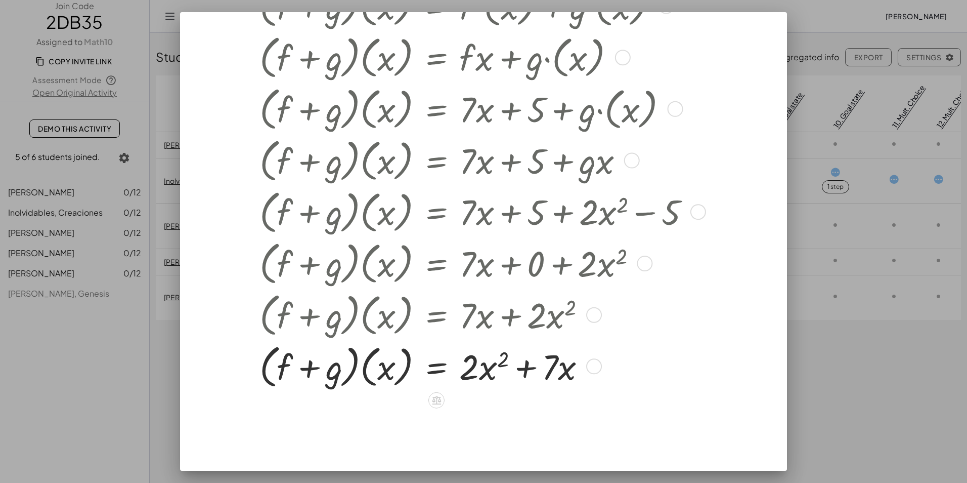
click at [597, 364] on div at bounding box center [594, 366] width 16 height 16
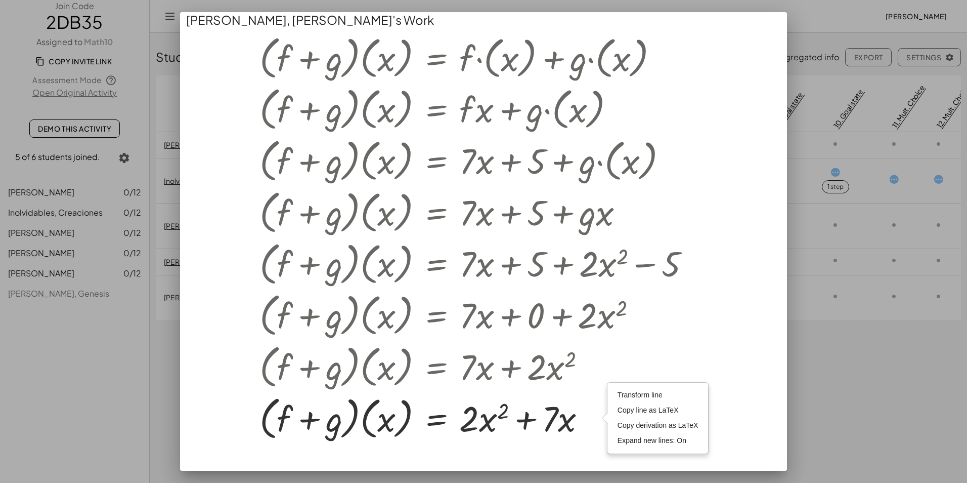
click at [857, 398] on div at bounding box center [483, 241] width 967 height 483
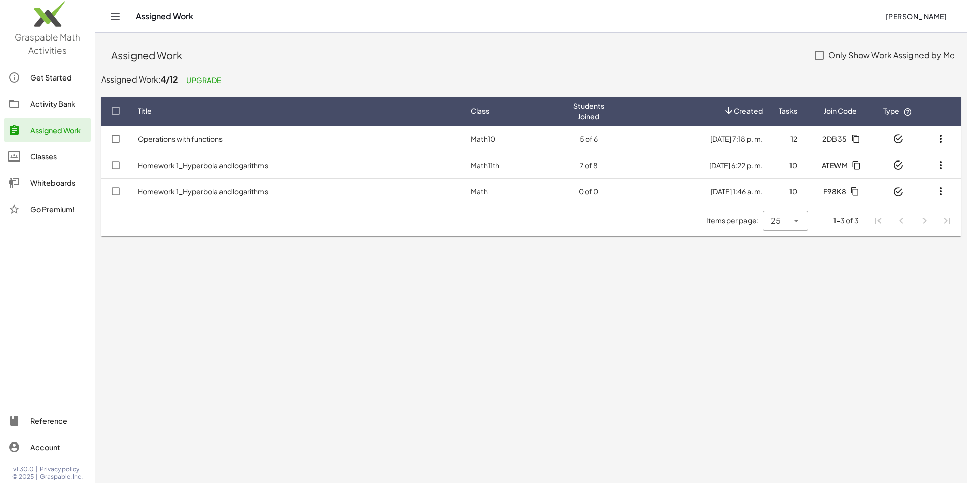
click at [61, 105] on div "Activity Bank" at bounding box center [58, 104] width 56 height 12
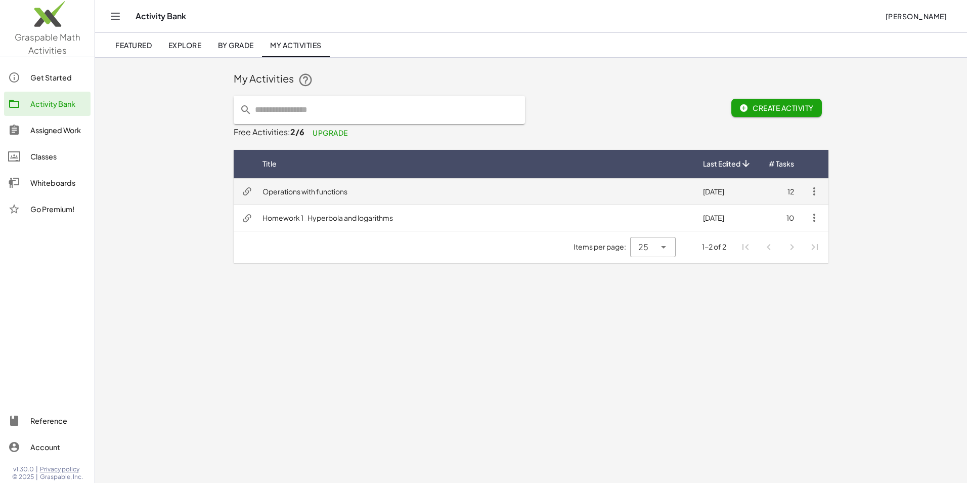
click at [328, 188] on td "Operations with functions" at bounding box center [474, 191] width 441 height 26
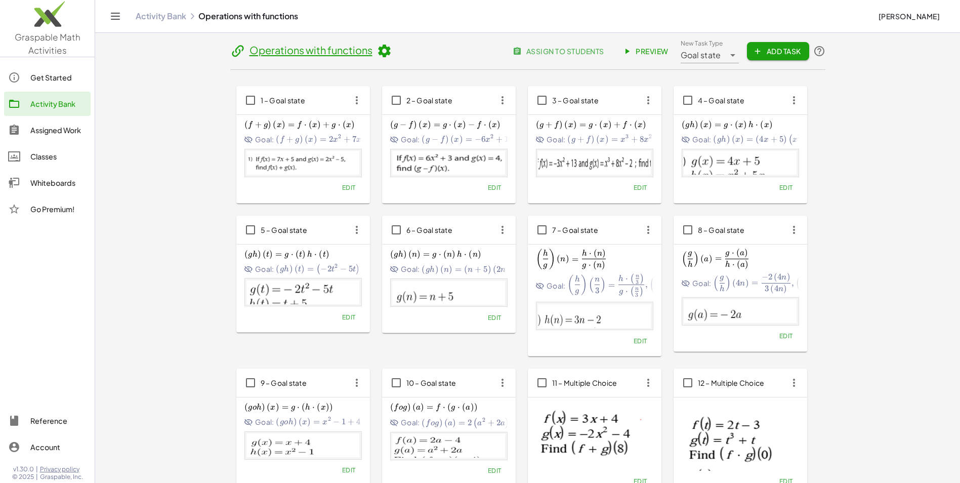
click at [354, 99] on icon "button" at bounding box center [356, 100] width 18 height 18
click at [344, 193] on button "Edit" at bounding box center [348, 188] width 26 height 14
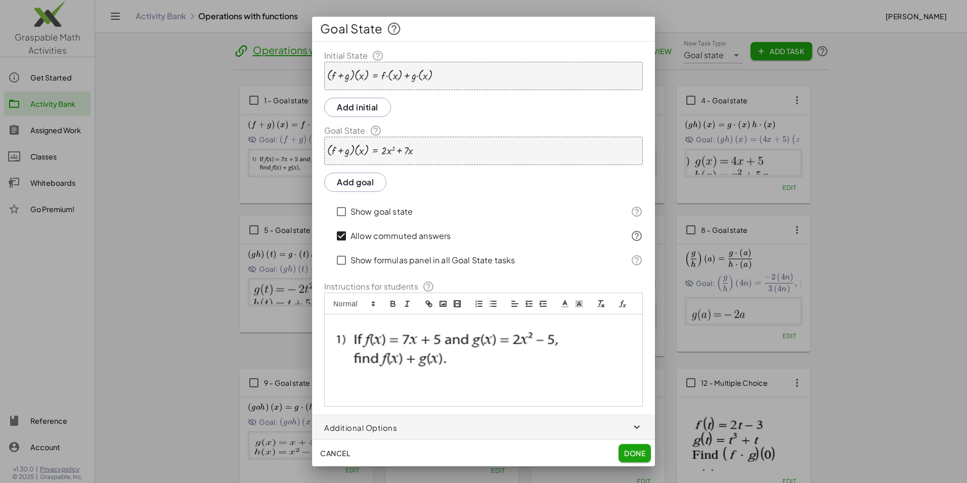
click at [967, 216] on html "Graspable Math Activities Get Started Activity Bank Assigned Work Classes White…" at bounding box center [483, 241] width 967 height 483
click at [632, 424] on icon "button" at bounding box center [638, 427] width 12 height 12
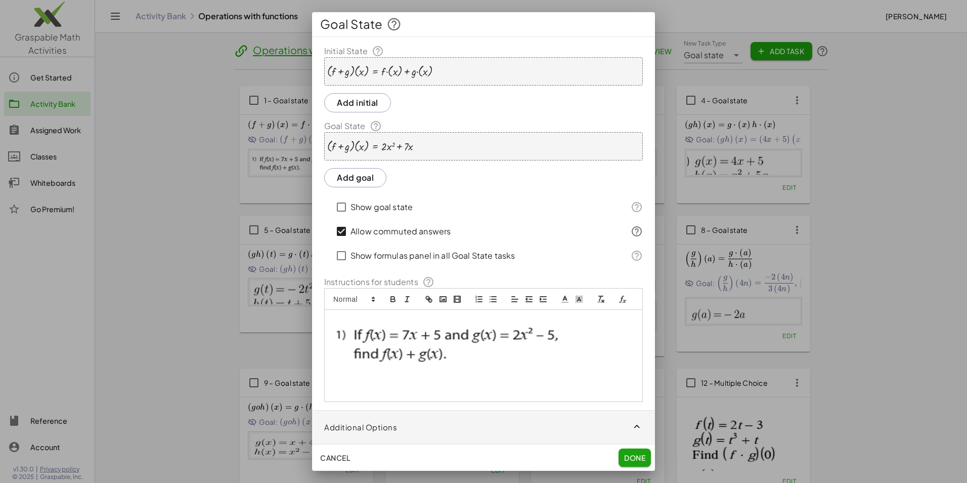
click at [631, 232] on icon at bounding box center [637, 231] width 12 height 12
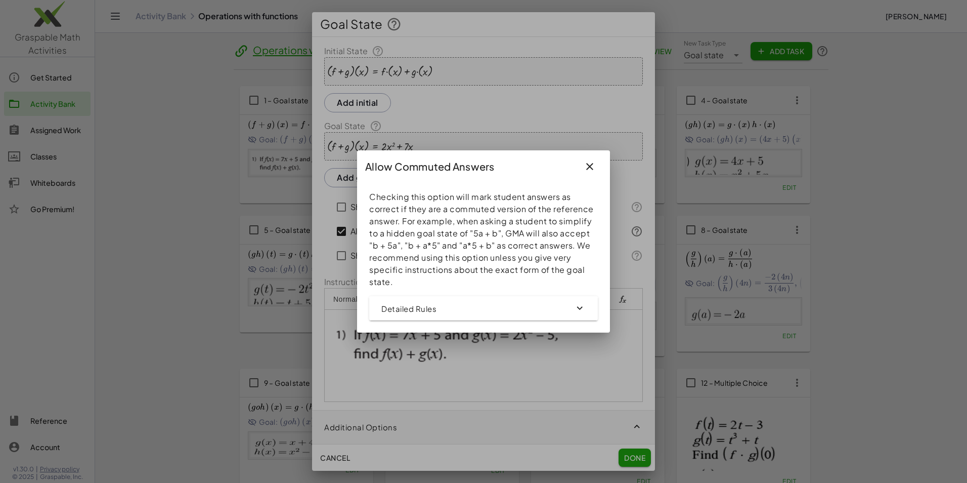
click at [578, 306] on icon "button" at bounding box center [581, 308] width 12 height 12
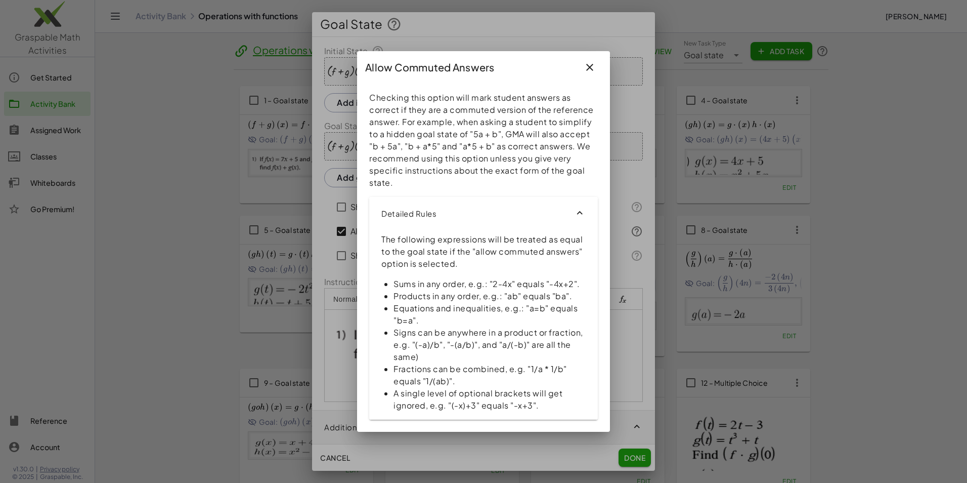
click at [585, 217] on icon "button" at bounding box center [581, 213] width 12 height 12
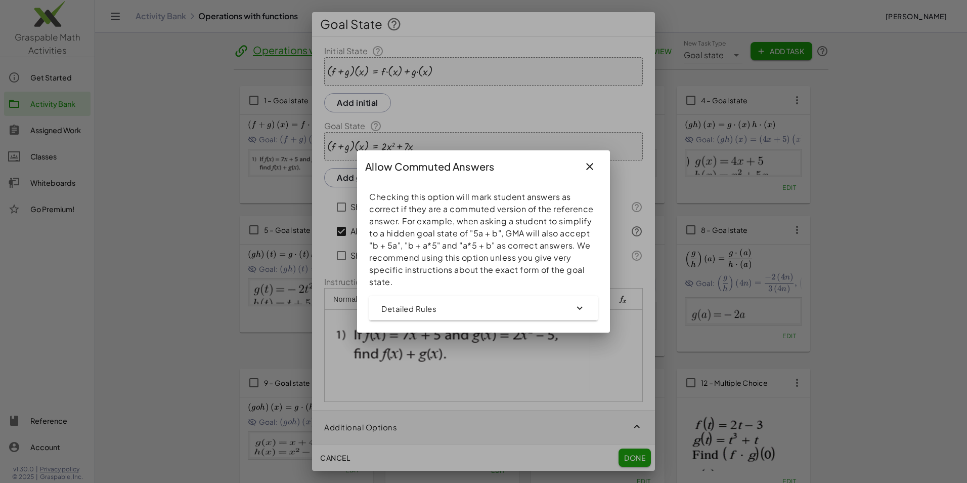
click at [591, 164] on icon "button" at bounding box center [590, 166] width 12 height 12
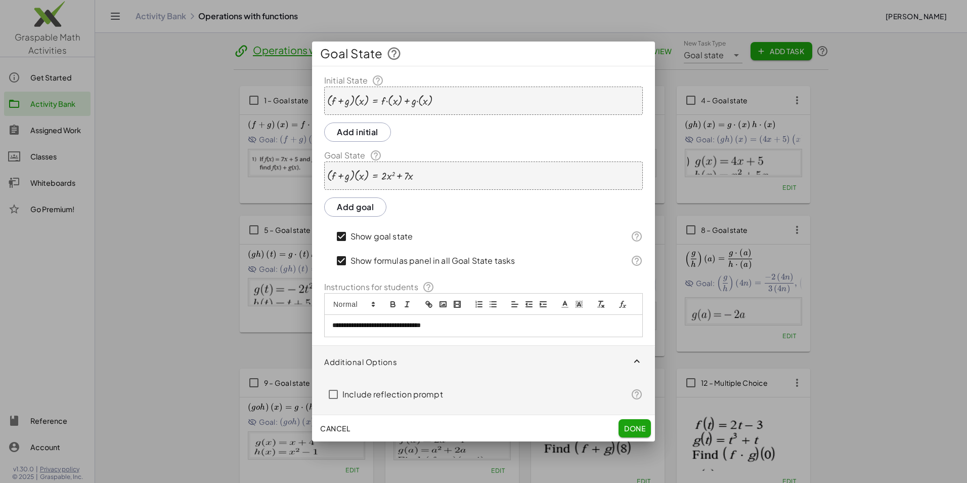
click at [345, 421] on button "Cancel" at bounding box center [335, 428] width 38 height 18
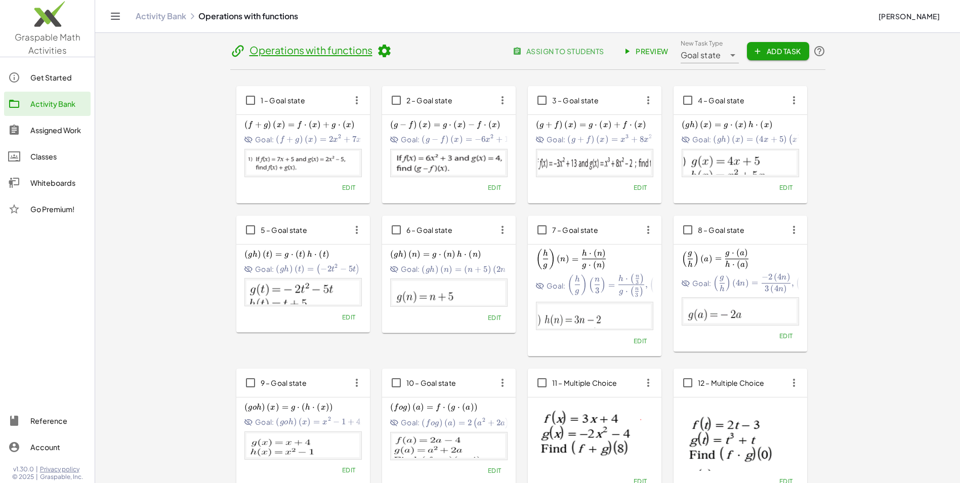
click at [333, 183] on div "Edit" at bounding box center [302, 188] width 117 height 14
click at [350, 192] on button "Edit" at bounding box center [348, 188] width 26 height 14
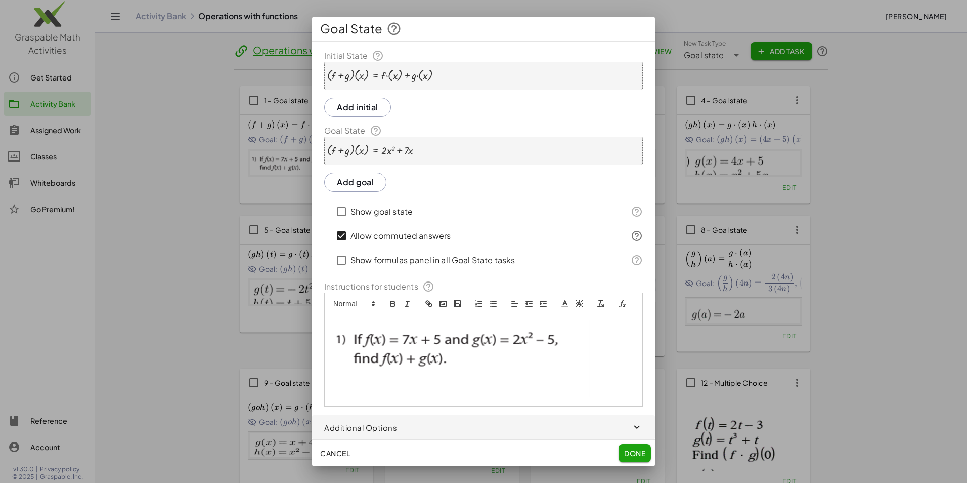
click at [396, 28] on icon at bounding box center [393, 28] width 15 height 15
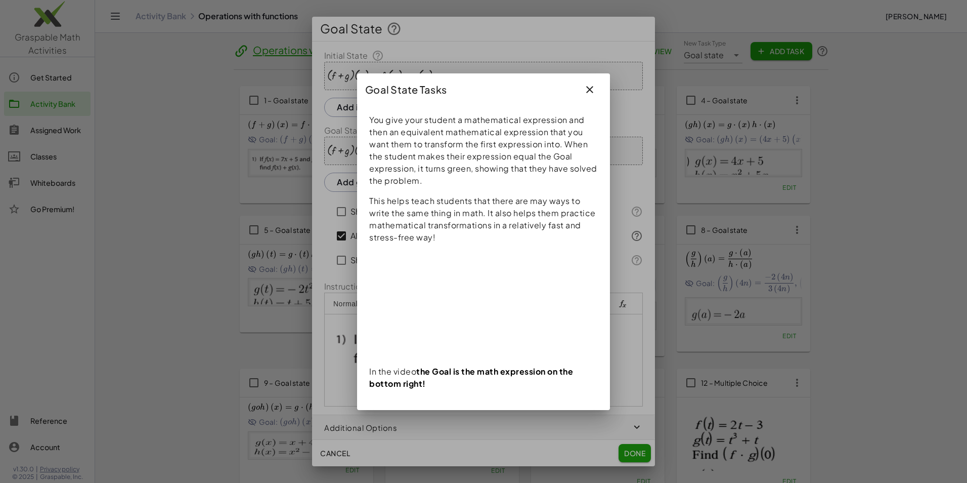
click at [593, 91] on icon "button" at bounding box center [590, 89] width 12 height 12
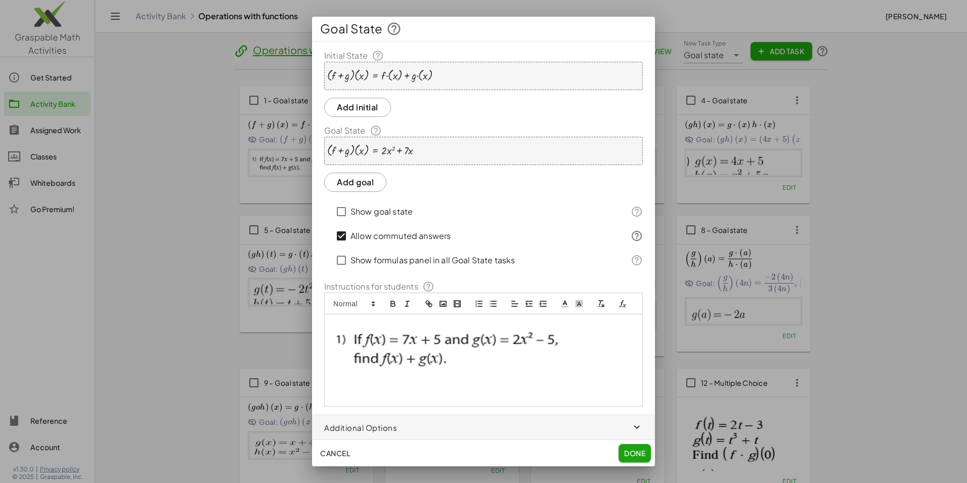
click at [447, 78] on div "· ( + f + g ) · ( x ) = + · f · ( x ) + · g · ( x )" at bounding box center [483, 76] width 319 height 28
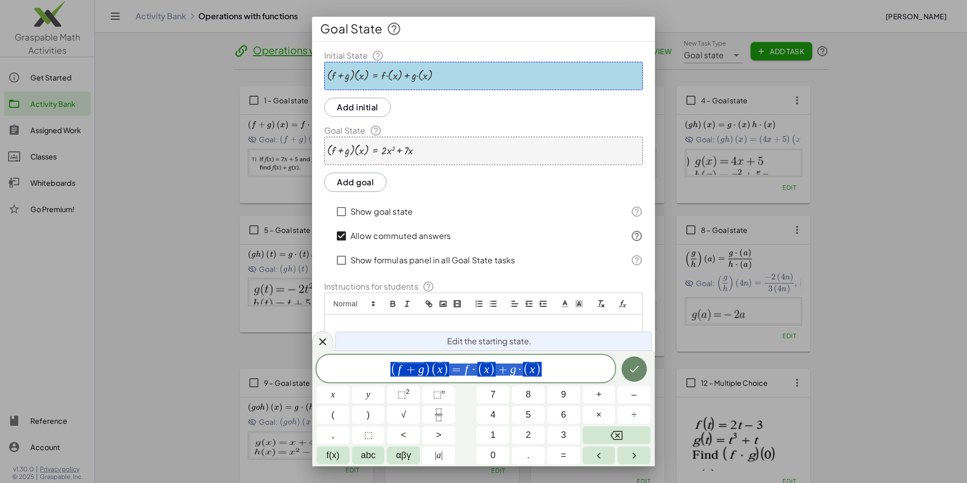
click at [640, 361] on button "Done" at bounding box center [634, 368] width 25 height 25
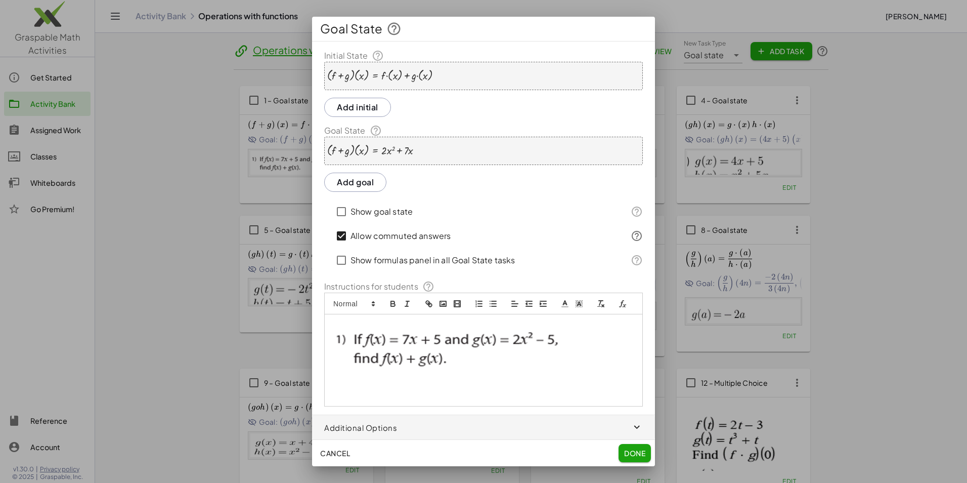
click at [150, 202] on div at bounding box center [483, 241] width 967 height 483
drag, startPoint x: 638, startPoint y: 450, endPoint x: 646, endPoint y: 424, distance: 27.4
click at [638, 450] on span "Done" at bounding box center [634, 452] width 21 height 9
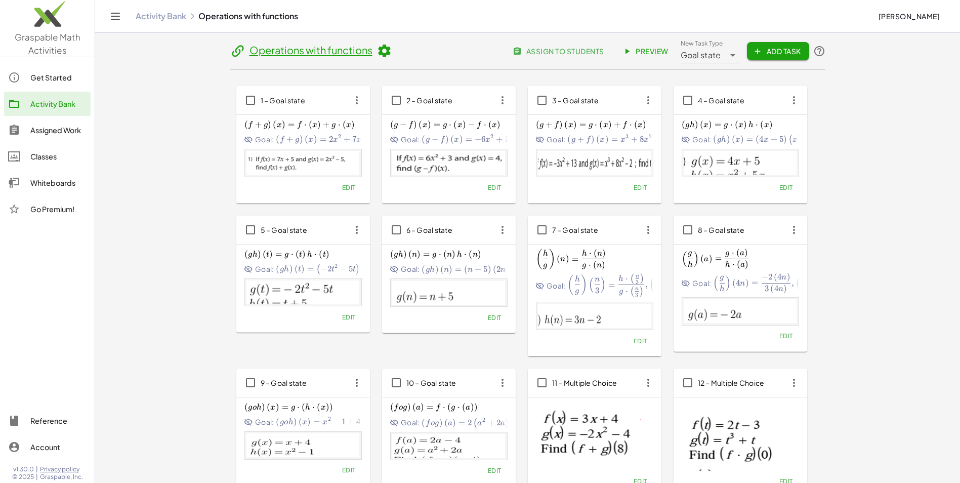
click at [663, 52] on span "Preview" at bounding box center [646, 51] width 44 height 9
click at [67, 126] on div "Assigned Work" at bounding box center [58, 130] width 56 height 12
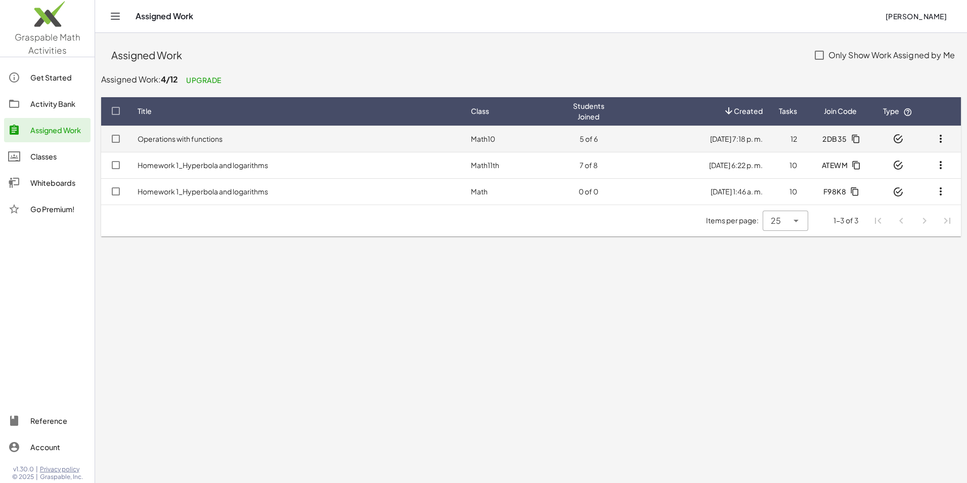
click at [414, 141] on td "Operations with functions" at bounding box center [295, 138] width 333 height 26
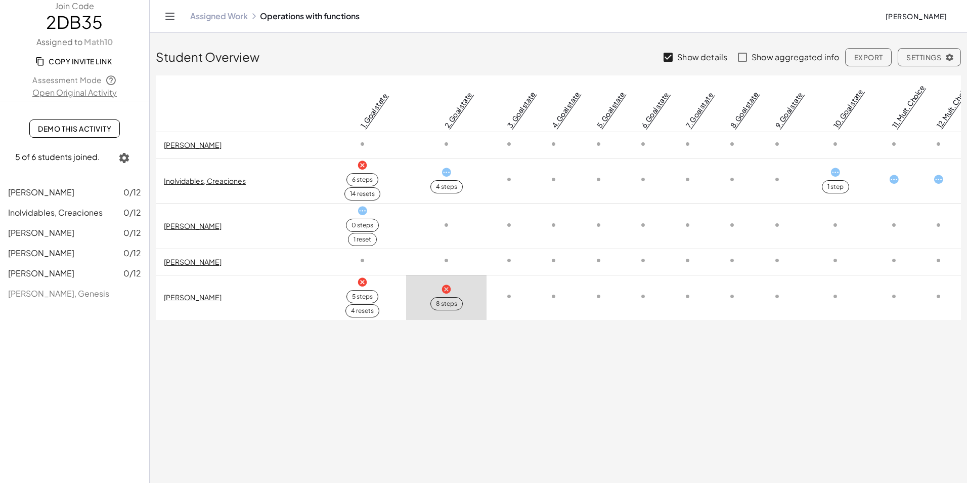
click at [365, 284] on icon at bounding box center [362, 282] width 11 height 11
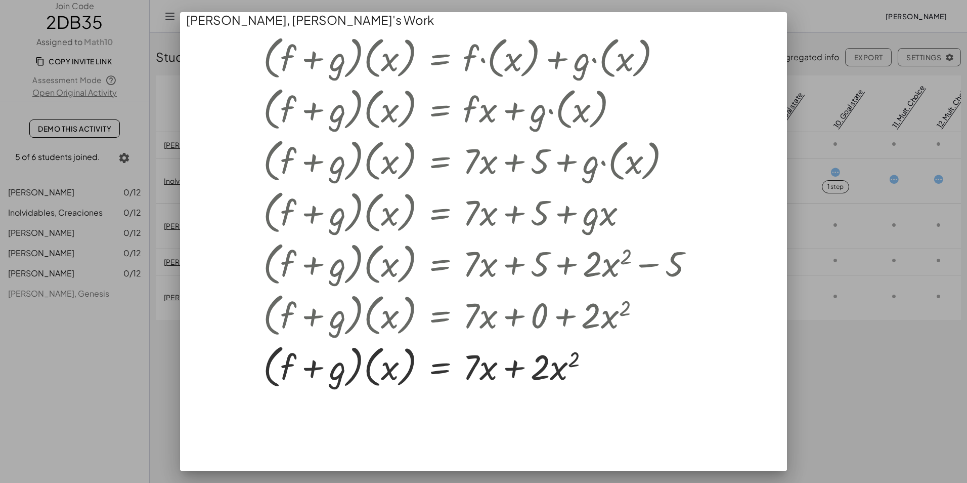
click at [862, 380] on div at bounding box center [483, 241] width 967 height 483
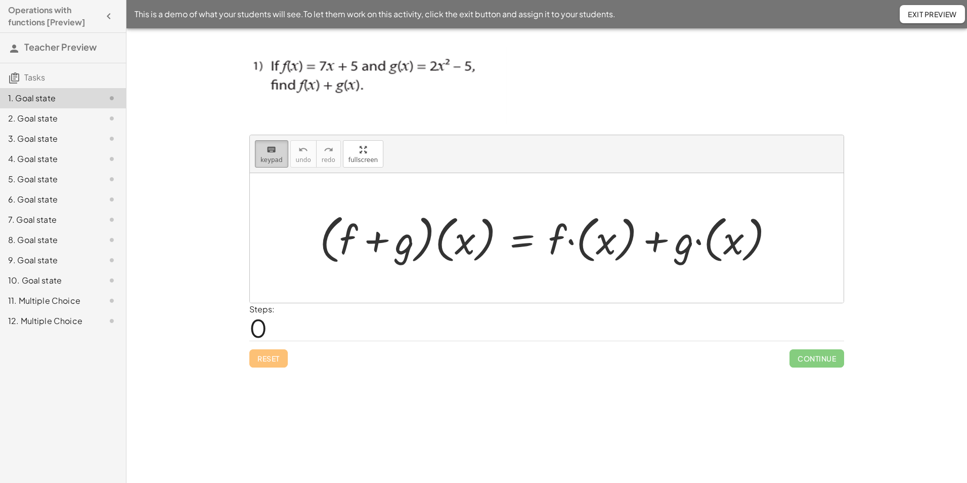
click at [271, 161] on span "keypad" at bounding box center [271, 159] width 22 height 7
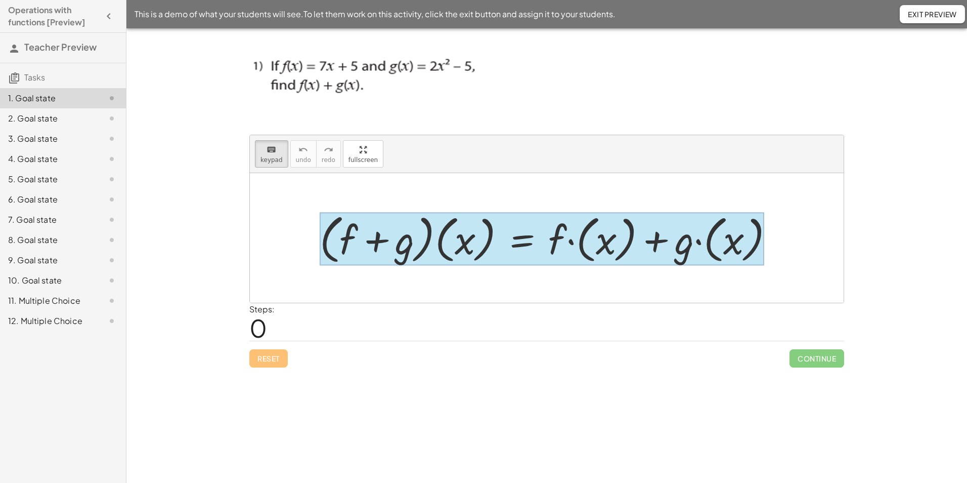
click at [502, 243] on div at bounding box center [542, 238] width 445 height 53
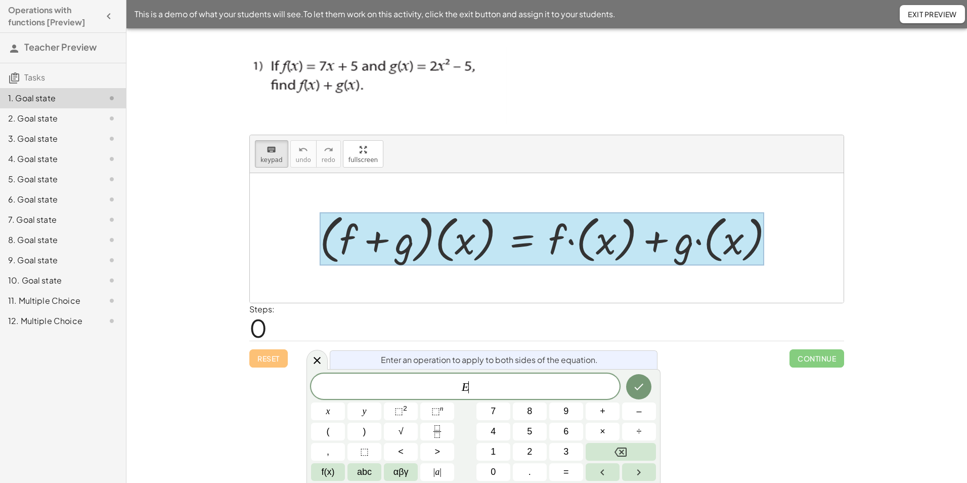
click at [479, 376] on div "E ​" at bounding box center [465, 385] width 309 height 25
click at [397, 413] on span "⬚" at bounding box center [399, 411] width 9 height 10
click at [631, 381] on button "Done" at bounding box center [638, 383] width 25 height 25
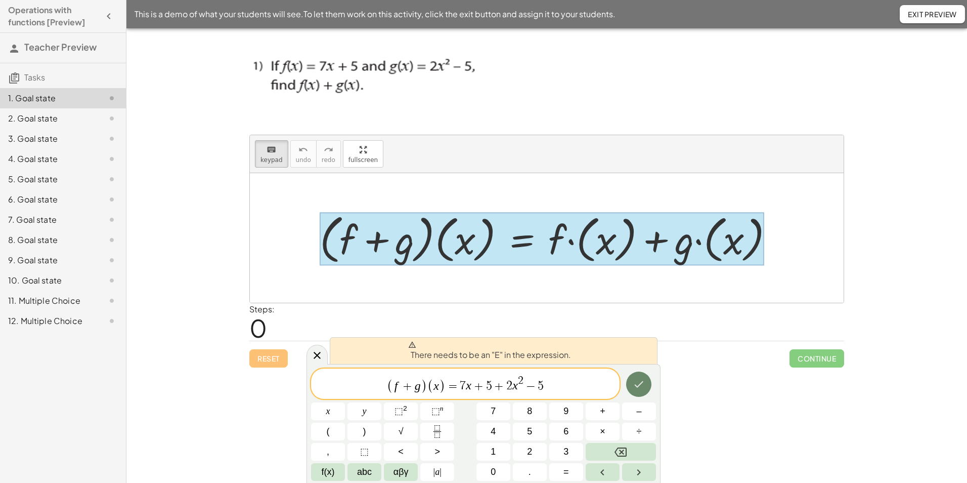
click at [635, 380] on icon "Done" at bounding box center [639, 384] width 12 height 12
click at [639, 382] on icon "Done" at bounding box center [639, 384] width 12 height 12
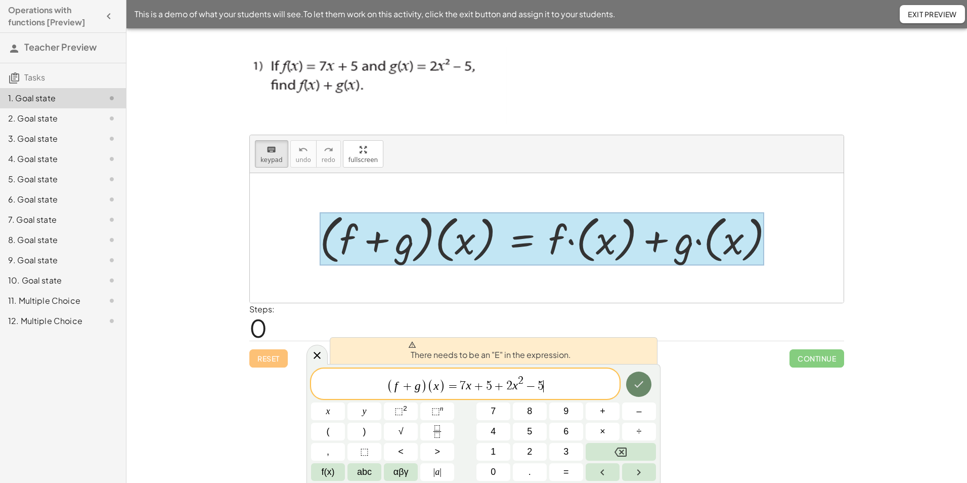
click at [639, 382] on icon "Done" at bounding box center [639, 384] width 12 height 12
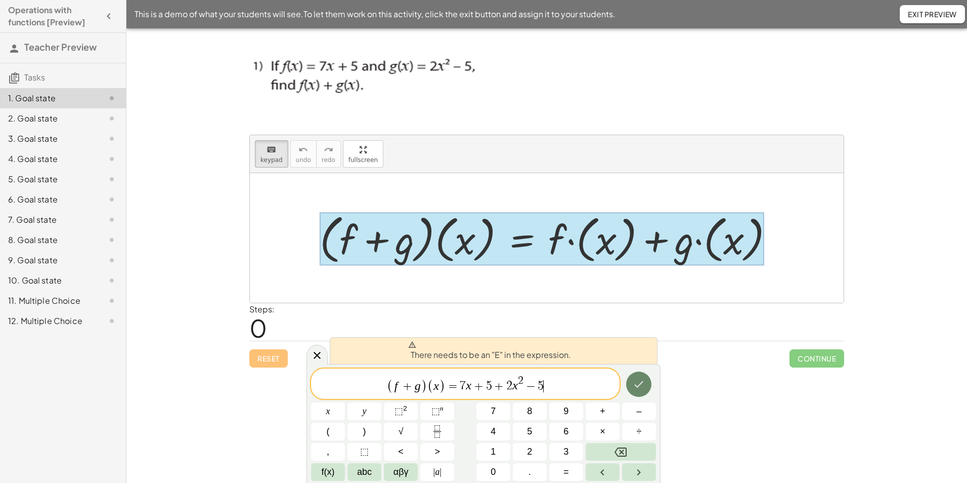
click at [639, 382] on icon "Done" at bounding box center [639, 384] width 12 height 12
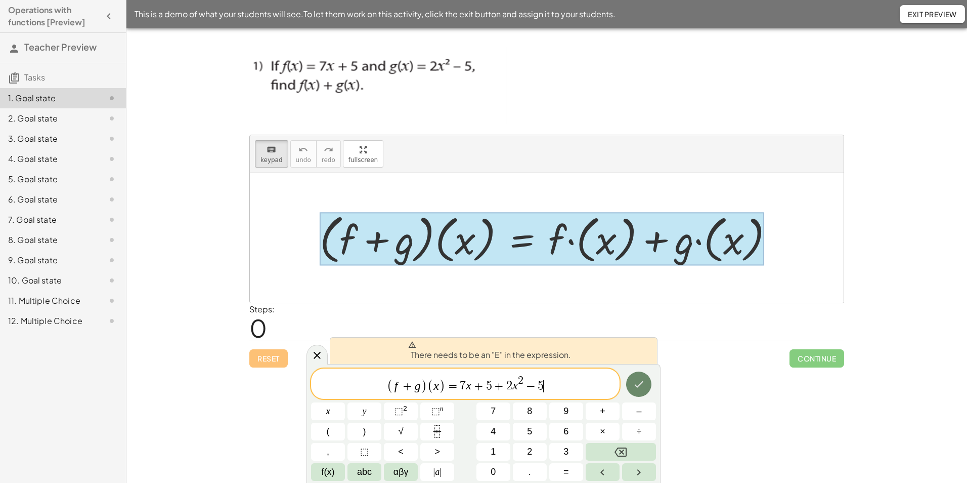
click at [639, 382] on icon "Done" at bounding box center [639, 384] width 12 height 12
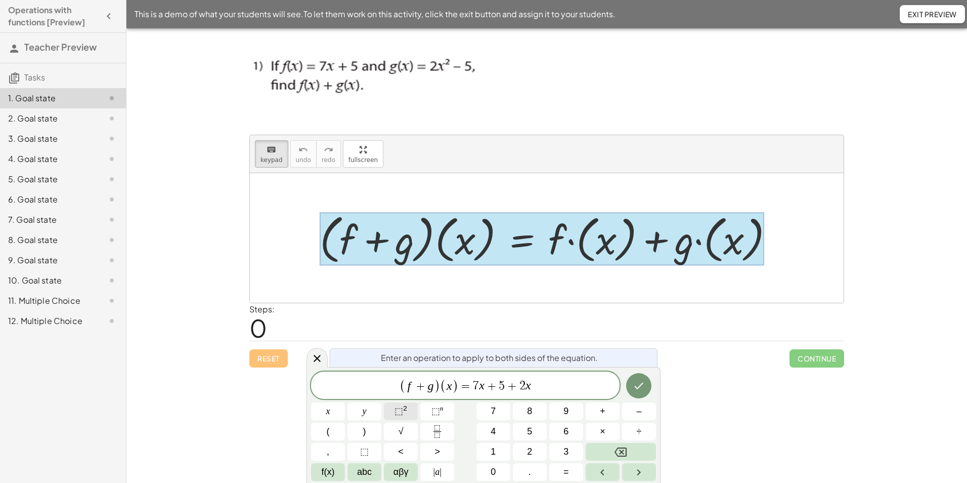
click at [411, 408] on button "⬚ 2" at bounding box center [401, 411] width 34 height 18
click at [635, 385] on icon "Done" at bounding box center [639, 384] width 12 height 12
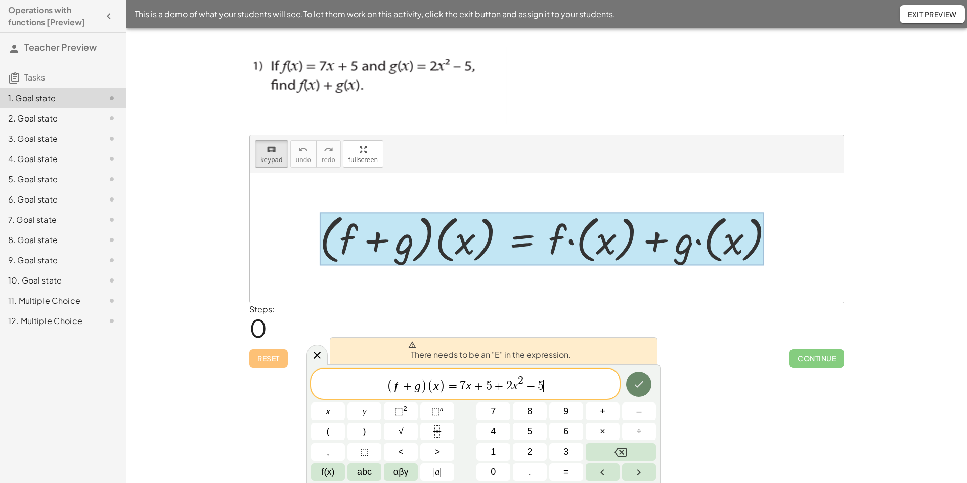
click at [635, 385] on icon "Done" at bounding box center [639, 384] width 12 height 12
click at [500, 351] on span "There needs to be an "E" in the expression." at bounding box center [489, 350] width 163 height 20
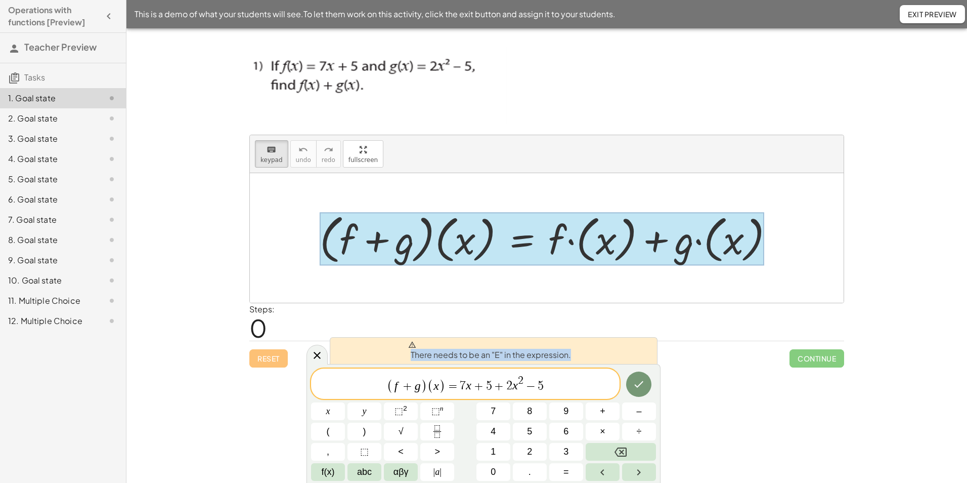
click at [500, 351] on span "There needs to be an "E" in the expression." at bounding box center [489, 350] width 163 height 20
click at [411, 344] on icon at bounding box center [412, 344] width 8 height 7
drag, startPoint x: 411, startPoint y: 344, endPoint x: 458, endPoint y: 387, distance: 64.1
click at [458, 387] on span "=" at bounding box center [453, 386] width 15 height 12
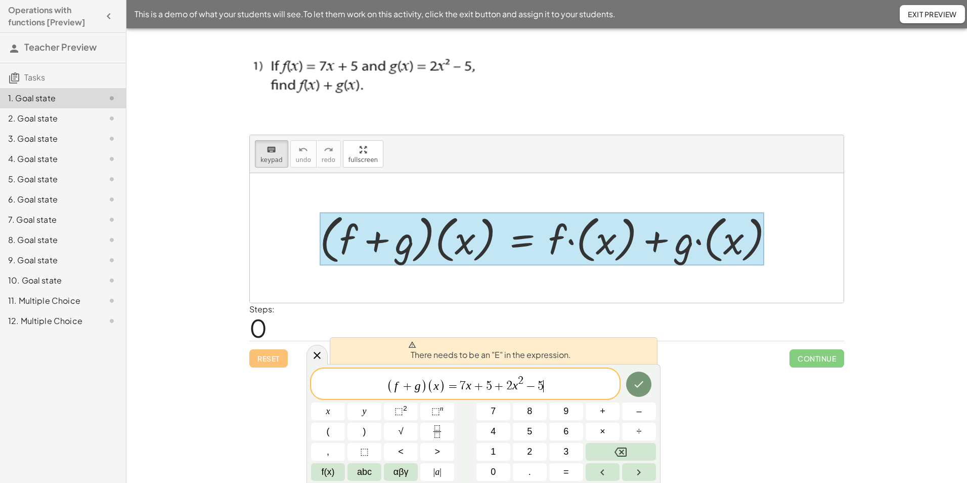
click at [548, 389] on span "( f + g ) ( x ) = 7 x + 5 + 2 x 2 − 5 ​" at bounding box center [465, 384] width 309 height 20
click at [549, 386] on span "( f + g ) ( x ) = 7 x + 5 + 2 x 2 − 5 ​" at bounding box center [465, 384] width 309 height 20
click at [642, 387] on icon "Done" at bounding box center [639, 384] width 12 height 12
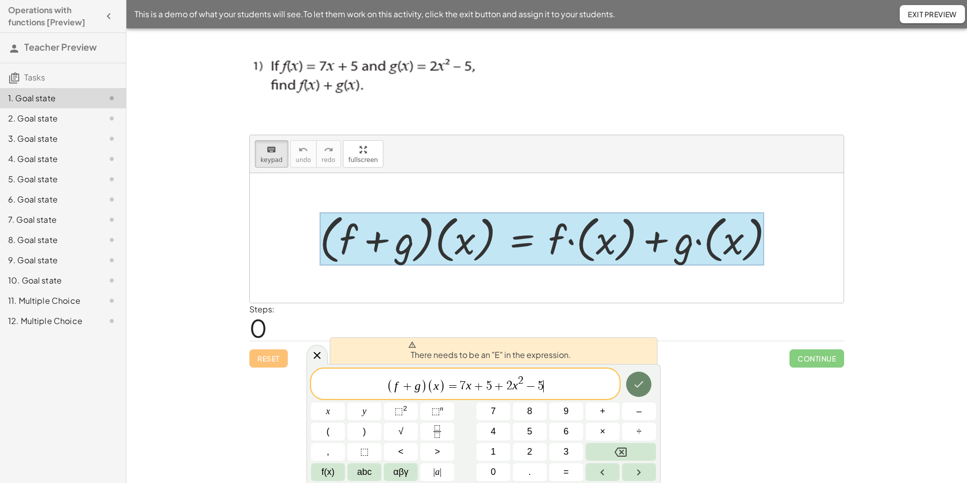
click at [642, 387] on icon "Done" at bounding box center [639, 384] width 12 height 12
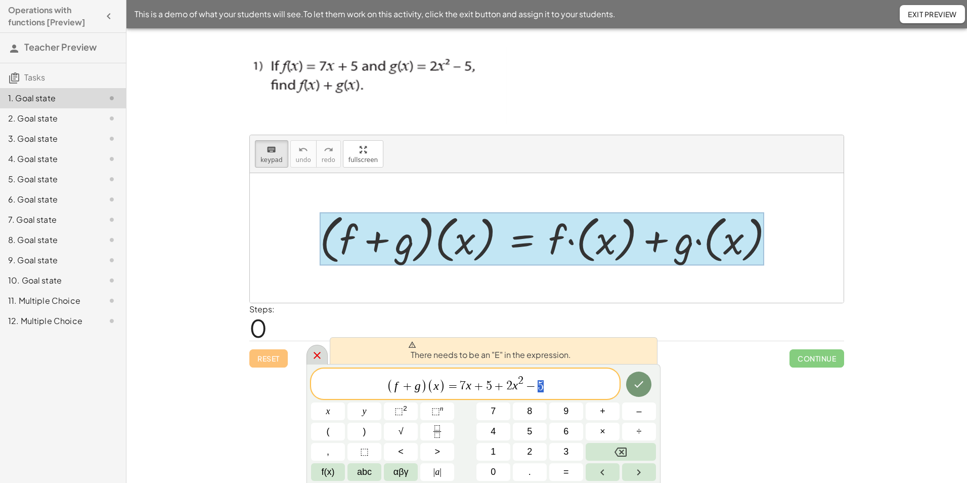
click at [317, 352] on icon at bounding box center [317, 355] width 12 height 12
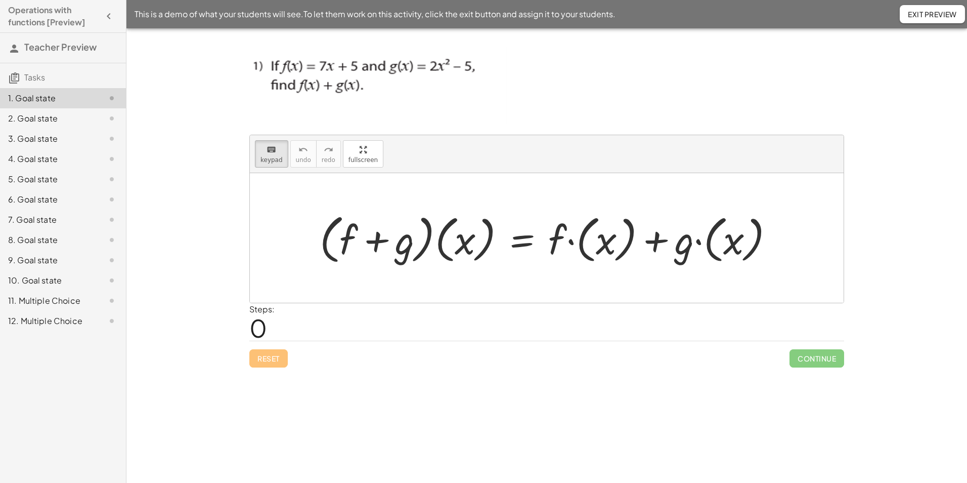
click at [569, 244] on div at bounding box center [551, 238] width 472 height 58
click at [274, 156] on span "keypad" at bounding box center [271, 159] width 22 height 7
click at [593, 247] on div at bounding box center [551, 238] width 472 height 58
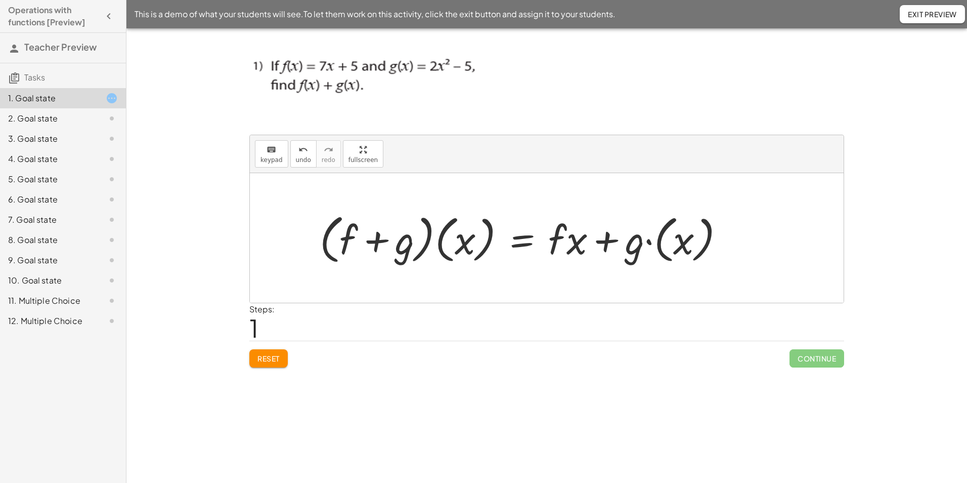
click at [569, 230] on div at bounding box center [526, 238] width 423 height 58
click at [573, 250] on div at bounding box center [526, 238] width 423 height 58
click at [263, 155] on button "keyboard keypad" at bounding box center [271, 153] width 33 height 27
click at [559, 243] on div at bounding box center [567, 238] width 39 height 47
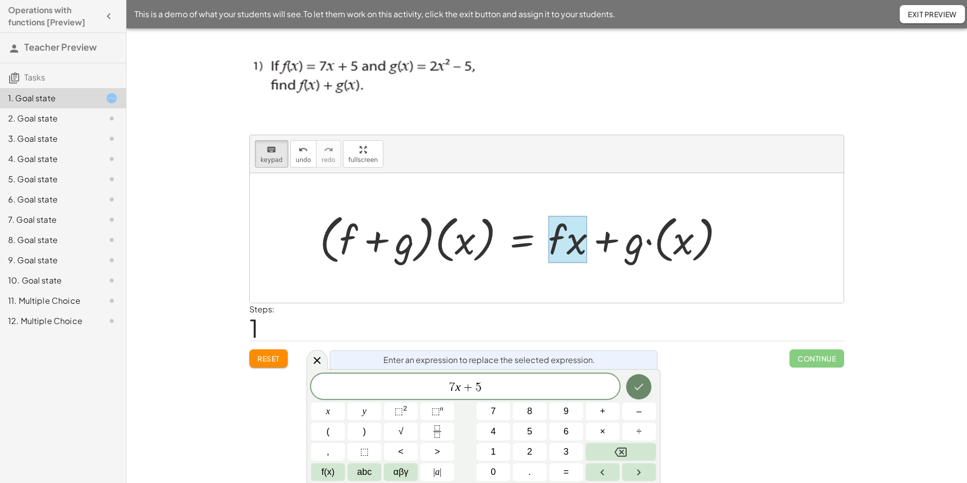
click at [634, 383] on icon "Done" at bounding box center [639, 386] width 12 height 12
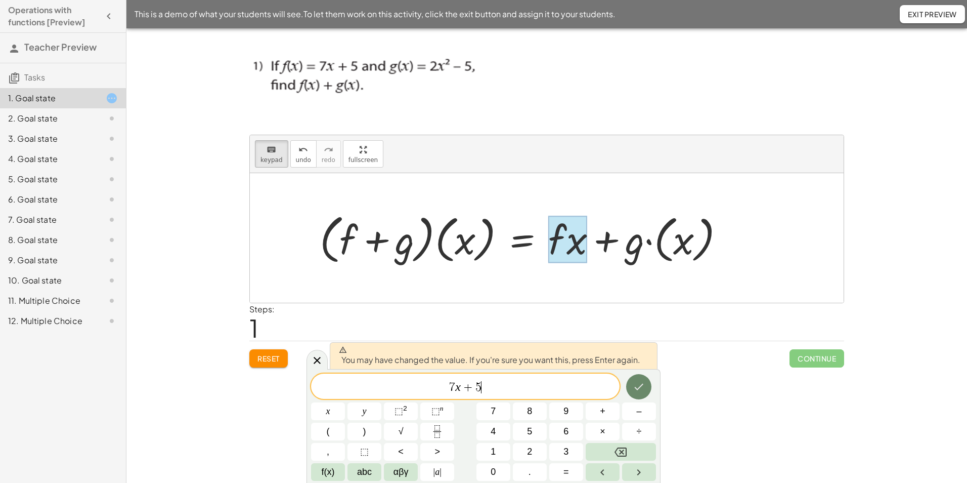
click at [637, 385] on icon "Done" at bounding box center [639, 386] width 12 height 12
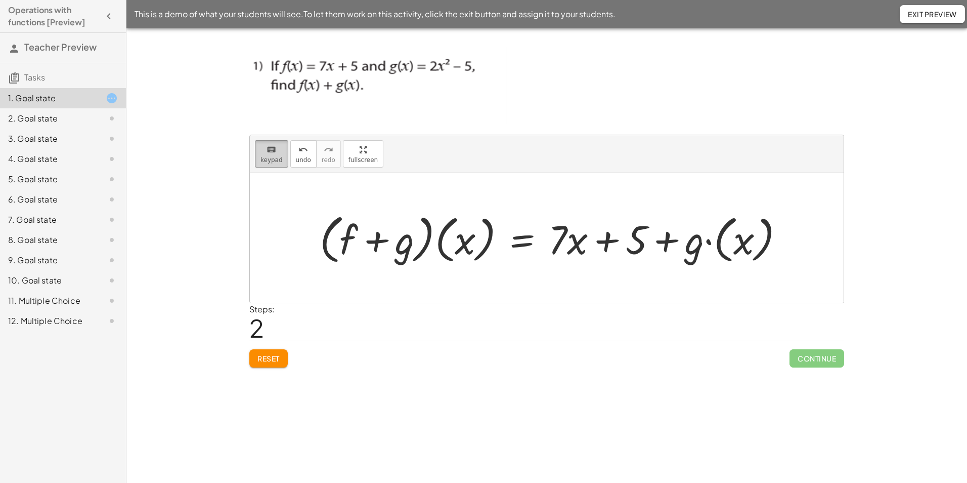
click at [264, 155] on button "keyboard keypad" at bounding box center [271, 153] width 33 height 27
click at [755, 250] on div at bounding box center [556, 238] width 483 height 58
drag, startPoint x: 717, startPoint y: 244, endPoint x: 693, endPoint y: 255, distance: 26.5
click at [693, 255] on div at bounding box center [556, 238] width 483 height 58
drag, startPoint x: 750, startPoint y: 240, endPoint x: 687, endPoint y: 250, distance: 63.0
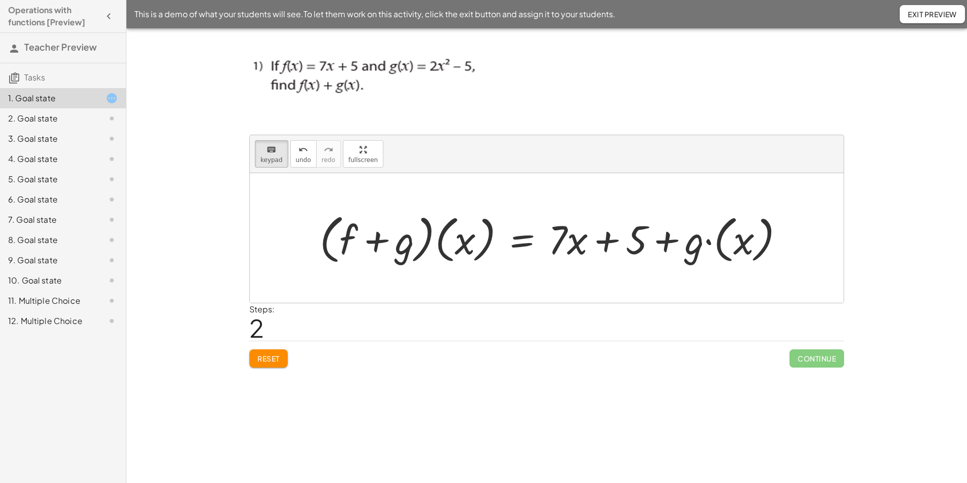
click at [683, 252] on div at bounding box center [556, 238] width 483 height 58
drag, startPoint x: 697, startPoint y: 247, endPoint x: 759, endPoint y: 246, distance: 61.7
click at [759, 246] on div at bounding box center [556, 238] width 483 height 58
click at [747, 253] on div at bounding box center [556, 238] width 483 height 58
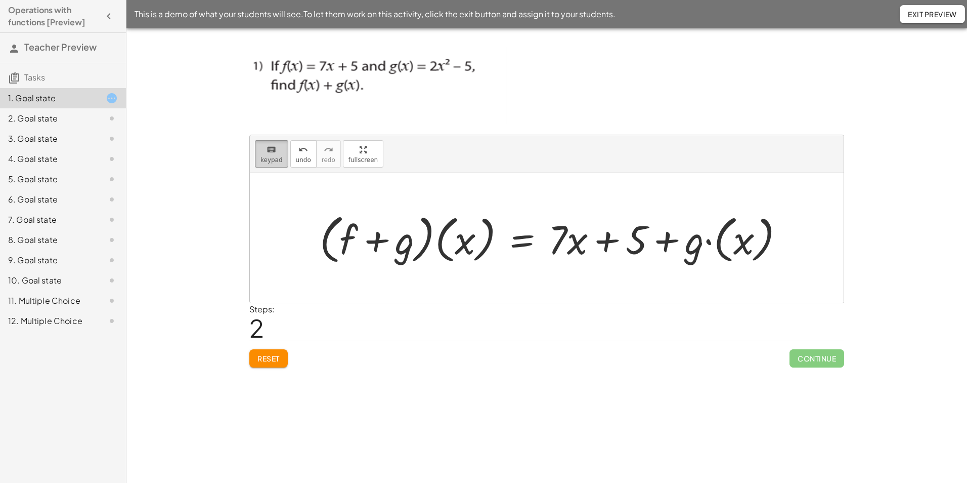
click at [268, 158] on span "keypad" at bounding box center [271, 159] width 22 height 7
click at [743, 255] on div at bounding box center [556, 238] width 483 height 58
click at [714, 249] on div at bounding box center [531, 238] width 433 height 58
click at [267, 154] on icon "keyboard" at bounding box center [272, 150] width 10 height 12
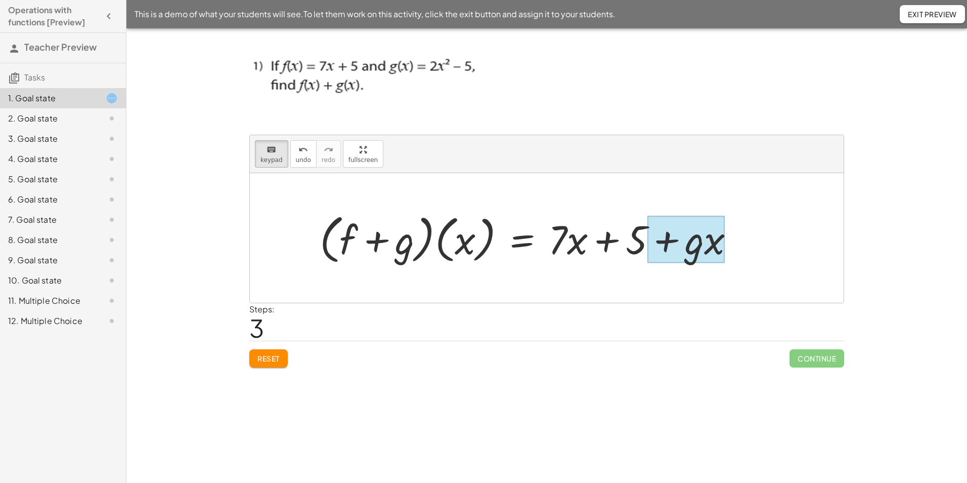
click at [706, 257] on div at bounding box center [686, 238] width 78 height 47
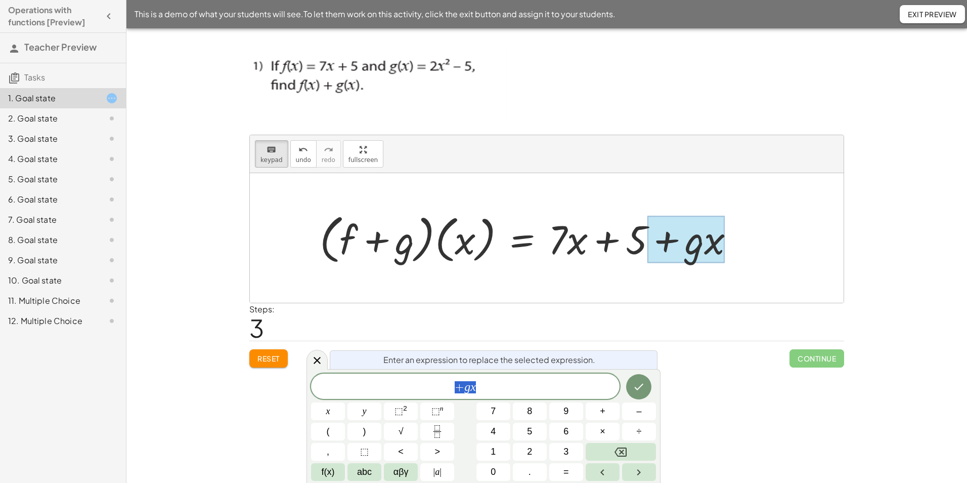
click at [694, 251] on div at bounding box center [686, 238] width 78 height 47
click at [490, 380] on span "+ g x ​" at bounding box center [465, 387] width 309 height 14
click at [406, 405] on sup "2" at bounding box center [405, 408] width 4 height 8
click at [637, 383] on icon "Done" at bounding box center [639, 384] width 12 height 12
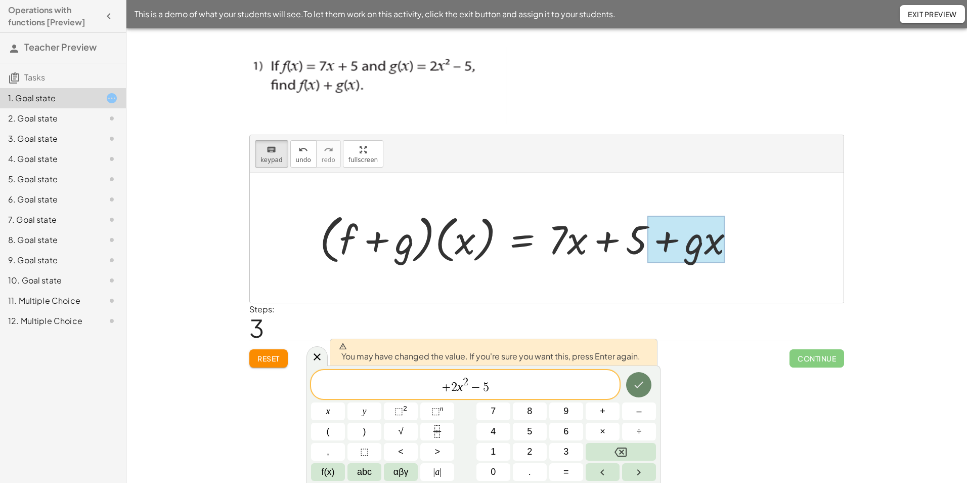
click at [637, 383] on icon "Done" at bounding box center [639, 384] width 12 height 12
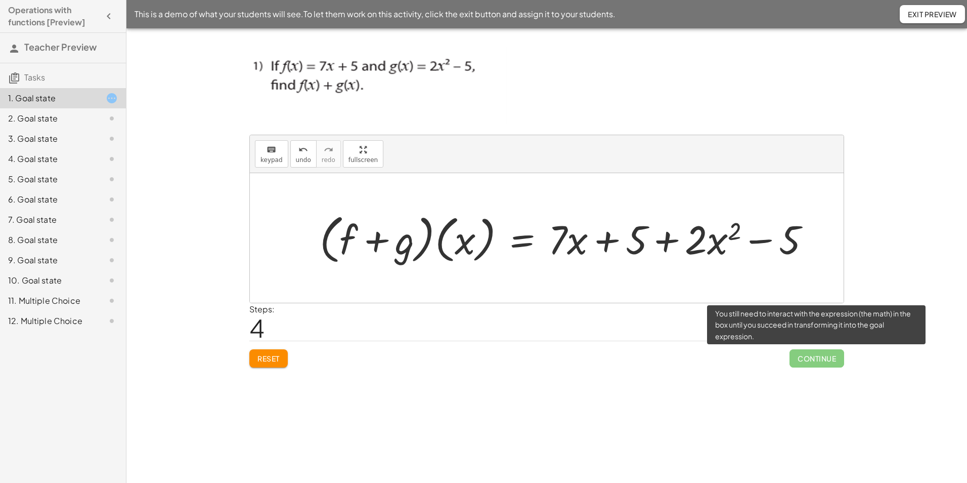
click at [824, 359] on span "Continue" at bounding box center [817, 358] width 55 height 18
click at [811, 356] on span "Continue" at bounding box center [817, 358] width 55 height 18
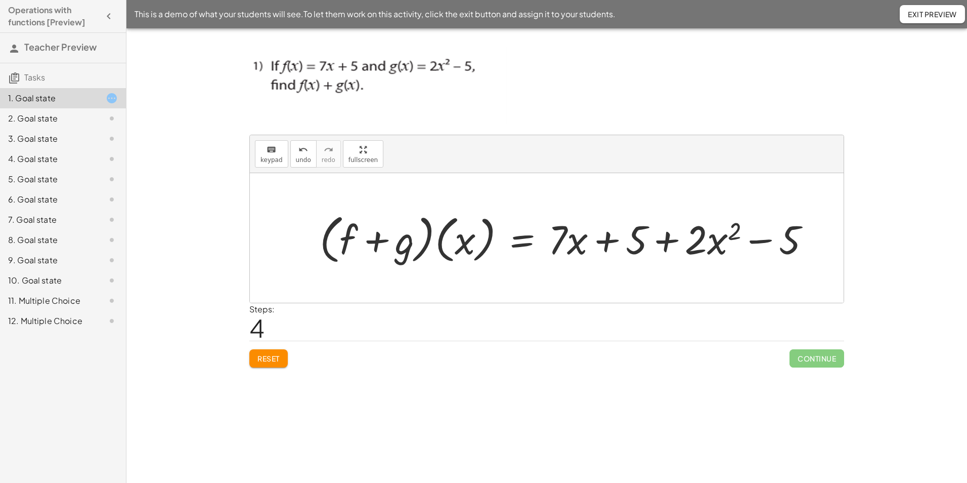
click at [811, 356] on span "Continue" at bounding box center [817, 358] width 55 height 18
click at [636, 243] on div at bounding box center [569, 238] width 509 height 58
click at [265, 161] on span "keypad" at bounding box center [271, 159] width 22 height 7
click at [577, 246] on div at bounding box center [567, 238] width 39 height 47
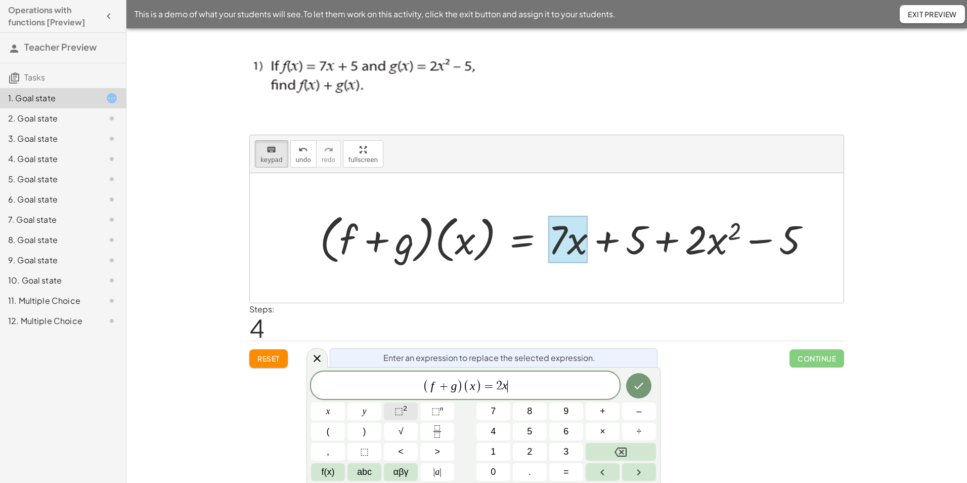
click at [403, 410] on sup "2" at bounding box center [405, 408] width 4 height 8
click at [630, 390] on button "Done" at bounding box center [638, 383] width 25 height 25
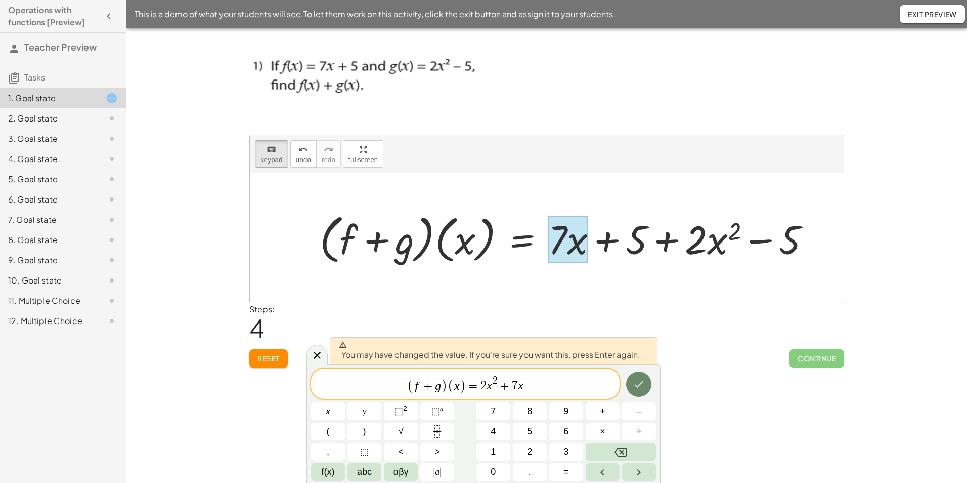
click at [632, 388] on button "Done" at bounding box center [638, 383] width 25 height 25
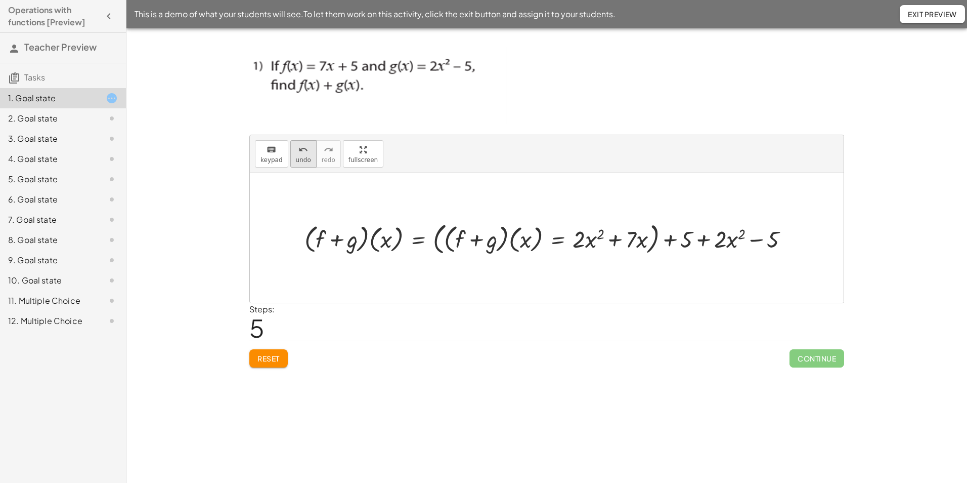
click at [296, 154] on div "undo" at bounding box center [303, 149] width 15 height 12
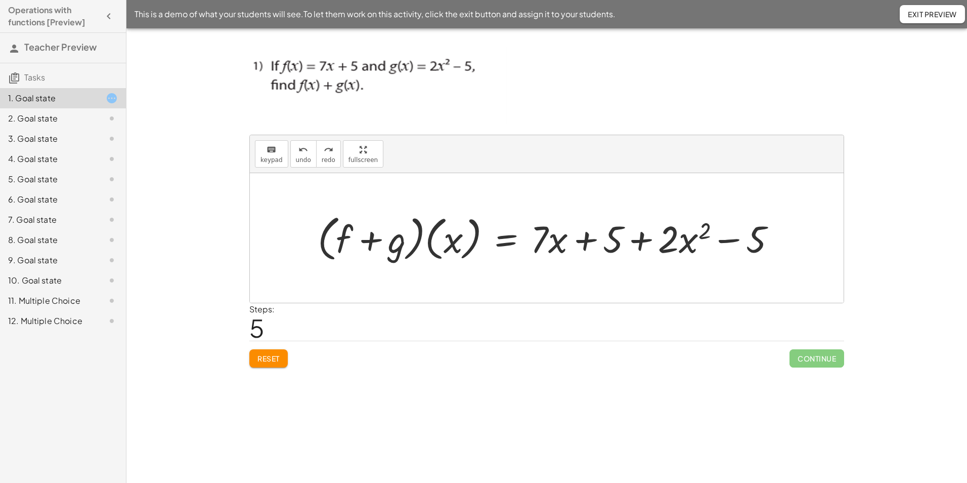
click at [484, 261] on div at bounding box center [551, 237] width 476 height 55
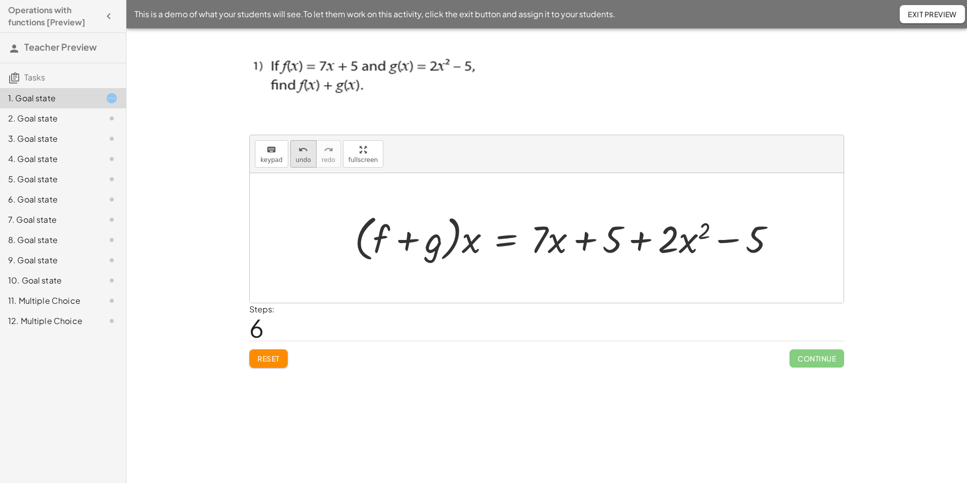
click at [305, 163] on span "undo" at bounding box center [303, 159] width 15 height 7
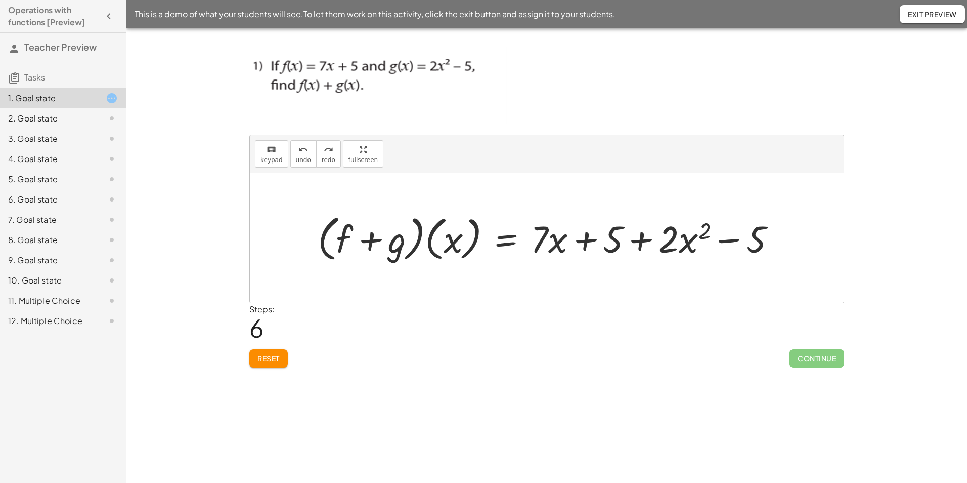
click at [502, 242] on div at bounding box center [551, 237] width 476 height 55
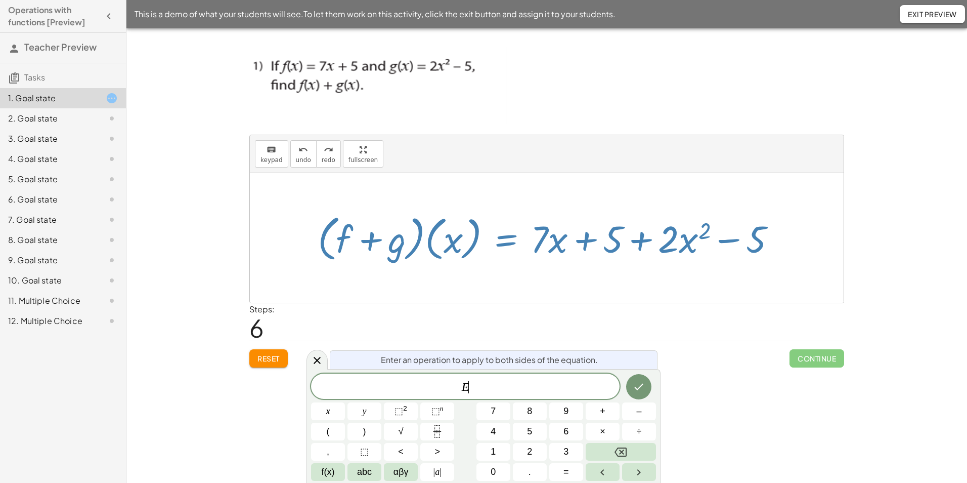
click at [509, 246] on div at bounding box center [551, 237] width 476 height 55
click at [493, 391] on span "E ​" at bounding box center [465, 387] width 309 height 14
click at [405, 411] on sup "2" at bounding box center [405, 408] width 4 height 8
click at [634, 382] on icon "Done" at bounding box center [639, 384] width 12 height 12
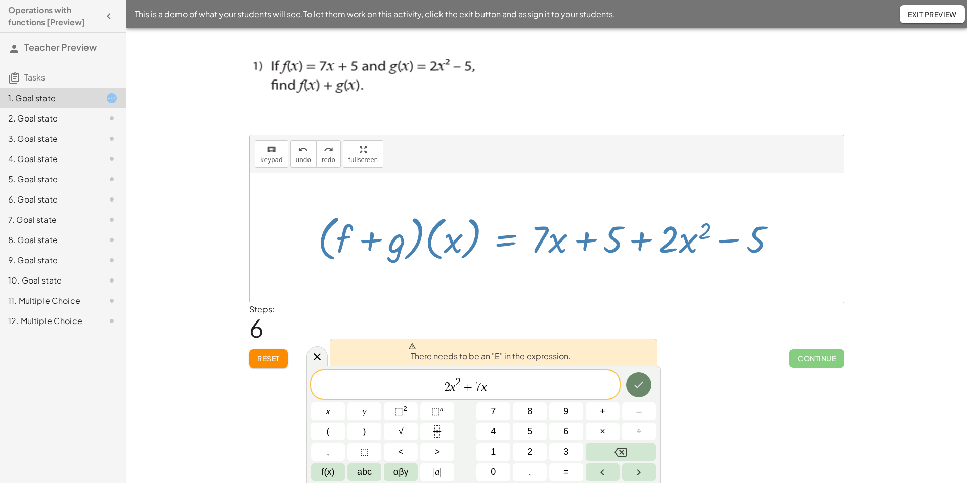
click at [634, 382] on icon "Done" at bounding box center [639, 384] width 12 height 12
click at [445, 386] on span "2" at bounding box center [447, 387] width 6 height 12
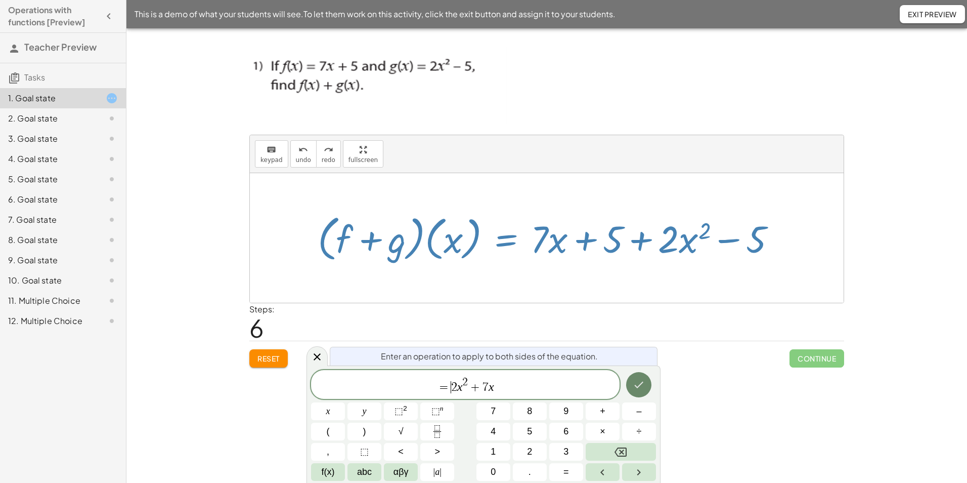
click at [635, 385] on icon "Done" at bounding box center [639, 384] width 12 height 12
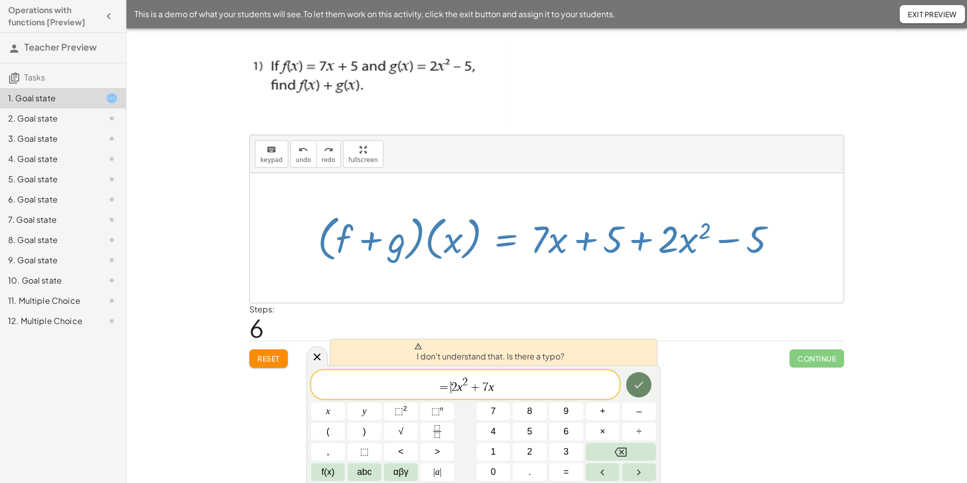
click at [635, 385] on icon "Done" at bounding box center [639, 384] width 12 height 12
click at [431, 389] on span "= ​ 2 x 2 + 7 x" at bounding box center [465, 385] width 309 height 18
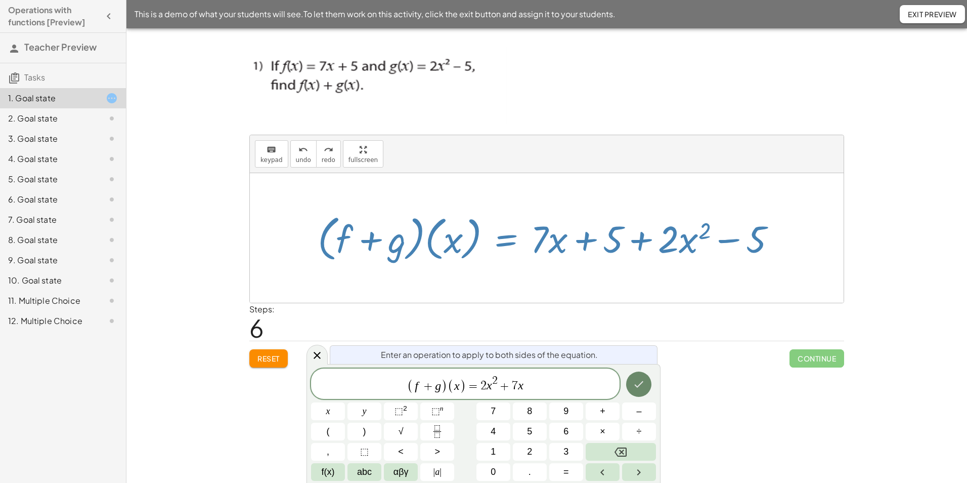
click at [644, 380] on icon "Done" at bounding box center [639, 384] width 12 height 12
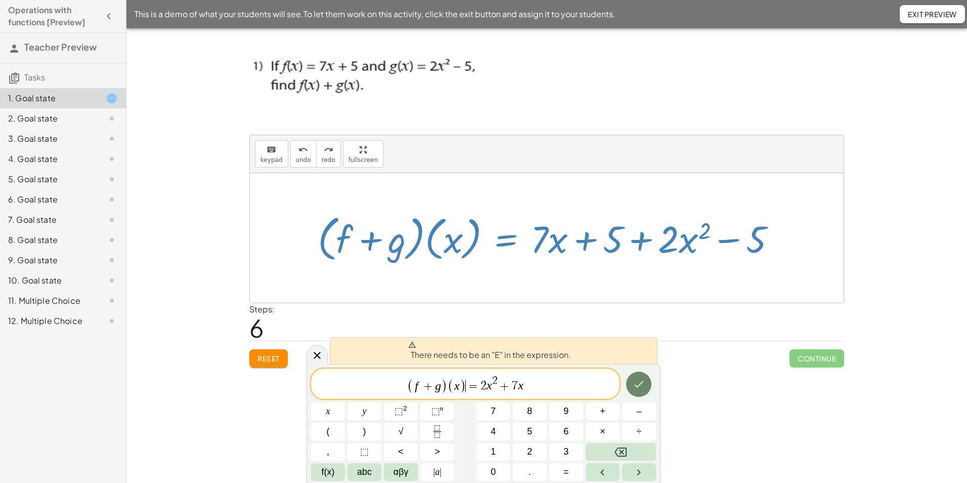
click at [644, 380] on icon "Done" at bounding box center [639, 384] width 12 height 12
click at [641, 381] on icon "Done" at bounding box center [639, 384] width 12 height 12
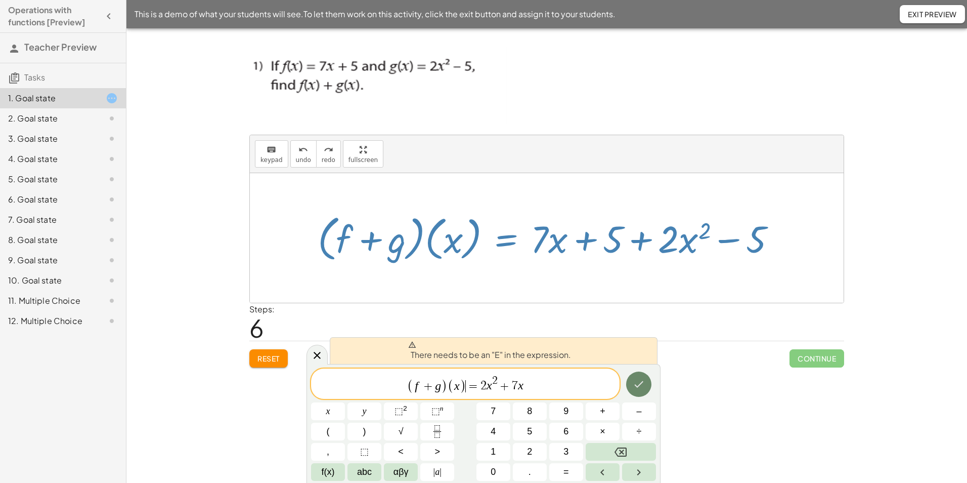
click at [641, 381] on icon "Done" at bounding box center [639, 384] width 12 height 12
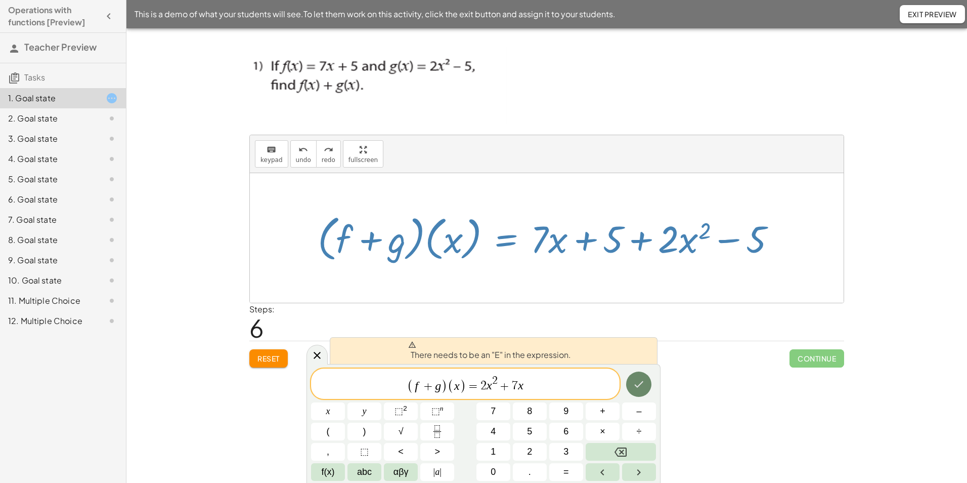
click at [641, 388] on icon "Done" at bounding box center [639, 384] width 12 height 12
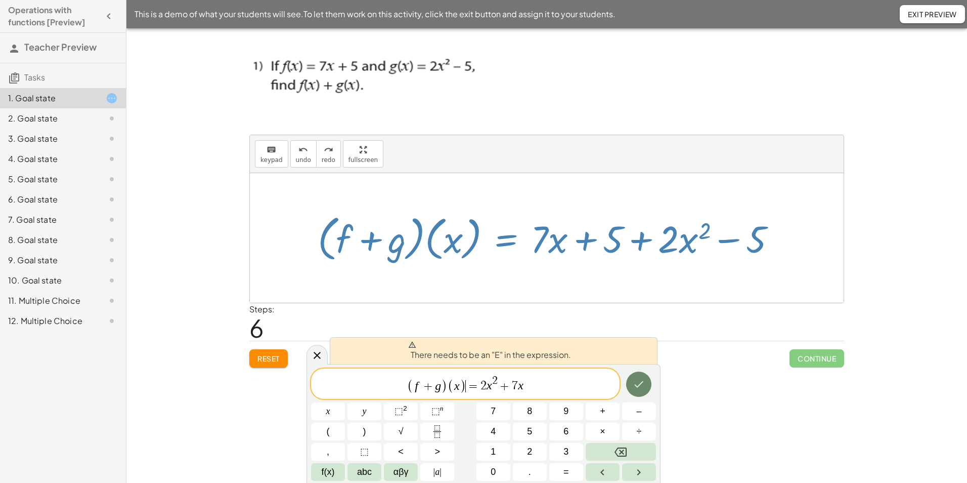
click at [641, 388] on icon "Done" at bounding box center [639, 384] width 12 height 12
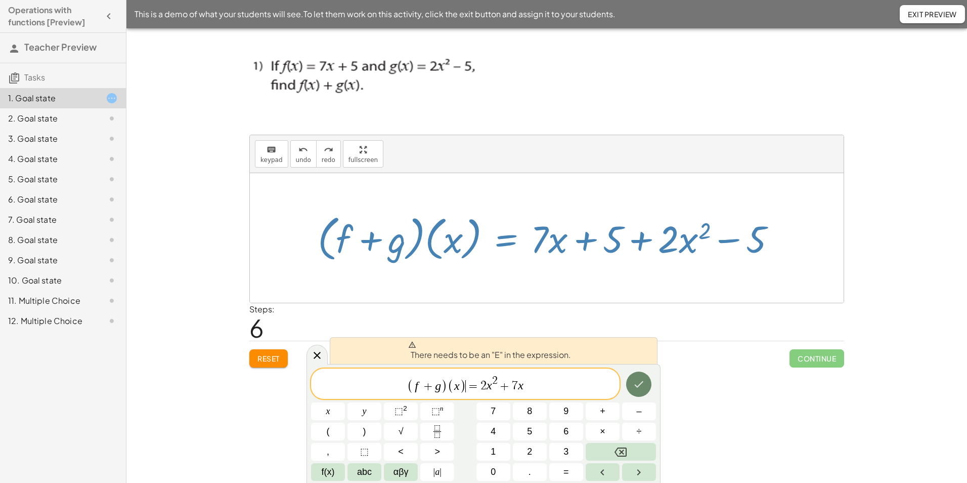
click at [641, 388] on icon "Done" at bounding box center [639, 384] width 12 height 12
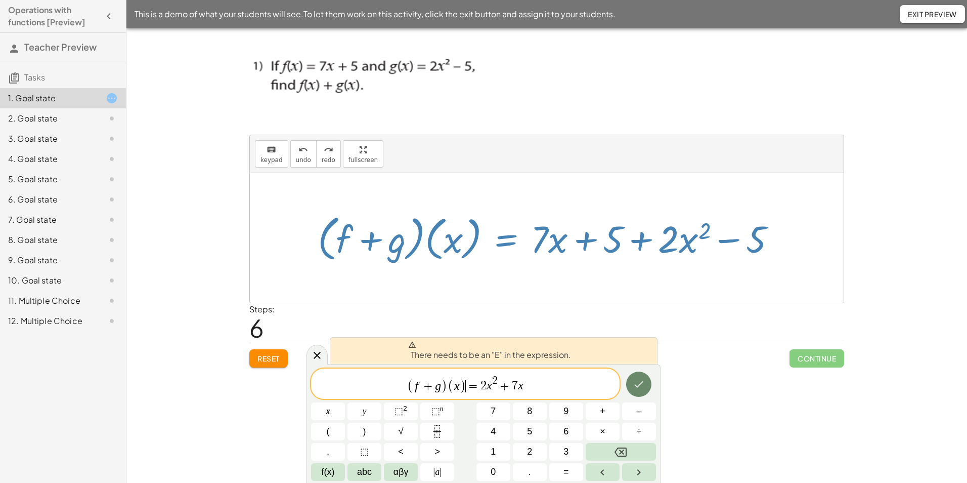
click at [641, 388] on icon "Done" at bounding box center [639, 384] width 12 height 12
click at [532, 389] on span "( f + g ) ( x ) = 2 x 2 + 7 x ​" at bounding box center [465, 384] width 309 height 20
click at [621, 377] on div "( f + g ) ( x ) = 2 x 2 + 7 x ​ x y ⬚ 2 ⬚ n 7 8 9 + – ( ) √ 4 5 6 × ÷ , ⬚ < > 1…" at bounding box center [483, 424] width 345 height 112
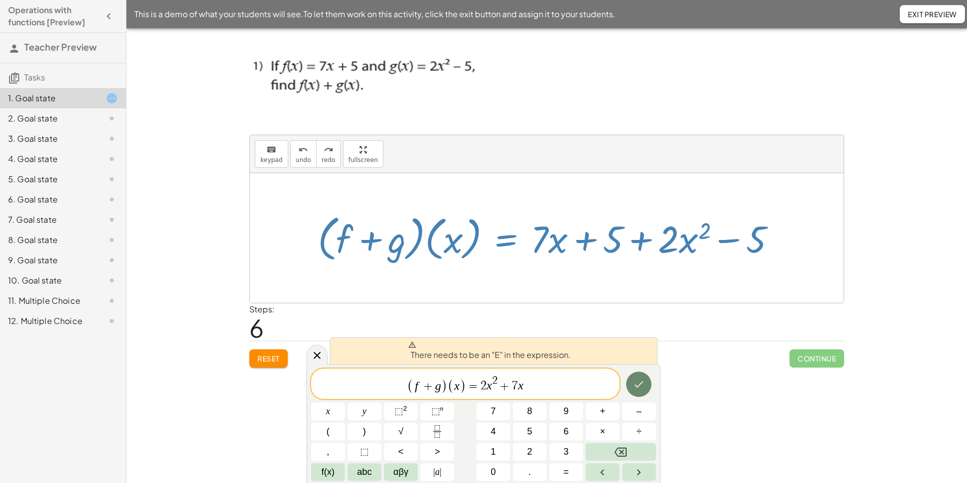
click at [640, 388] on icon "Done" at bounding box center [639, 384] width 12 height 12
click at [647, 389] on button "Done" at bounding box center [638, 383] width 25 height 25
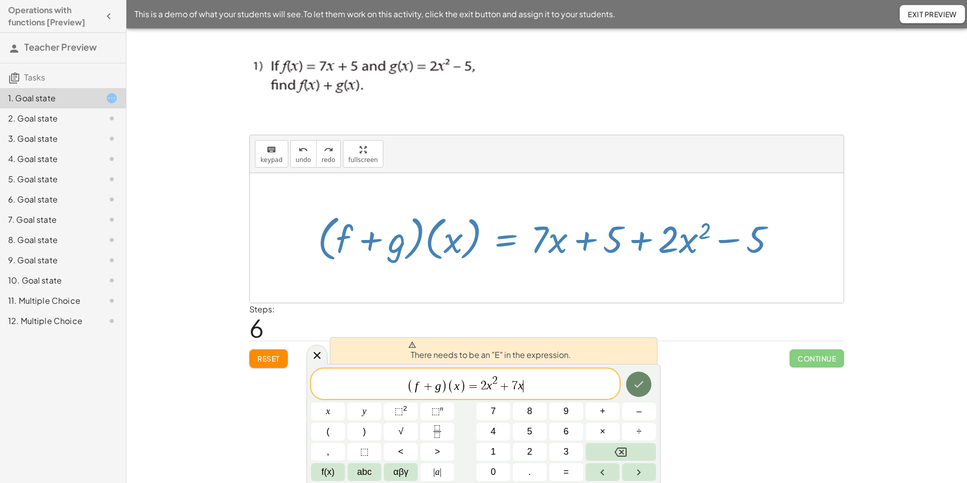
click at [647, 389] on button "Done" at bounding box center [638, 383] width 25 height 25
click at [323, 356] on div at bounding box center [317, 354] width 21 height 20
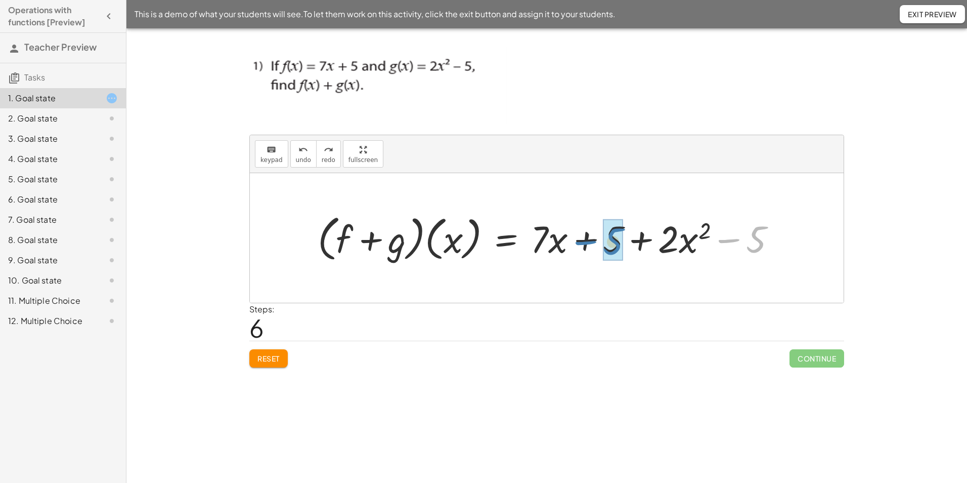
drag, startPoint x: 757, startPoint y: 246, endPoint x: 614, endPoint y: 249, distance: 143.2
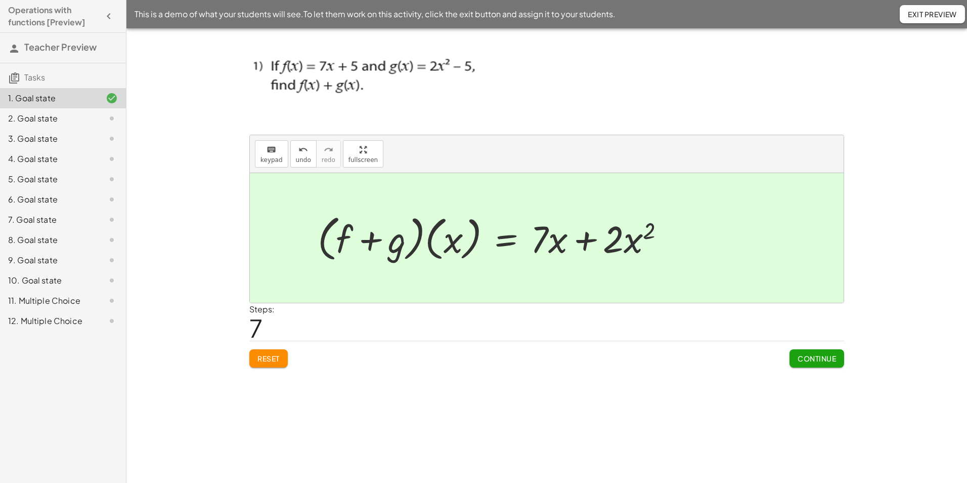
click at [822, 363] on button "Continue" at bounding box center [817, 358] width 55 height 18
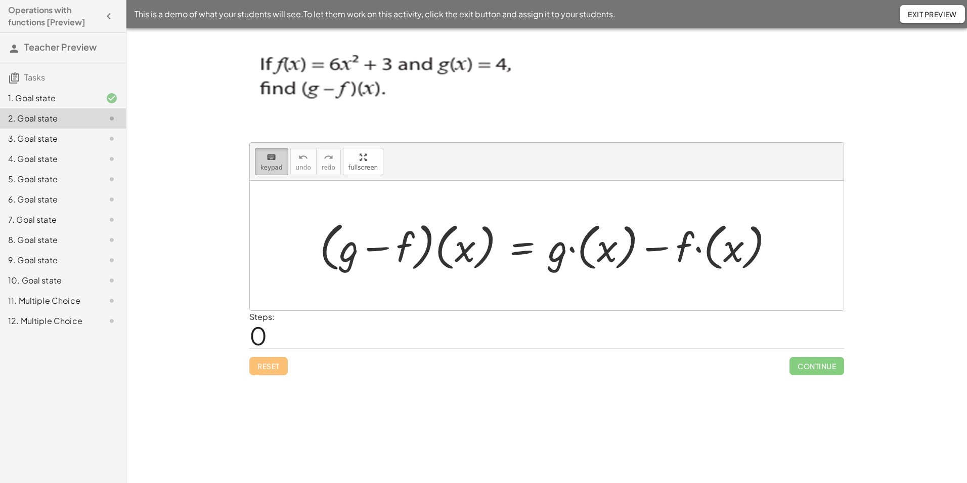
click at [263, 157] on div "keyboard" at bounding box center [271, 157] width 22 height 12
click at [587, 237] on div at bounding box center [551, 245] width 472 height 58
click at [580, 260] on div at bounding box center [551, 245] width 472 height 58
click at [588, 253] on div at bounding box center [551, 245] width 472 height 58
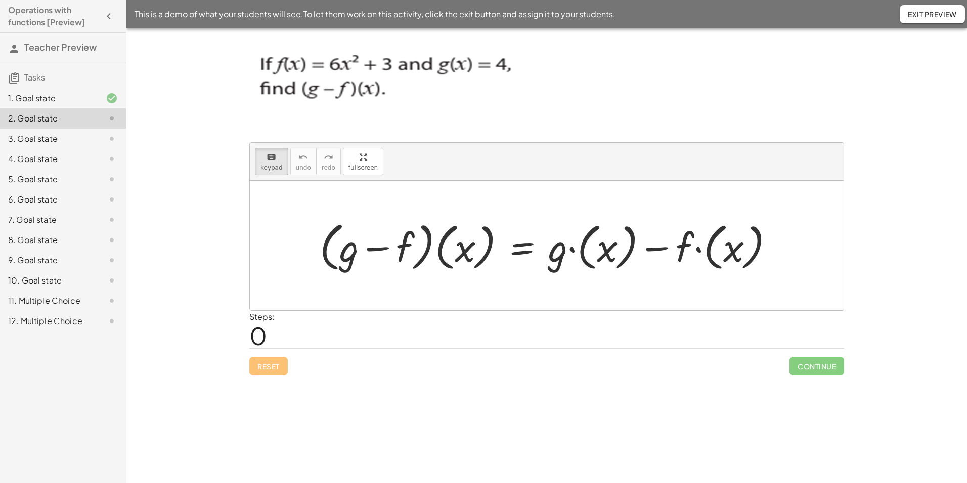
drag, startPoint x: 588, startPoint y: 253, endPoint x: 583, endPoint y: 254, distance: 5.2
click at [583, 254] on div at bounding box center [551, 245] width 472 height 58
click at [276, 156] on div "keyboard" at bounding box center [271, 157] width 22 height 12
click at [557, 250] on div at bounding box center [551, 245] width 472 height 58
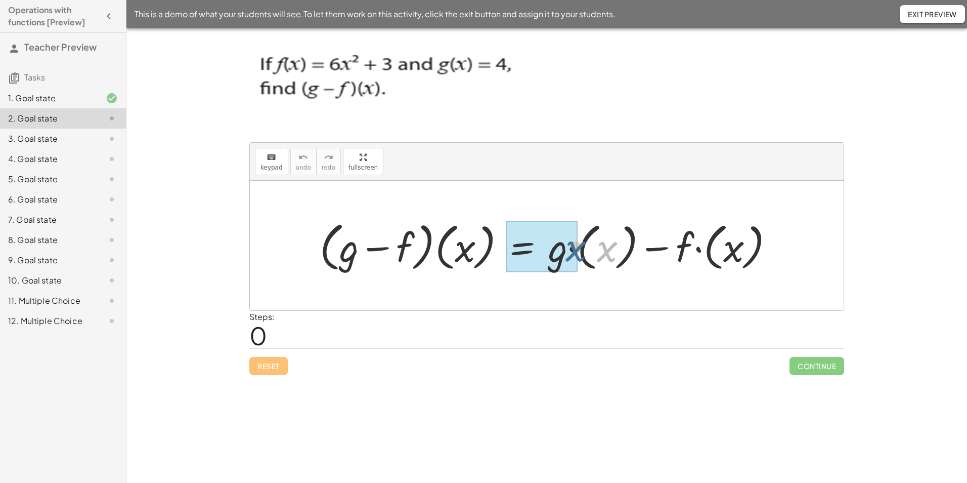
drag, startPoint x: 597, startPoint y: 259, endPoint x: 571, endPoint y: 253, distance: 26.5
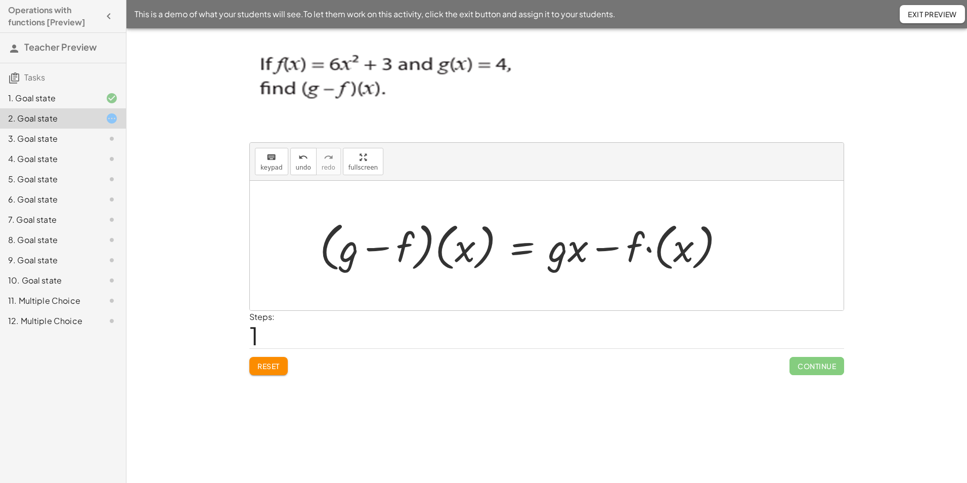
click at [565, 252] on div at bounding box center [526, 245] width 423 height 58
click at [559, 254] on div at bounding box center [526, 245] width 423 height 58
click at [269, 167] on span "keypad" at bounding box center [271, 167] width 22 height 7
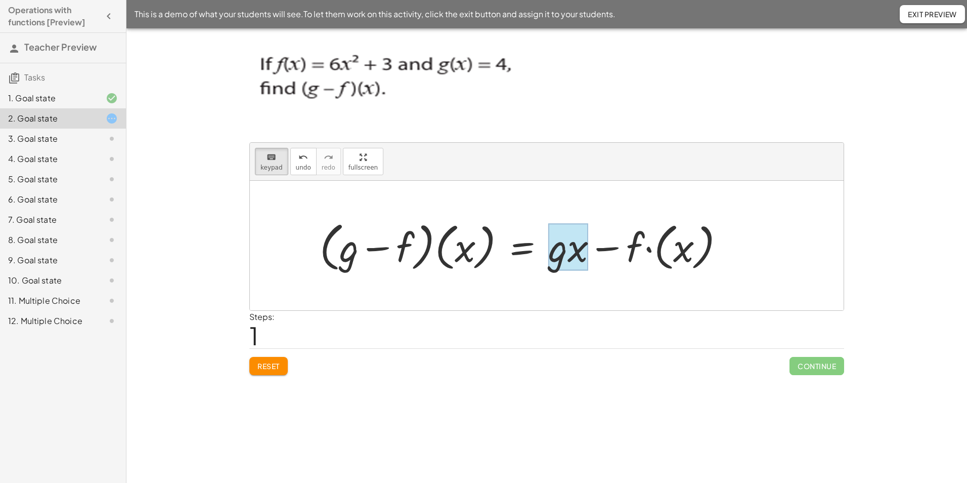
click at [567, 256] on div at bounding box center [568, 246] width 40 height 47
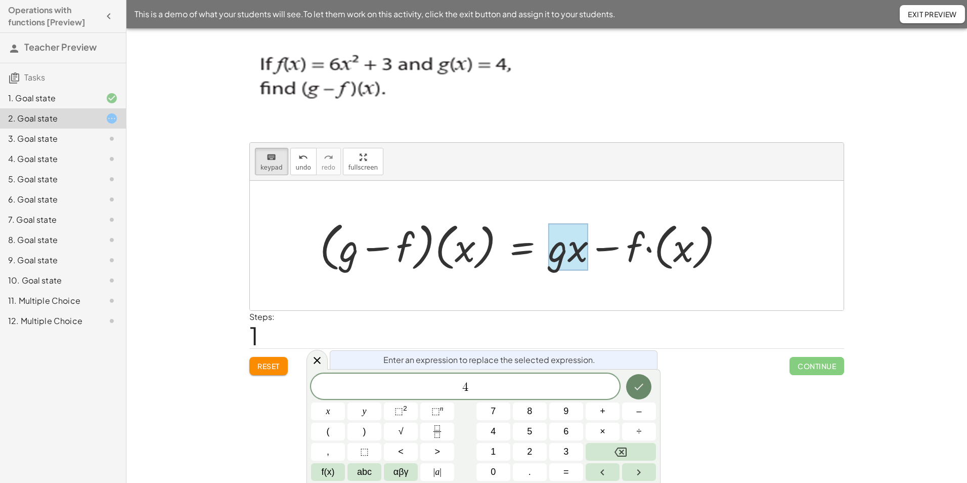
click at [637, 390] on icon "Done" at bounding box center [639, 386] width 12 height 12
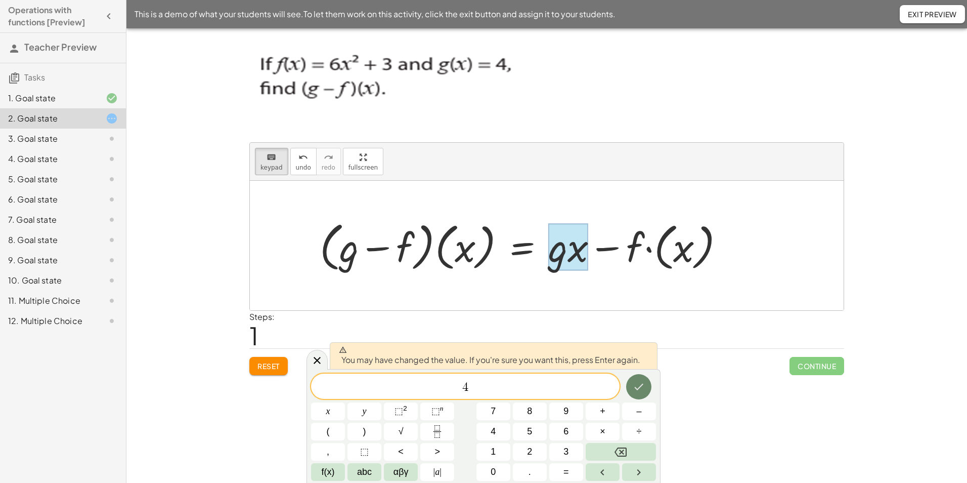
click at [633, 378] on button "Done" at bounding box center [638, 386] width 25 height 25
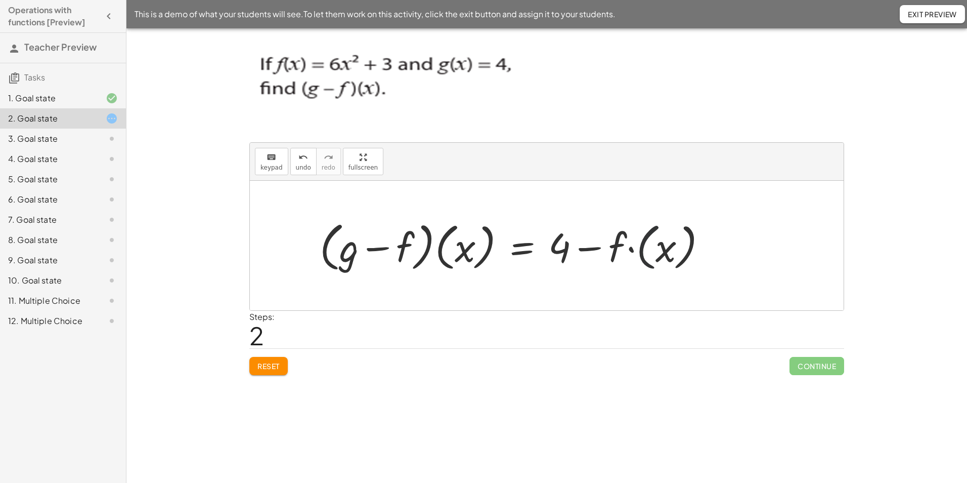
click at [647, 260] on div at bounding box center [517, 245] width 405 height 58
click at [638, 256] on div at bounding box center [493, 245] width 356 height 58
click at [257, 154] on button "keyboard keypad" at bounding box center [271, 161] width 33 height 27
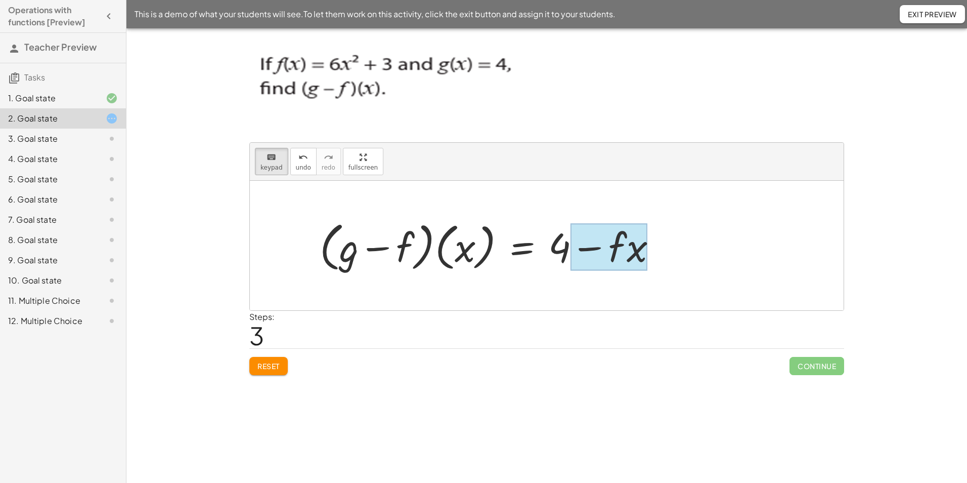
click at [628, 253] on div at bounding box center [609, 246] width 77 height 47
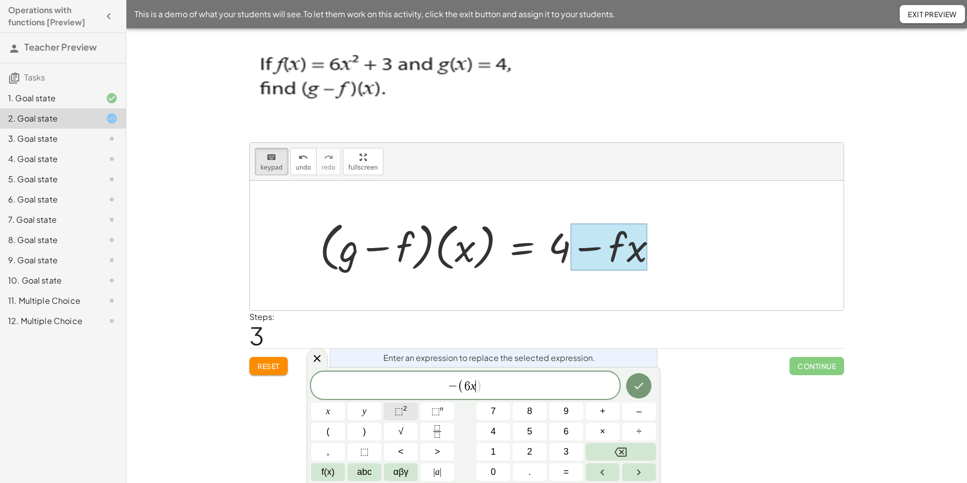
click at [407, 407] on span "⬚ 2" at bounding box center [401, 411] width 13 height 14
click at [639, 387] on icon "Done" at bounding box center [639, 383] width 12 height 12
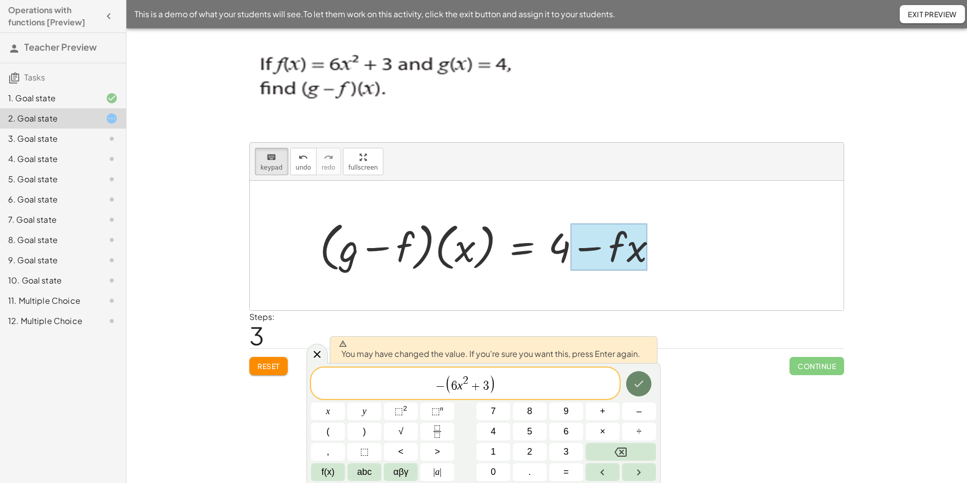
click at [639, 387] on icon "Done" at bounding box center [639, 383] width 12 height 12
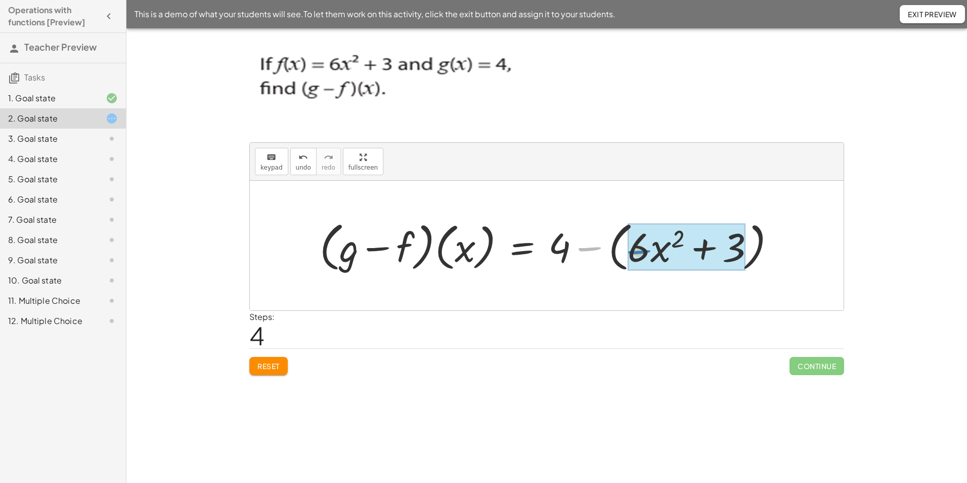
drag, startPoint x: 591, startPoint y: 248, endPoint x: 640, endPoint y: 251, distance: 49.7
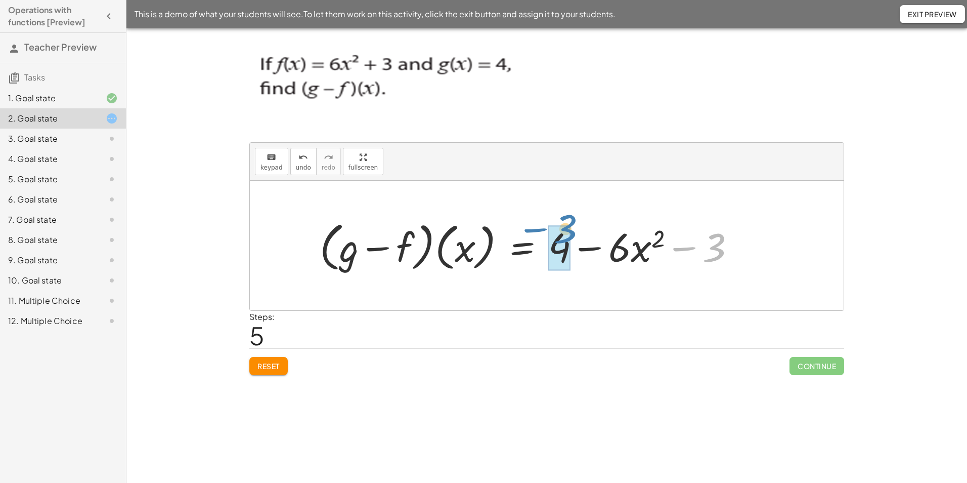
drag, startPoint x: 717, startPoint y: 252, endPoint x: 570, endPoint y: 239, distance: 148.3
click at [570, 239] on div at bounding box center [532, 245] width 434 height 58
drag, startPoint x: 691, startPoint y: 253, endPoint x: 698, endPoint y: 254, distance: 7.1
click at [699, 254] on div at bounding box center [532, 245] width 434 height 58
drag, startPoint x: 704, startPoint y: 251, endPoint x: 698, endPoint y: 252, distance: 6.6
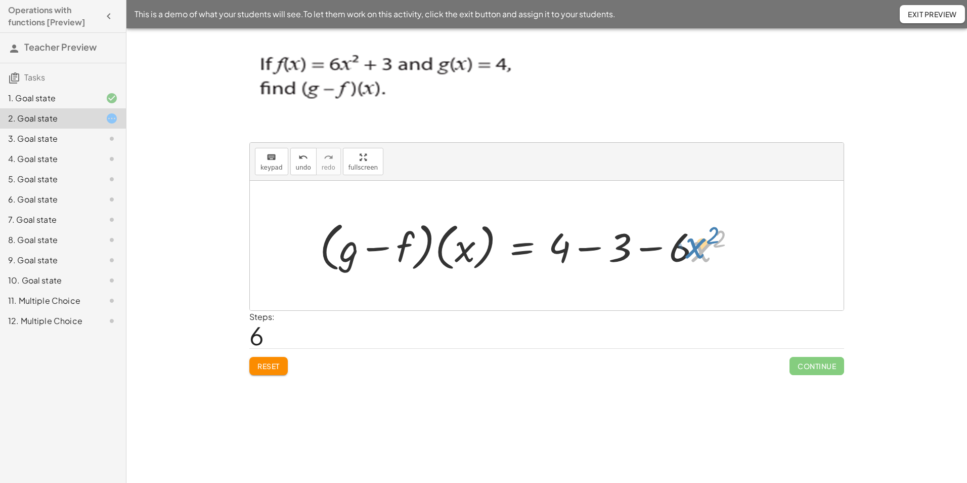
click at [698, 252] on div at bounding box center [532, 245] width 434 height 58
drag, startPoint x: 686, startPoint y: 254, endPoint x: 700, endPoint y: 248, distance: 14.5
click at [700, 248] on div at bounding box center [532, 245] width 434 height 58
drag, startPoint x: 702, startPoint y: 252, endPoint x: 696, endPoint y: 249, distance: 6.6
click at [697, 248] on div at bounding box center [532, 245] width 434 height 58
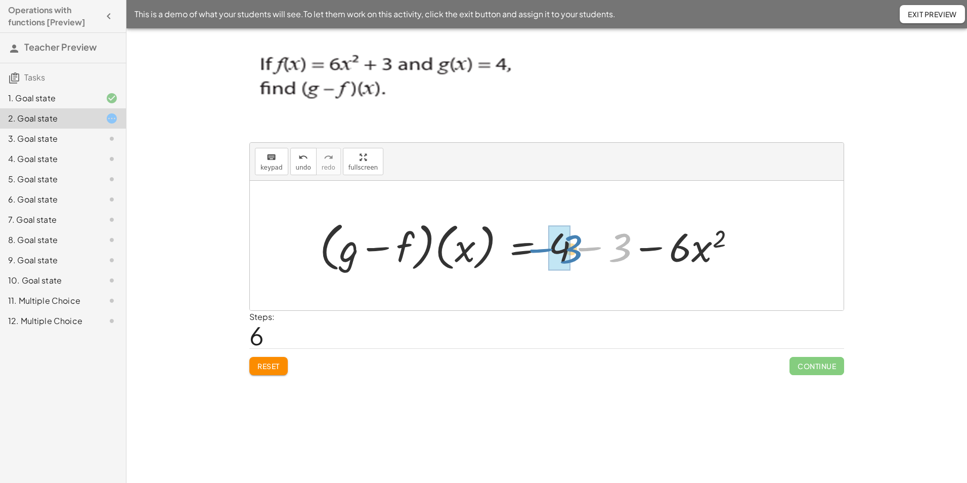
drag, startPoint x: 627, startPoint y: 253, endPoint x: 578, endPoint y: 254, distance: 49.1
click at [578, 254] on div at bounding box center [532, 245] width 434 height 58
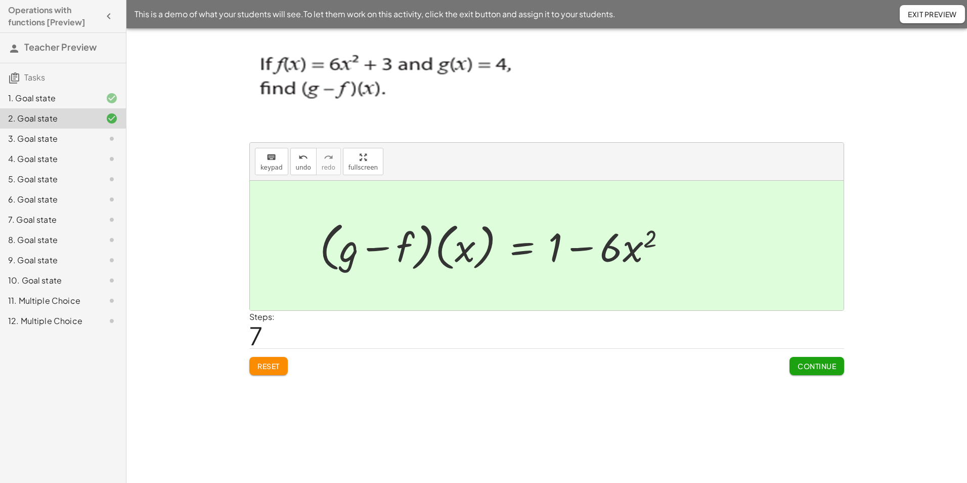
click at [795, 361] on button "Continue" at bounding box center [817, 366] width 55 height 18
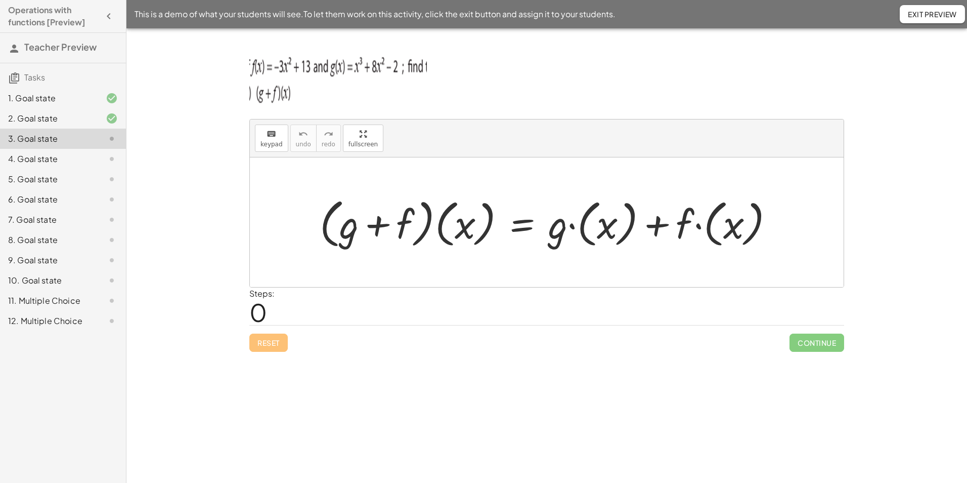
click at [112, 97] on icon at bounding box center [112, 98] width 12 height 12
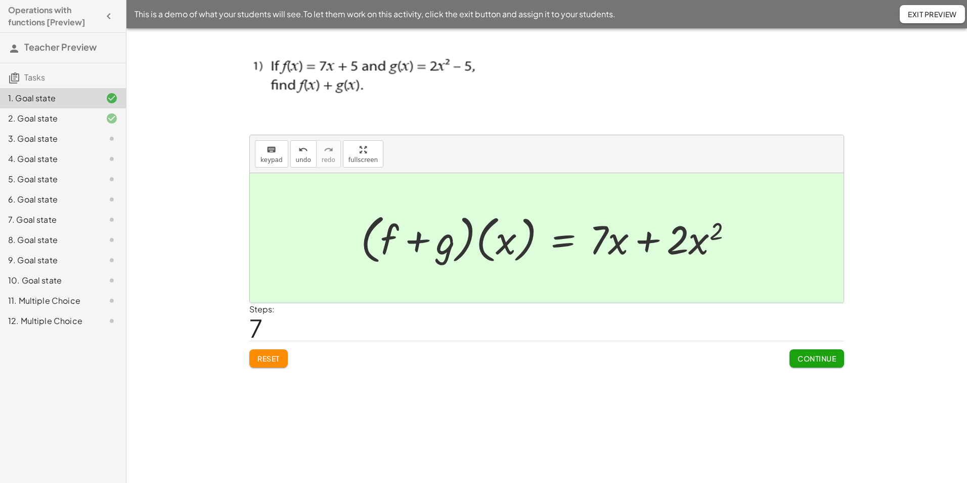
click at [110, 115] on icon at bounding box center [112, 118] width 12 height 12
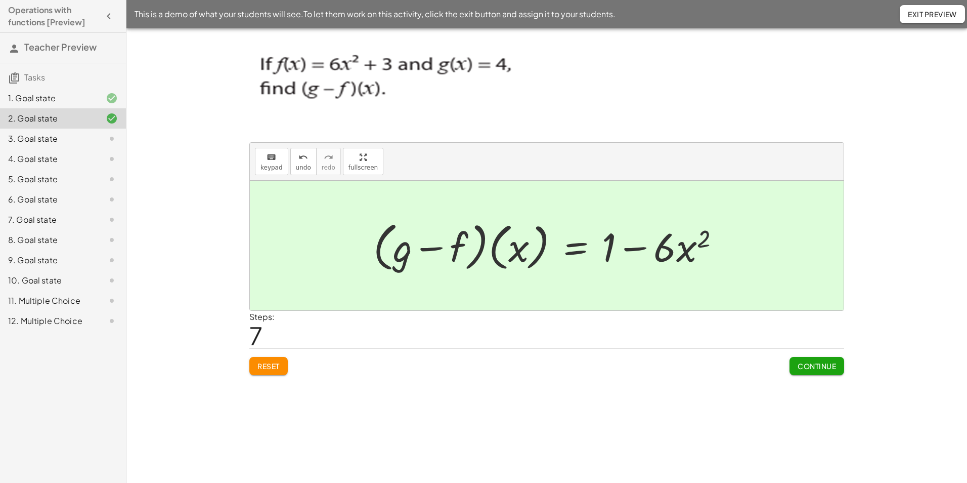
click at [917, 18] on span "Exit Preview" at bounding box center [932, 14] width 49 height 9
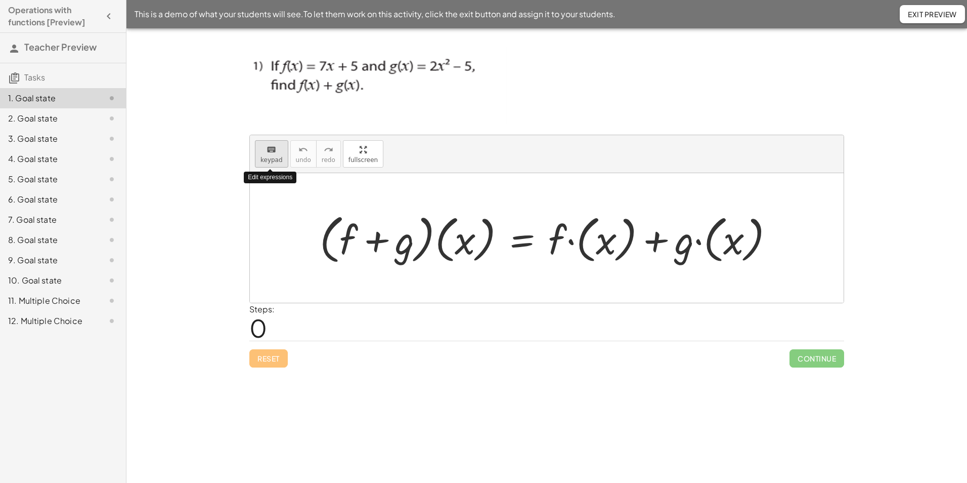
click at [269, 161] on span "keypad" at bounding box center [271, 159] width 22 height 7
click at [611, 240] on div at bounding box center [551, 238] width 472 height 58
drag, startPoint x: 580, startPoint y: 245, endPoint x: 552, endPoint y: 245, distance: 27.8
click at [552, 245] on div at bounding box center [551, 238] width 472 height 58
click at [602, 239] on div at bounding box center [551, 238] width 472 height 58
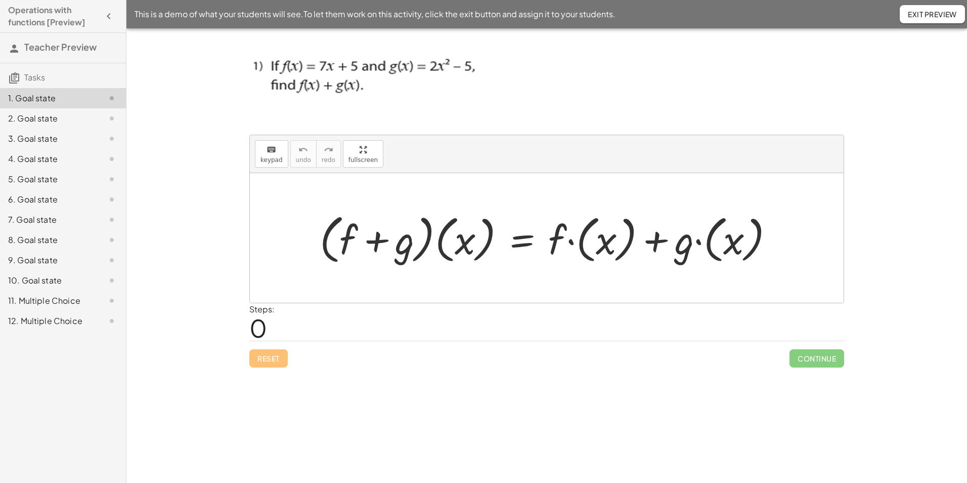
click at [331, 161] on div "keyboard keypad undo [PERSON_NAME] redo fullscreen" at bounding box center [547, 154] width 594 height 38
click at [277, 161] on span "keypad" at bounding box center [271, 159] width 22 height 7
click at [580, 241] on div at bounding box center [551, 238] width 472 height 58
click at [611, 251] on div at bounding box center [551, 238] width 472 height 58
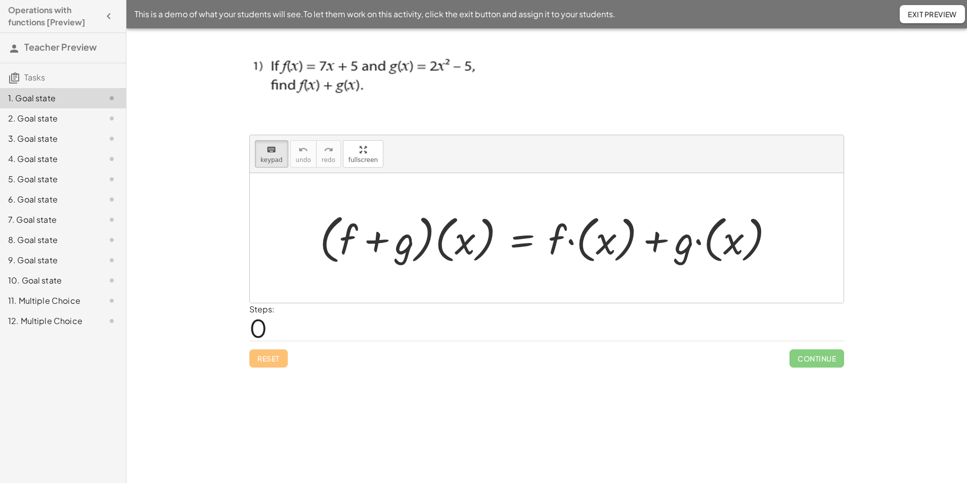
drag, startPoint x: 611, startPoint y: 251, endPoint x: 554, endPoint y: 234, distance: 58.6
click at [554, 234] on div at bounding box center [551, 238] width 472 height 58
click at [268, 159] on span "keypad" at bounding box center [271, 159] width 22 height 7
click at [575, 233] on div at bounding box center [551, 238] width 472 height 58
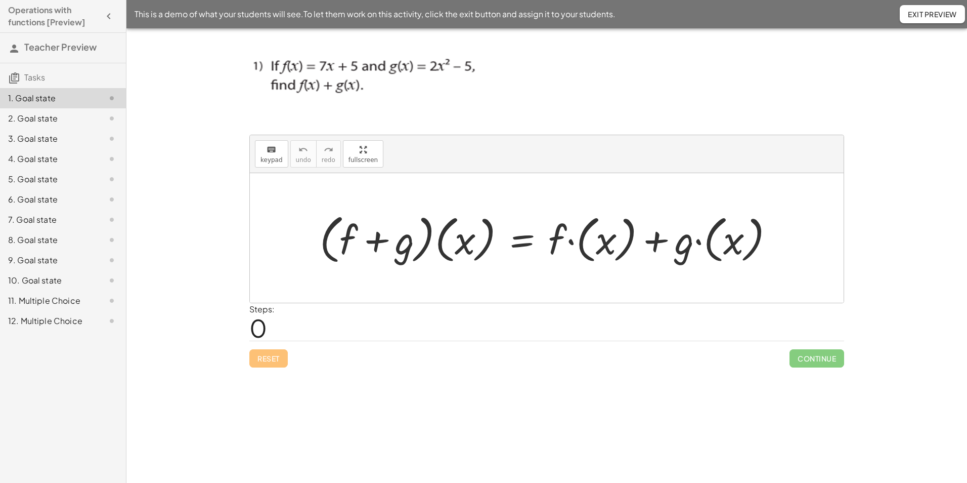
click at [575, 233] on div at bounding box center [551, 238] width 472 height 58
click at [575, 233] on div at bounding box center [526, 238] width 423 height 58
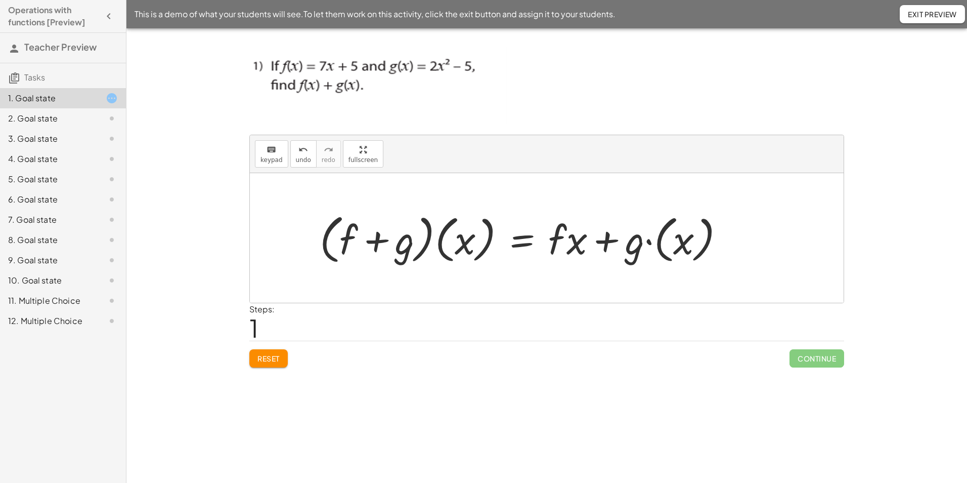
click at [575, 240] on div at bounding box center [526, 238] width 423 height 58
click at [274, 165] on button "keyboard keypad" at bounding box center [271, 153] width 33 height 27
click at [576, 246] on div at bounding box center [567, 238] width 39 height 47
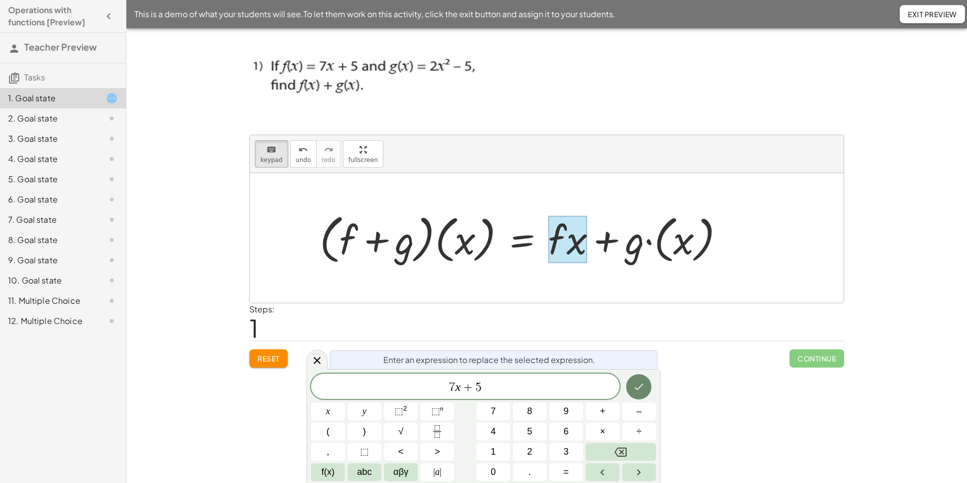
click at [636, 382] on icon "Done" at bounding box center [639, 386] width 12 height 12
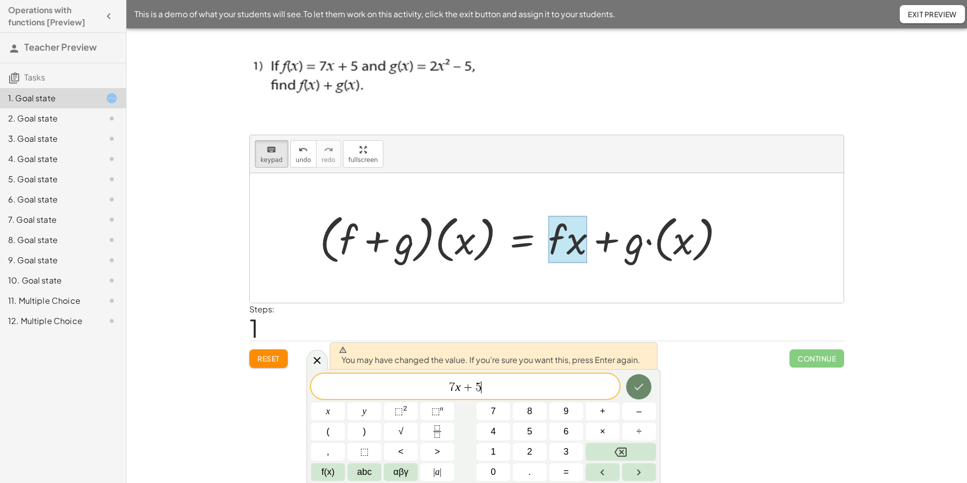
click at [631, 386] on button "Done" at bounding box center [638, 386] width 25 height 25
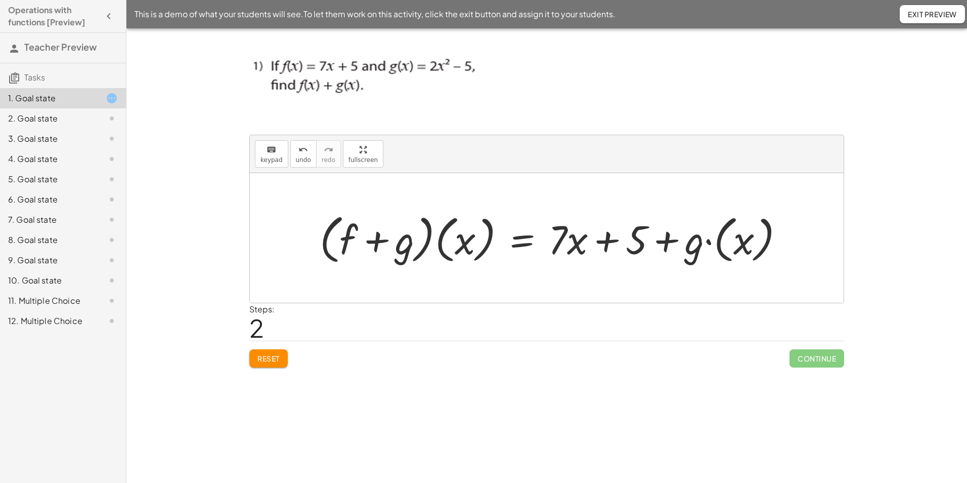
click at [694, 241] on div at bounding box center [556, 238] width 483 height 58
click at [722, 247] on div at bounding box center [556, 238] width 483 height 58
click at [260, 163] on span "keypad" at bounding box center [271, 159] width 22 height 7
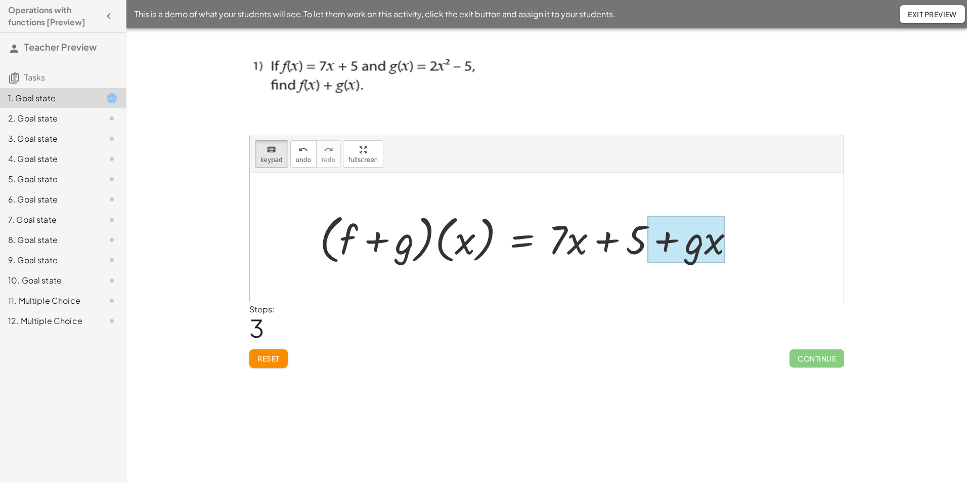
click at [697, 250] on div at bounding box center [686, 238] width 78 height 47
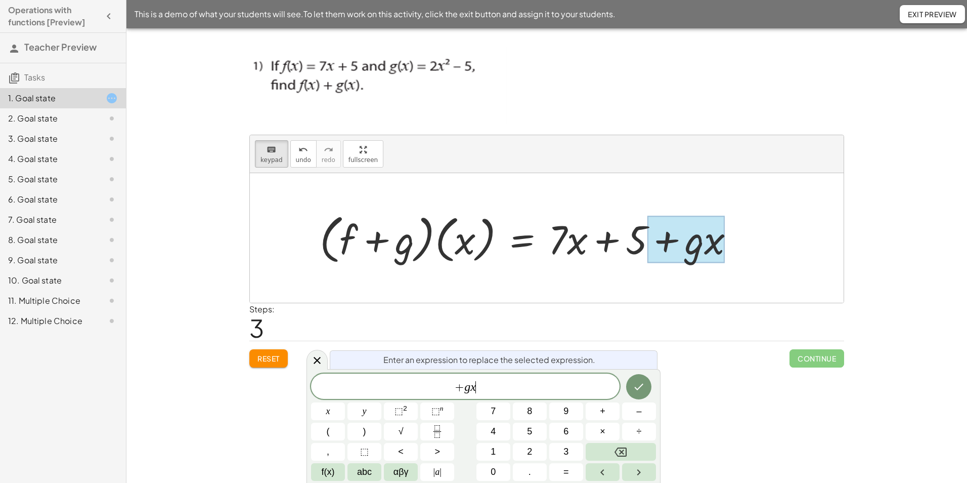
click at [493, 385] on span "+ g x ​" at bounding box center [465, 387] width 309 height 14
click at [406, 409] on sup "2" at bounding box center [405, 408] width 4 height 8
click at [647, 383] on button "Done" at bounding box center [638, 384] width 25 height 25
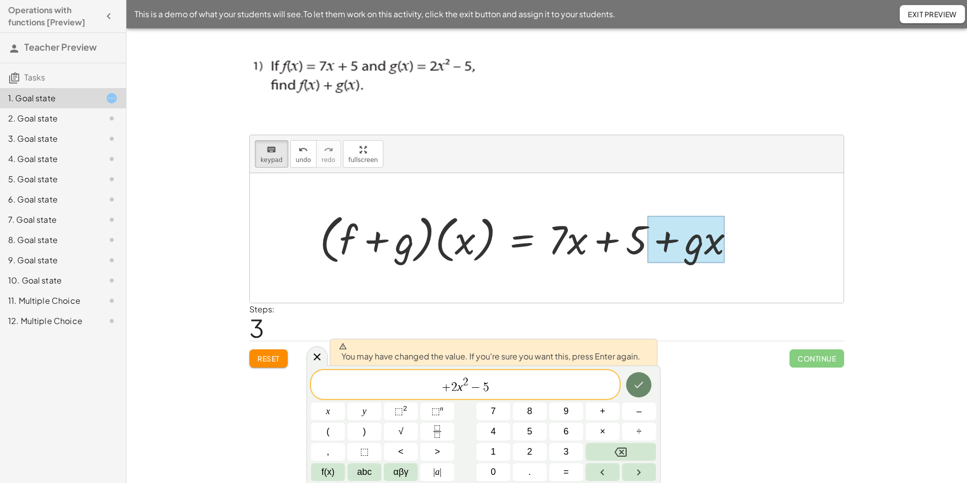
click at [647, 383] on button "Done" at bounding box center [638, 384] width 25 height 25
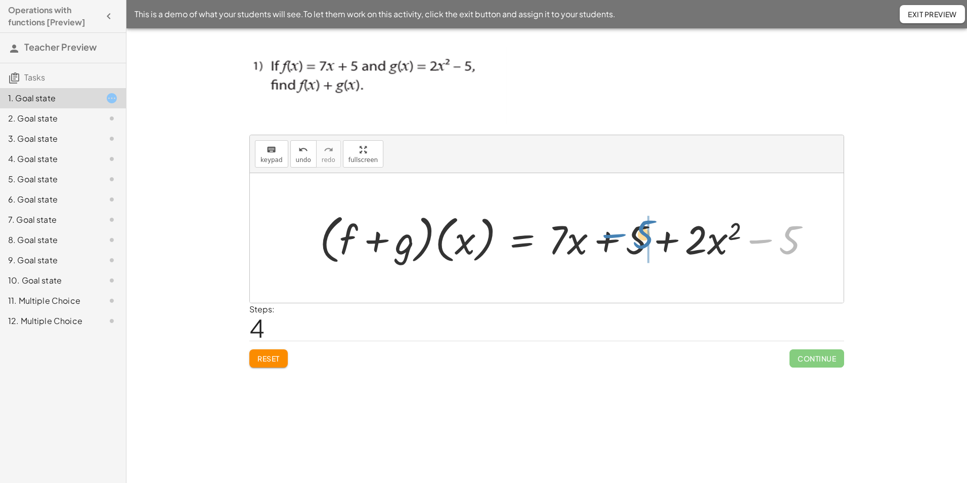
drag, startPoint x: 792, startPoint y: 240, endPoint x: 645, endPoint y: 234, distance: 146.3
click at [645, 234] on div at bounding box center [569, 238] width 509 height 58
drag, startPoint x: 693, startPoint y: 248, endPoint x: 640, endPoint y: 249, distance: 53.1
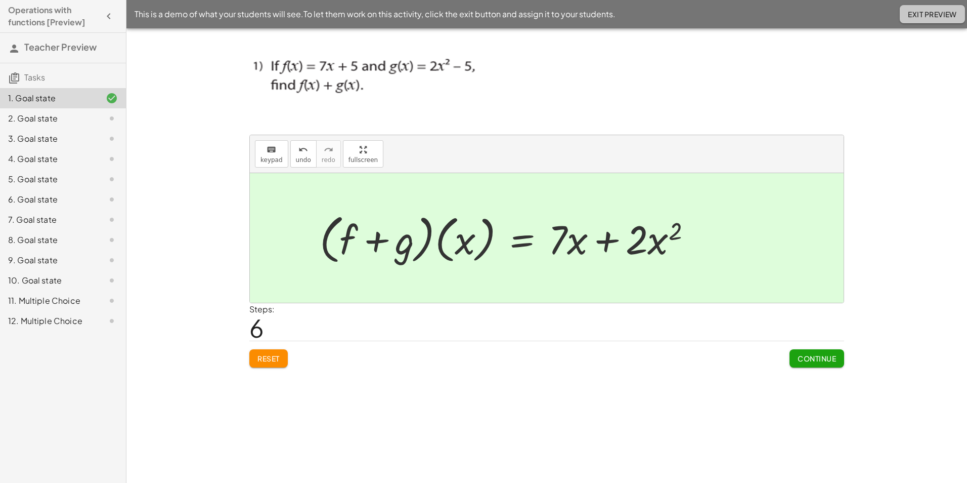
click at [918, 17] on span "Exit Preview" at bounding box center [932, 14] width 49 height 9
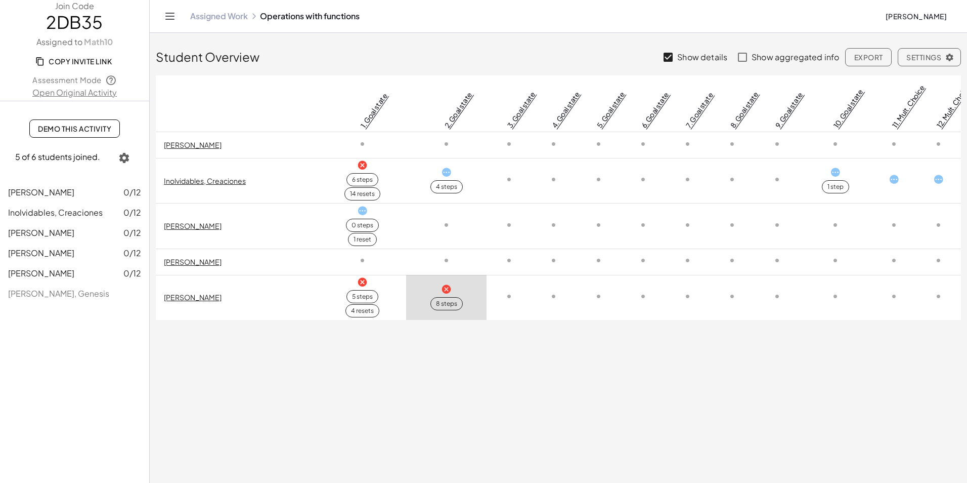
click at [361, 313] on div "4 resets" at bounding box center [362, 310] width 23 height 9
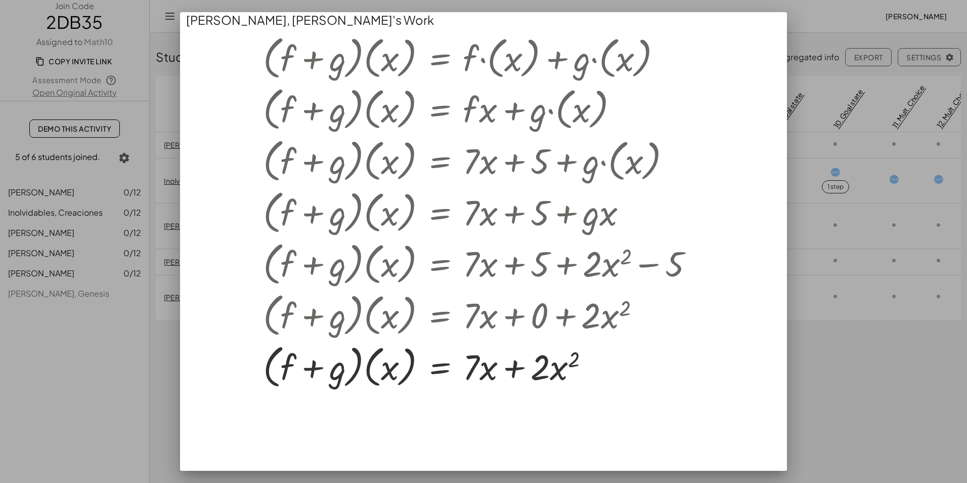
click at [839, 368] on div at bounding box center [483, 241] width 967 height 483
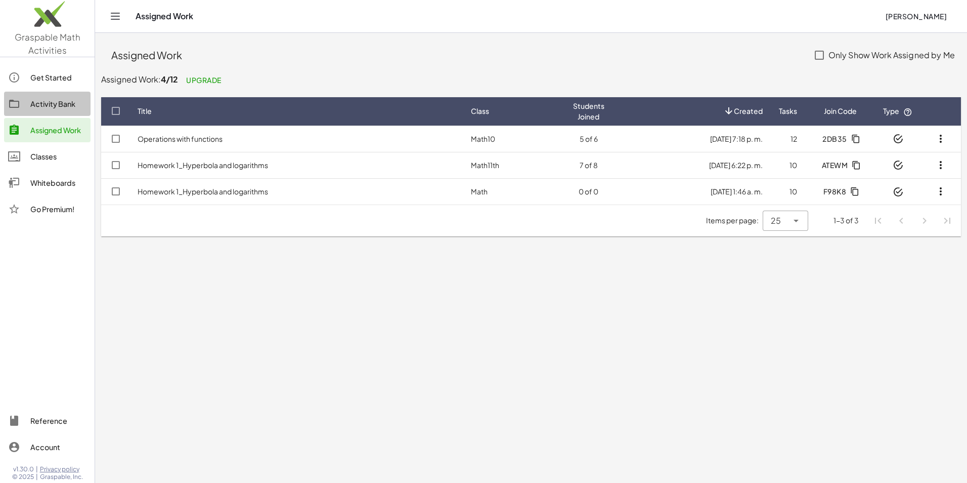
click at [59, 104] on div "Activity Bank" at bounding box center [58, 104] width 56 height 12
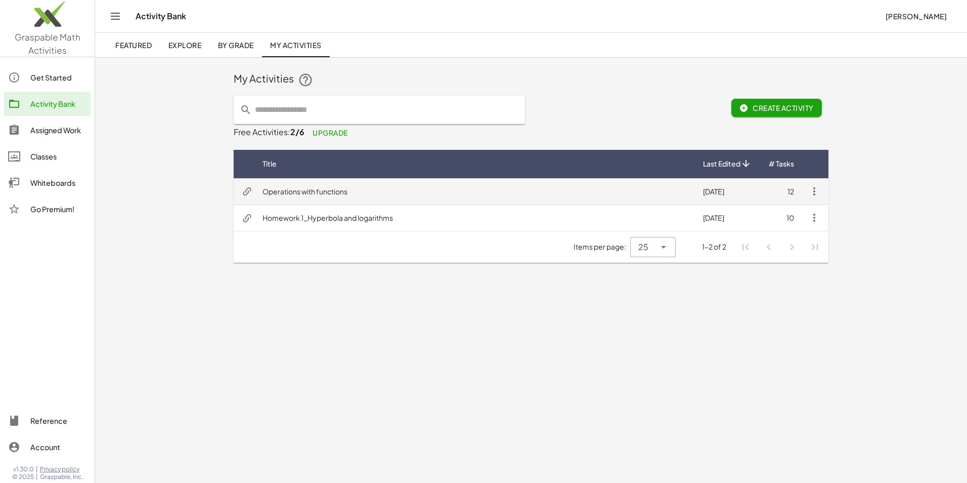
click at [666, 188] on td "Operations with functions" at bounding box center [474, 191] width 441 height 26
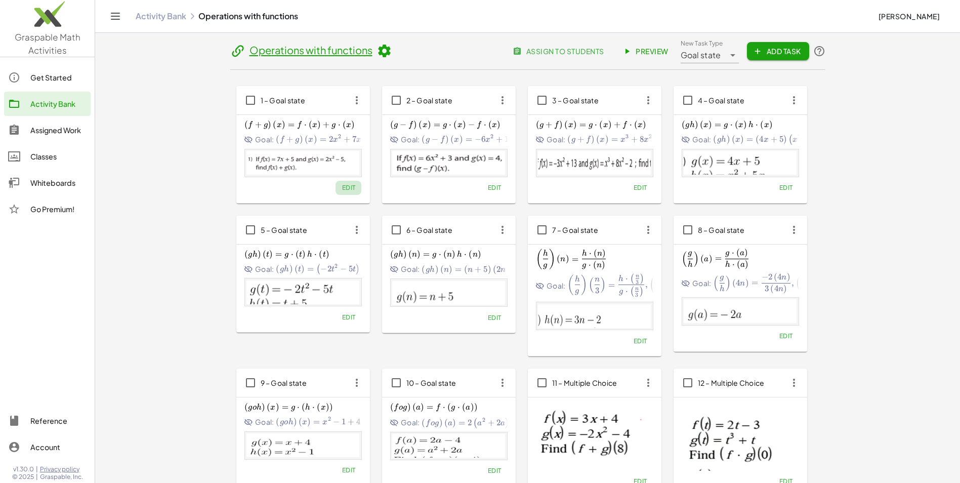
click at [343, 189] on span "Edit" at bounding box center [348, 188] width 14 height 8
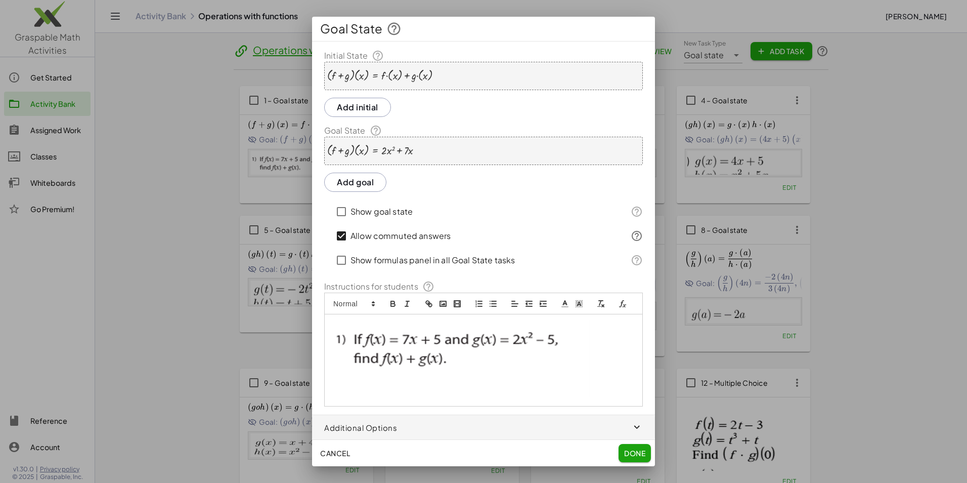
click at [448, 73] on div "· ( + f + g ) · ( x ) = + · f · ( x ) + · g · ( x )" at bounding box center [483, 76] width 319 height 28
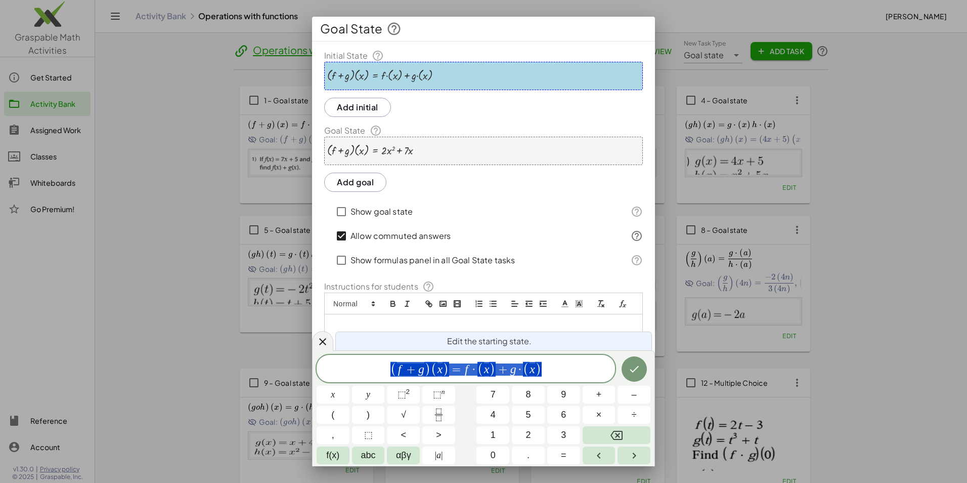
click at [438, 76] on div "· ( + f + g ) · ( x ) = + · f · ( x ) + · g · ( x )" at bounding box center [483, 76] width 319 height 28
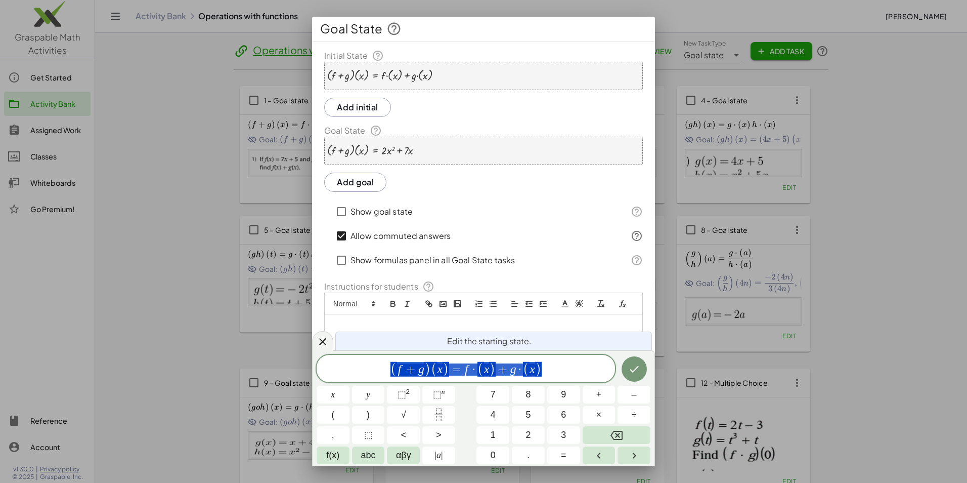
click at [430, 73] on div at bounding box center [380, 75] width 106 height 13
click at [563, 365] on span "( f + g ) ( x ) = f · ( x ) + g · ( x ) ​" at bounding box center [466, 369] width 298 height 17
drag, startPoint x: 487, startPoint y: 28, endPoint x: 471, endPoint y: 50, distance: 26.1
click at [471, 50] on div "Goal State Initial State · ( + f + g ) · ( x ) = + · f · ( x ) + · g · ( x ) Ad…" at bounding box center [483, 241] width 343 height 449
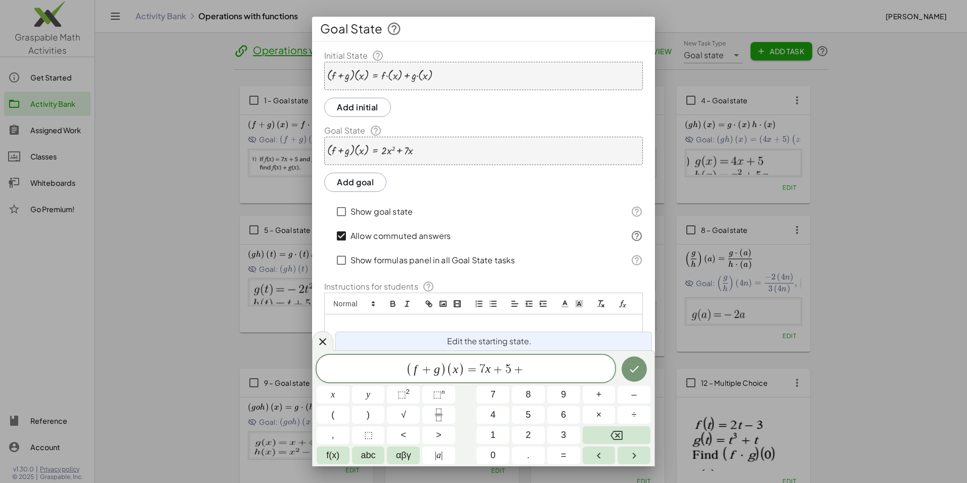
click at [530, 369] on span "( f + g ) ( x ) = 7 x + 5 +" at bounding box center [466, 369] width 298 height 17
click at [408, 392] on sup "2" at bounding box center [408, 391] width 4 height 8
click at [637, 364] on icon "Done" at bounding box center [634, 367] width 12 height 12
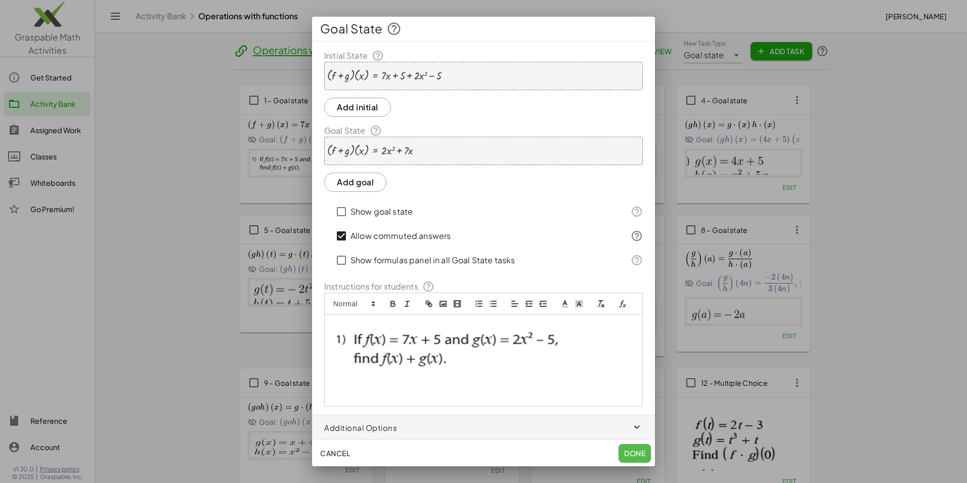
click at [632, 451] on span "Done" at bounding box center [634, 452] width 21 height 9
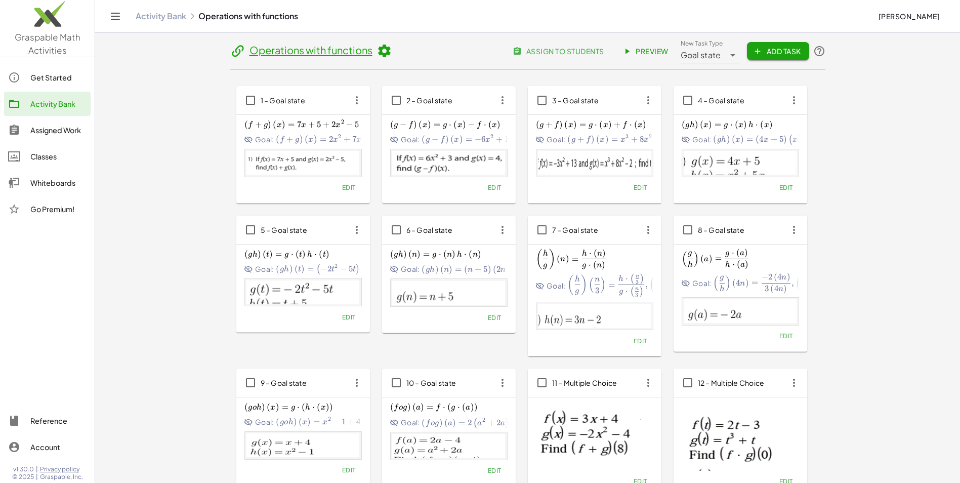
click at [52, 132] on div "Assigned Work" at bounding box center [58, 130] width 56 height 12
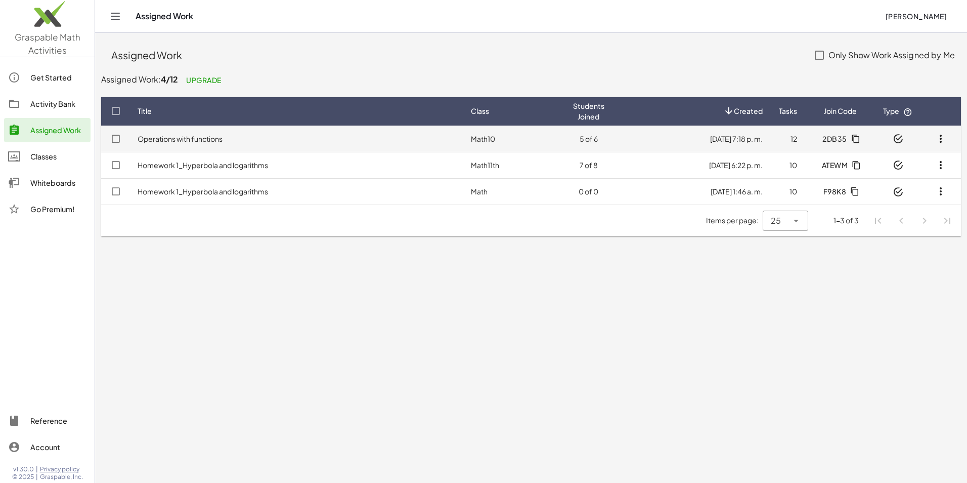
click at [440, 134] on td "Operations with functions" at bounding box center [295, 138] width 333 height 26
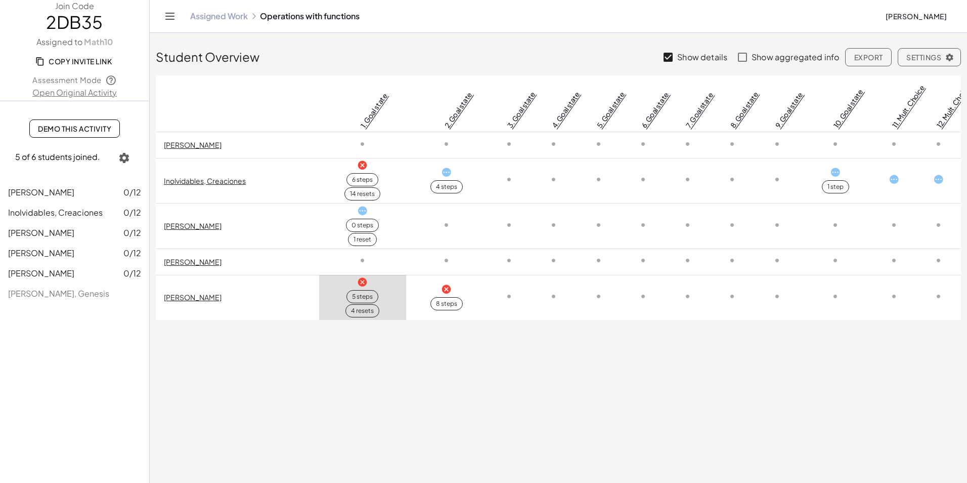
click at [365, 301] on div "5 steps" at bounding box center [362, 296] width 21 height 9
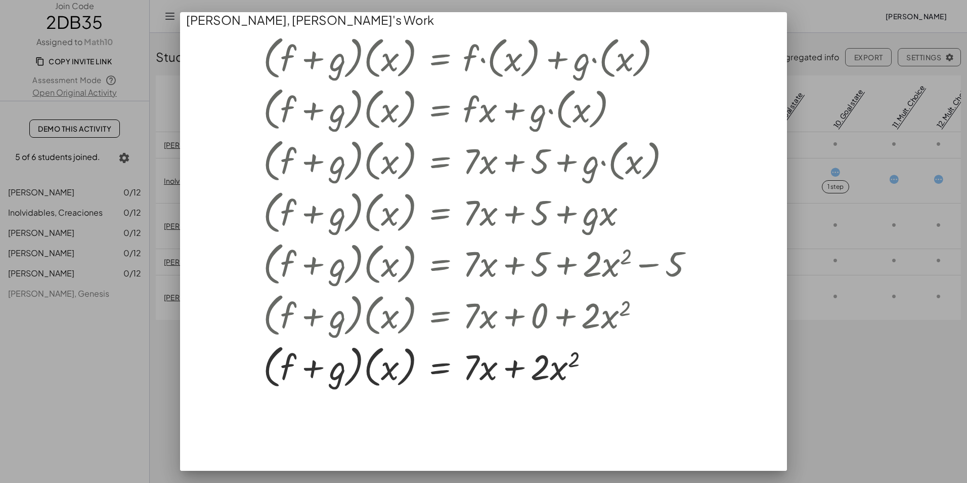
click at [859, 398] on div at bounding box center [483, 241] width 967 height 483
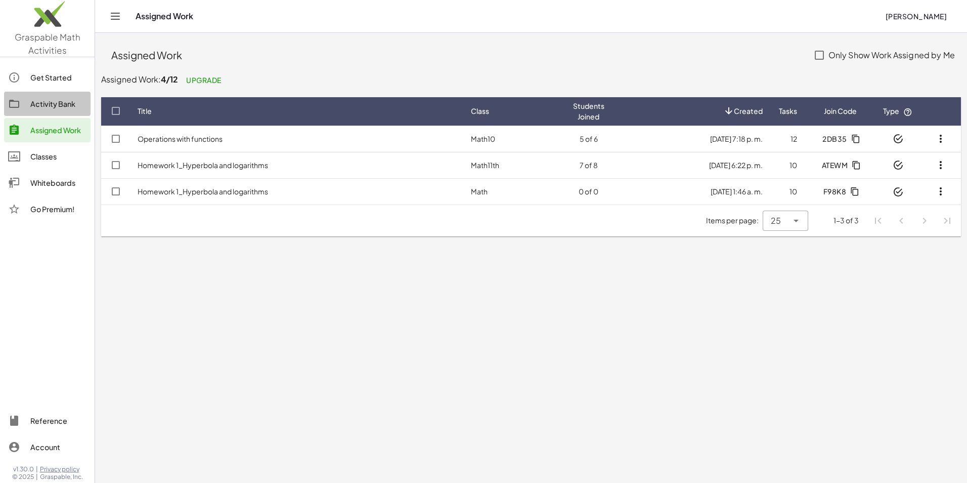
click at [52, 106] on div "Activity Bank" at bounding box center [58, 104] width 56 height 12
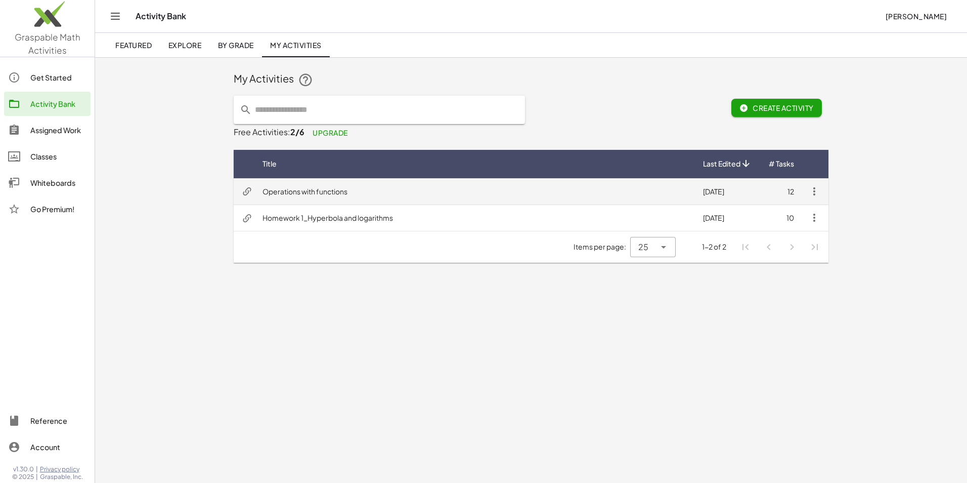
click at [437, 195] on td "Operations with functions" at bounding box center [474, 191] width 441 height 26
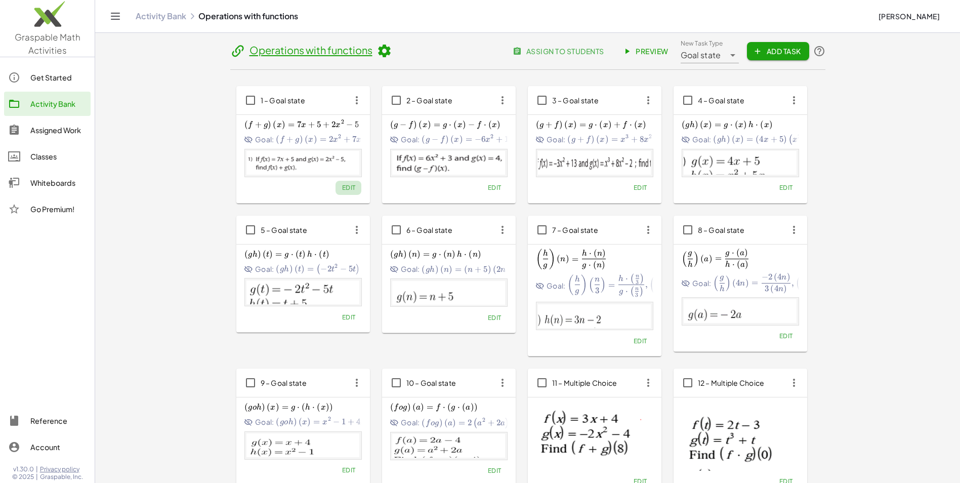
click at [342, 187] on span "Edit" at bounding box center [348, 188] width 14 height 8
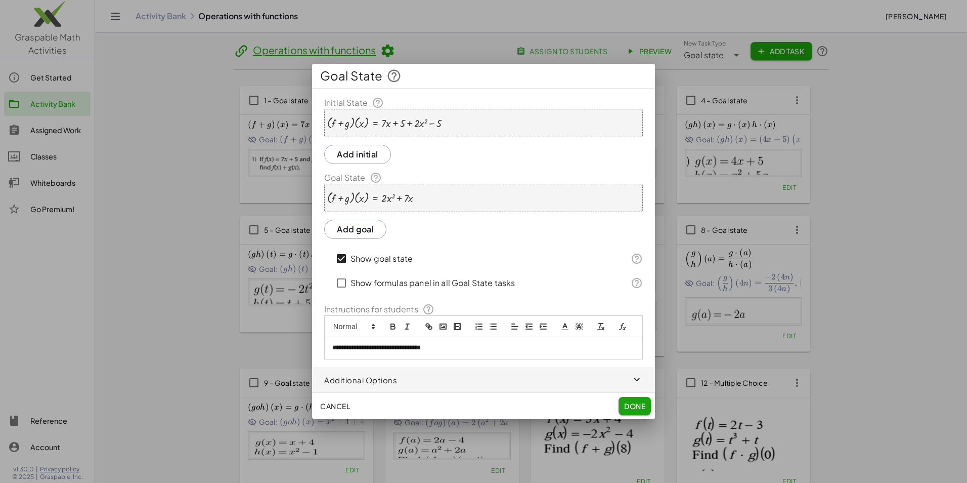
click at [644, 411] on button "Done" at bounding box center [635, 406] width 32 height 18
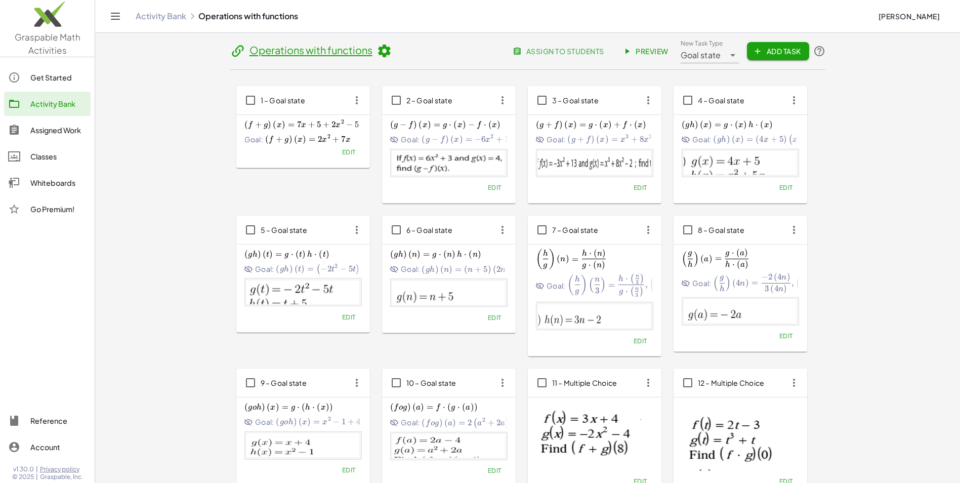
click at [662, 54] on span "Preview" at bounding box center [646, 51] width 44 height 9
click at [74, 126] on div "Assigned Work" at bounding box center [58, 130] width 56 height 12
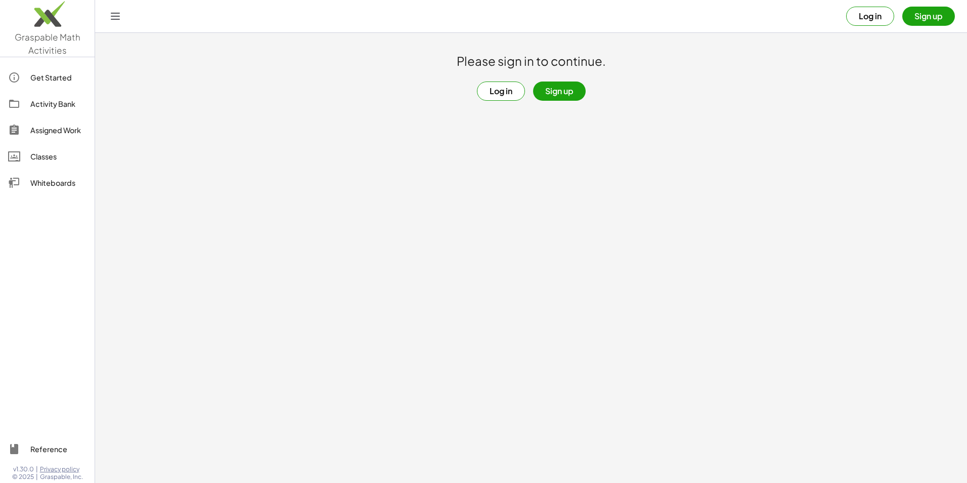
click at [488, 87] on button "Log in" at bounding box center [501, 90] width 48 height 19
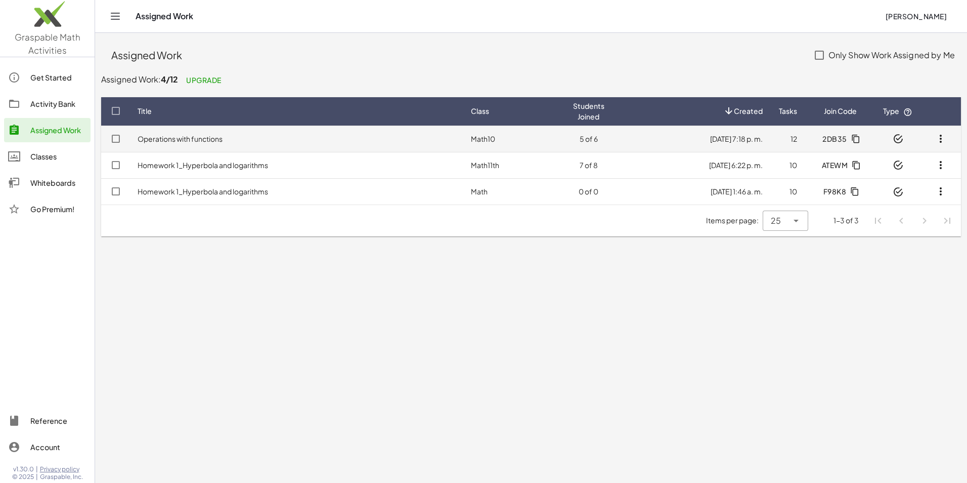
click at [259, 144] on td "Operations with functions" at bounding box center [295, 138] width 333 height 26
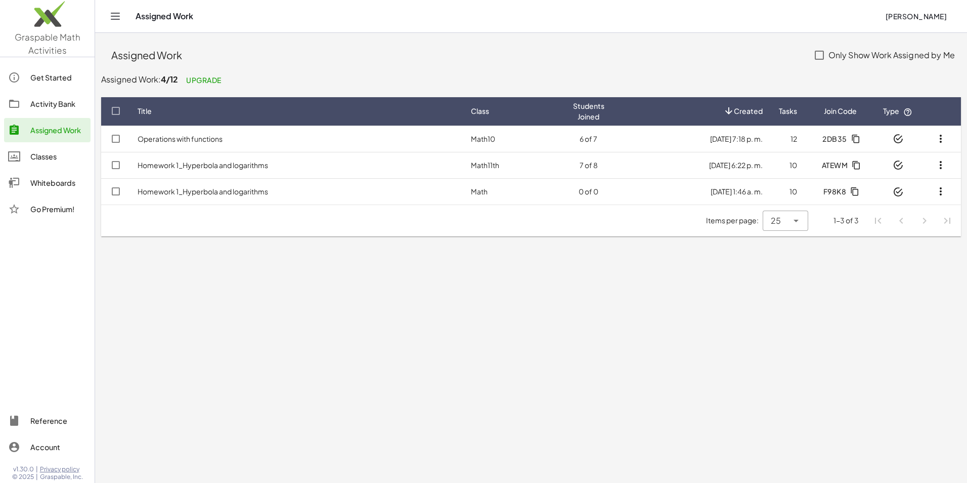
click at [47, 100] on div "Activity Bank" at bounding box center [58, 104] width 56 height 12
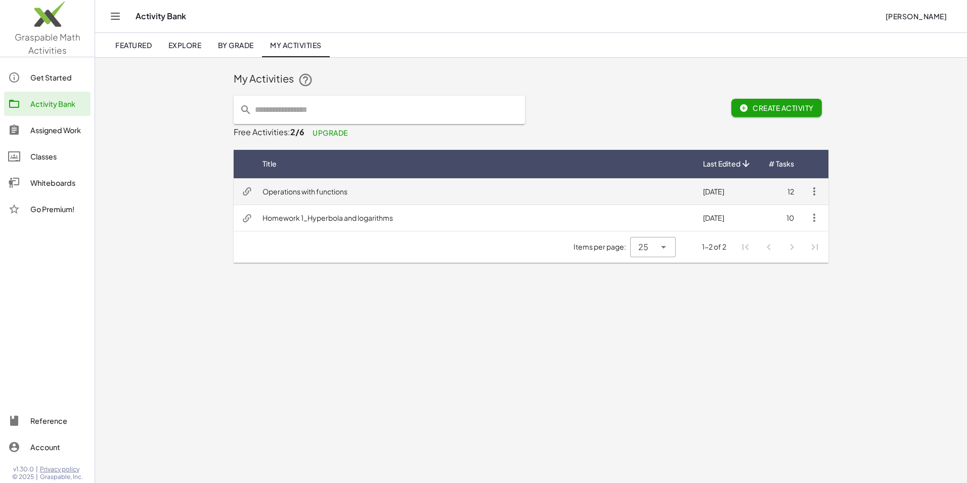
click at [424, 192] on td "Operations with functions" at bounding box center [474, 191] width 441 height 26
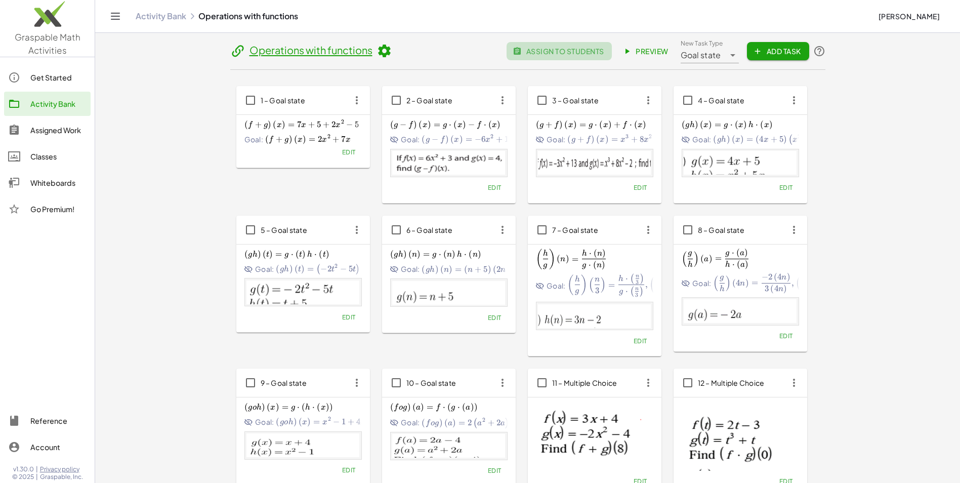
click at [596, 49] on span "assign to students" at bounding box center [558, 51] width 89 height 9
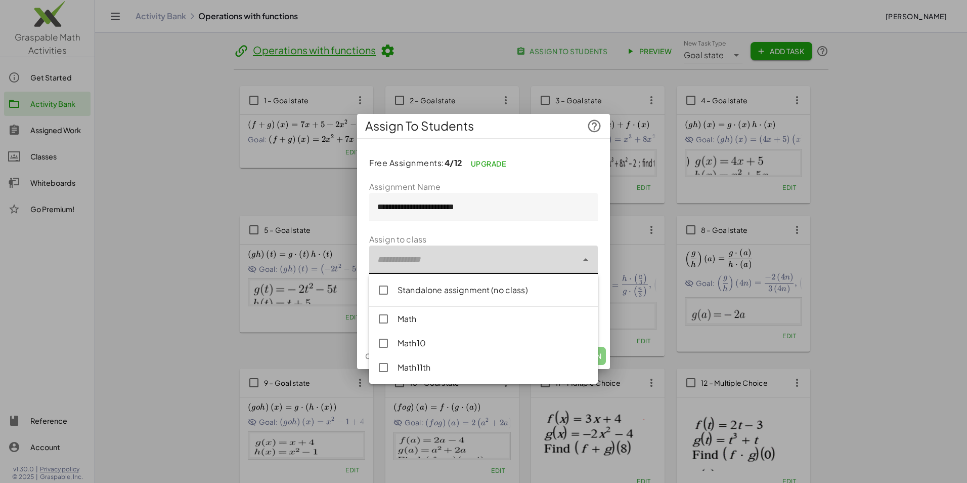
click at [584, 269] on div at bounding box center [585, 259] width 14 height 28
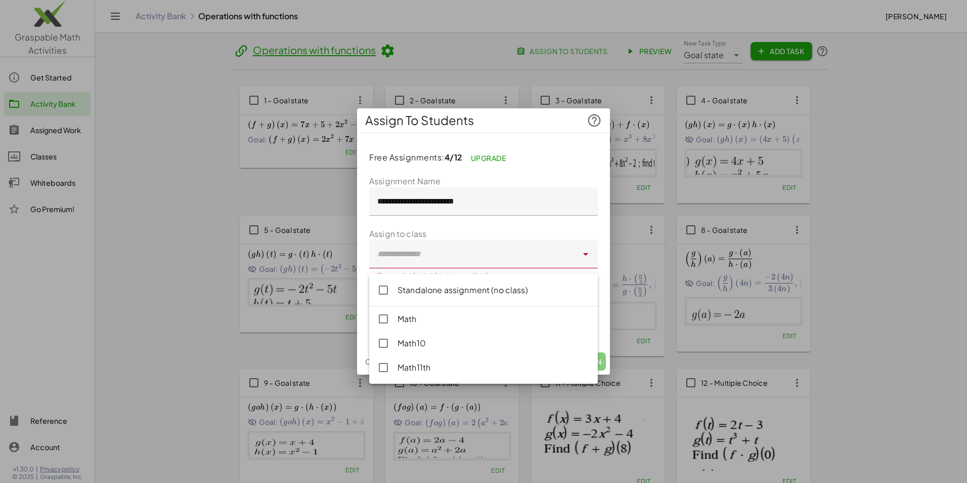
click at [224, 195] on div at bounding box center [483, 241] width 967 height 483
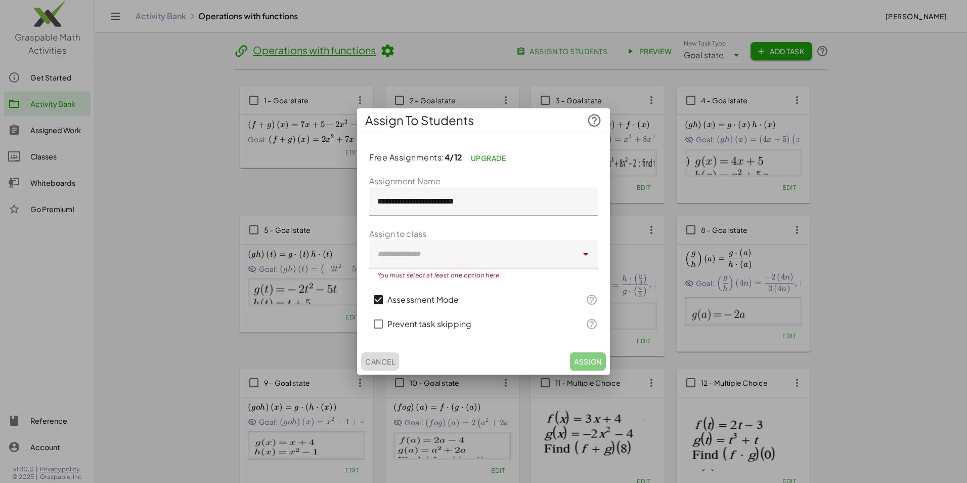
click at [395, 366] on button "Cancel" at bounding box center [380, 361] width 38 height 18
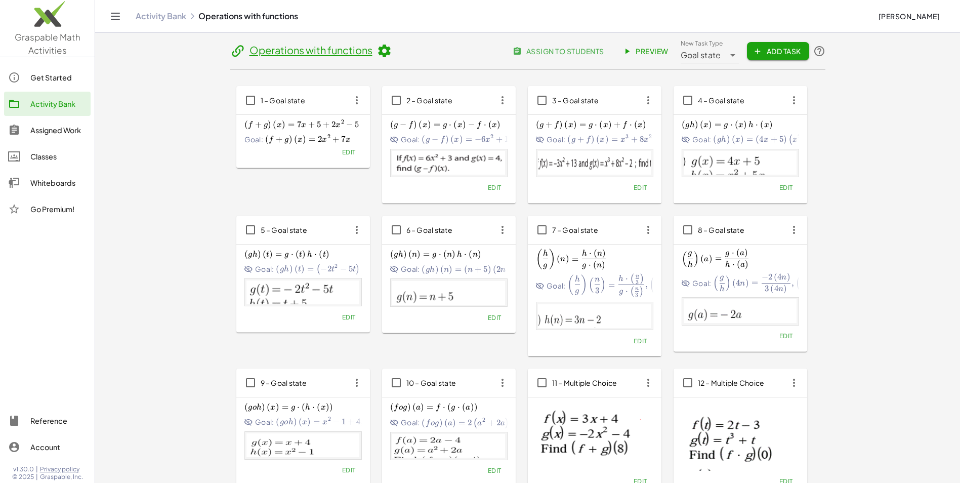
click at [383, 50] on icon at bounding box center [383, 50] width 15 height 15
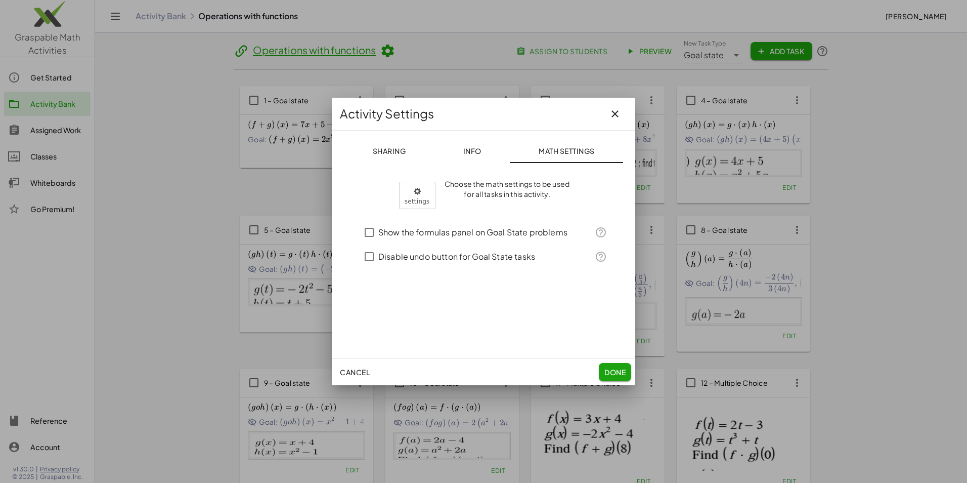
click at [480, 153] on span "Info" at bounding box center [472, 150] width 18 height 9
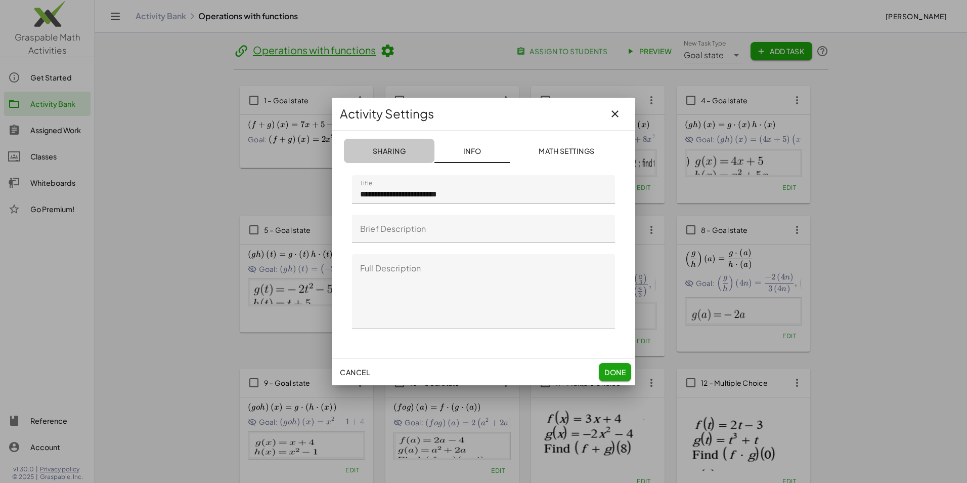
click at [388, 148] on span "Sharing" at bounding box center [388, 150] width 33 height 9
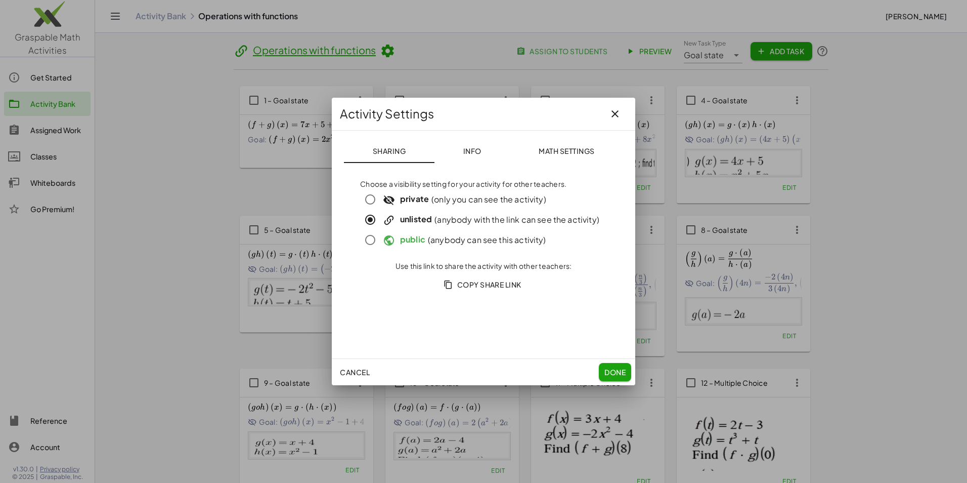
click at [623, 115] on button "button" at bounding box center [615, 114] width 24 height 24
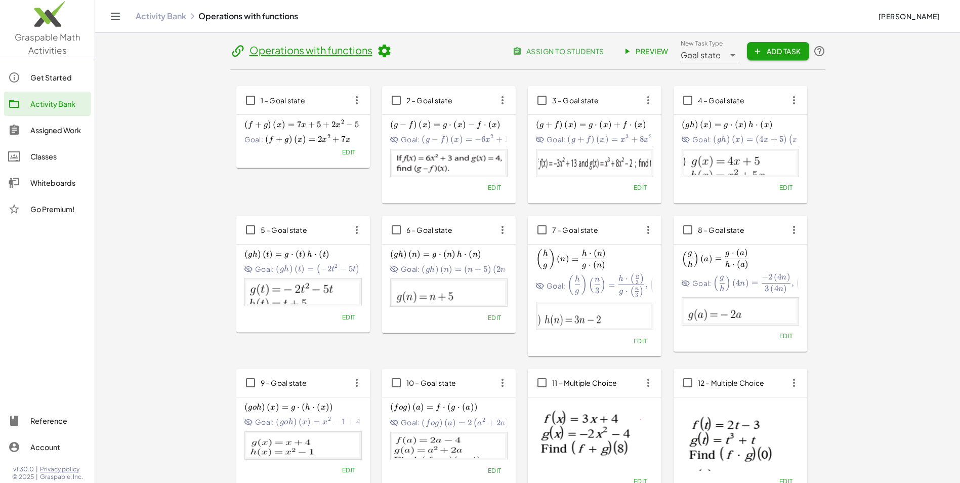
click at [326, 159] on div "Edit" at bounding box center [302, 152] width 117 height 14
click at [348, 155] on span "Edit" at bounding box center [348, 152] width 14 height 8
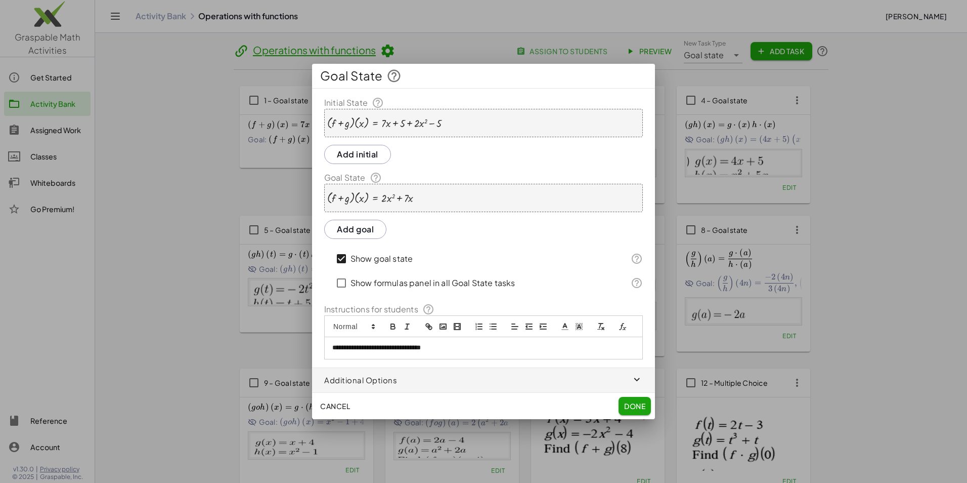
click at [638, 401] on span "Done" at bounding box center [634, 405] width 21 height 9
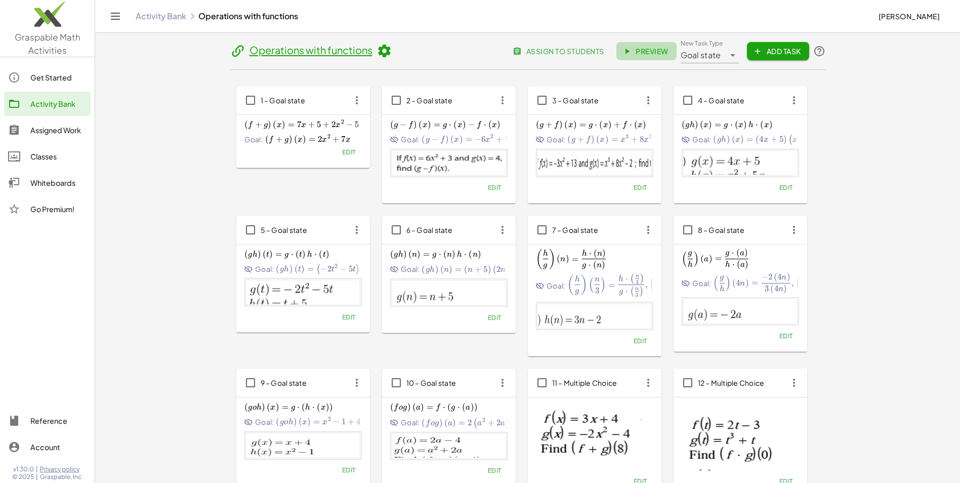
click at [634, 51] on span "Preview" at bounding box center [646, 51] width 44 height 9
click at [497, 184] on span "Edit" at bounding box center [494, 188] width 14 height 8
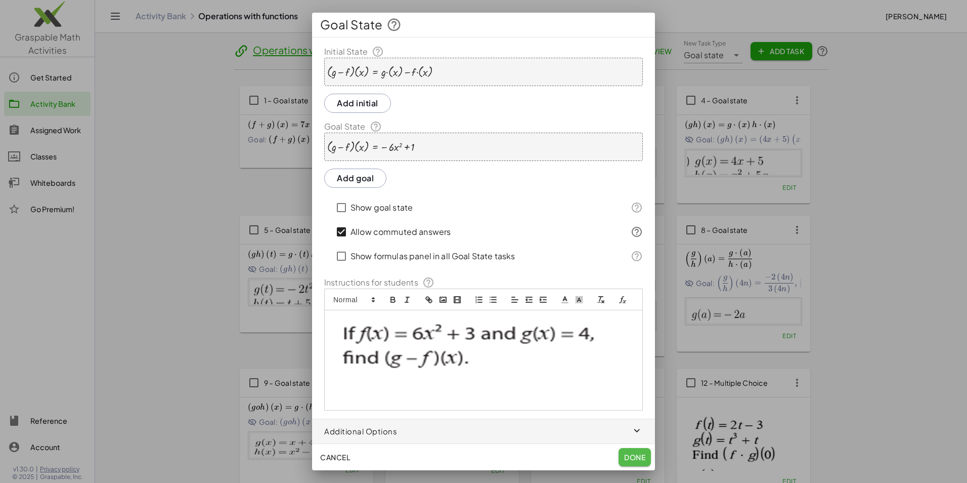
click at [627, 461] on span "Done" at bounding box center [634, 456] width 21 height 9
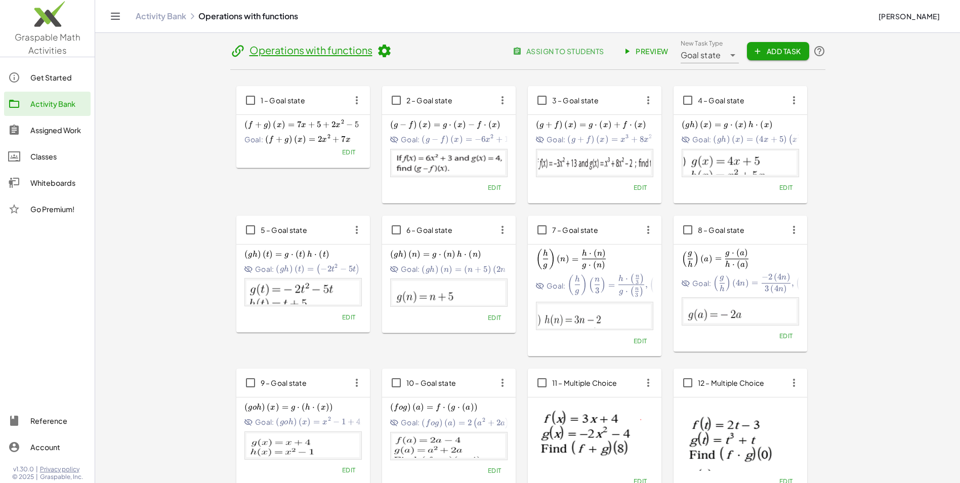
click at [72, 132] on div "Assigned Work" at bounding box center [58, 130] width 56 height 12
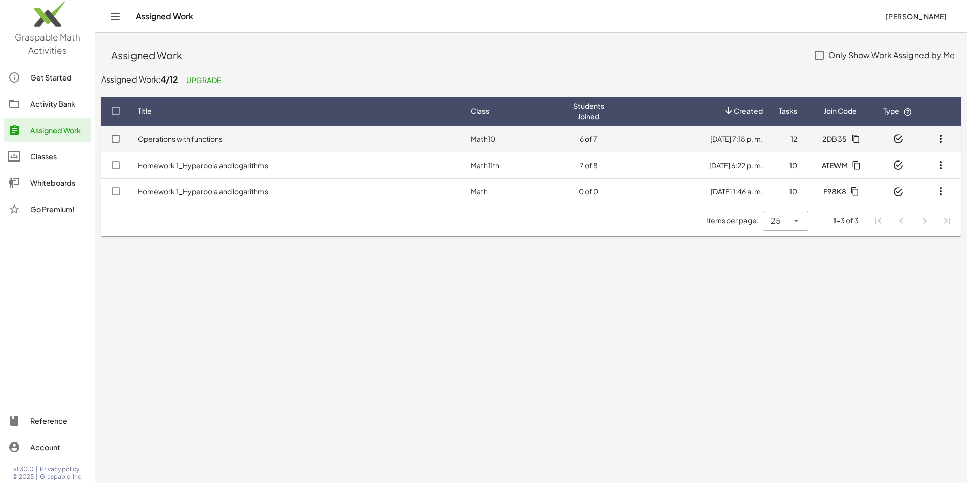
click at [320, 140] on td "Operations with functions" at bounding box center [295, 138] width 333 height 26
